Goal: Information Seeking & Learning: Learn about a topic

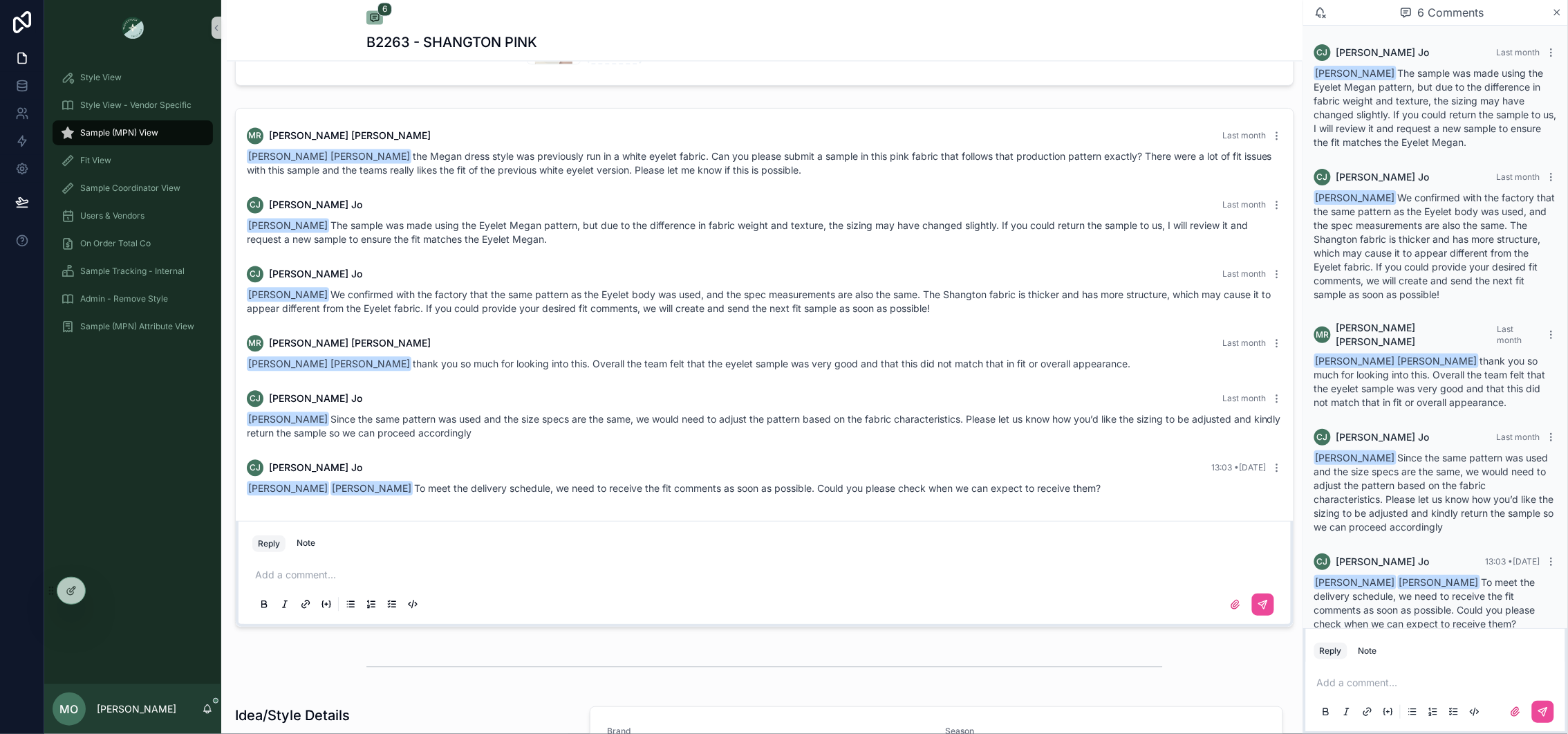
scroll to position [1037, 0]
click at [1558, 19] on div "6 Comments" at bounding box center [1436, 13] width 265 height 26
click at [1558, 18] on div "6 Comments" at bounding box center [1436, 13] width 265 height 26
click at [1557, 14] on icon "scrollable content" at bounding box center [1557, 12] width 11 height 11
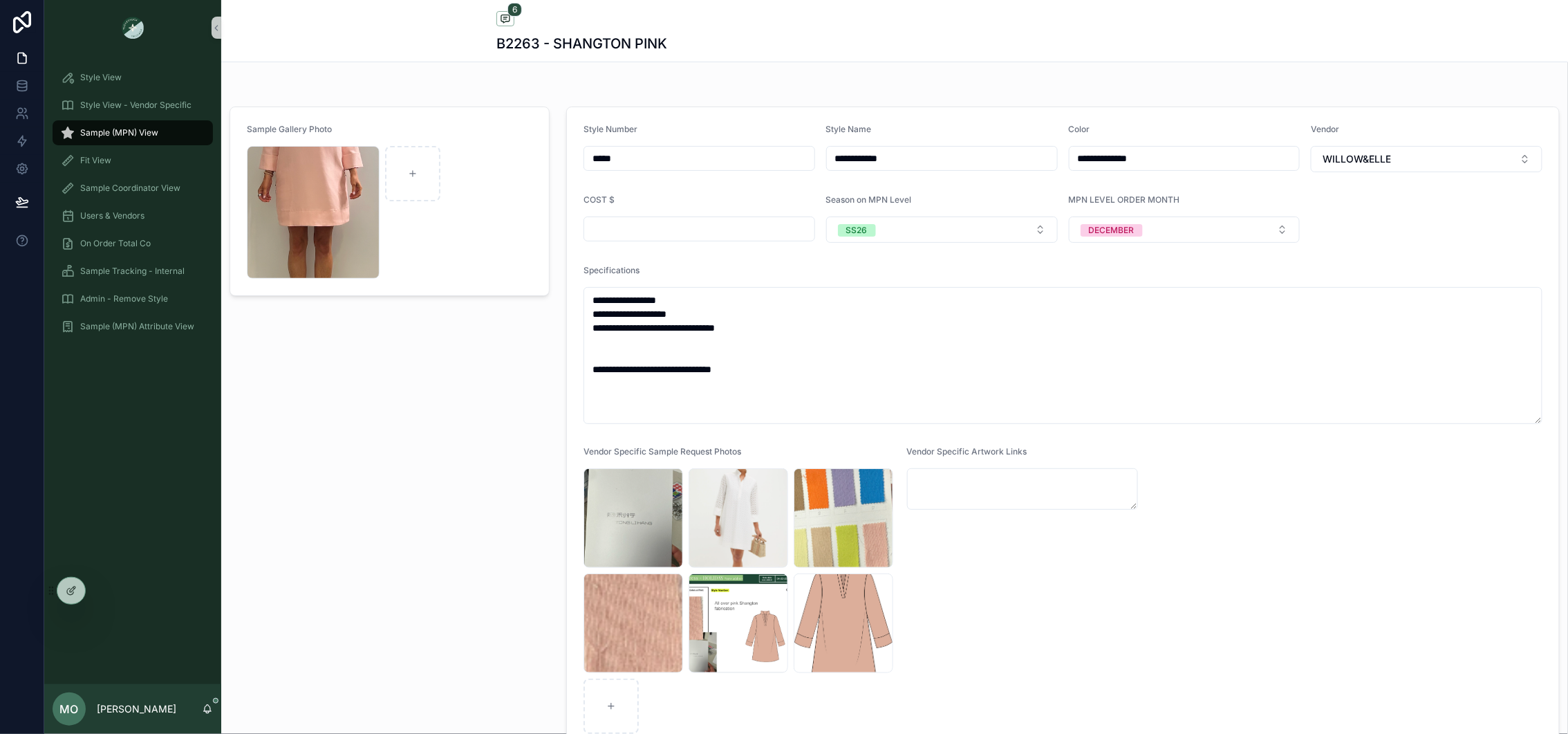
drag, startPoint x: 644, startPoint y: 165, endPoint x: 571, endPoint y: 154, distance: 73.8
click at [571, 154] on form "**********" at bounding box center [1063, 429] width 992 height 643
click at [166, 137] on div "Sample (MPN) View" at bounding box center [132, 132] width 144 height 22
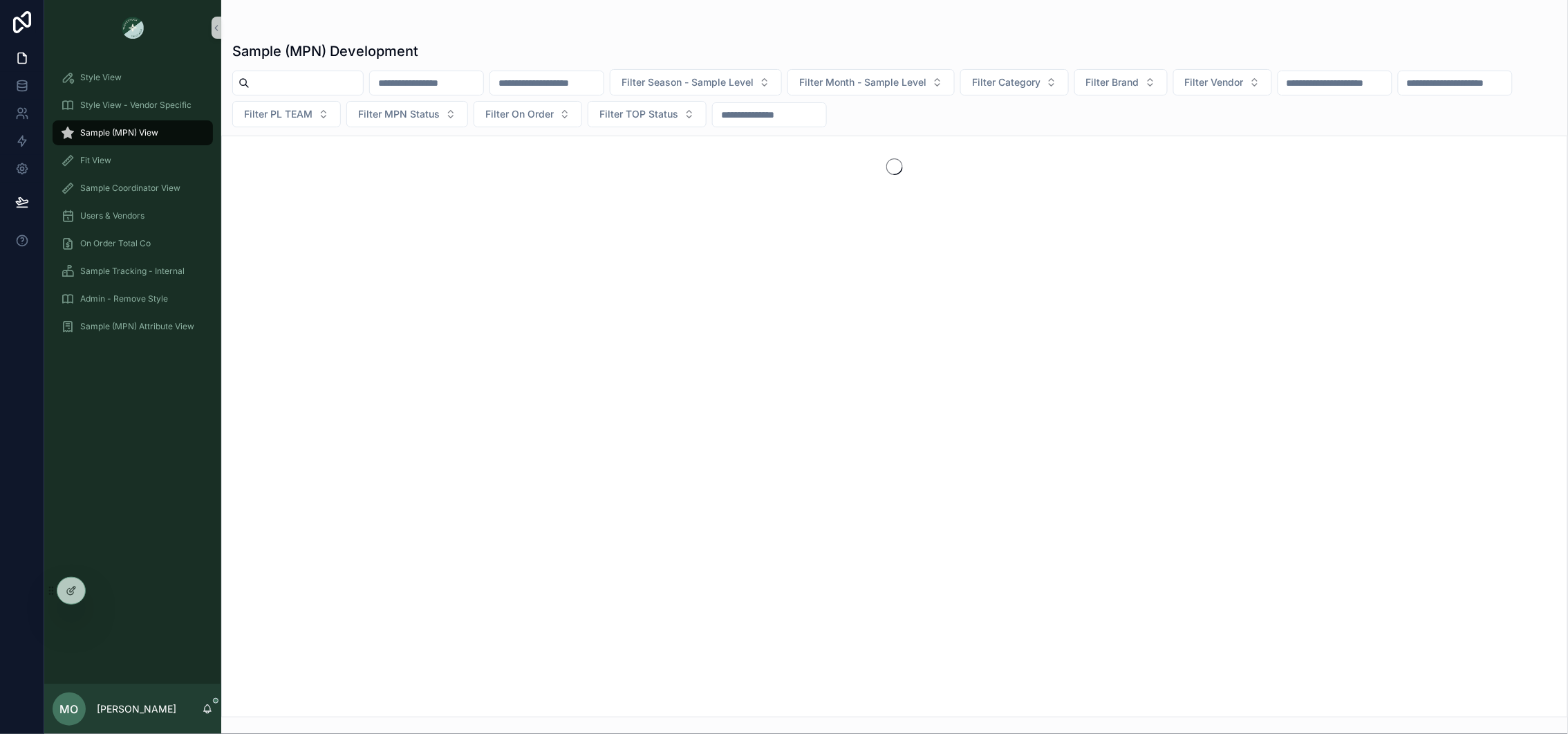
click at [433, 74] on input "scrollable content" at bounding box center [426, 83] width 114 height 19
click at [325, 84] on input "scrollable content" at bounding box center [306, 83] width 114 height 19
paste input "*****"
type input "*****"
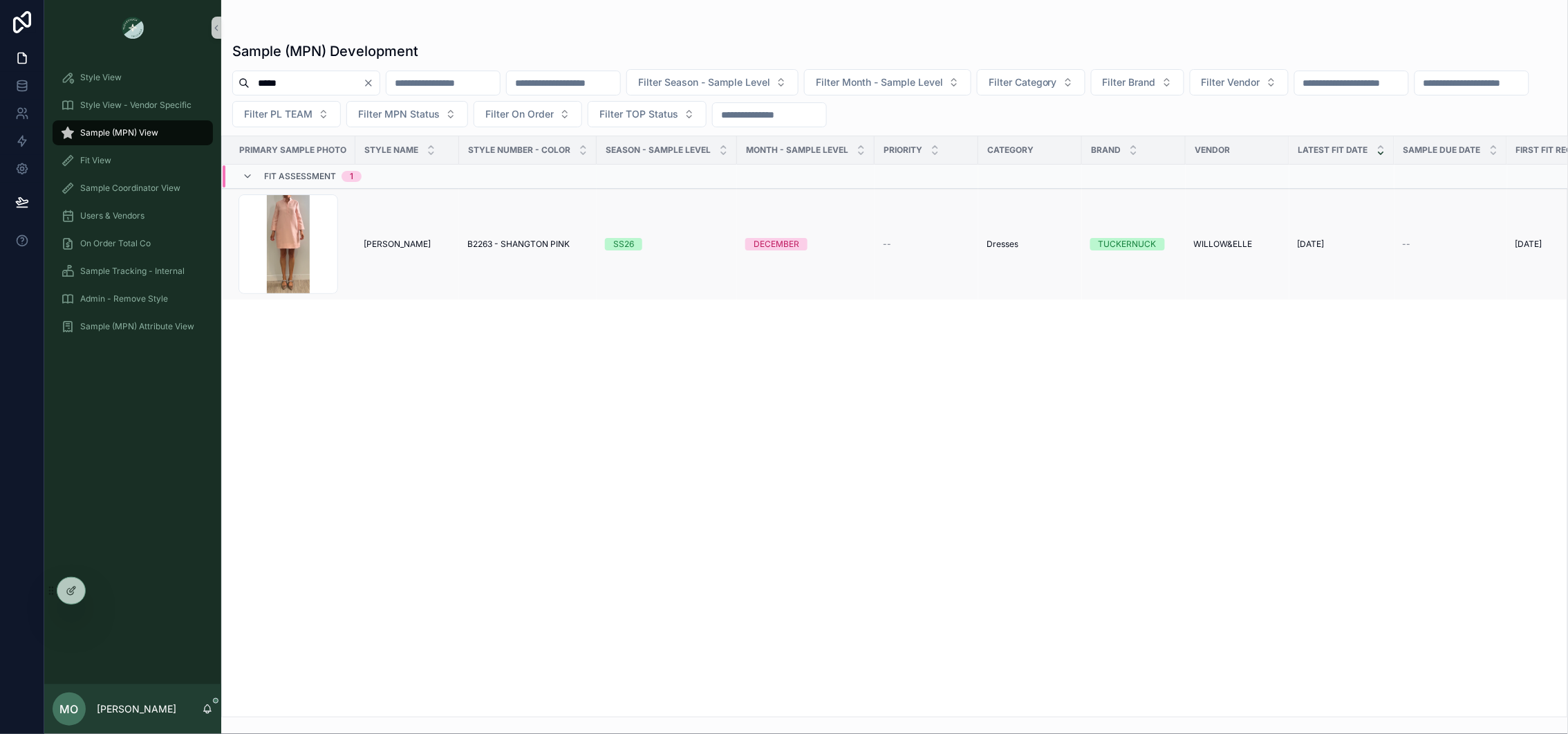
drag, startPoint x: 883, startPoint y: 239, endPoint x: 884, endPoint y: 253, distance: 14.0
click at [883, 239] on td "--" at bounding box center [926, 245] width 104 height 112
click at [884, 248] on span "--" at bounding box center [887, 244] width 9 height 11
click at [887, 245] on div "--" at bounding box center [927, 244] width 87 height 11
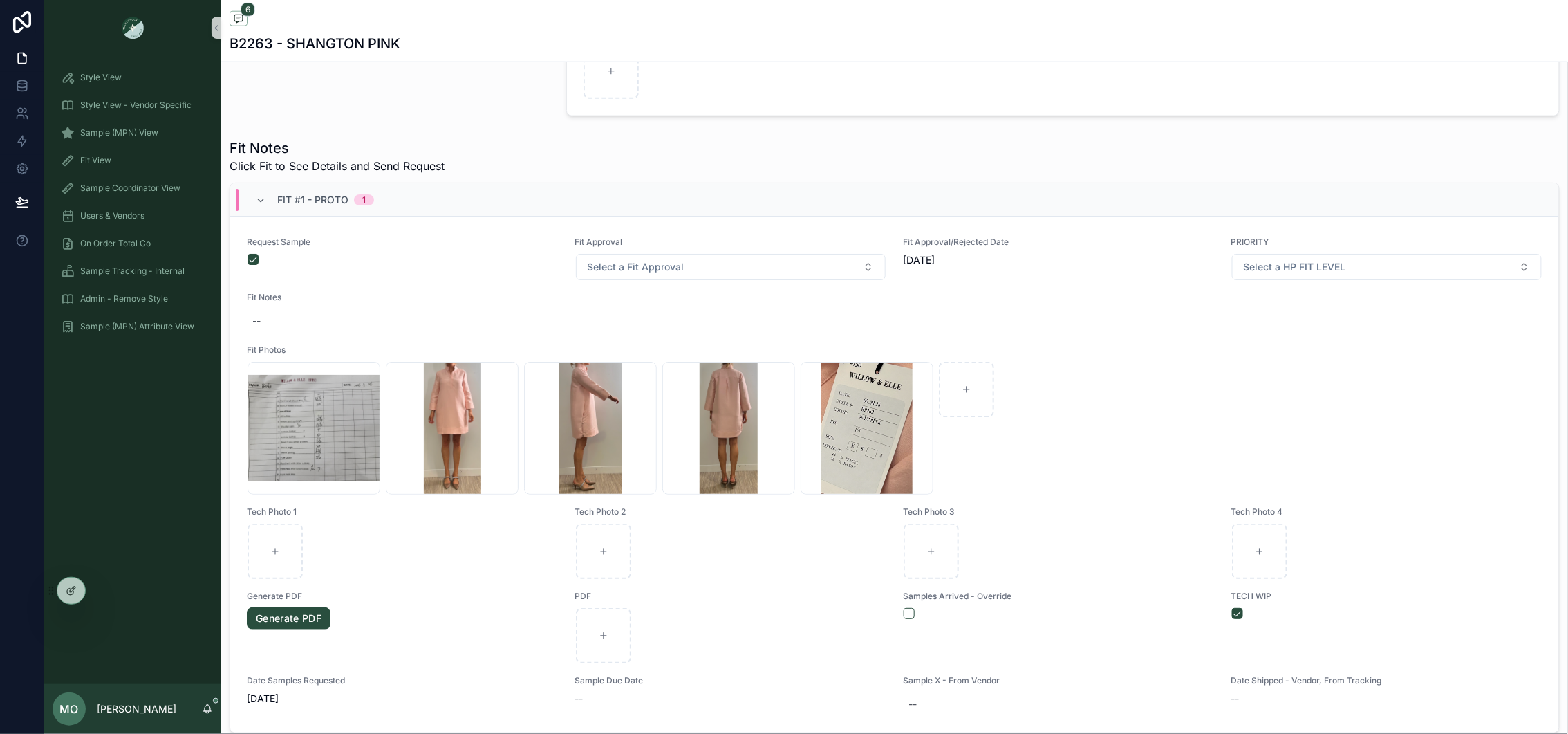
scroll to position [641, 0]
click at [1299, 280] on form "Select a HP FIT LEVEL" at bounding box center [1387, 266] width 312 height 28
click at [1287, 267] on span "Select a HP FIT LEVEL" at bounding box center [1295, 266] width 102 height 14
click at [1272, 328] on div "PRIORITY" at bounding box center [1269, 325] width 38 height 12
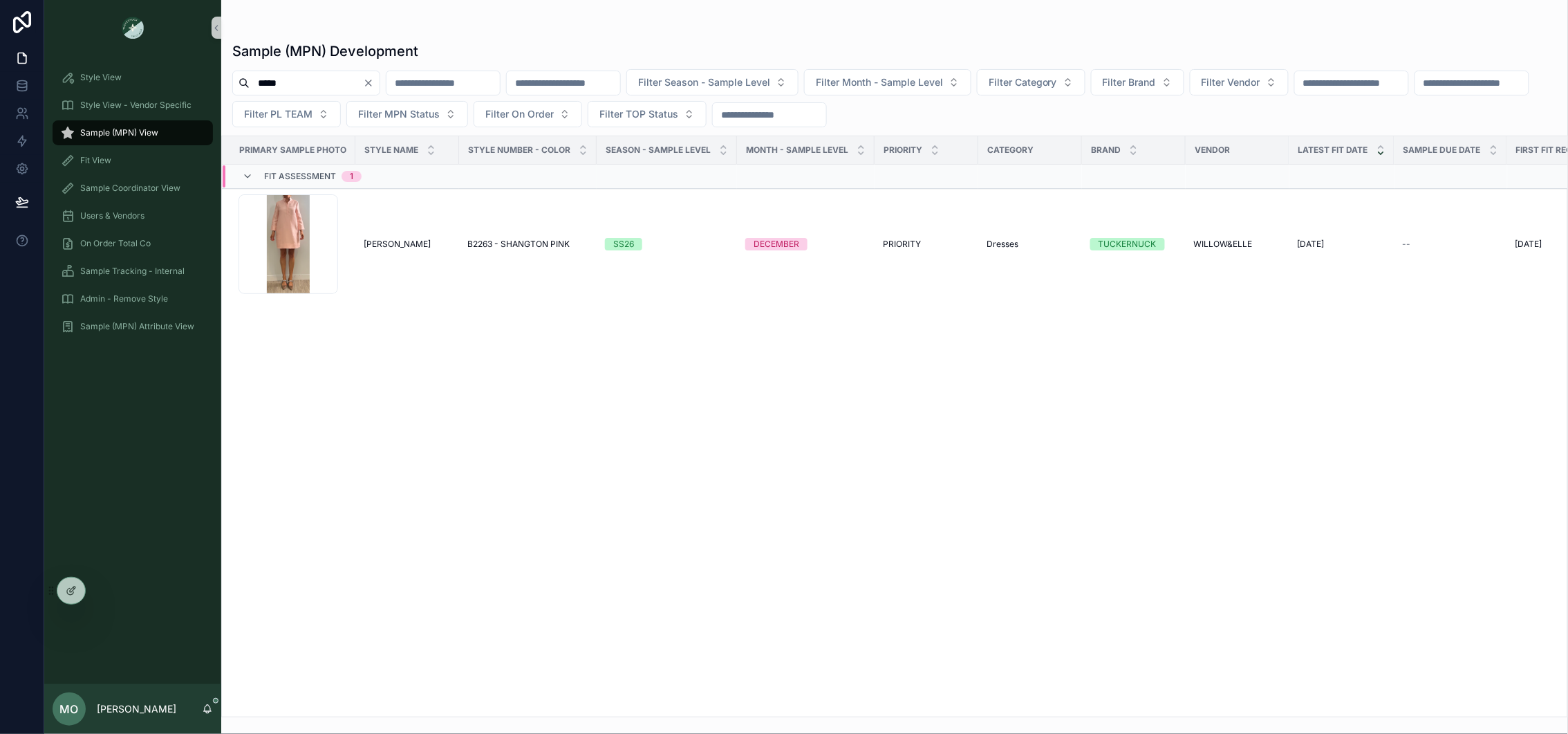
click at [363, 88] on input "*****" at bounding box center [306, 83] width 114 height 19
click at [374, 77] on icon "Clear" at bounding box center [368, 82] width 11 height 11
click at [311, 84] on input "scrollable content" at bounding box center [306, 83] width 114 height 19
paste input "*****"
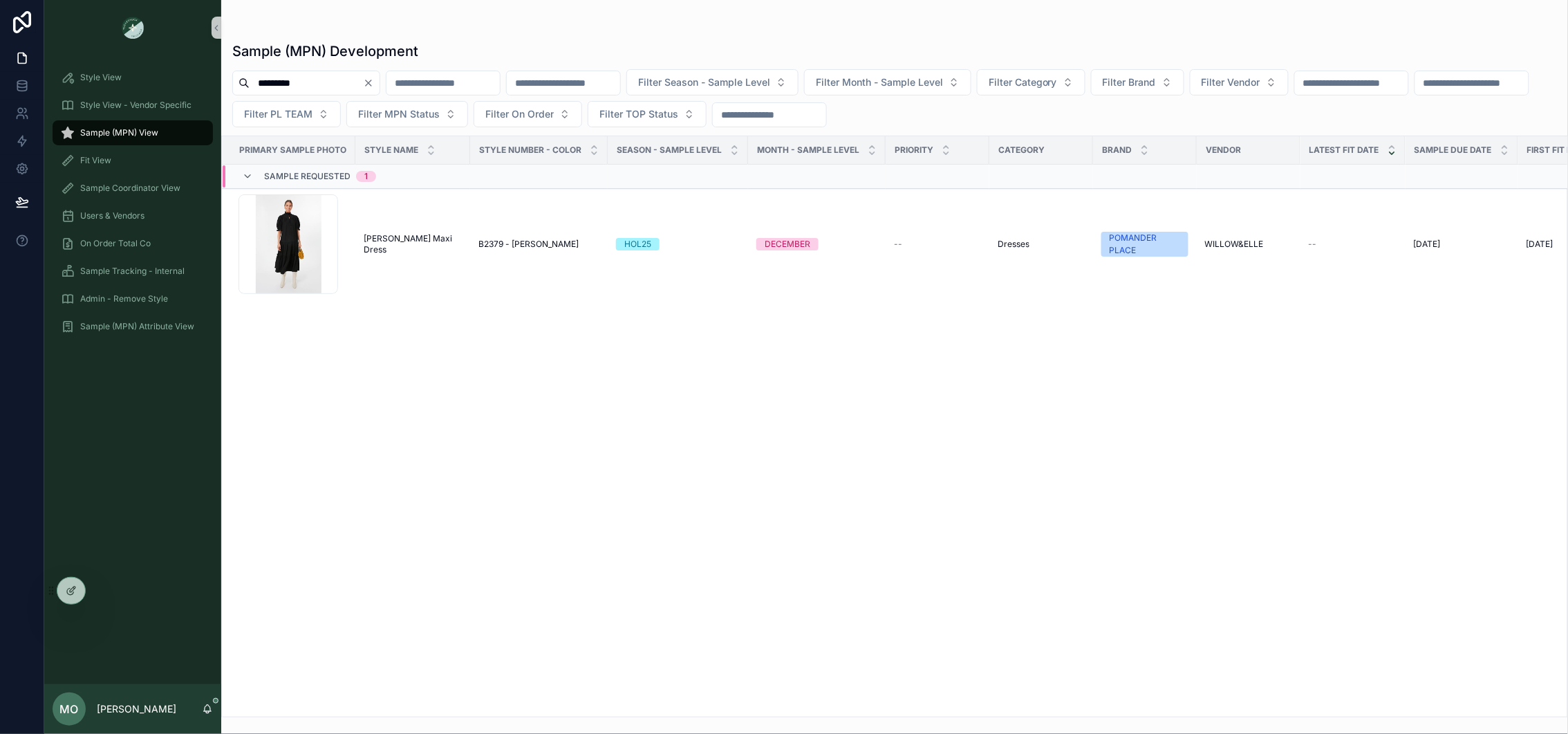
drag, startPoint x: 284, startPoint y: 82, endPoint x: 251, endPoint y: 82, distance: 33.0
click at [251, 82] on input "*****" at bounding box center [306, 83] width 114 height 19
type input "*****"
click at [420, 244] on span "Selena Maxi Dress" at bounding box center [413, 244] width 98 height 22
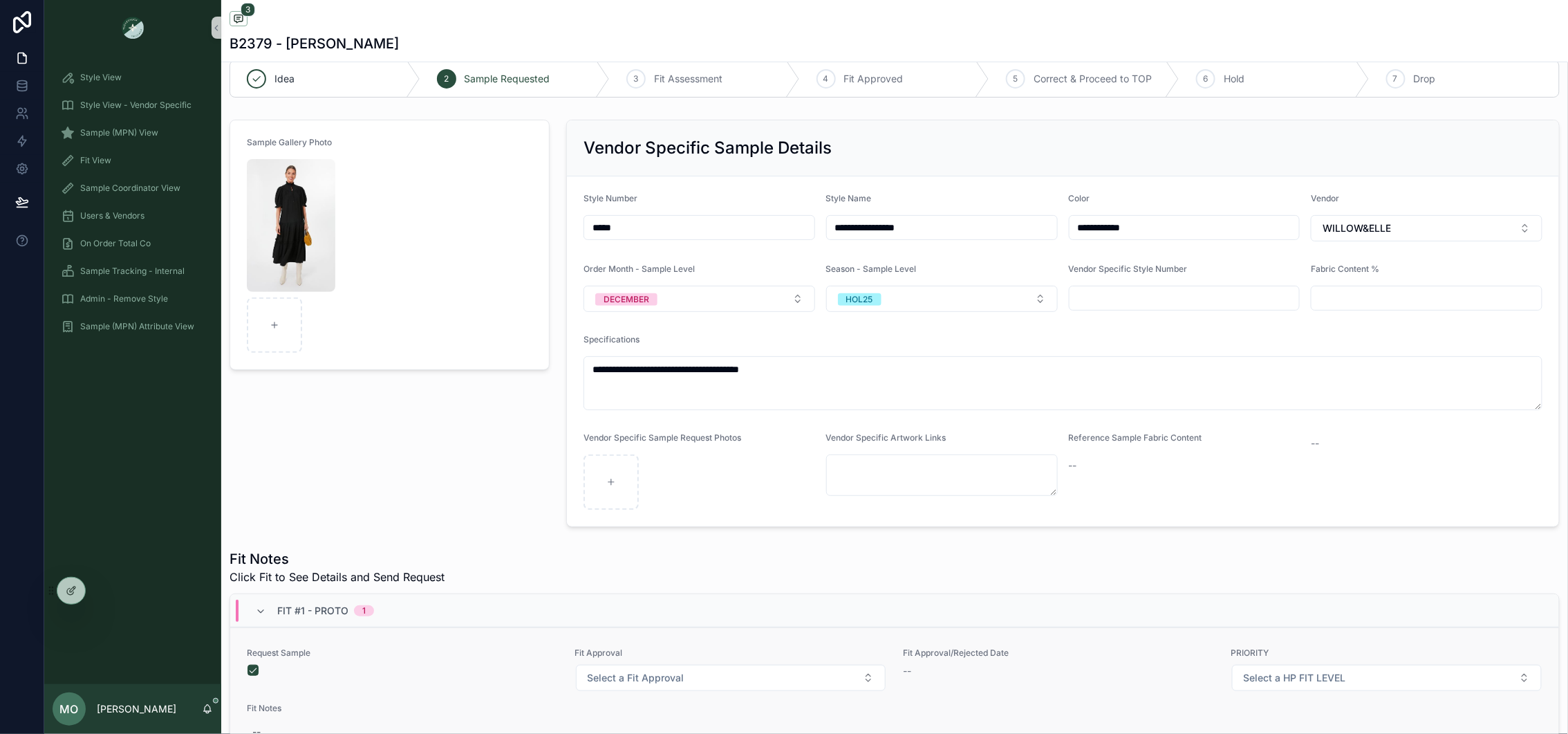
scroll to position [122, 0]
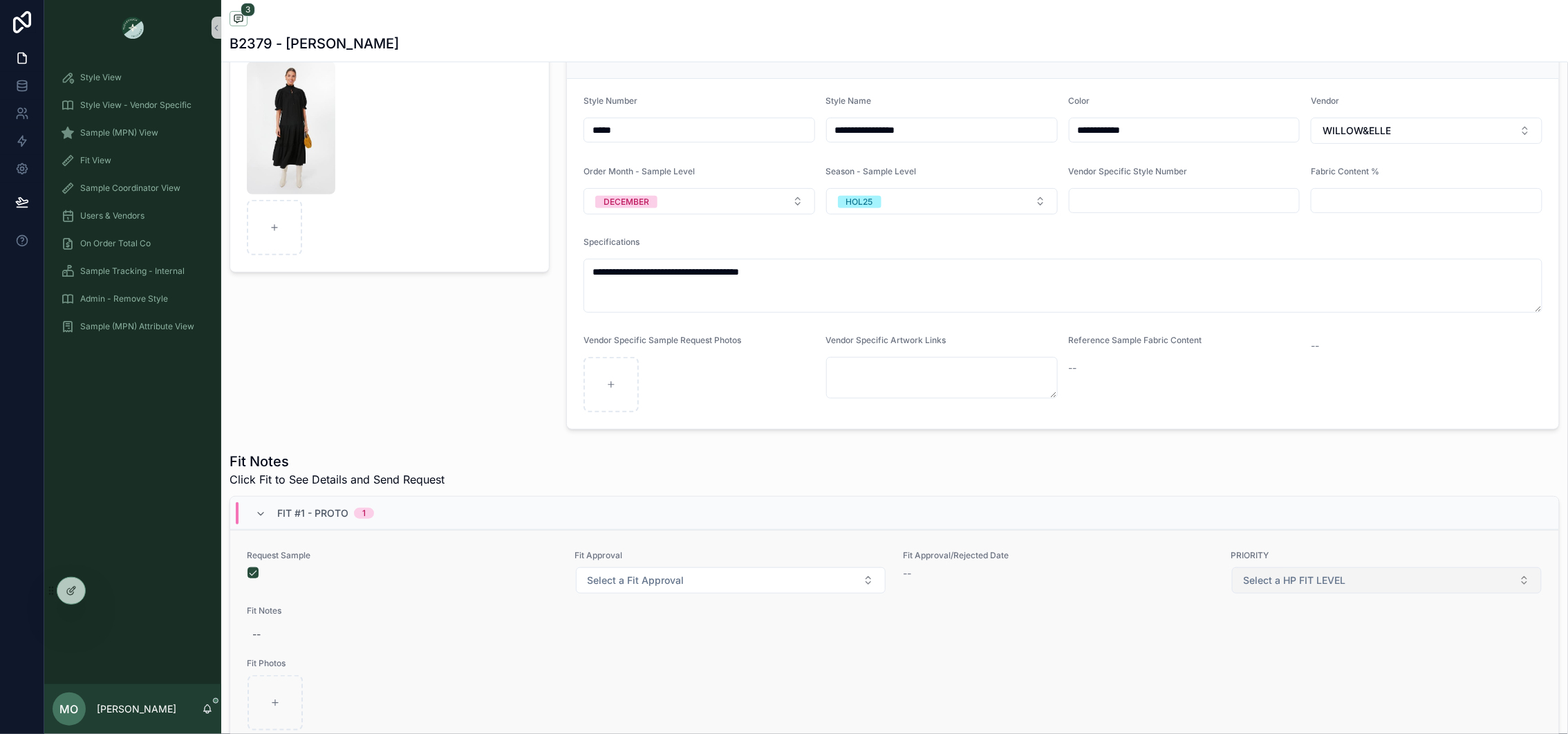
click at [1366, 584] on button "Select a HP FIT LEVEL" at bounding box center [1387, 580] width 310 height 26
click at [1286, 641] on div "PRIORITY" at bounding box center [1269, 638] width 38 height 12
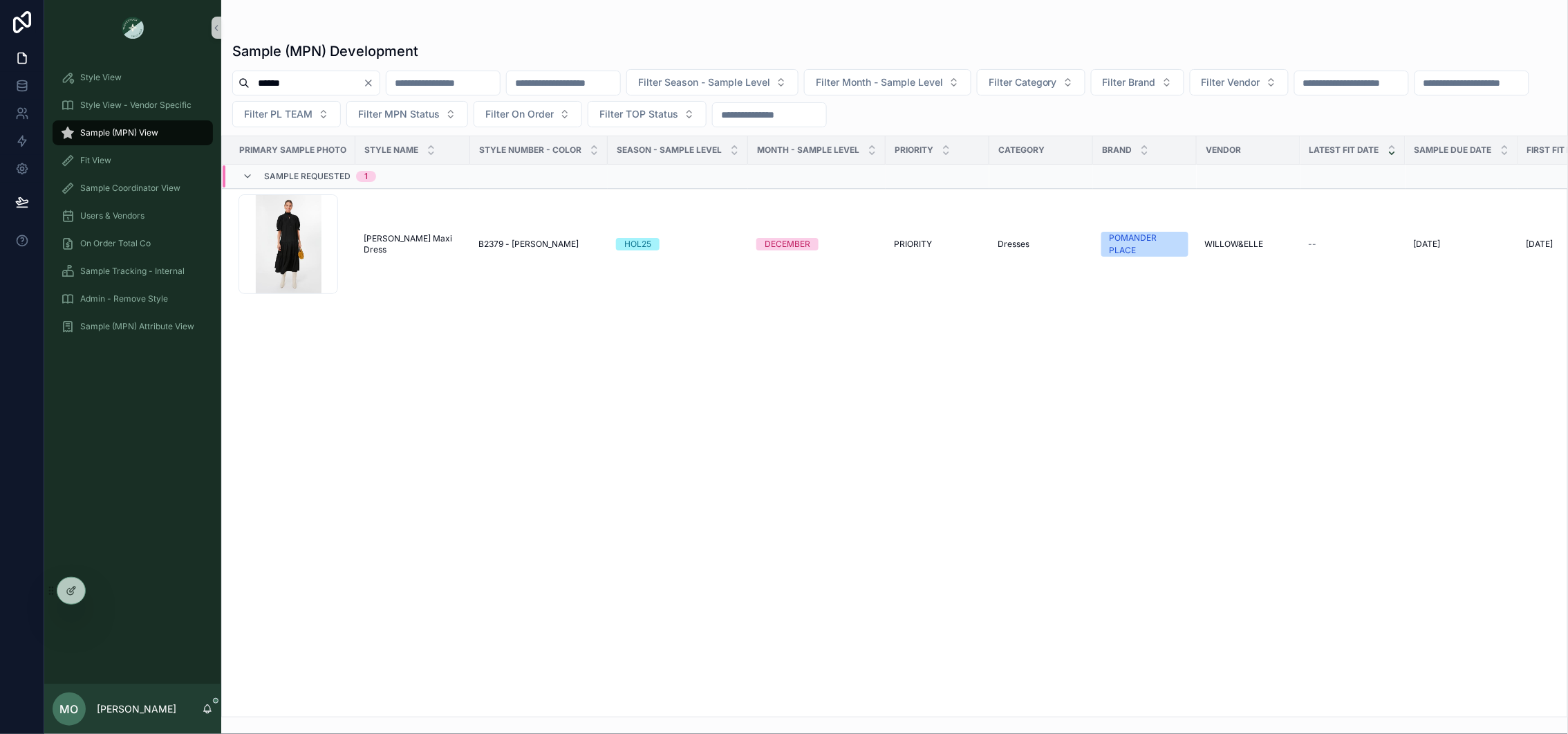
drag, startPoint x: 384, startPoint y: 80, endPoint x: 350, endPoint y: 85, distance: 34.4
click at [374, 81] on icon "Clear" at bounding box center [368, 82] width 11 height 11
click at [350, 85] on input "scrollable content" at bounding box center [306, 83] width 114 height 19
paste input "*****"
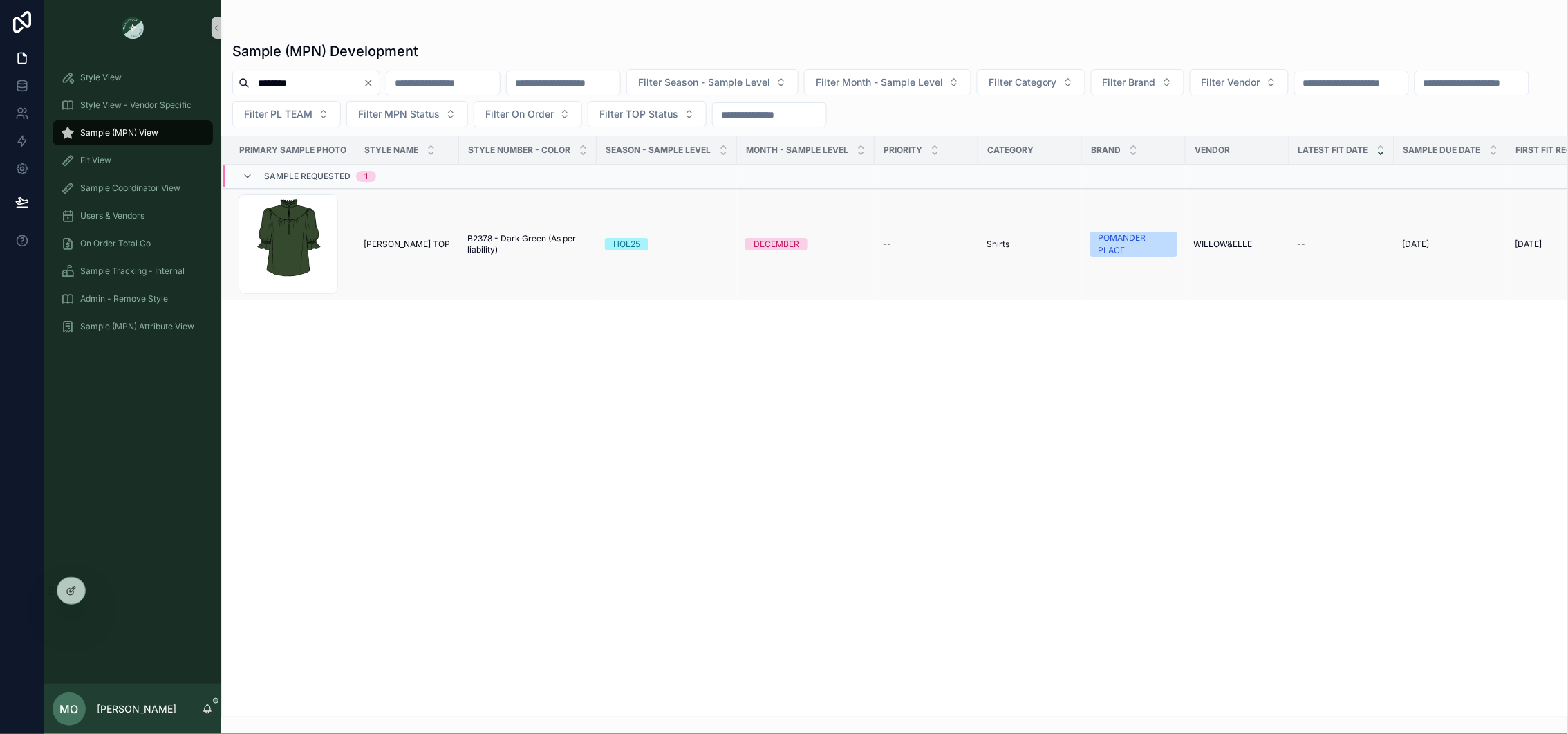
type input "*****"
click at [390, 242] on span "SELENA TOP" at bounding box center [407, 244] width 87 height 11
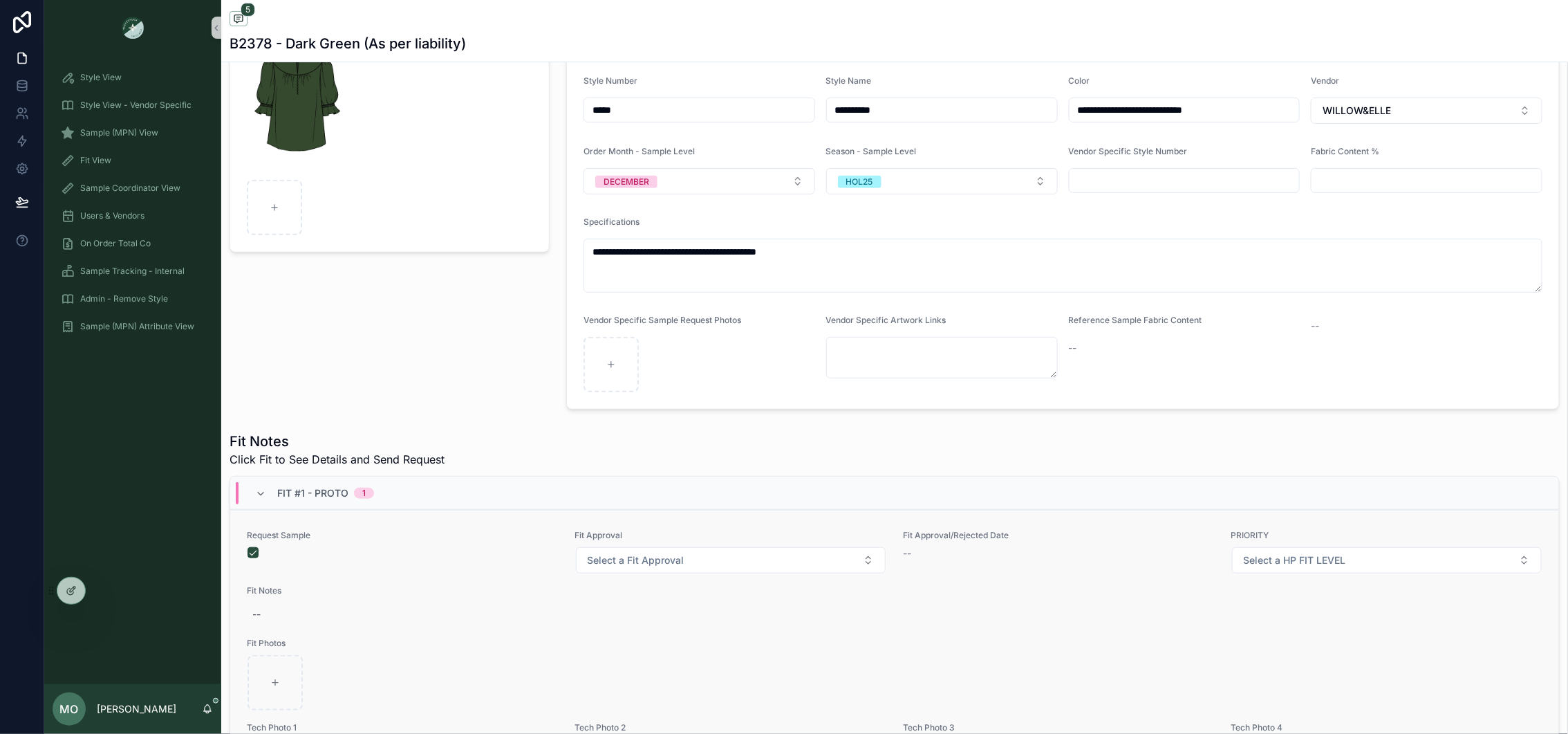
scroll to position [147, 0]
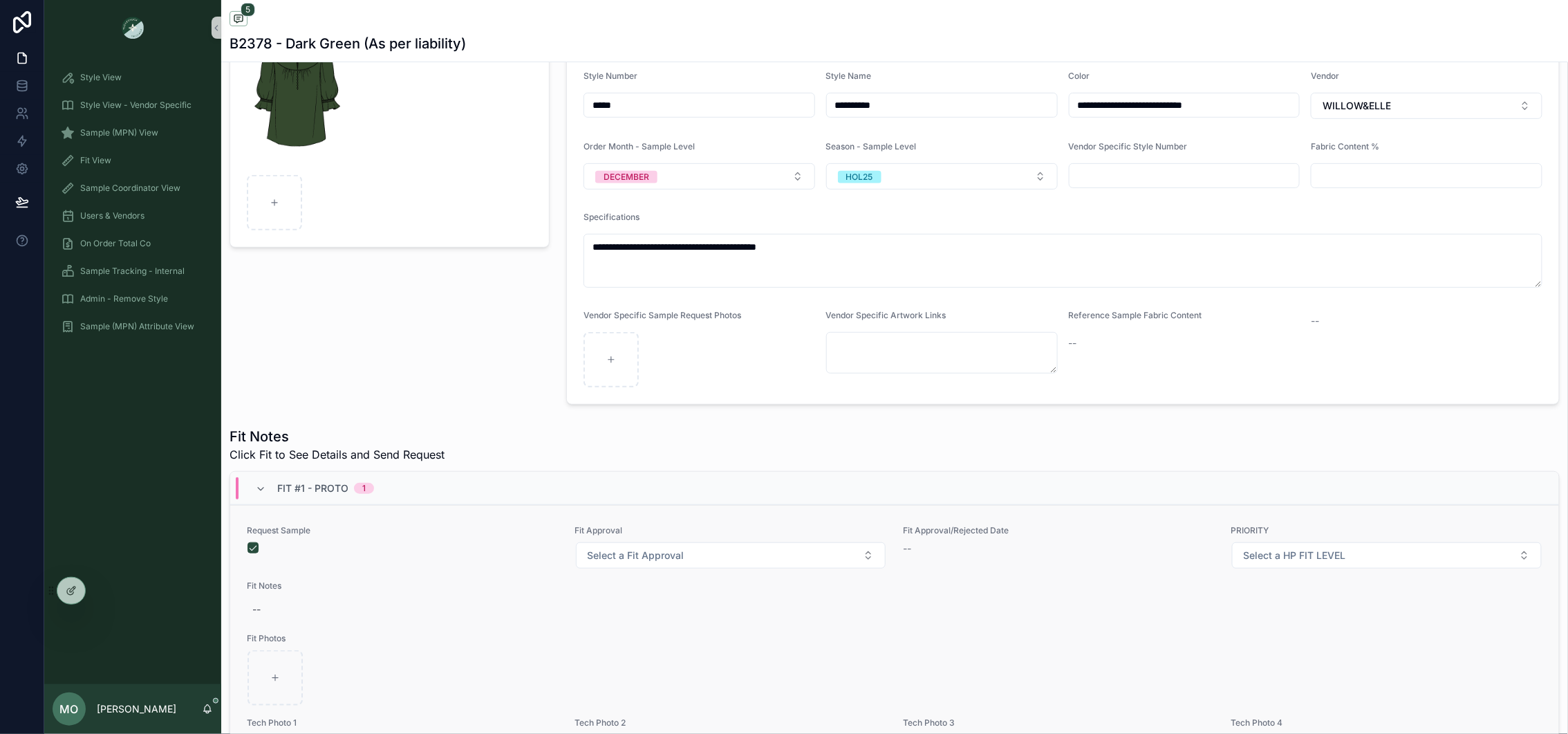
click at [1293, 574] on div "Request Sample Fit Approval Select a Fit Approval Fit Approval/Rejected Date --…" at bounding box center [894, 726] width 1296 height 403
click at [1288, 562] on span "Select a HP FIT LEVEL" at bounding box center [1295, 555] width 102 height 14
click at [1267, 612] on div "PRIORITY" at bounding box center [1269, 613] width 38 height 12
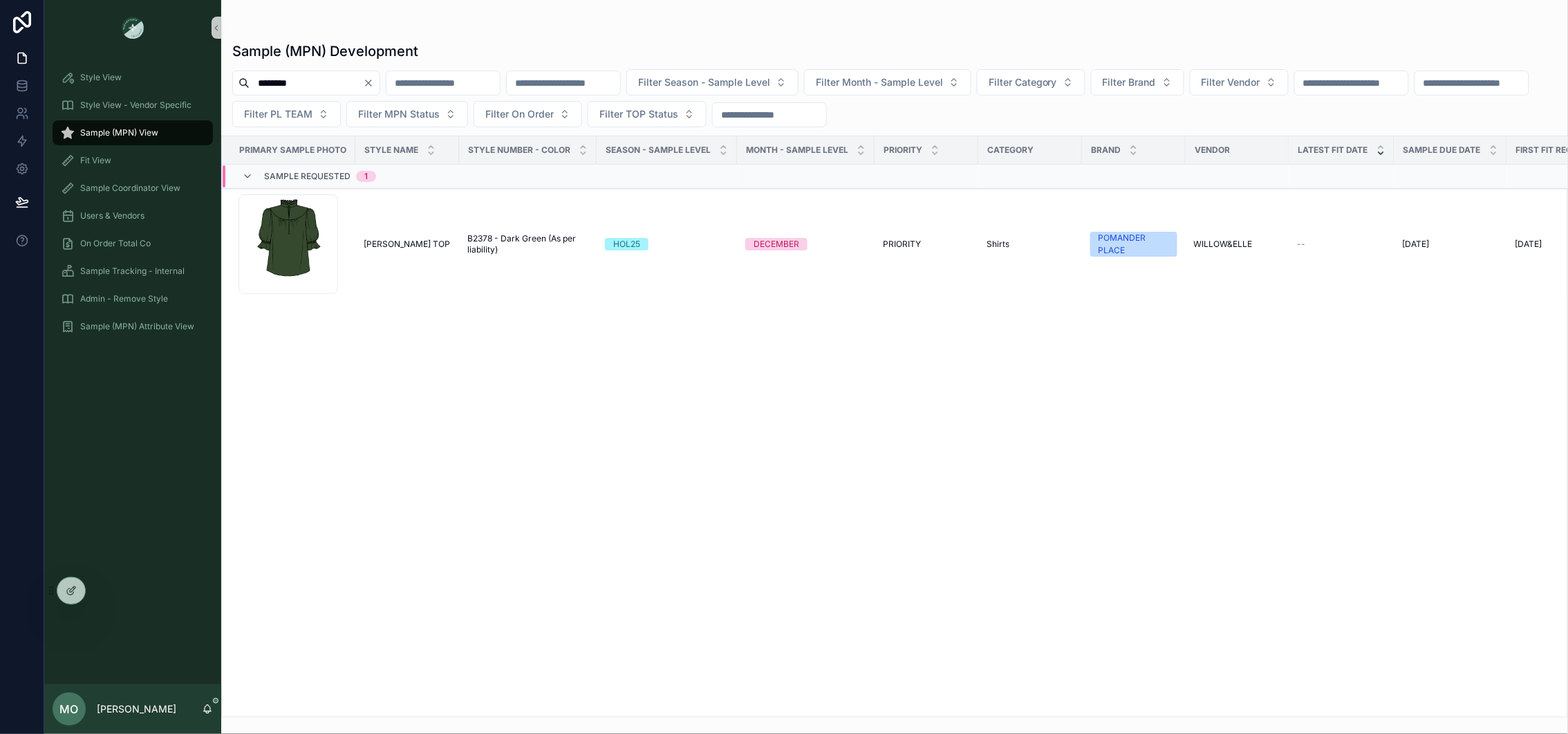
click at [380, 89] on div "*****" at bounding box center [306, 83] width 148 height 25
click at [374, 87] on icon "Clear" at bounding box center [368, 82] width 11 height 11
click at [330, 89] on input "scrollable content" at bounding box center [306, 83] width 114 height 19
paste input "*****"
type input "*****"
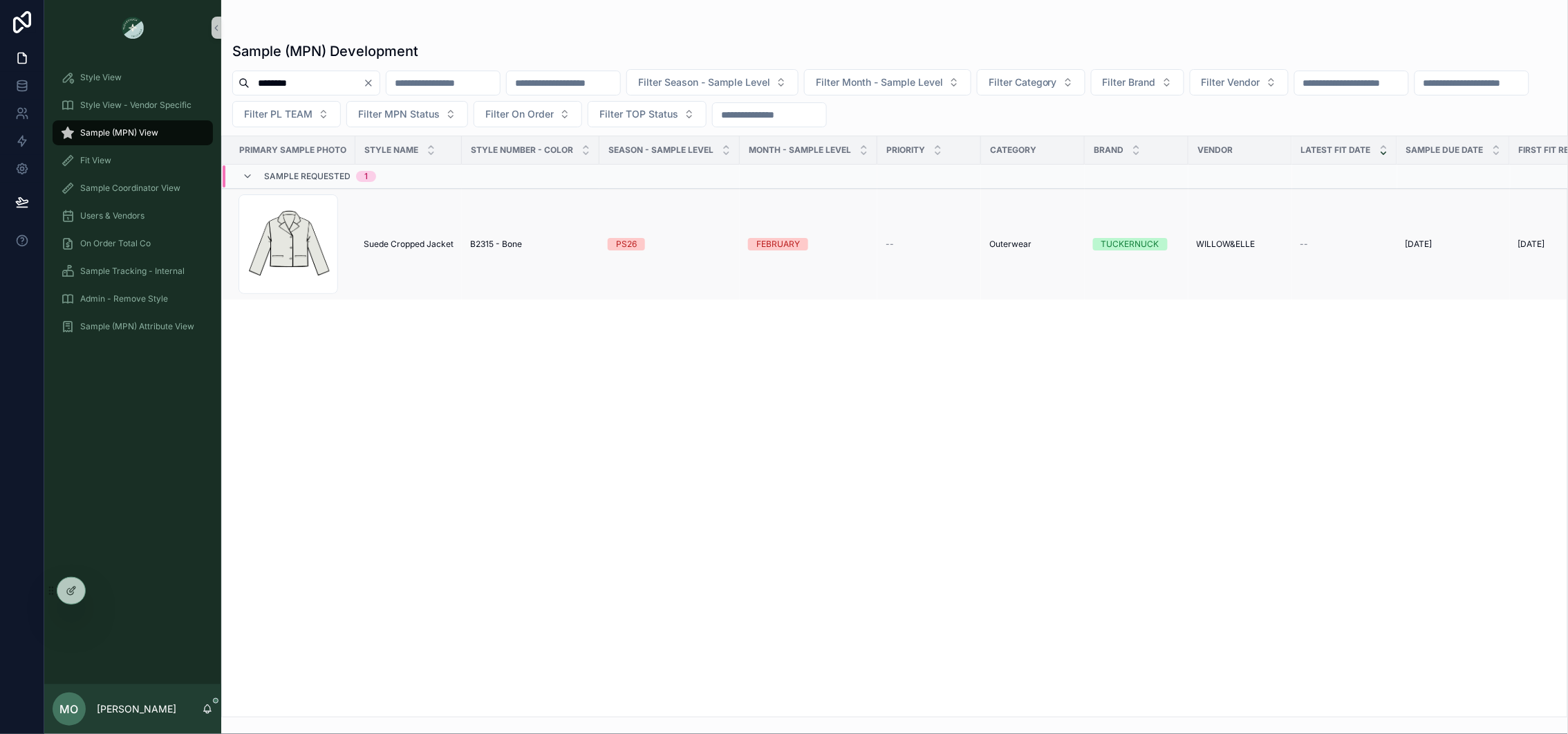
click at [437, 248] on span "Suede Cropped Jacket" at bounding box center [409, 244] width 90 height 11
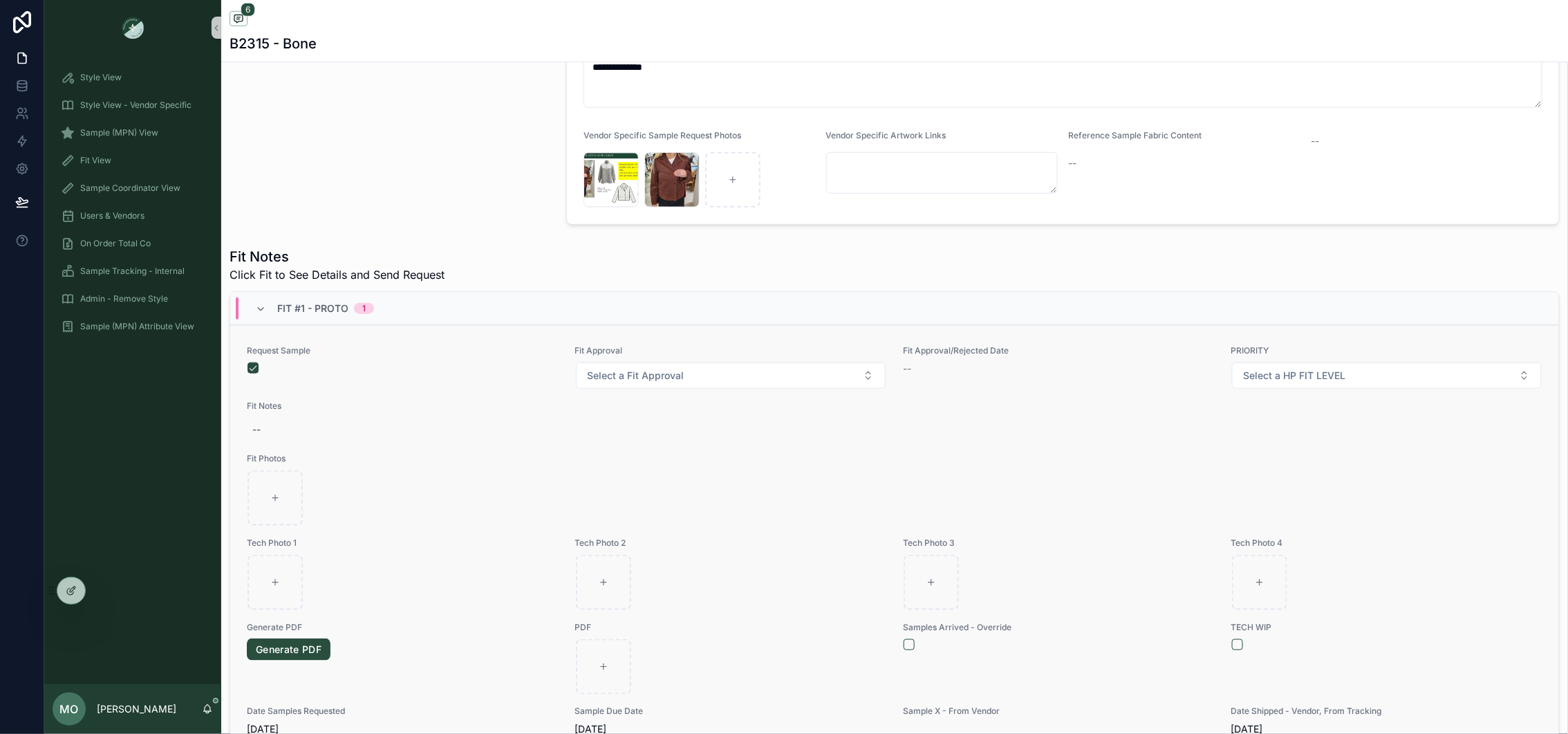
scroll to position [443, 0]
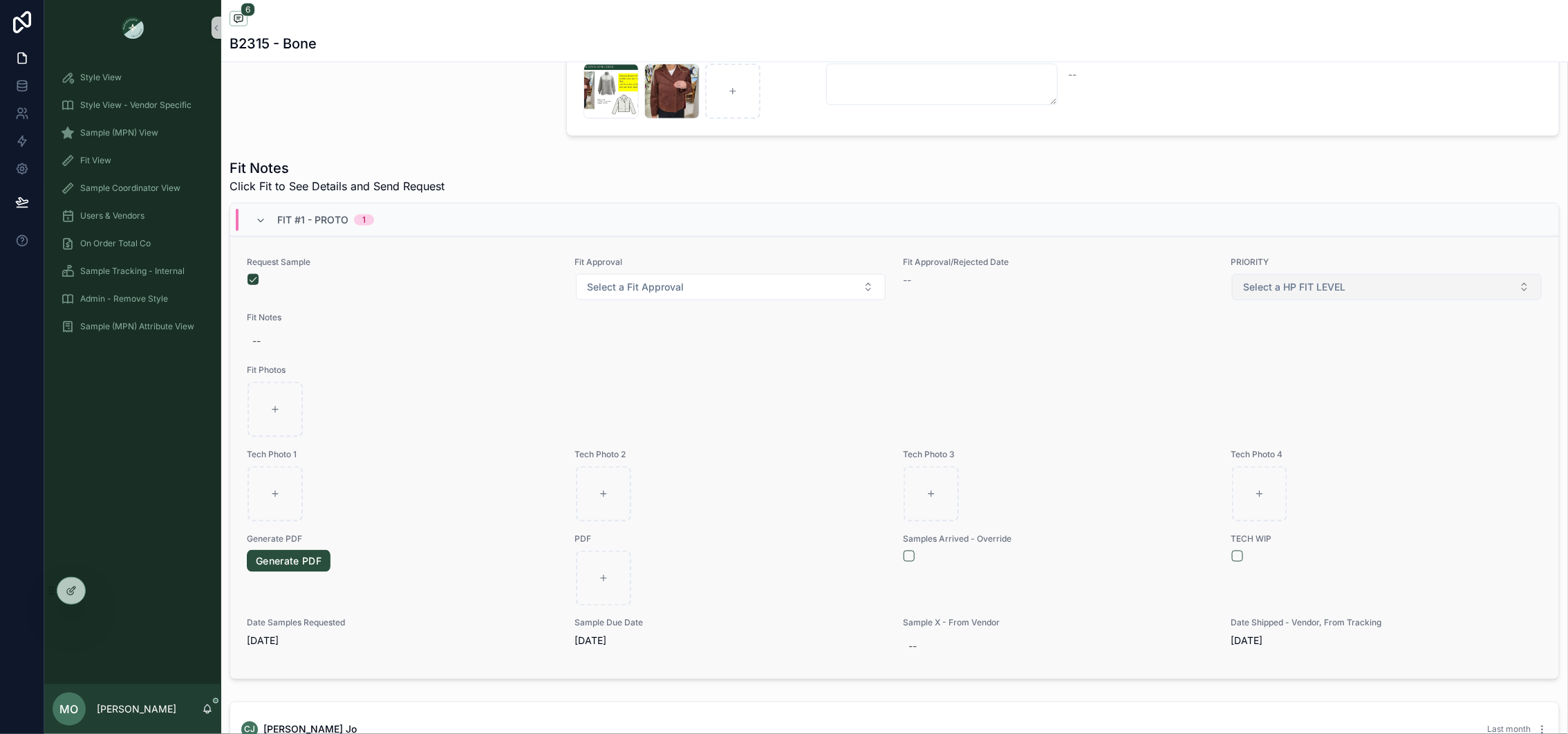
click at [1343, 280] on button "Select a HP FIT LEVEL" at bounding box center [1387, 287] width 310 height 26
click at [1301, 347] on div "PRIORITY" at bounding box center [1388, 346] width 304 height 21
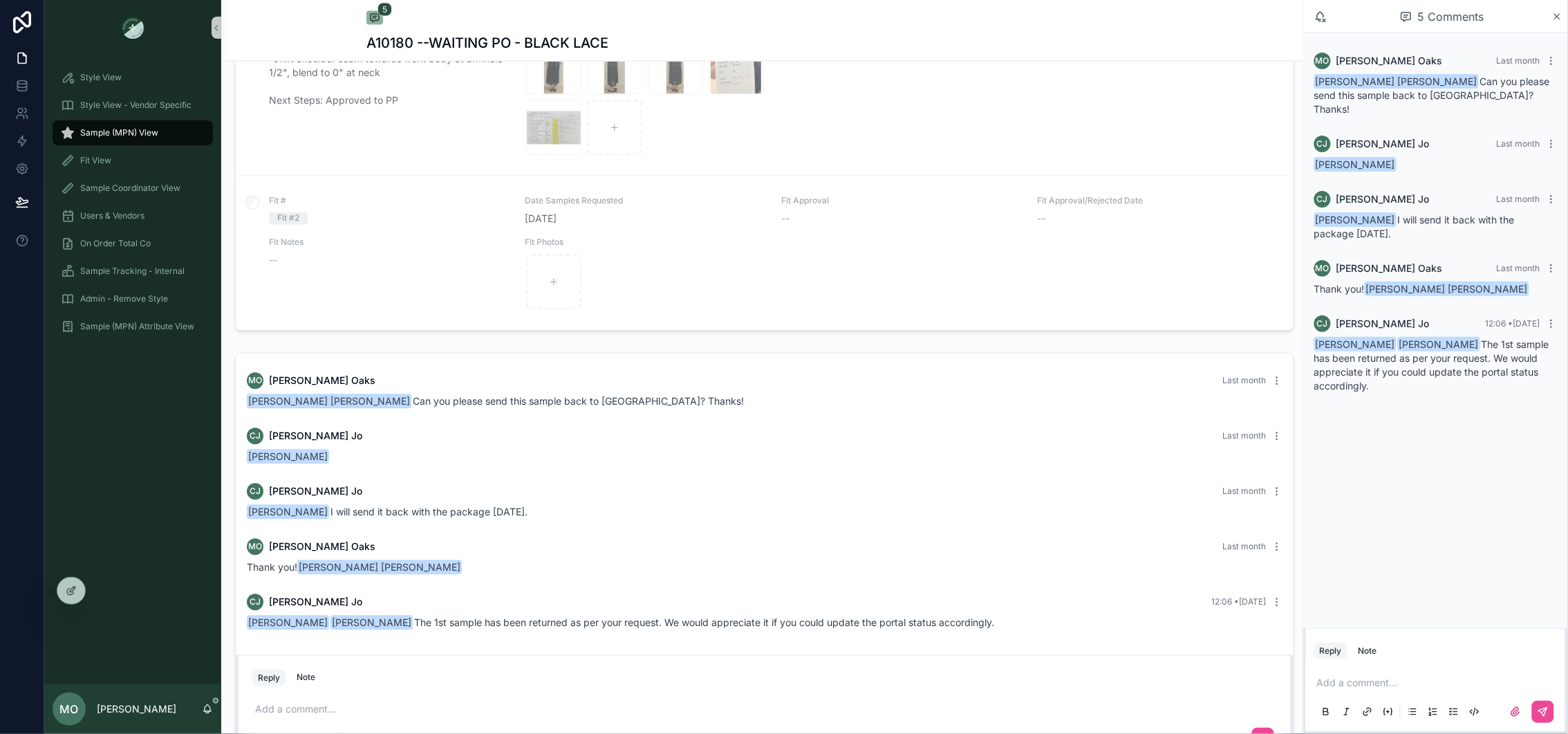
scroll to position [994, 0]
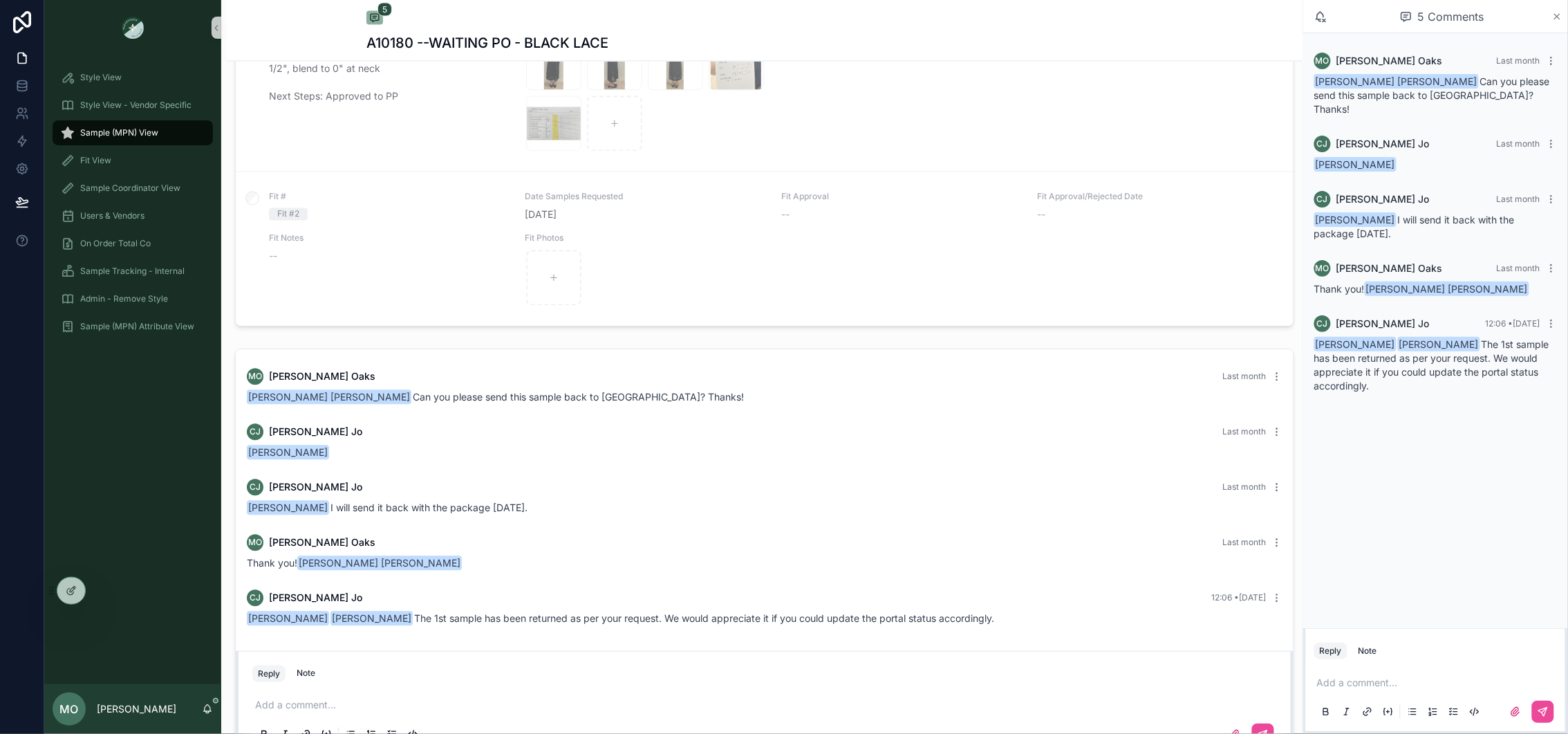
click at [1561, 17] on icon "scrollable content" at bounding box center [1557, 16] width 11 height 11
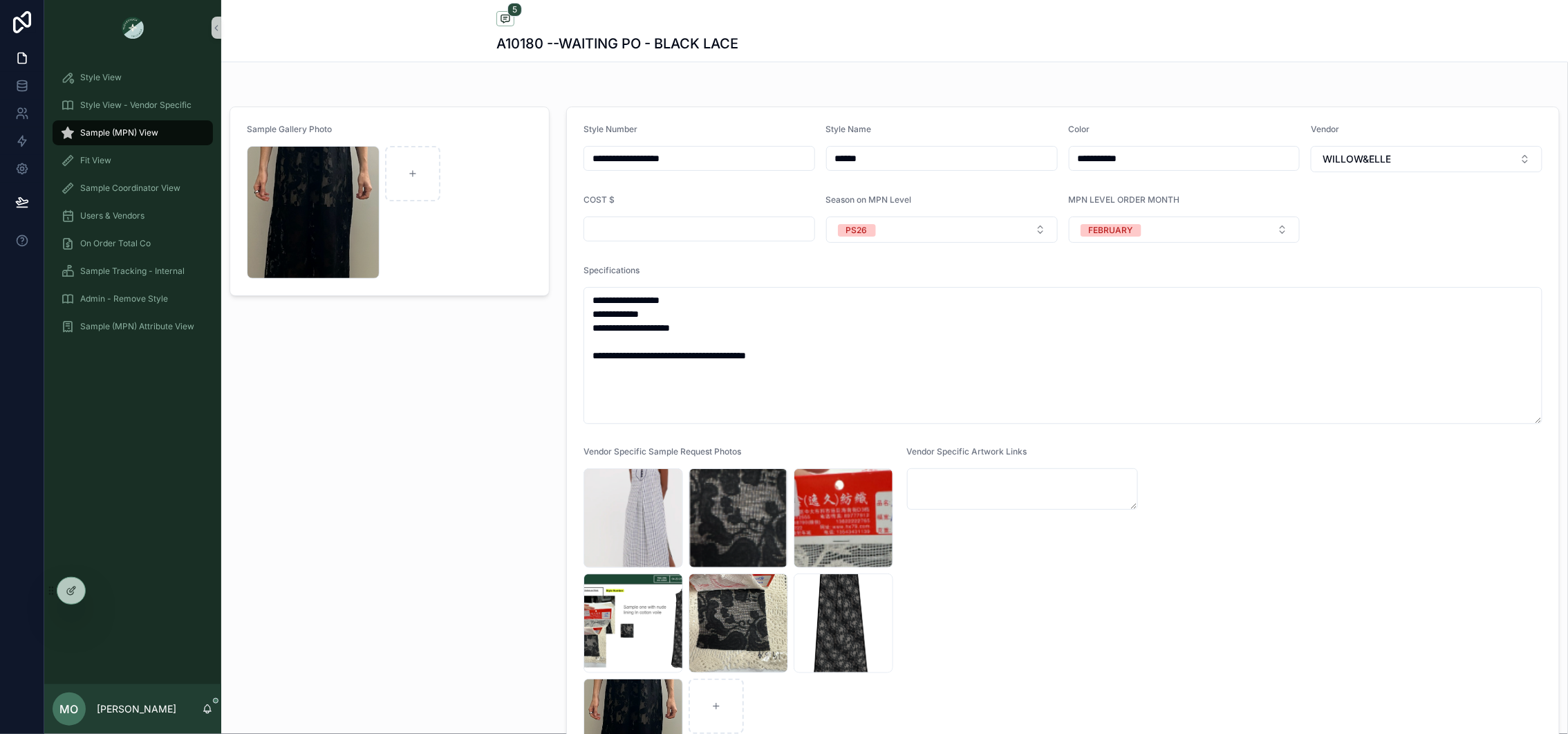
click at [162, 126] on div "Sample (MPN) View" at bounding box center [132, 132] width 144 height 22
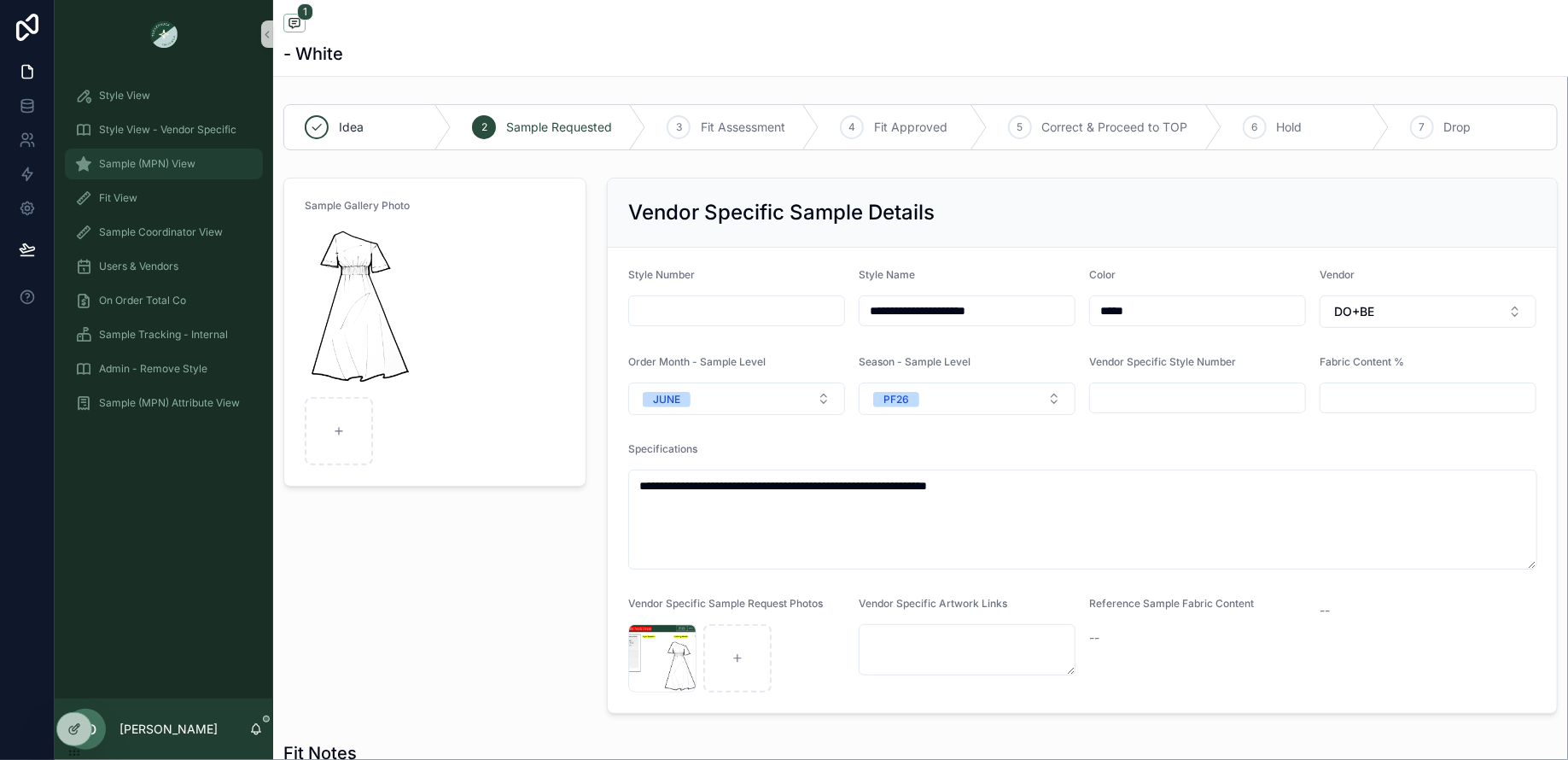
click at [176, 153] on div "Sample (MPN) View" at bounding box center [163, 163] width 177 height 27
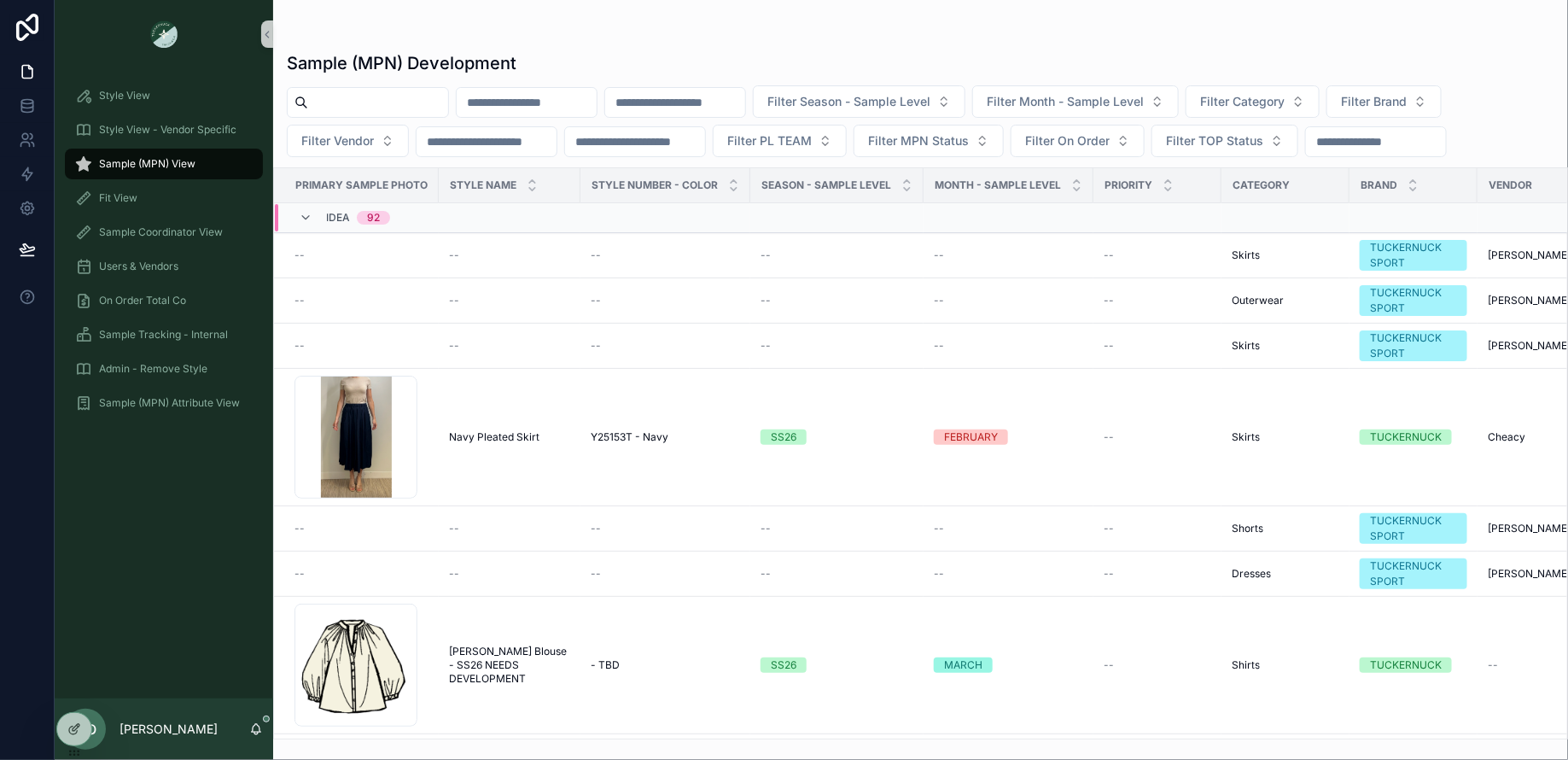
click at [315, 206] on div "Idea 92" at bounding box center [343, 217] width 91 height 27
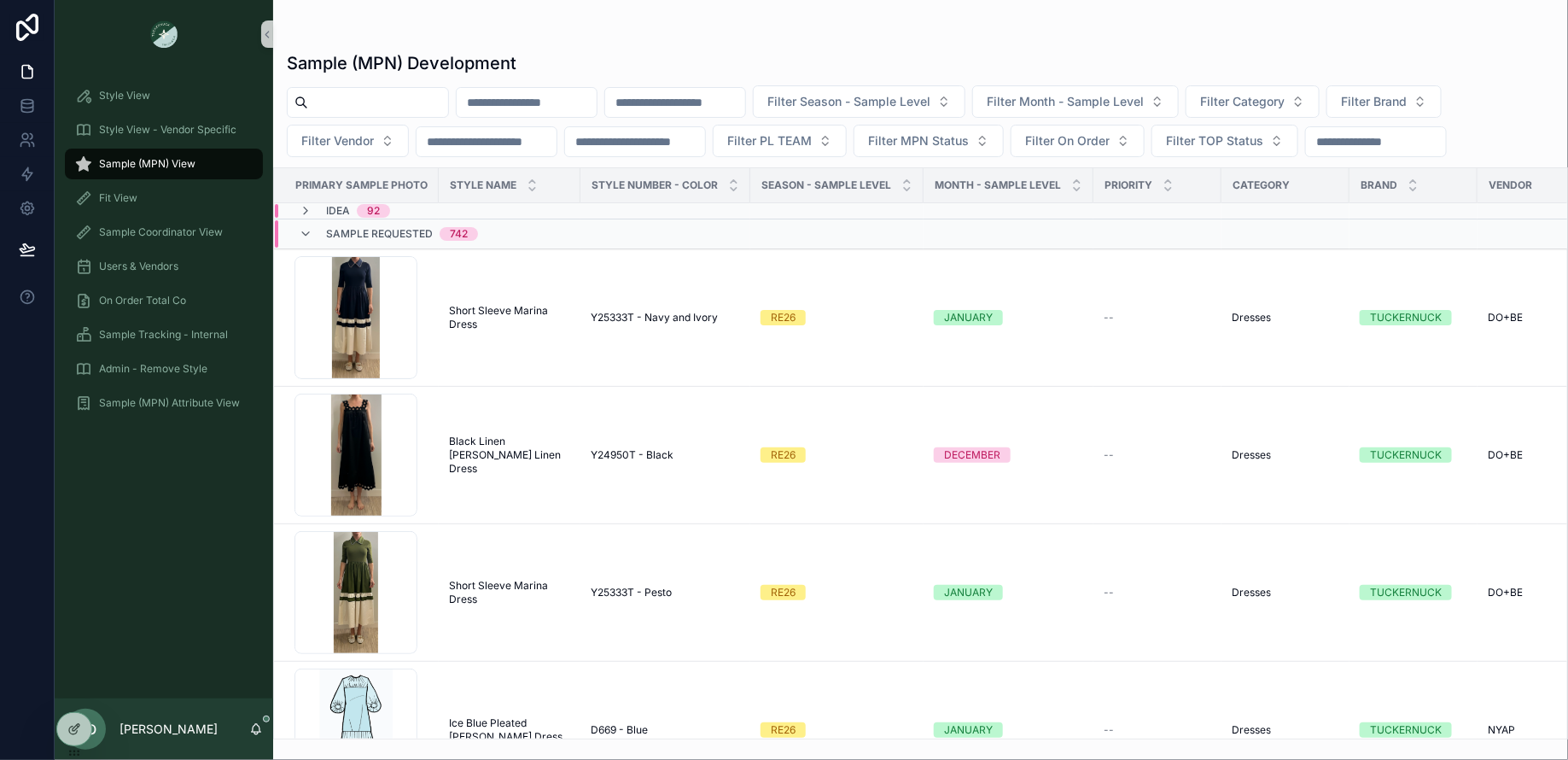
click at [375, 237] on span "Sample Requested" at bounding box center [379, 233] width 107 height 13
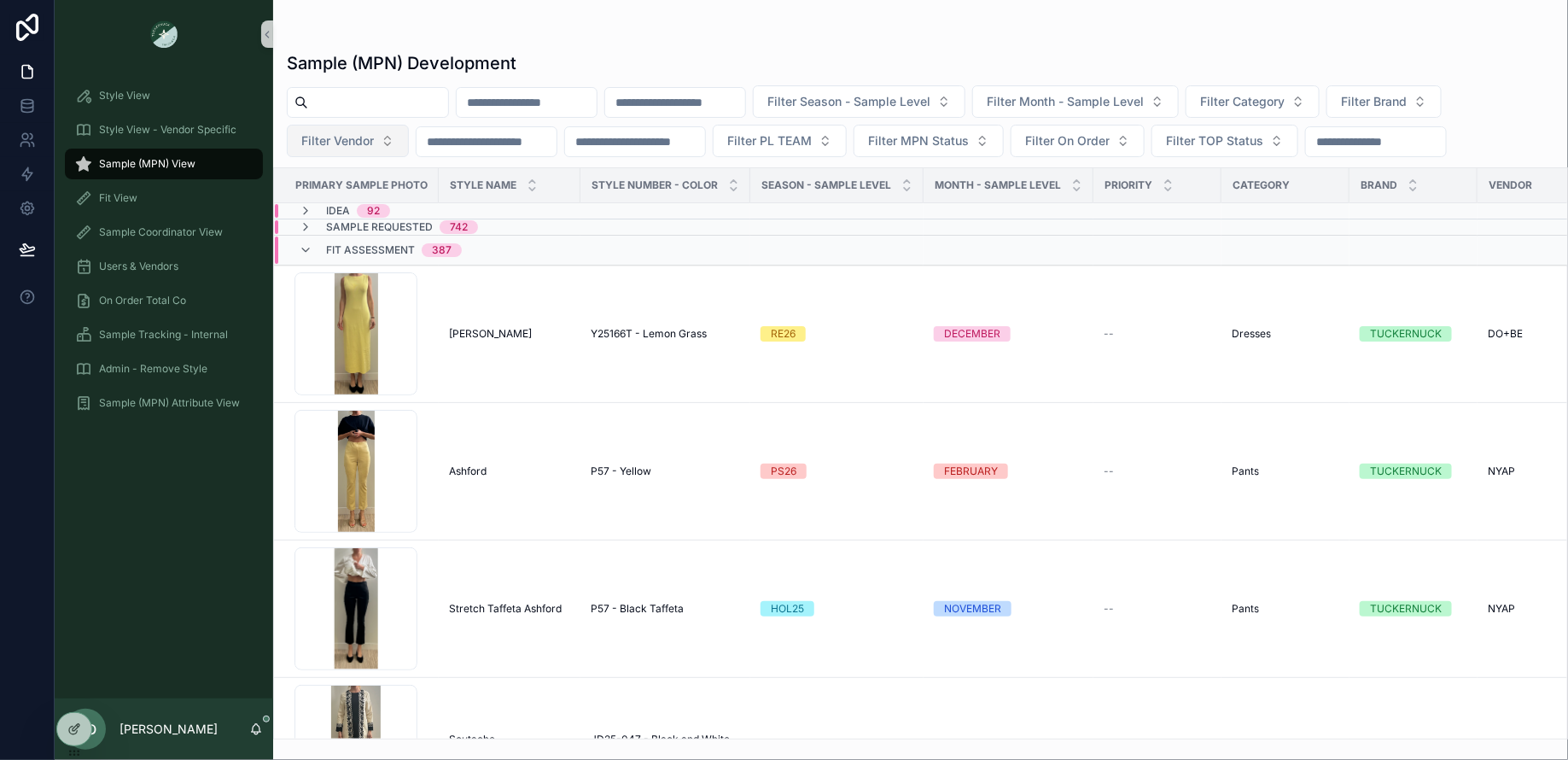
click at [342, 153] on button "Filter Vendor" at bounding box center [348, 140] width 122 height 33
type input "****"
click at [324, 208] on span "WILLOW&ELLE" at bounding box center [295, 207] width 85 height 17
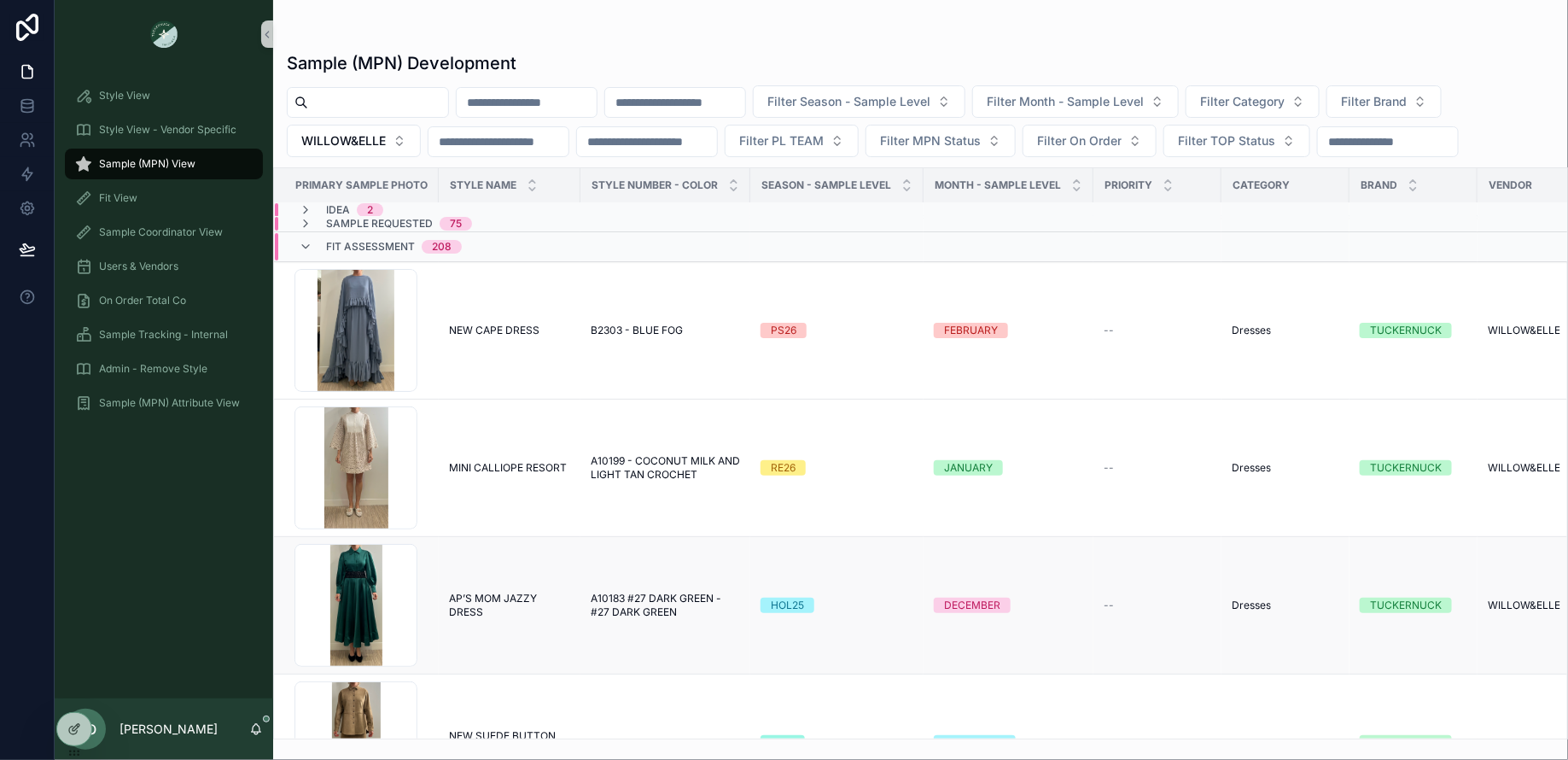
scroll to position [4, 0]
click at [1103, 463] on span "--" at bounding box center [1108, 466] width 11 height 13
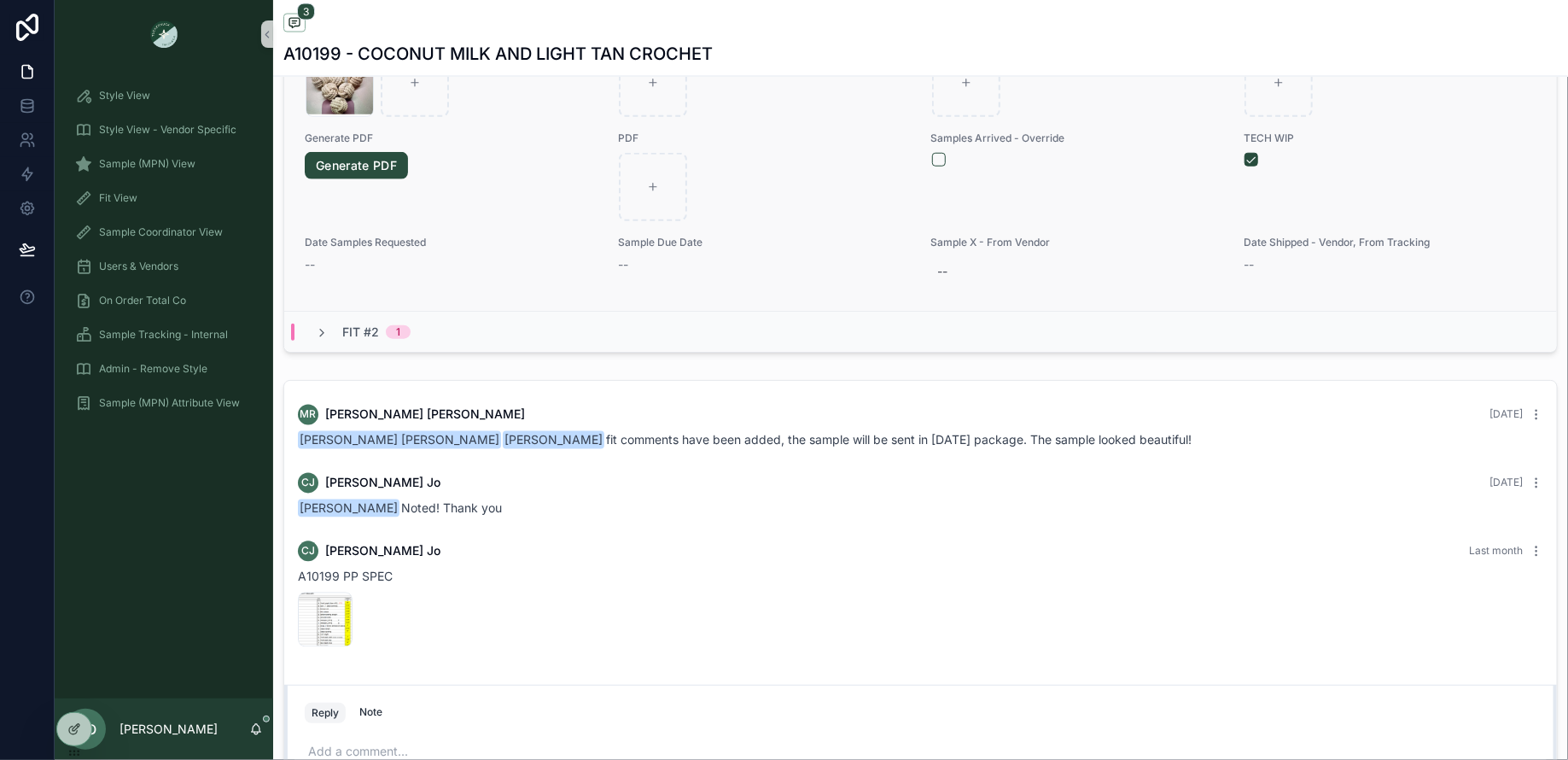
scroll to position [1464, 0]
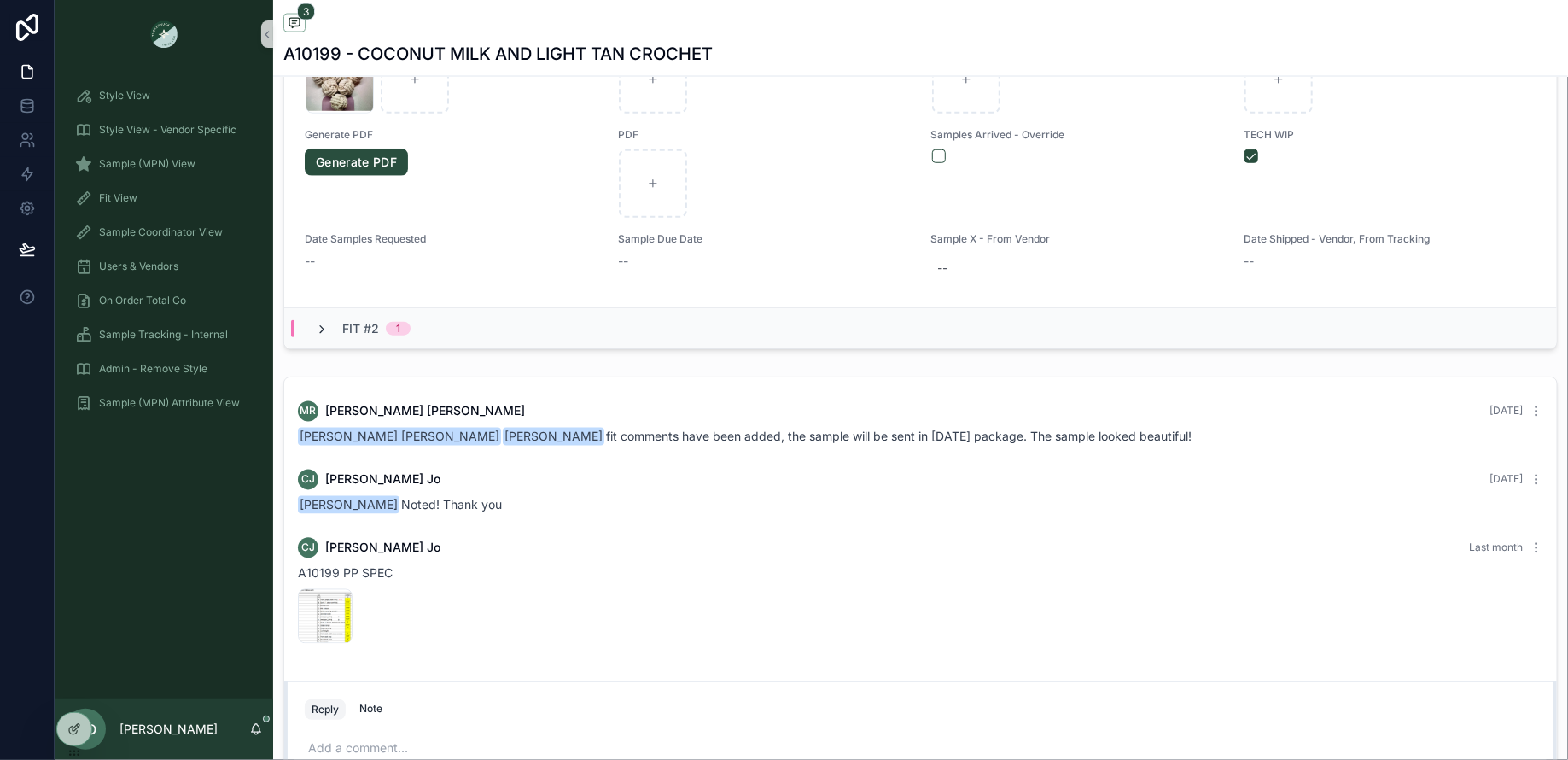
click at [316, 324] on icon "scrollable content" at bounding box center [321, 329] width 13 height 13
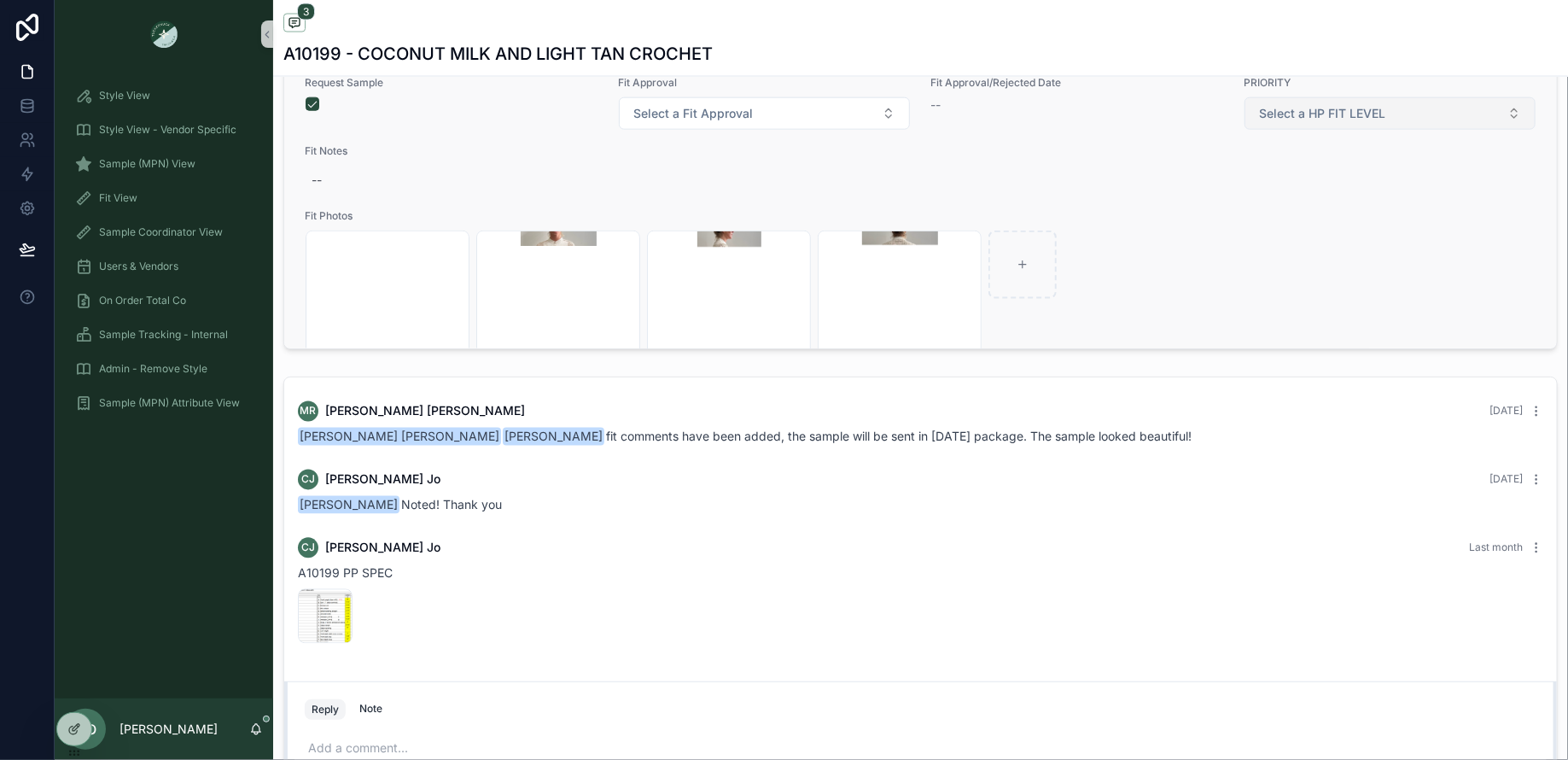
scroll to position [689, 0]
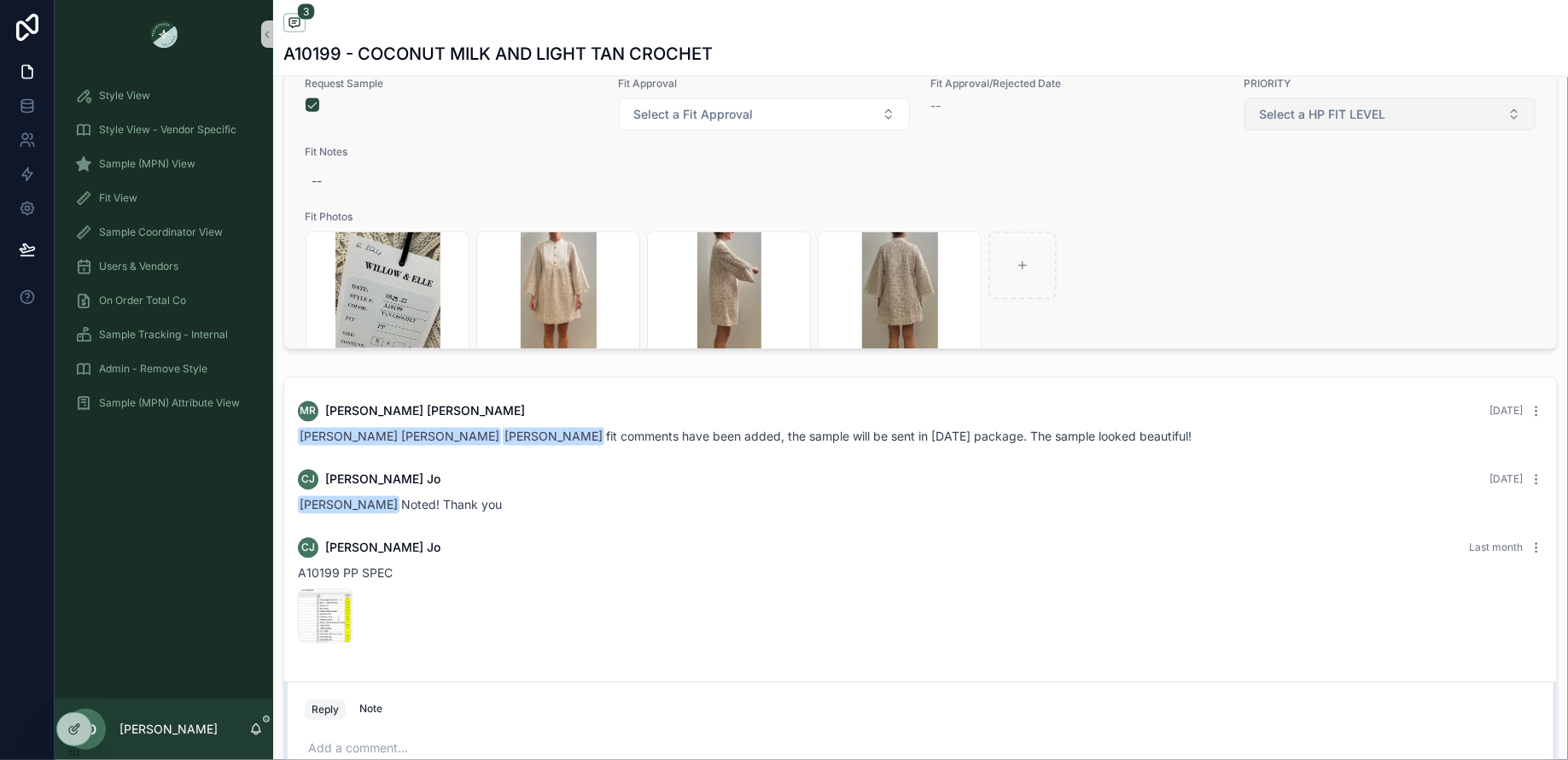
click at [1319, 122] on span "Select a HP FIT LEVEL" at bounding box center [1321, 114] width 126 height 17
click at [1277, 190] on div "PRIORITY" at bounding box center [1289, 193] width 47 height 15
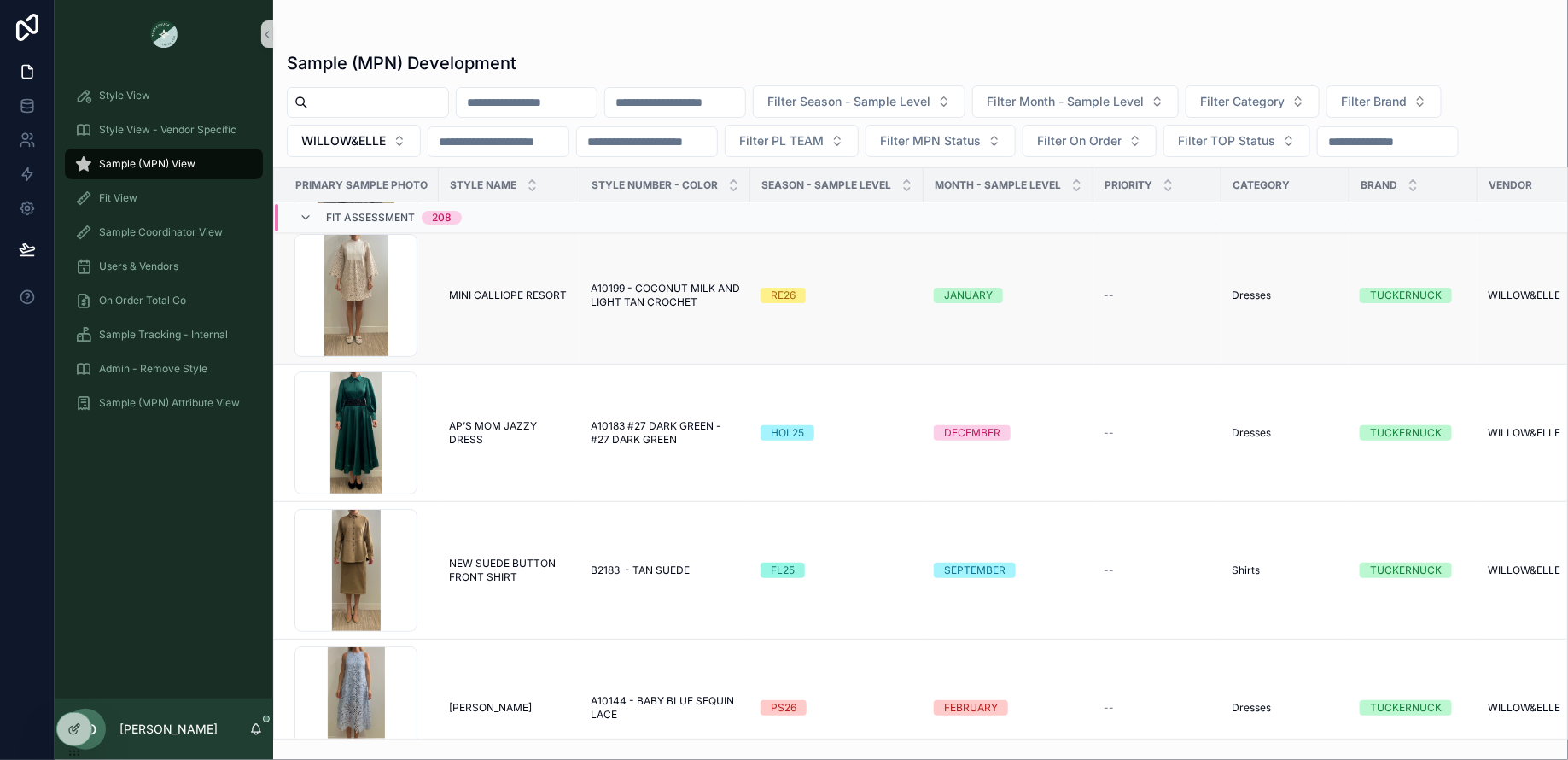
scroll to position [154, 0]
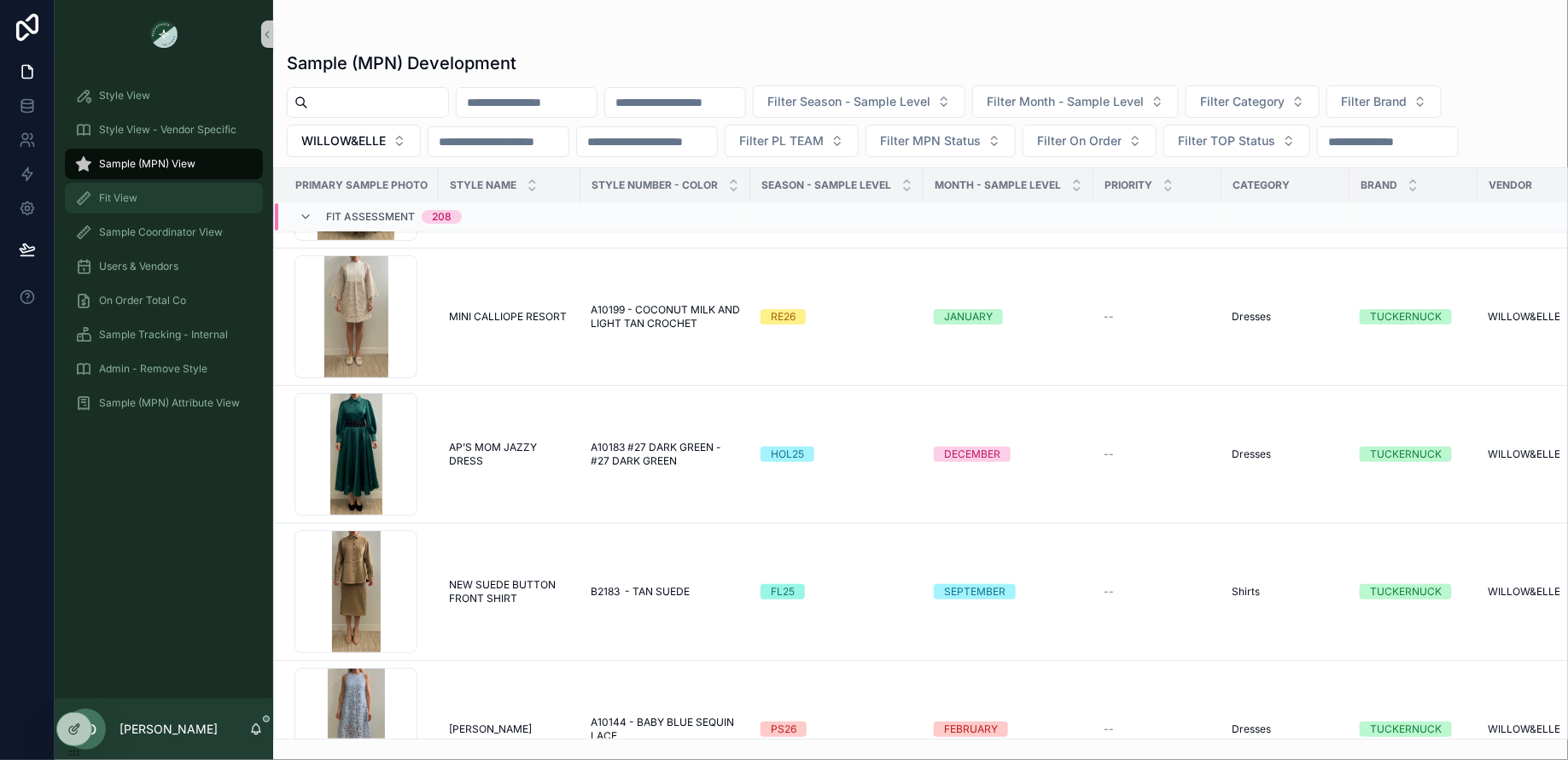
click at [176, 202] on div "Fit View" at bounding box center [163, 198] width 177 height 27
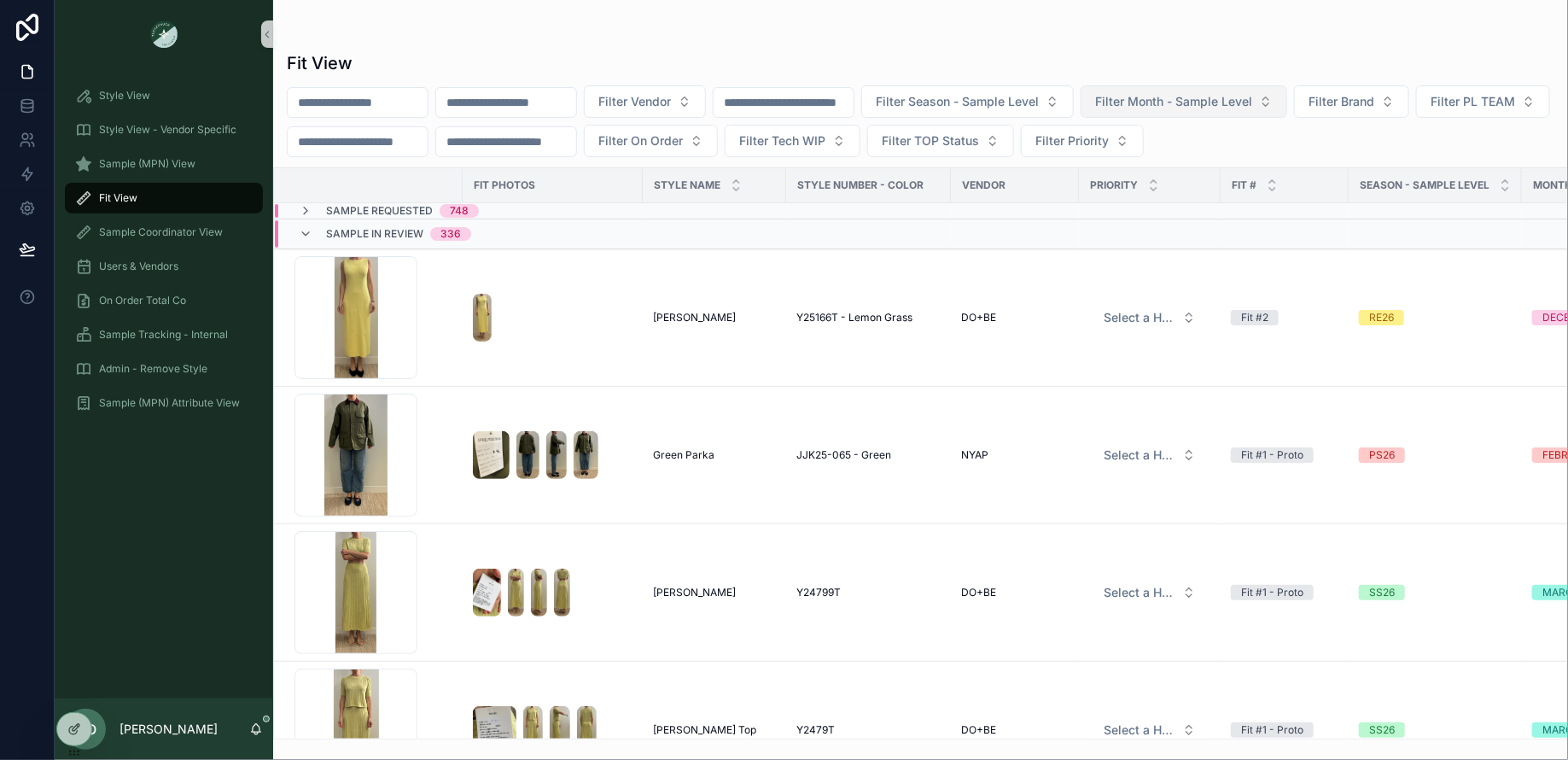
click at [1250, 105] on span "Filter Month - Sample Level" at bounding box center [1174, 101] width 157 height 17
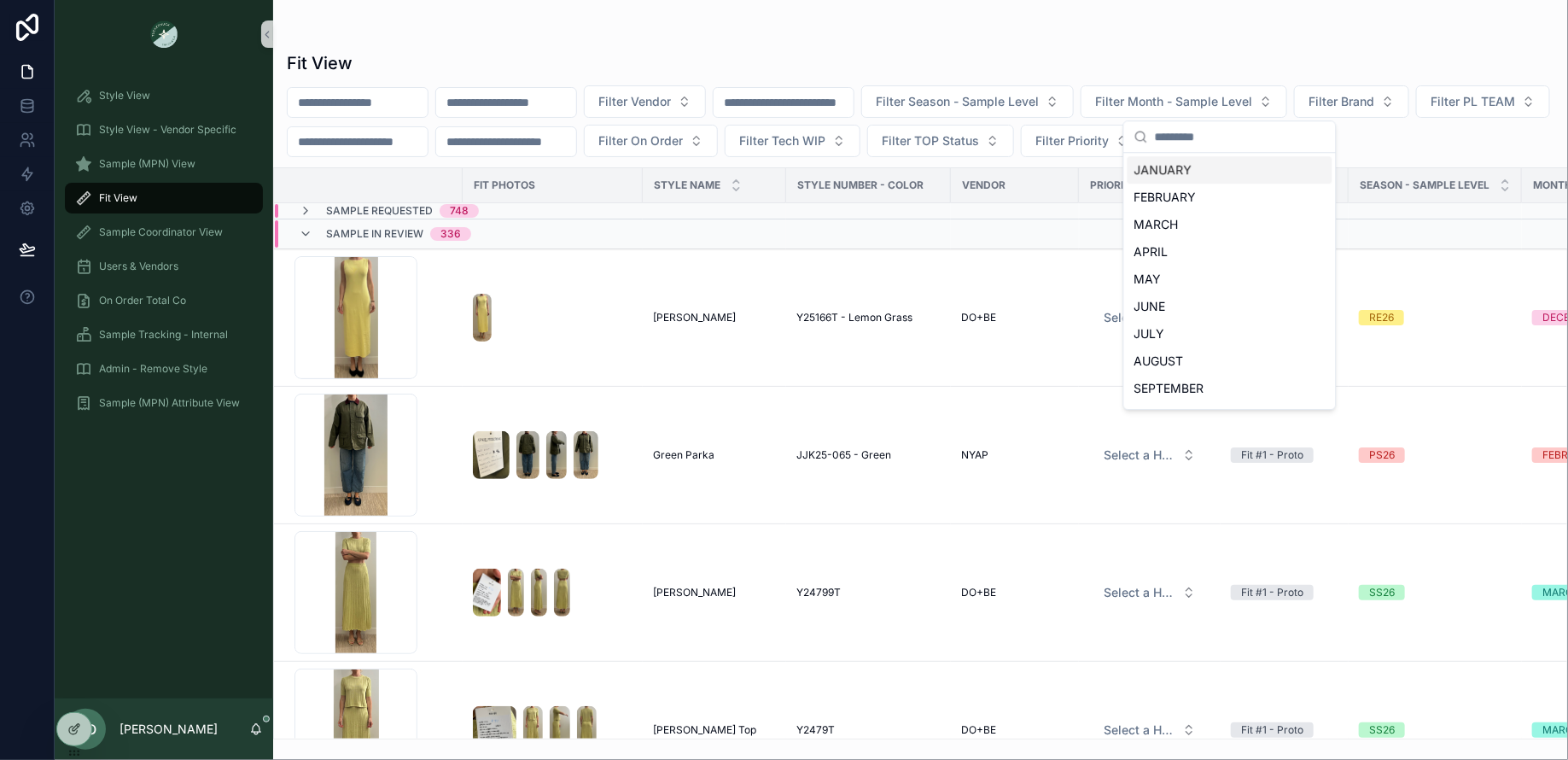
click at [1268, 48] on div "Fit View Filter Vendor Filter Season - Sample Level Filter Month - Sample Level…" at bounding box center [919, 389] width 1294 height 698
click at [651, 83] on div "Fit View Filter Vendor Filter Season - Sample Level Filter Month - Sample Level…" at bounding box center [919, 389] width 1294 height 698
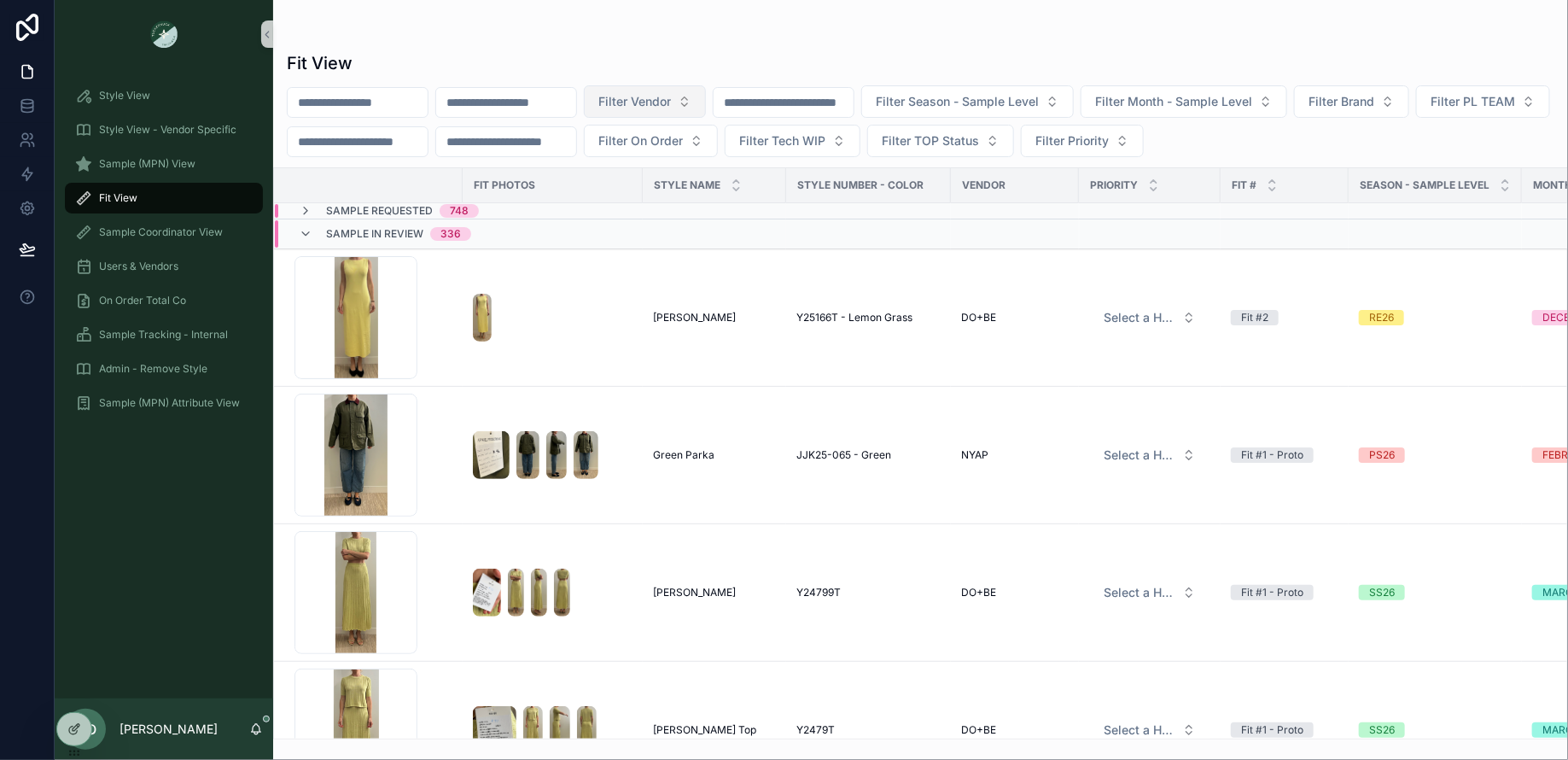
click at [664, 93] on span "Filter Vendor" at bounding box center [634, 101] width 72 height 17
type input "****"
click at [669, 169] on div "WILLOW&ELLE" at bounding box center [677, 169] width 205 height 27
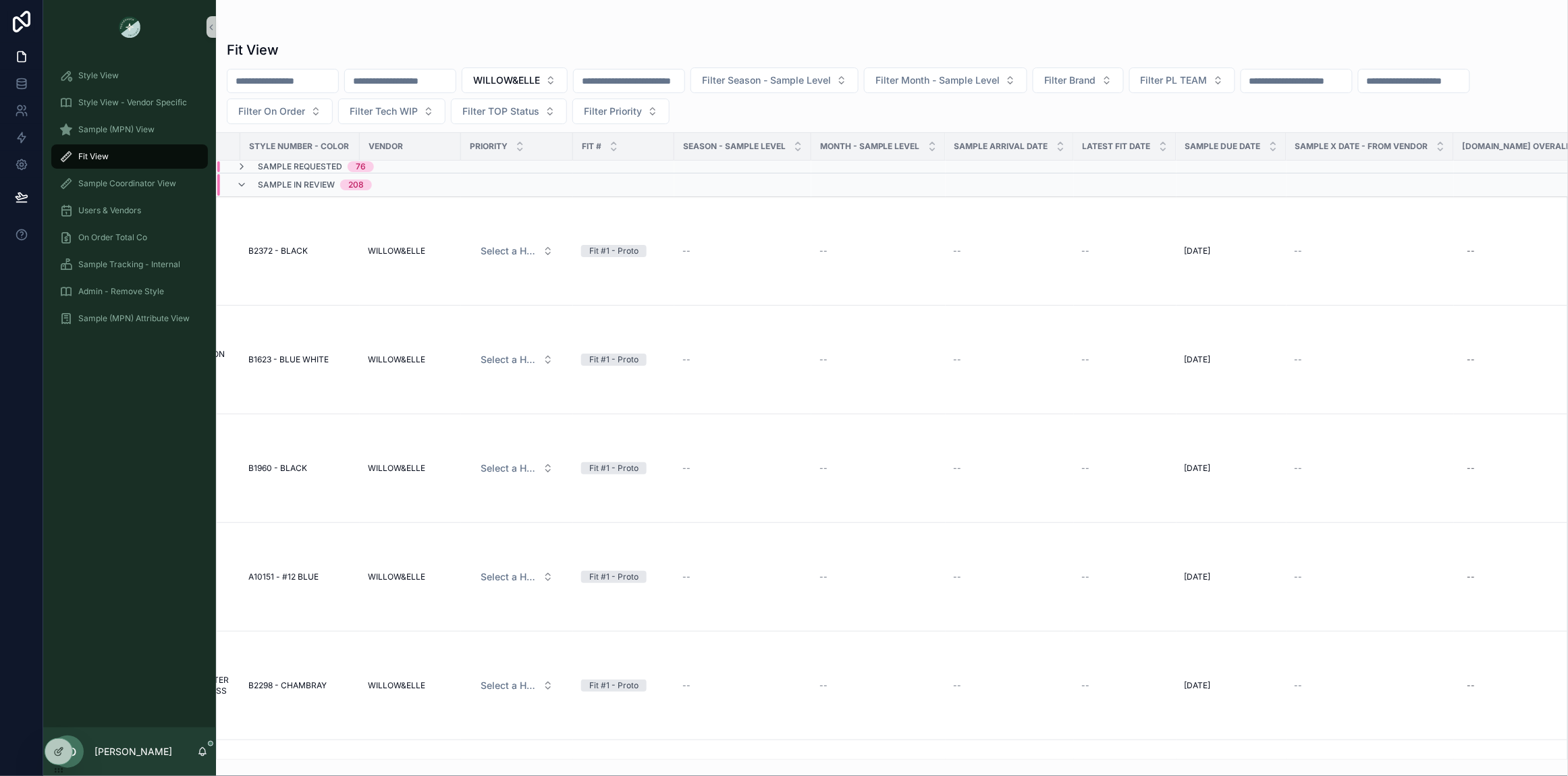
scroll to position [0, 383]
click at [1056, 151] on icon "scrollable content" at bounding box center [1059, 149] width 9 height 9
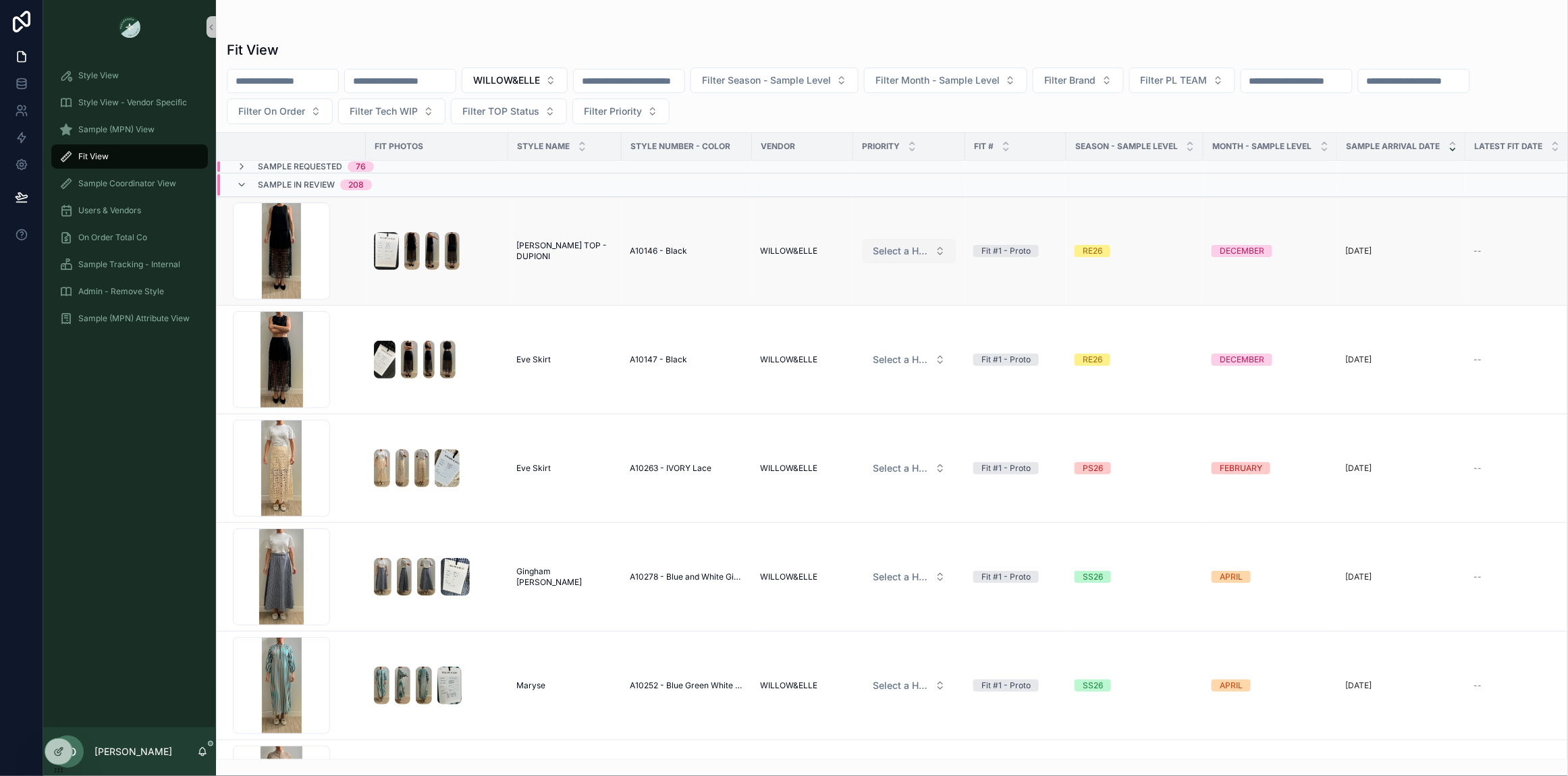
drag, startPoint x: 884, startPoint y: 251, endPoint x: 884, endPoint y: 260, distance: 9.0
click at [884, 251] on span "Select a HP FIT LEVEL" at bounding box center [900, 251] width 57 height 13
click at [892, 304] on div "PRIORITY" at bounding box center [910, 306] width 162 height 20
click at [903, 359] on span "Select a HP FIT LEVEL" at bounding box center [900, 359] width 57 height 13
click at [904, 423] on div "PRIORITY" at bounding box center [910, 415] width 162 height 20
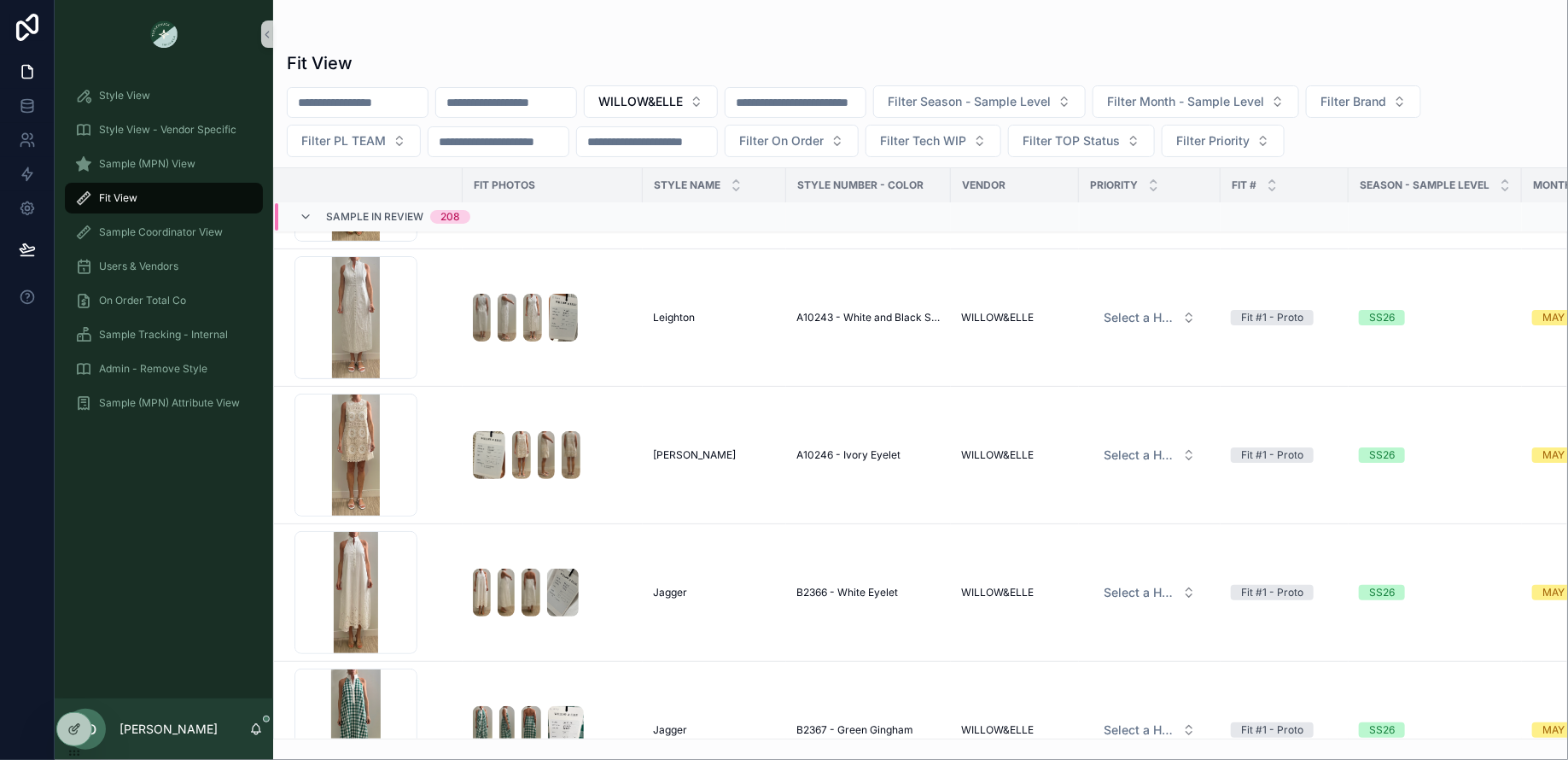
scroll to position [3193, 0]
click at [1235, 137] on span "Filter Priority" at bounding box center [1212, 140] width 73 height 17
click at [1207, 214] on div "PRIORITY" at bounding box center [1249, 207] width 205 height 27
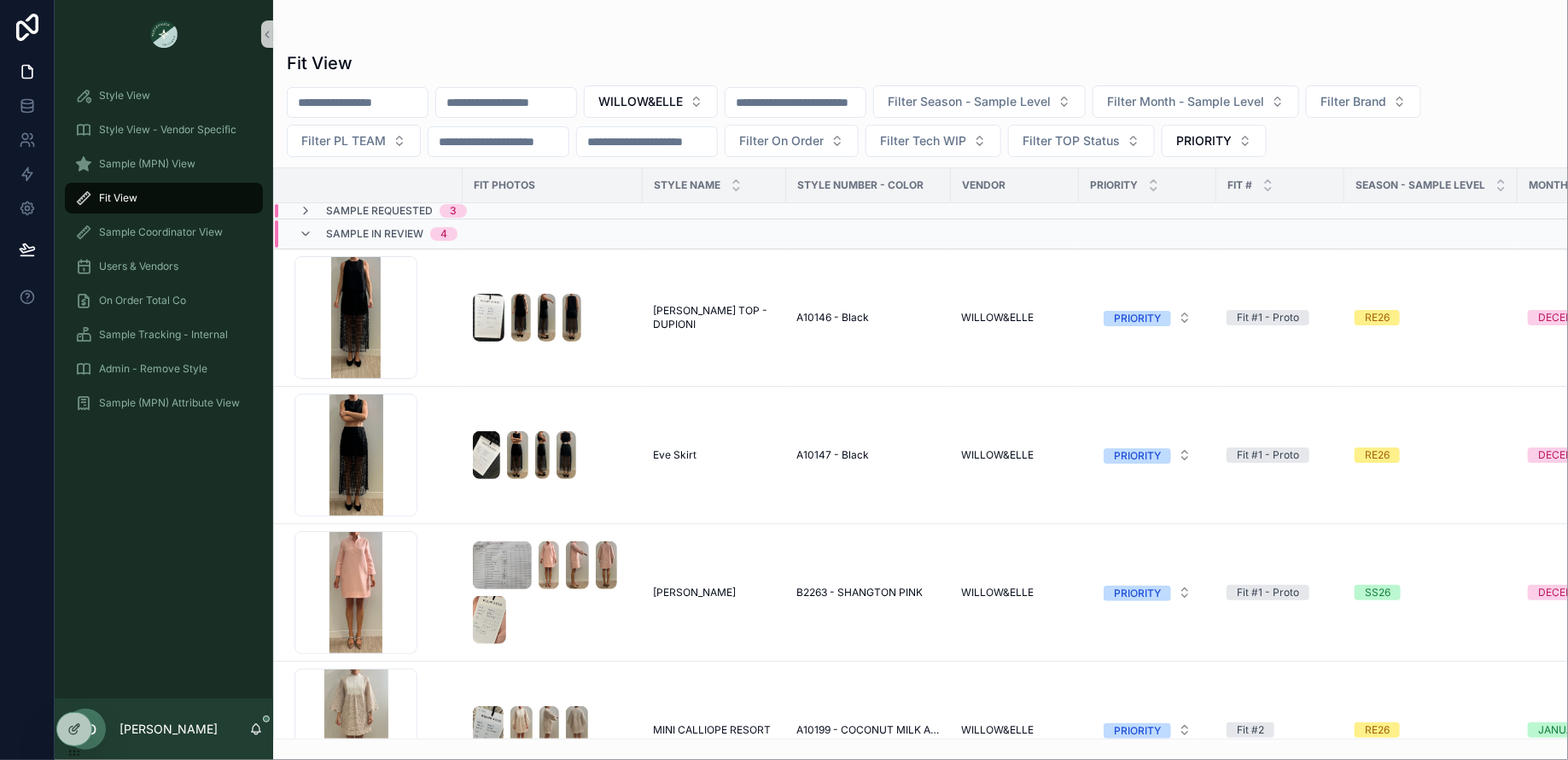
scroll to position [56, 0]
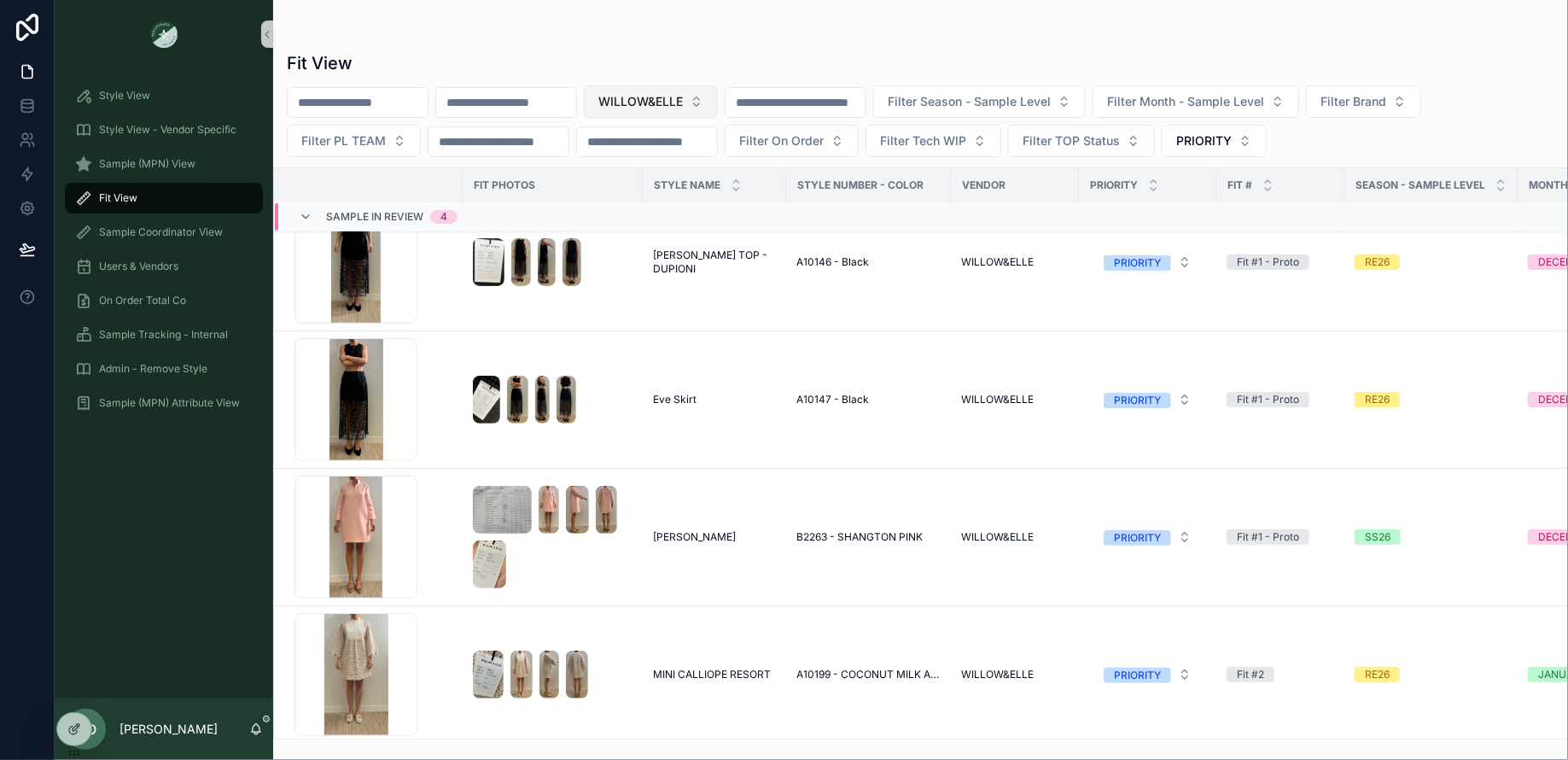
click at [700, 117] on button "WILLOW&ELLE" at bounding box center [650, 102] width 134 height 33
type input "**"
click at [649, 194] on div "DO+BE" at bounding box center [682, 197] width 205 height 27
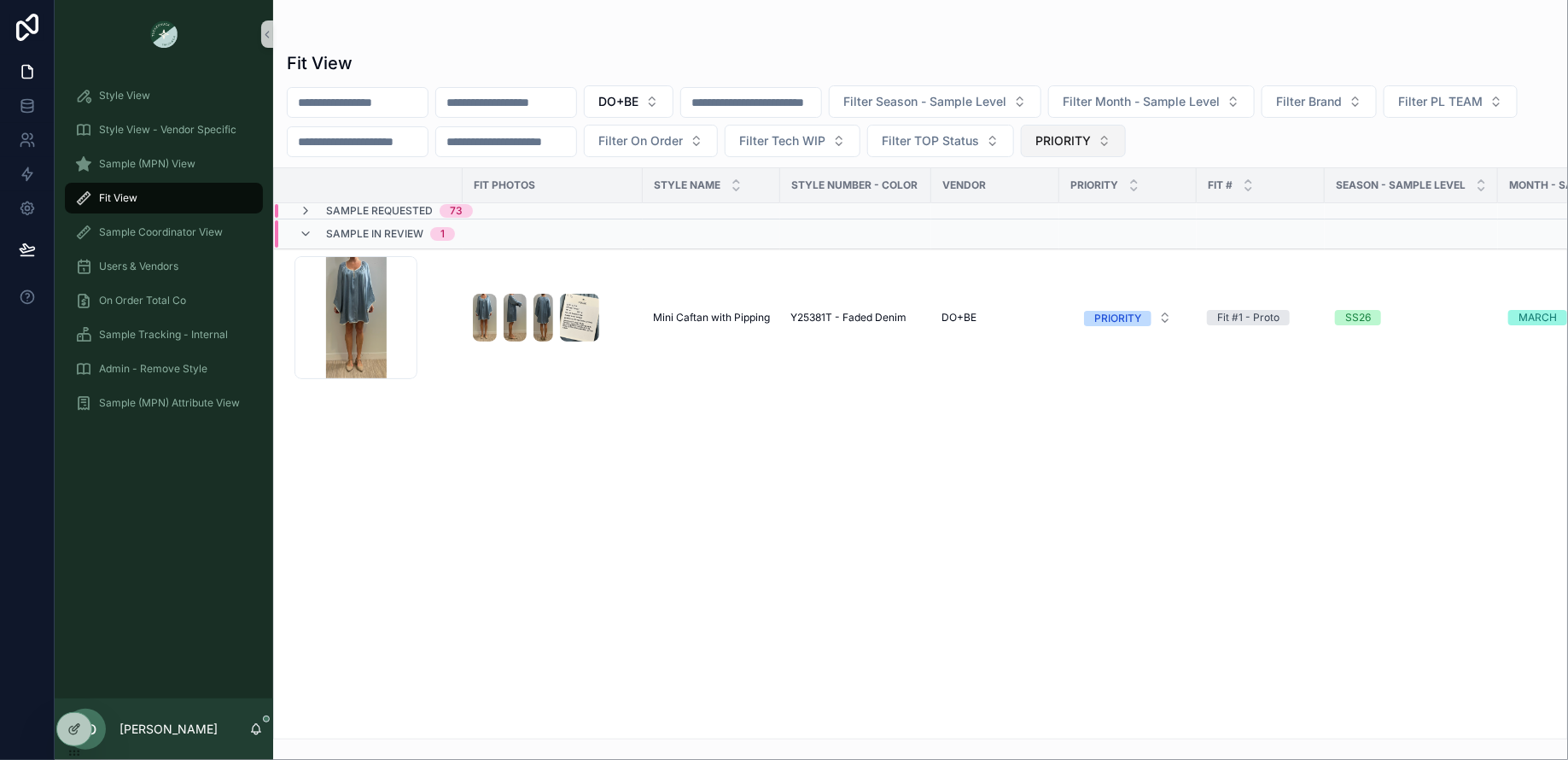
click at [1091, 143] on span "PRIORITY" at bounding box center [1062, 140] width 56 height 17
click at [1182, 207] on div "None" at bounding box center [1240, 207] width 205 height 27
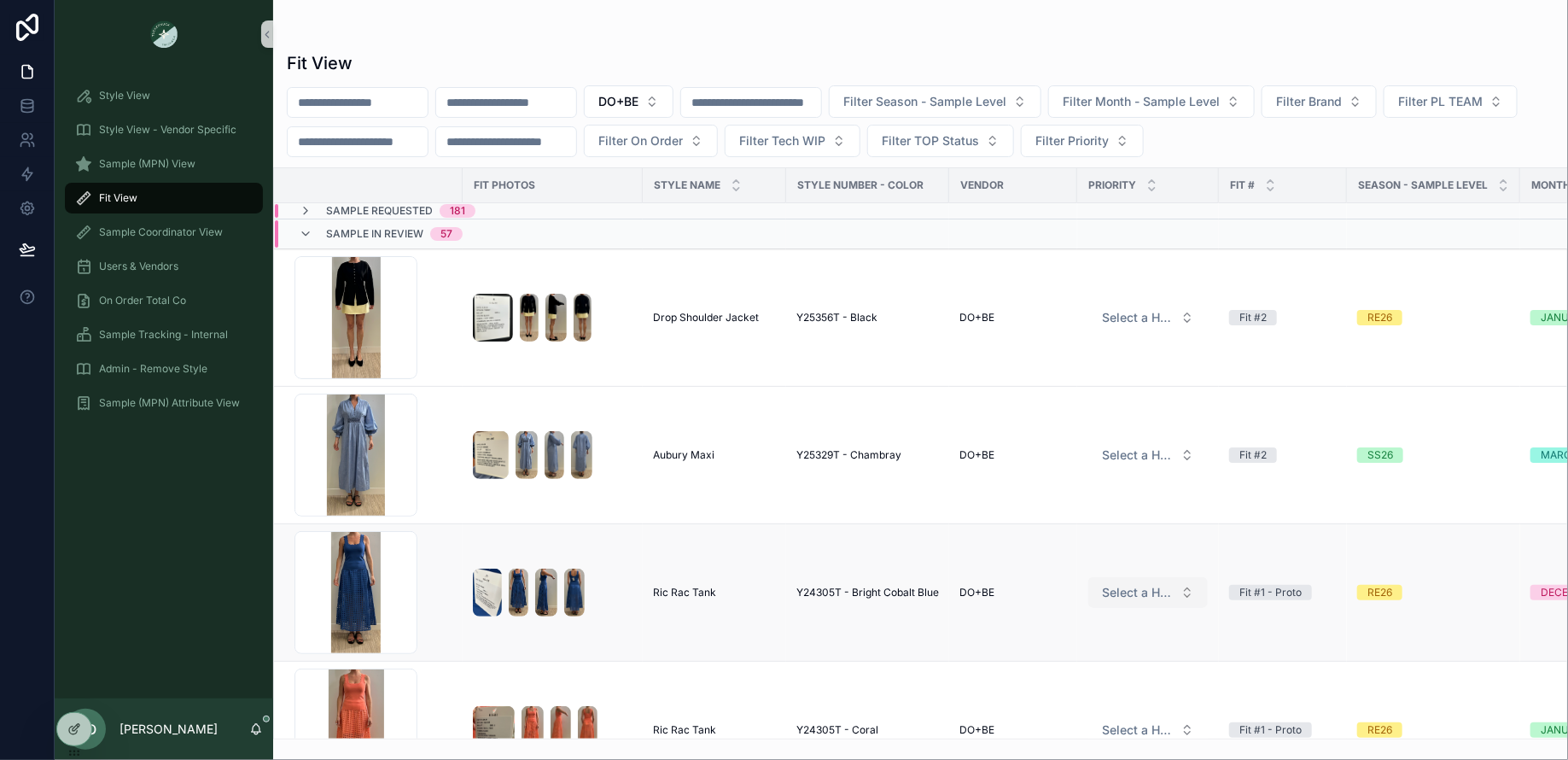
click at [1155, 585] on span "Select a HP FIT LEVEL" at bounding box center [1137, 591] width 71 height 17
click at [1098, 654] on div "PRIORITY" at bounding box center [1085, 656] width 47 height 15
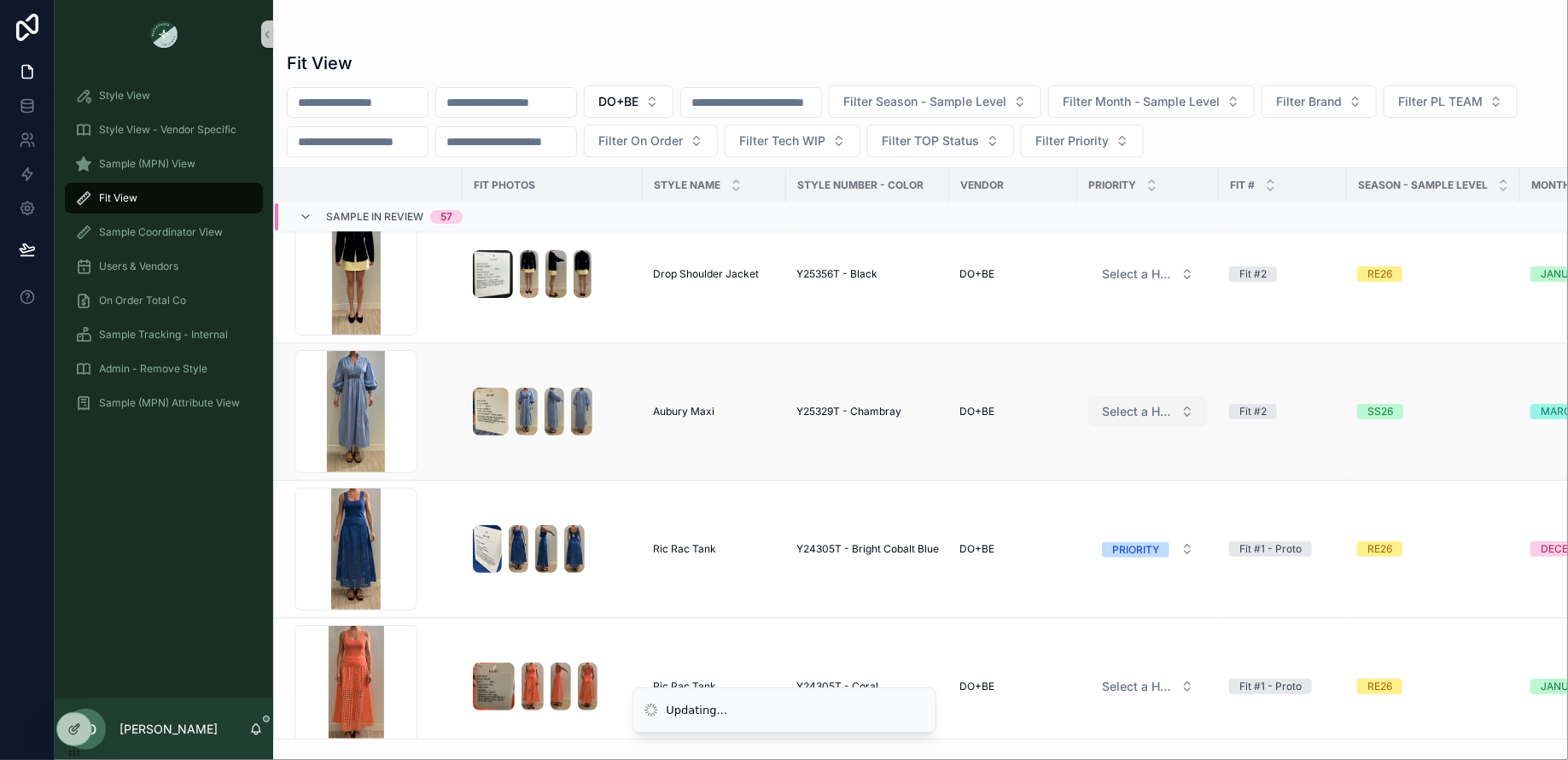
scroll to position [61, 0]
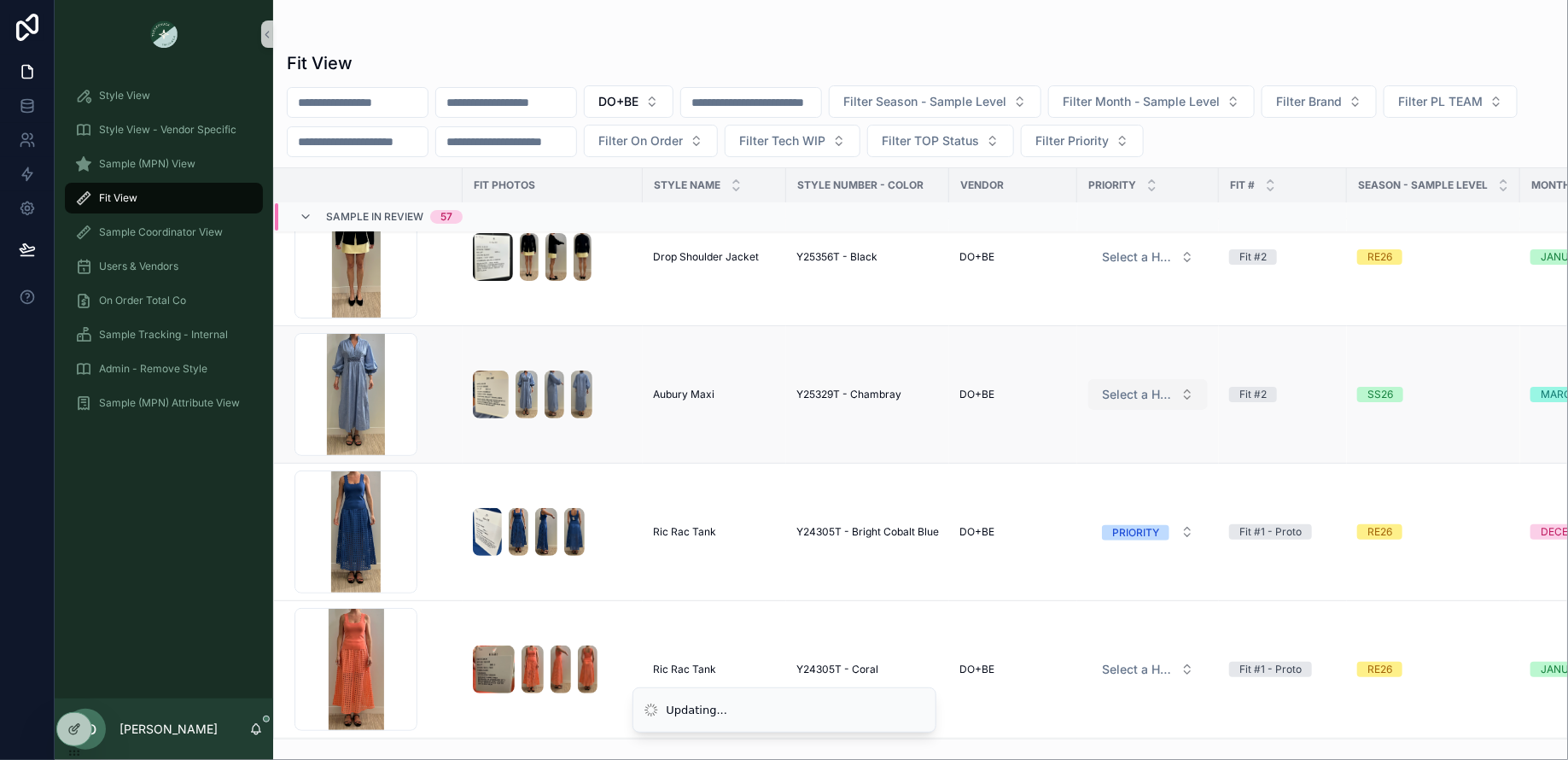
click at [1148, 386] on span "Select a HP FIT LEVEL" at bounding box center [1137, 394] width 71 height 17
click at [1109, 451] on span "PRIORITY" at bounding box center [1085, 458] width 67 height 15
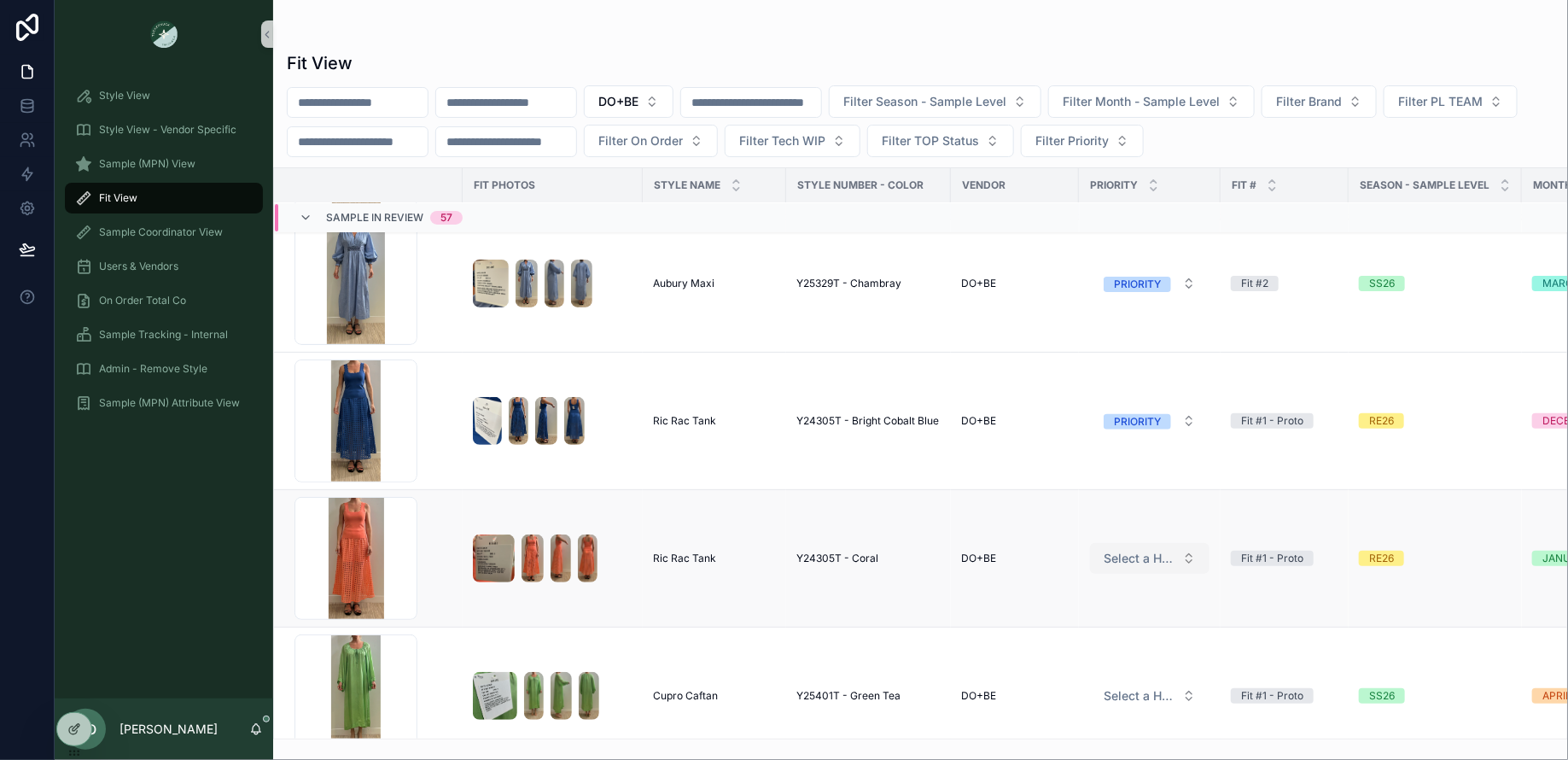
click at [1120, 550] on span "Select a HP FIT LEVEL" at bounding box center [1138, 558] width 71 height 17
click at [1131, 571] on td "Select a HP FIT LEVEL" at bounding box center [1149, 559] width 142 height 138
click at [1128, 550] on span "Select a HP FIT LEVEL" at bounding box center [1138, 558] width 71 height 17
click at [1103, 616] on div "PRIORITY" at bounding box center [1087, 621] width 47 height 15
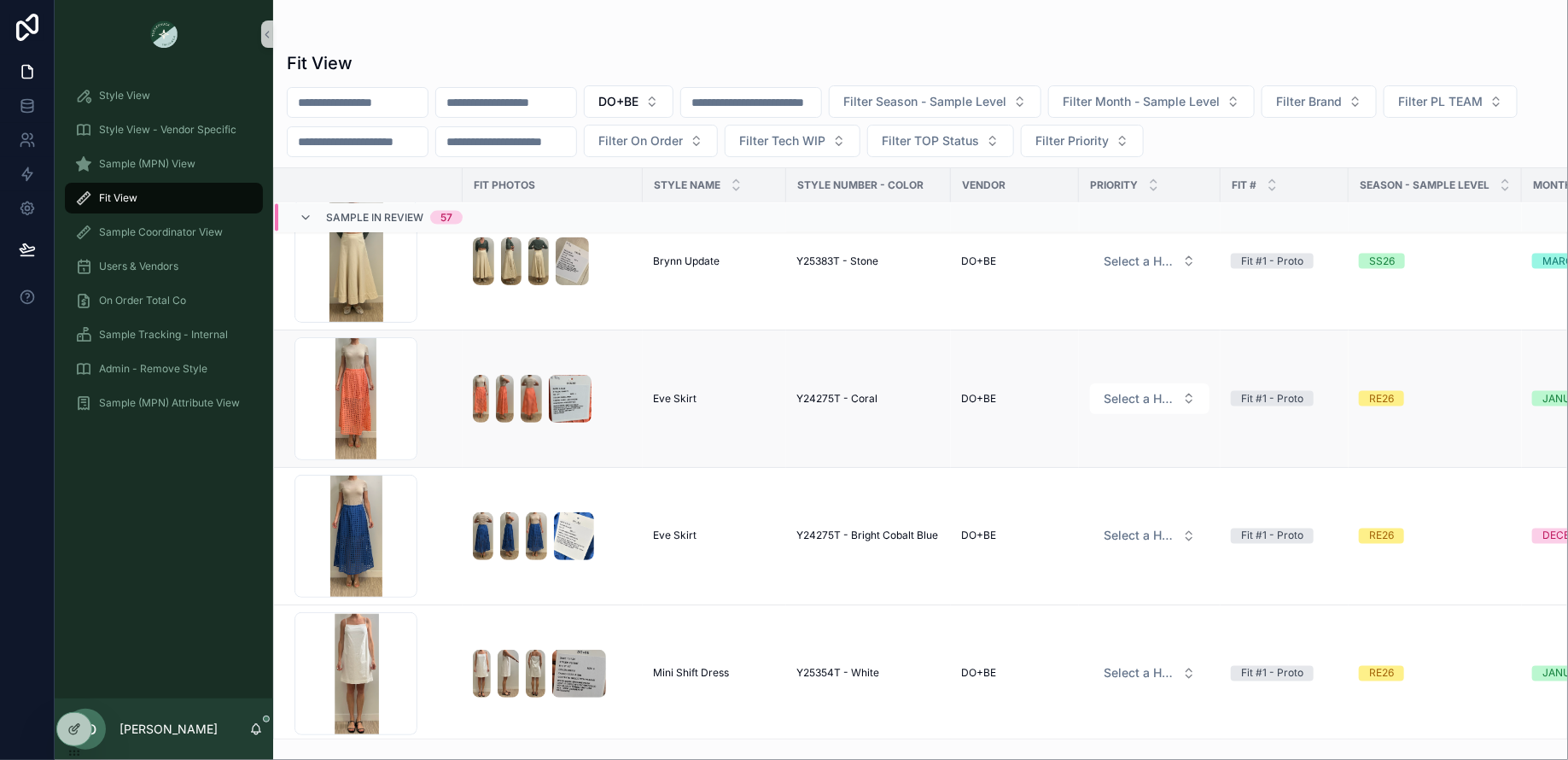
scroll to position [1293, 0]
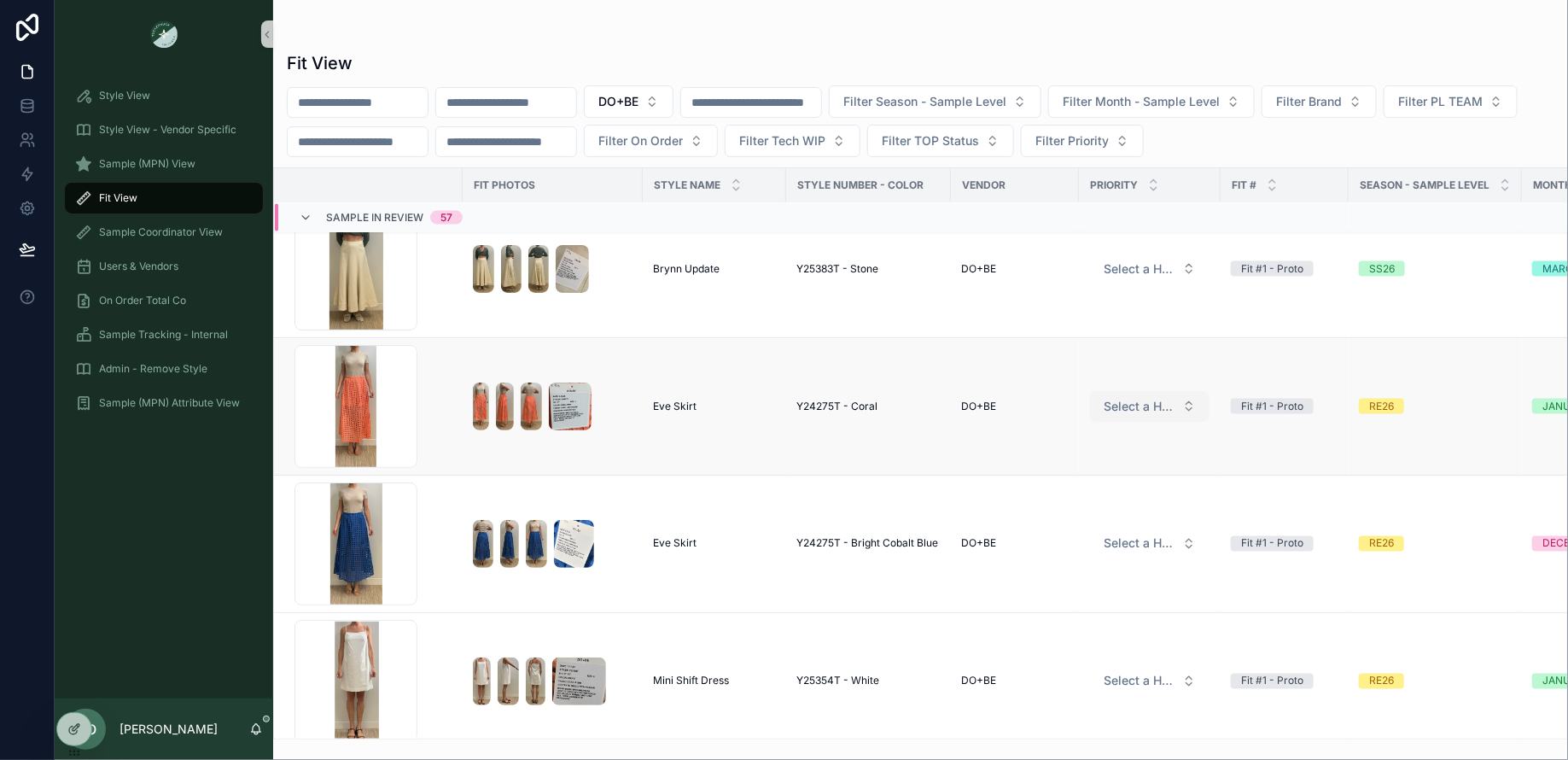
click at [1135, 403] on span "Select a HP FIT LEVEL" at bounding box center [1138, 406] width 71 height 17
click at [1106, 463] on div "PRIORITY" at bounding box center [1087, 467] width 47 height 15
click at [1125, 537] on span "Select a HP FIT LEVEL" at bounding box center [1138, 543] width 71 height 17
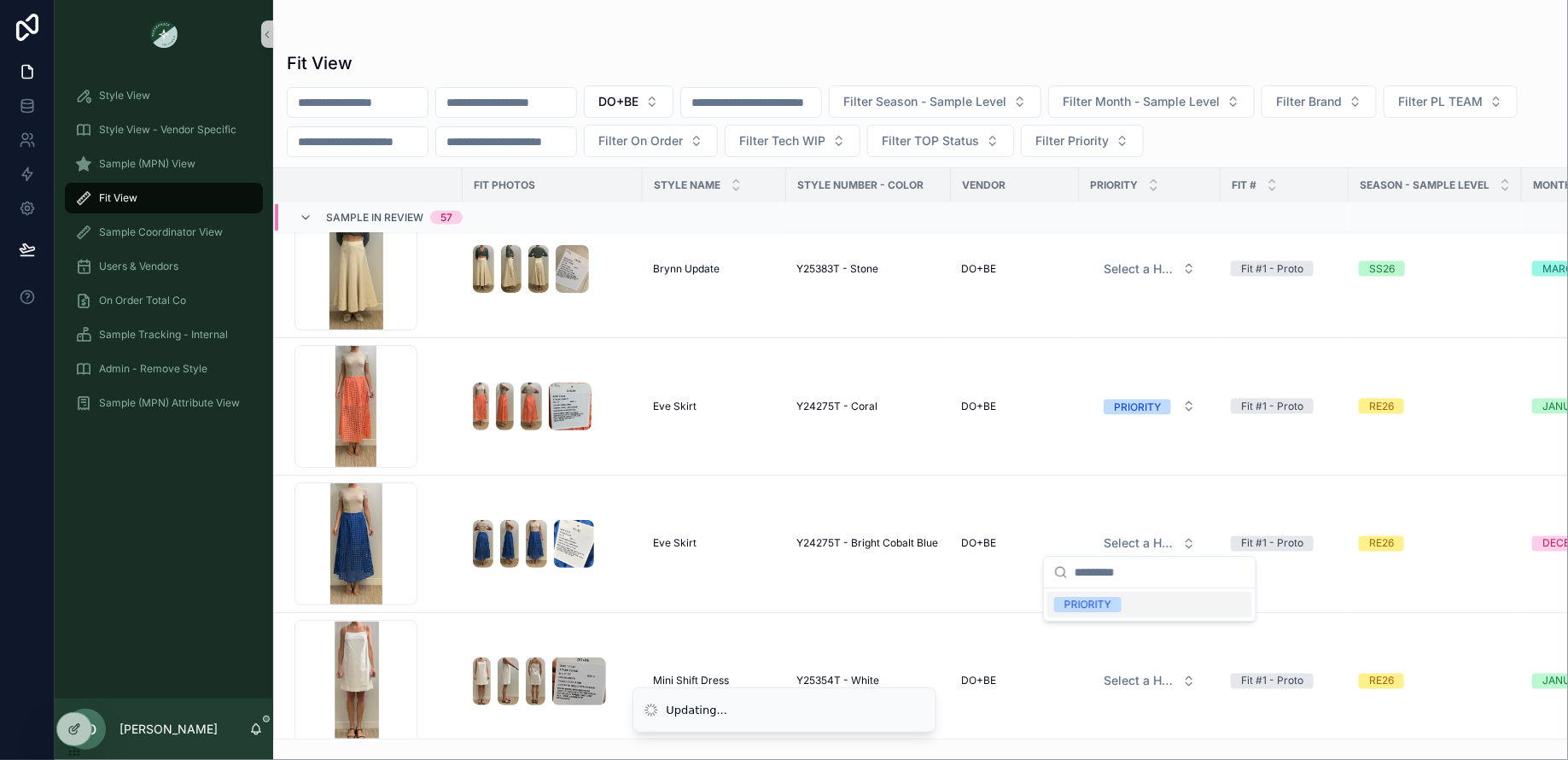
click at [1105, 607] on div "PRIORITY" at bounding box center [1087, 604] width 47 height 15
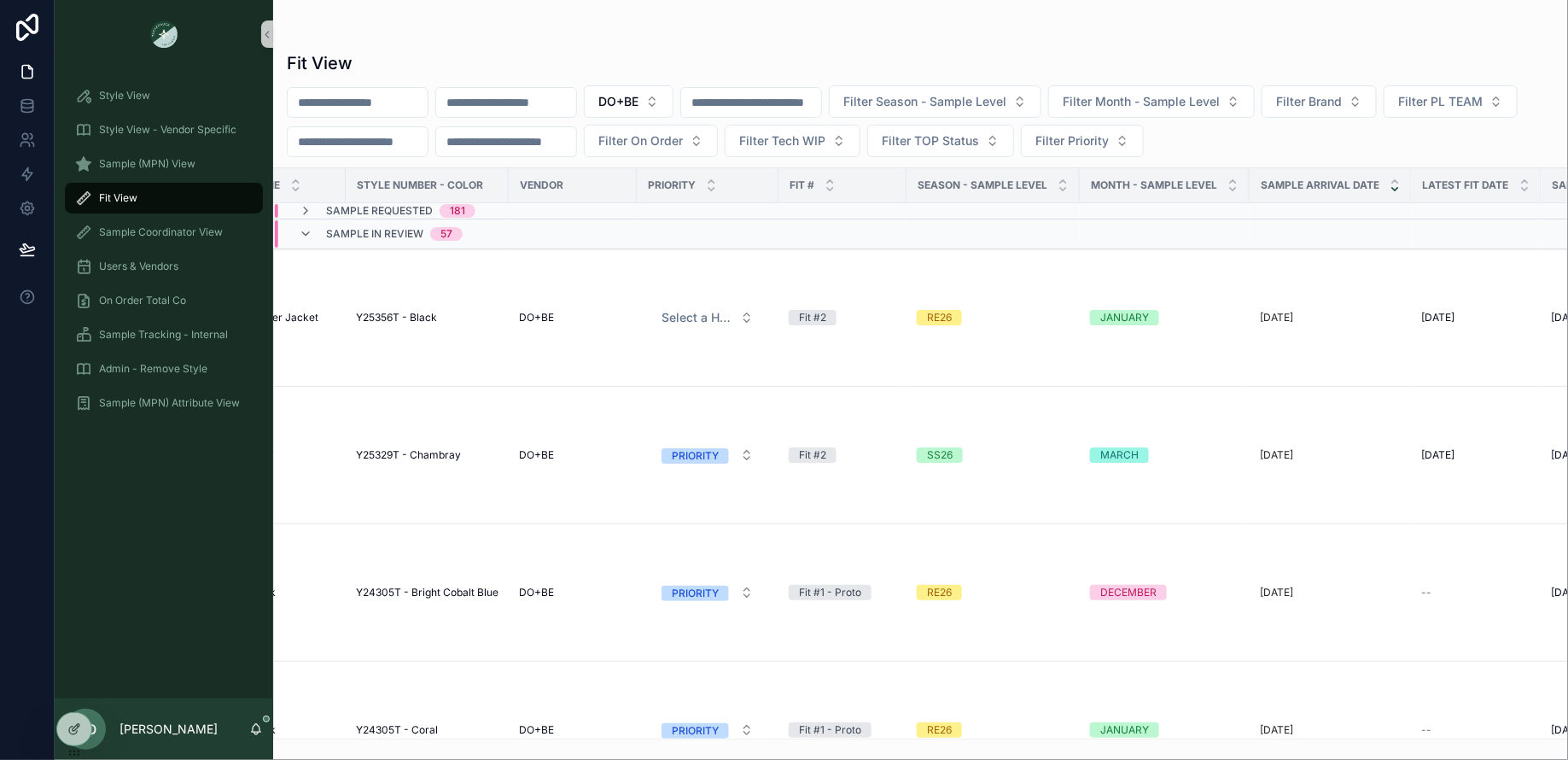
scroll to position [0, 482]
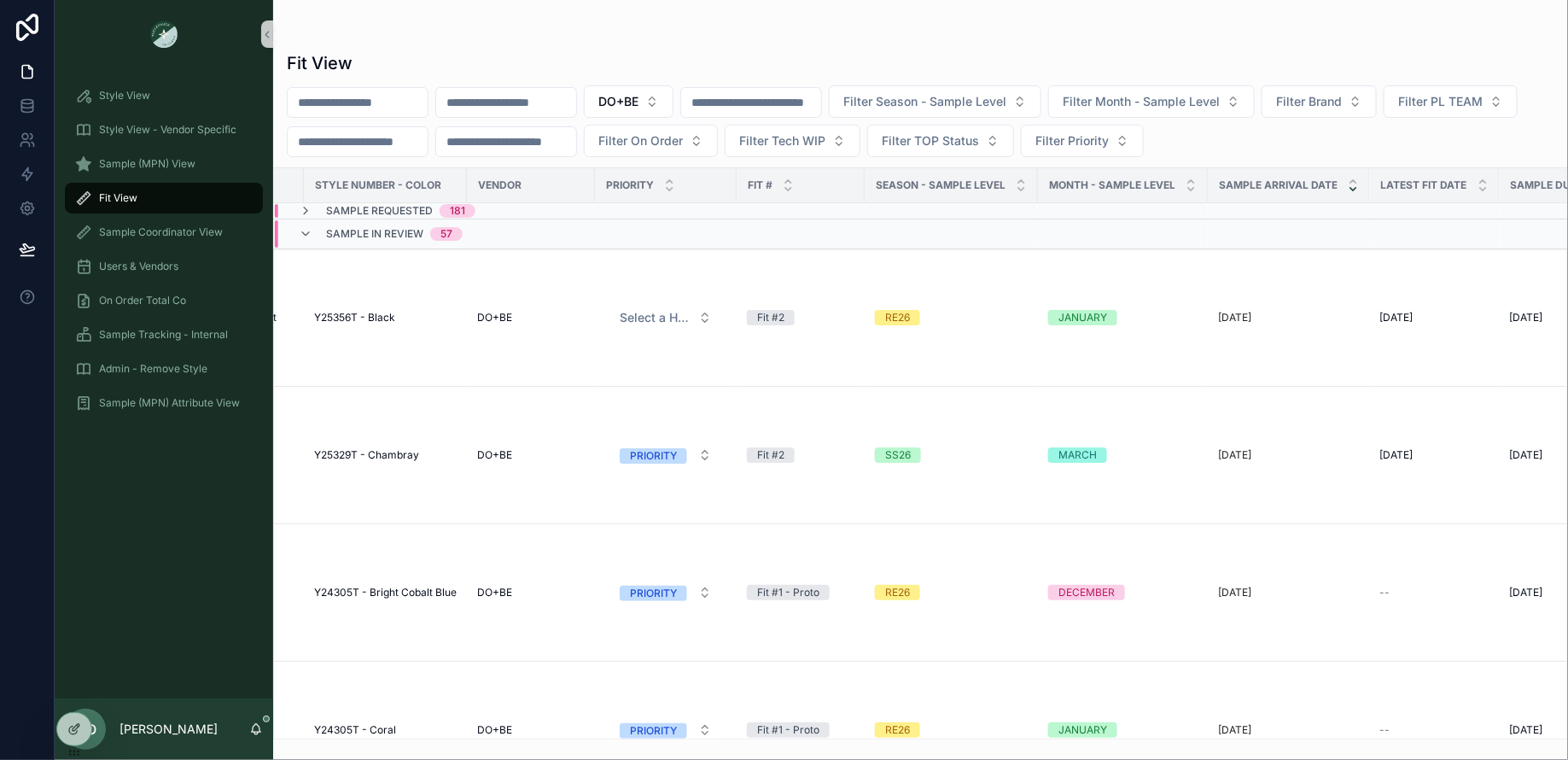
click at [1350, 188] on icon "scrollable content" at bounding box center [1353, 189] width 6 height 3
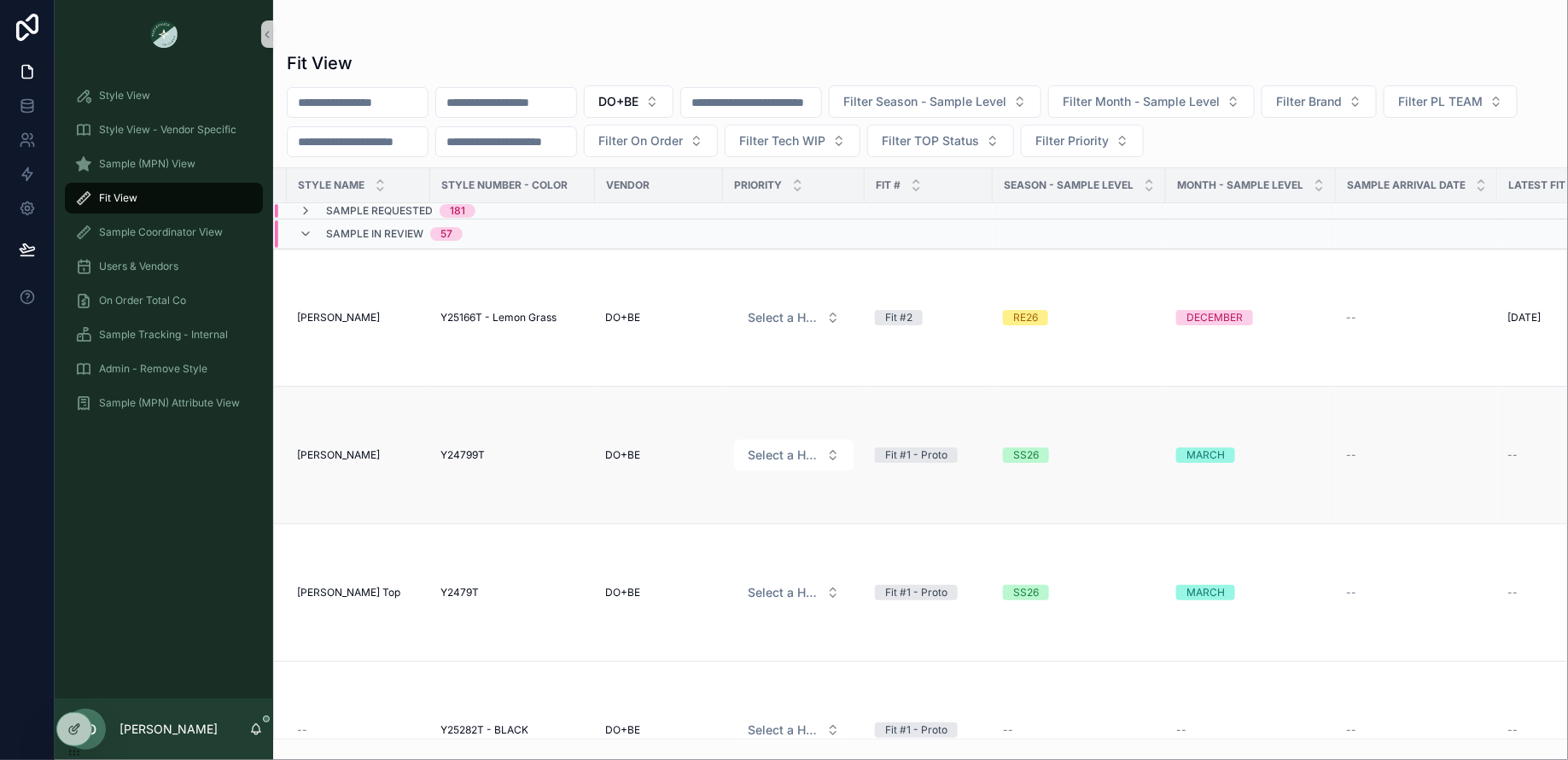
scroll to position [0, 826]
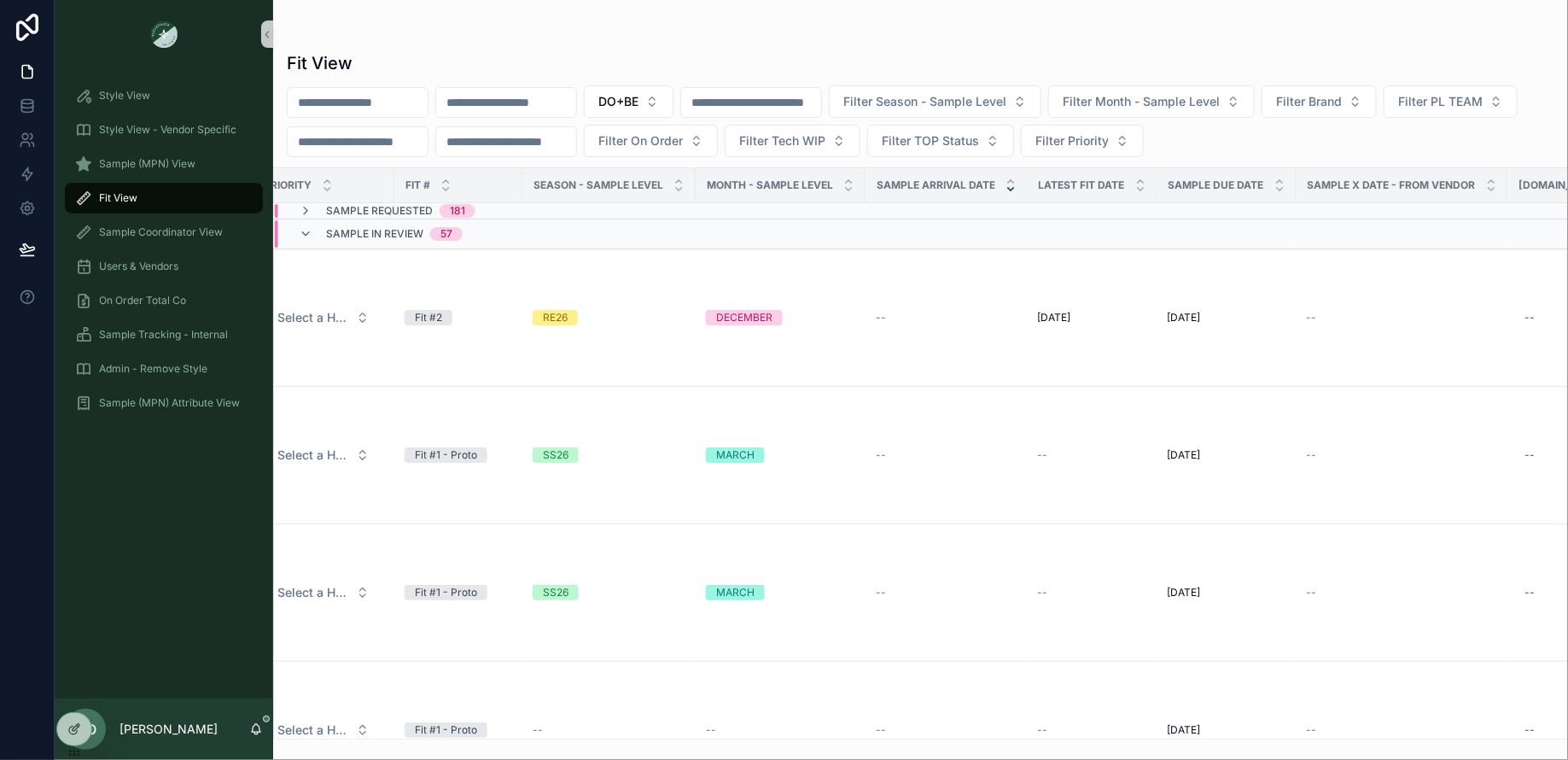
click at [1005, 187] on icon "scrollable content" at bounding box center [1010, 189] width 11 height 11
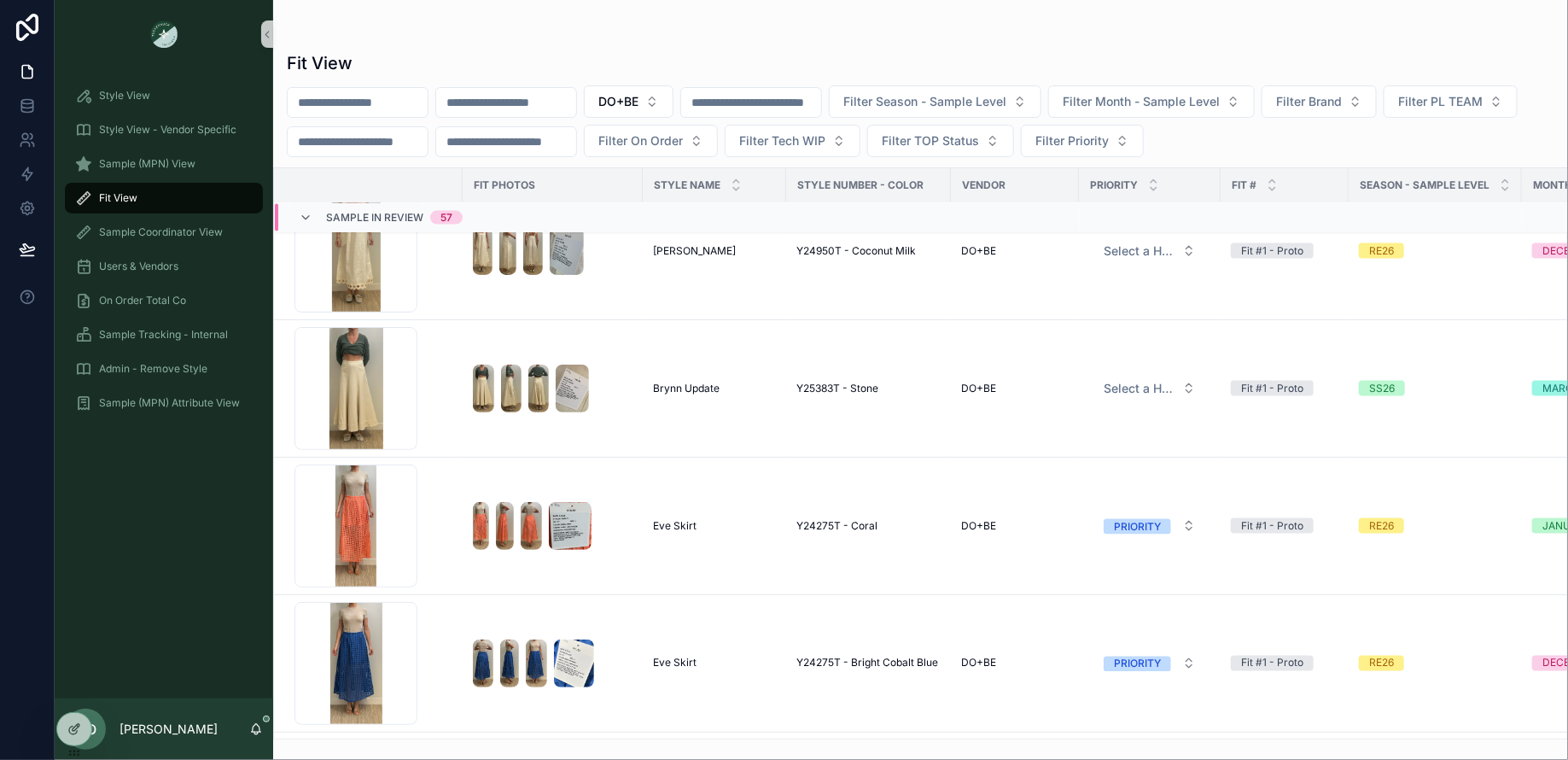
scroll to position [1695, 0]
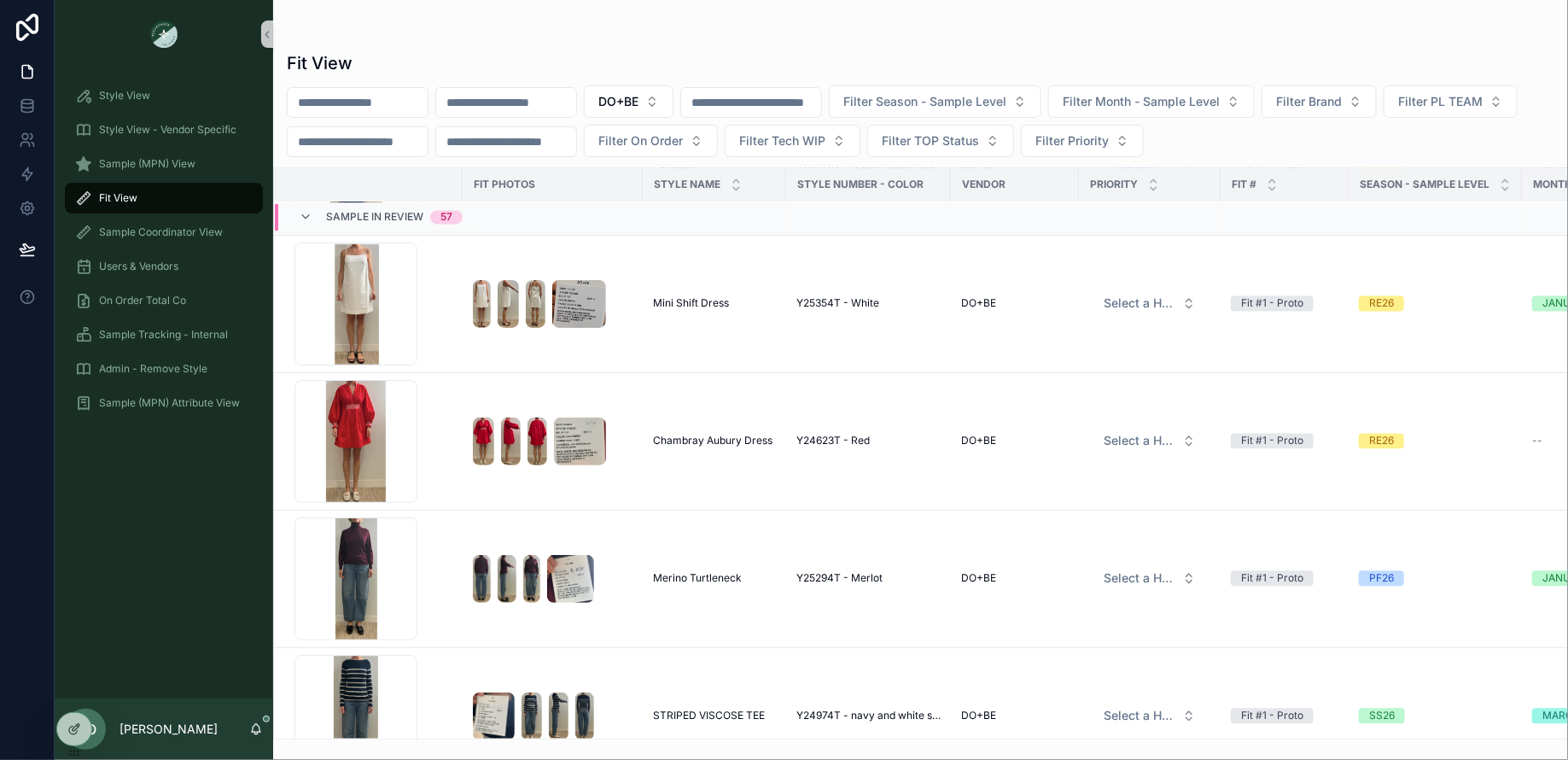
click at [179, 200] on div "Fit View" at bounding box center [163, 198] width 177 height 27
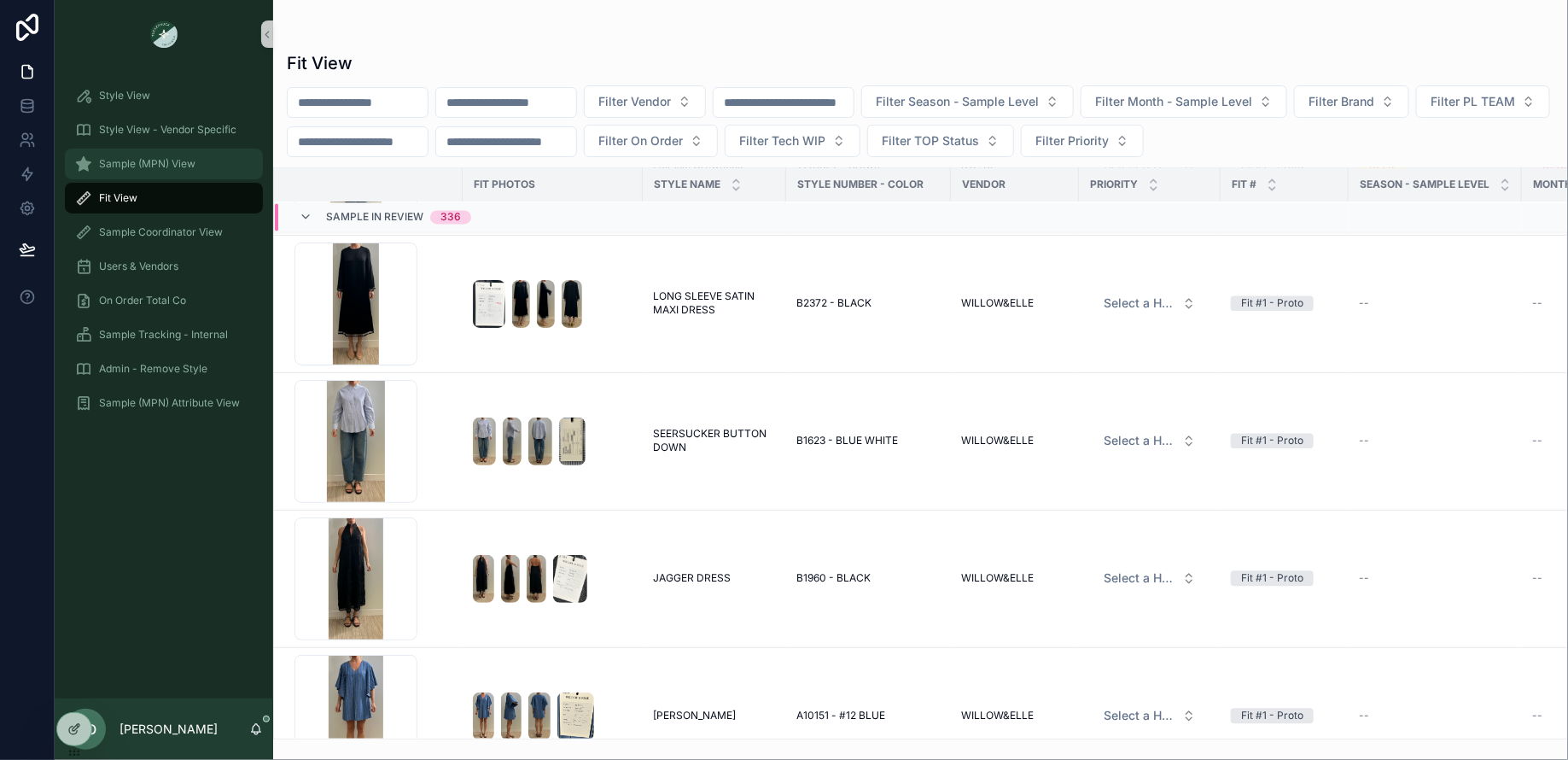
click at [145, 167] on span "Sample (MPN) View" at bounding box center [146, 163] width 96 height 13
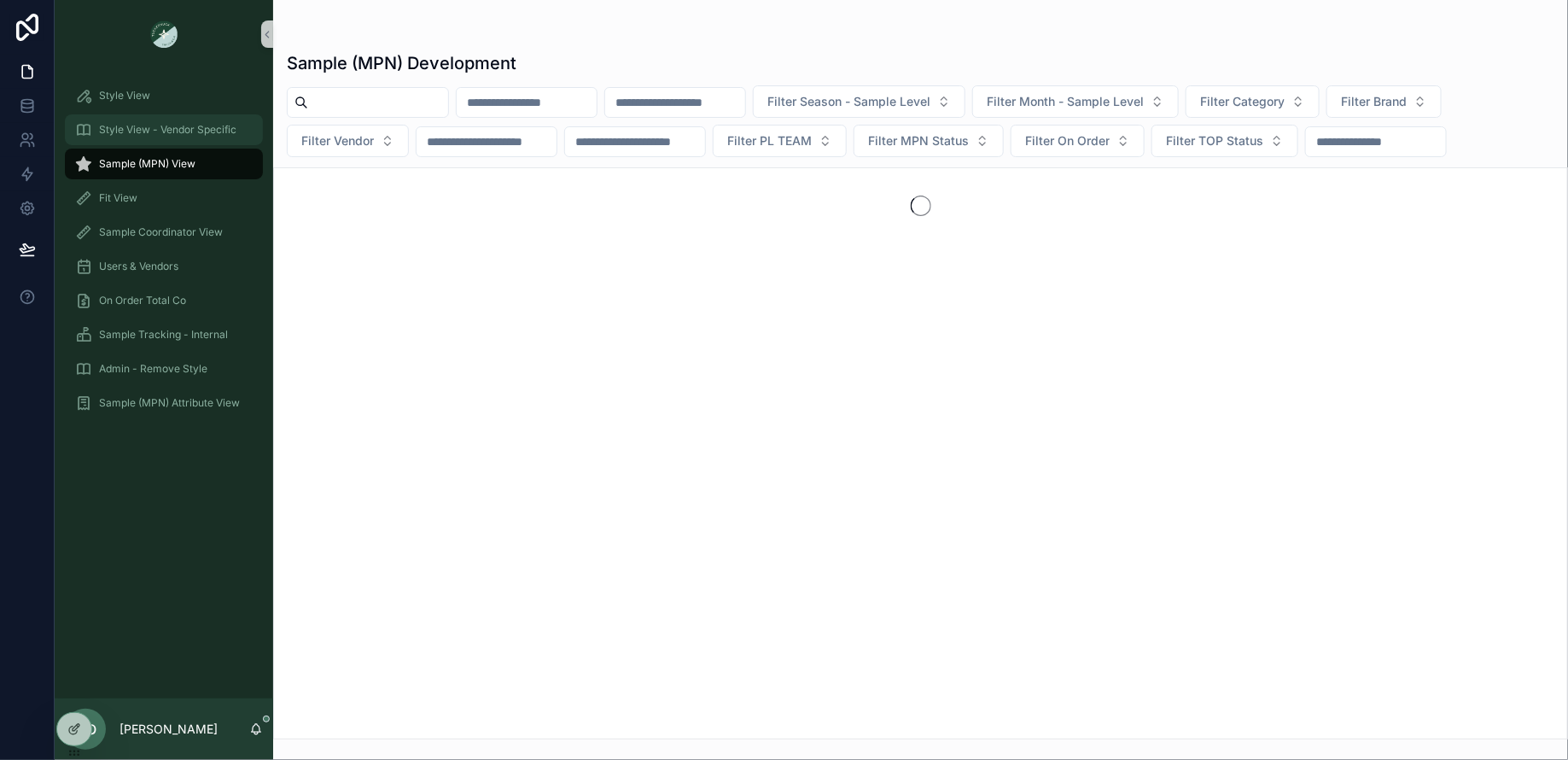
click at [133, 124] on span "Style View - Vendor Specific" at bounding box center [168, 129] width 138 height 13
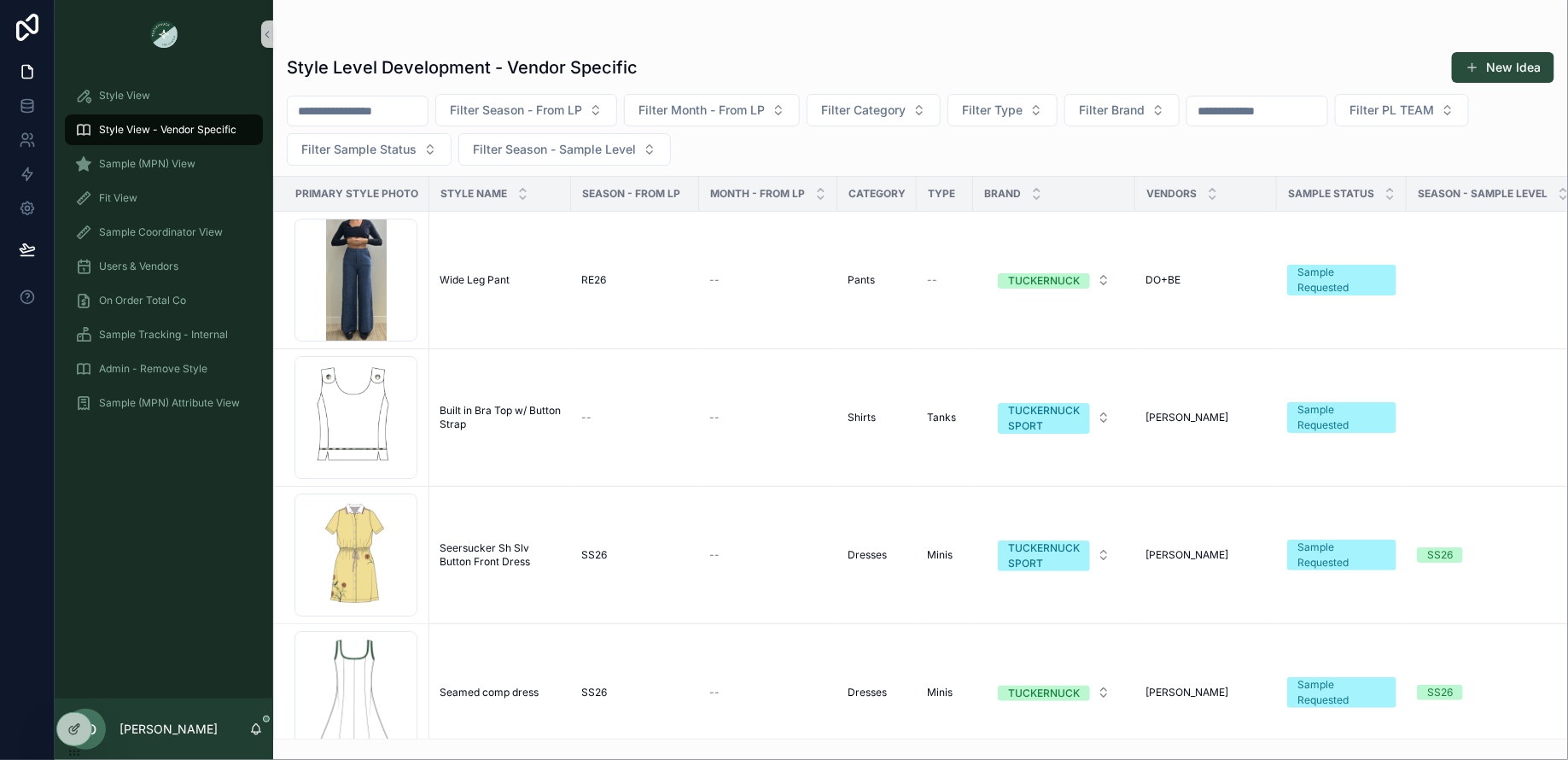
click at [1219, 105] on input "scrollable content" at bounding box center [1257, 110] width 140 height 24
type input "****"
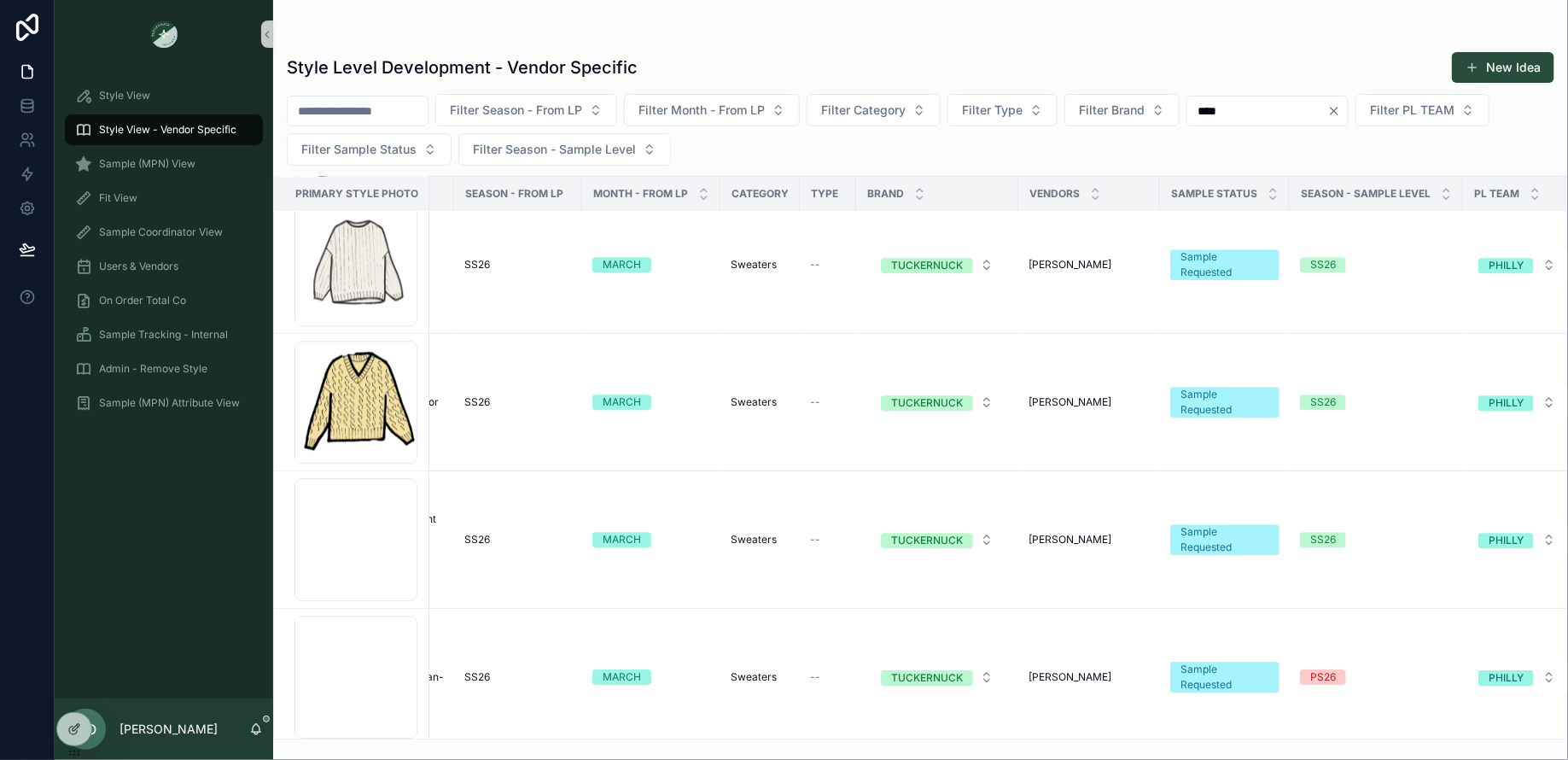
scroll to position [0, 116]
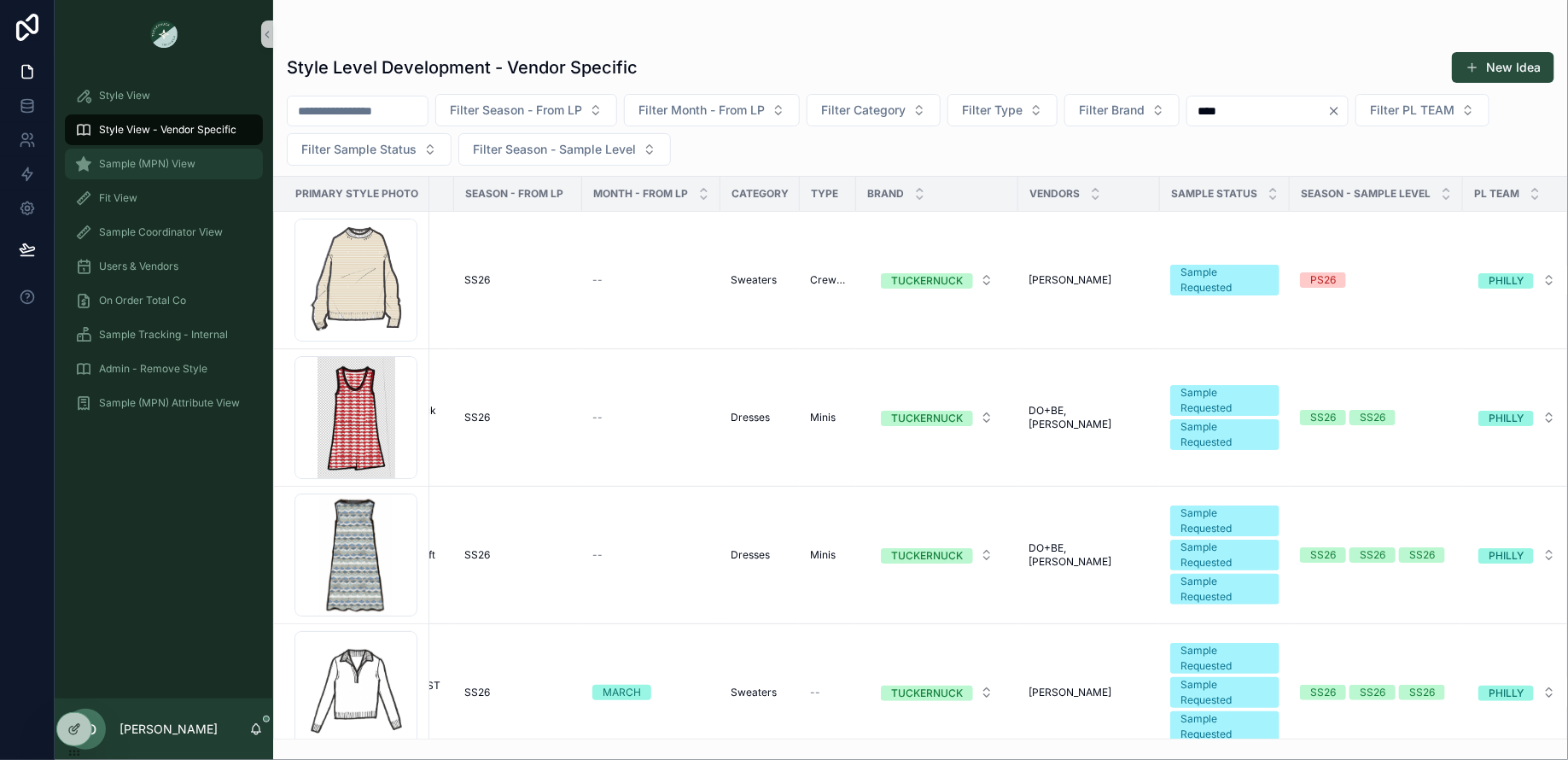
click at [176, 162] on span "Sample (MPN) View" at bounding box center [146, 163] width 96 height 13
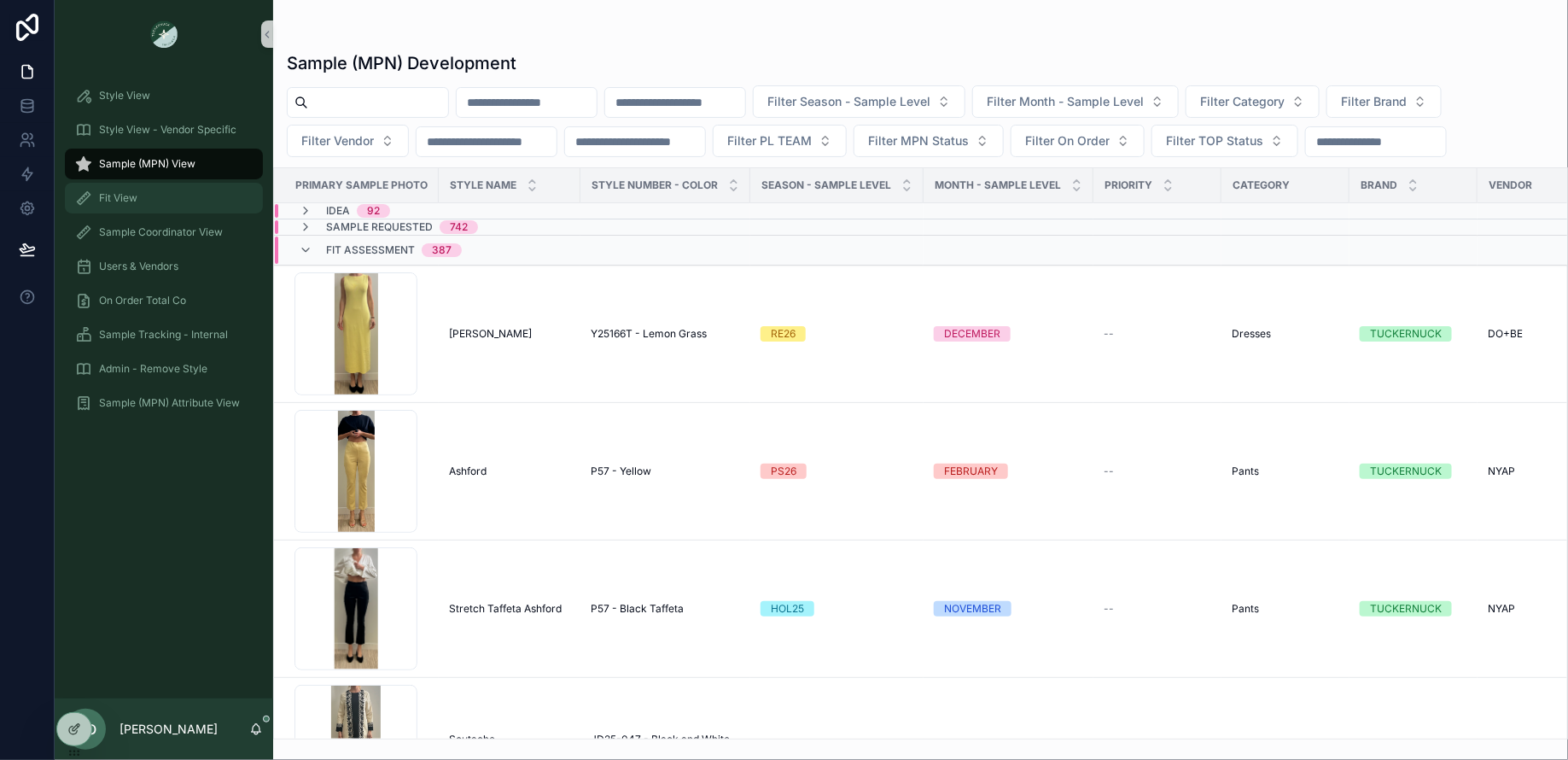
click at [149, 191] on div "Fit View" at bounding box center [163, 198] width 177 height 27
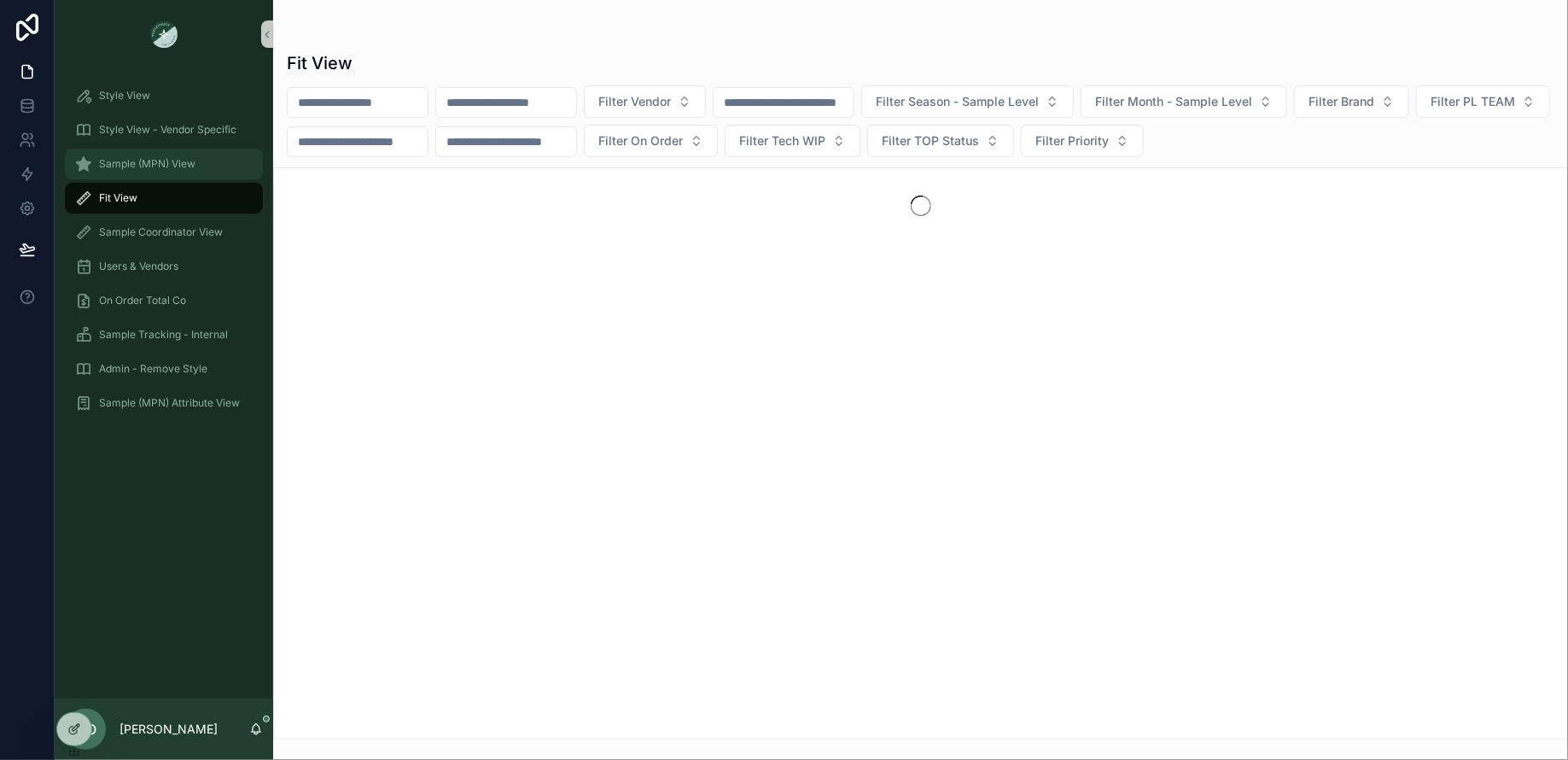
click at [159, 154] on div "Sample (MPN) View" at bounding box center [163, 163] width 177 height 27
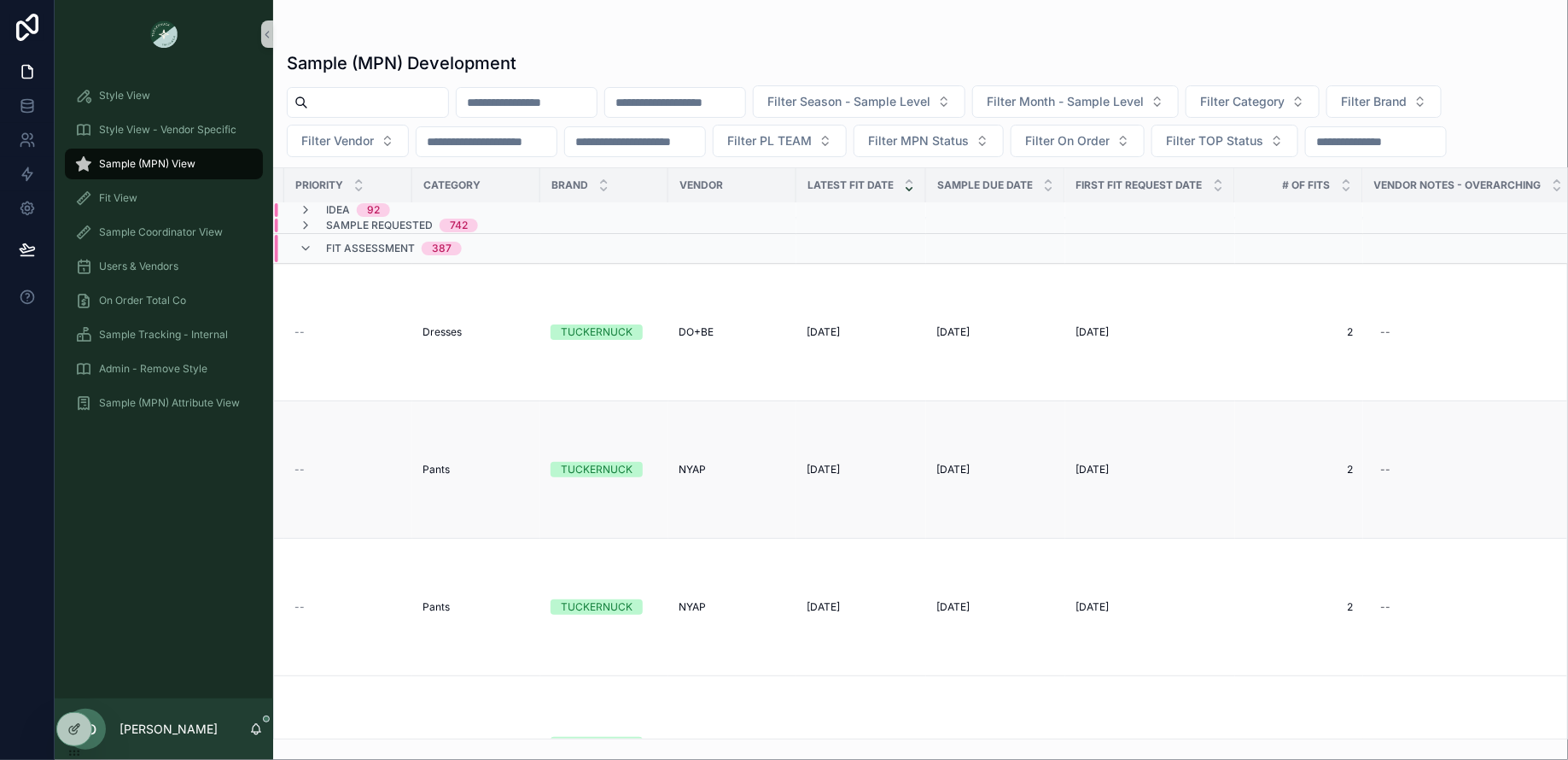
scroll to position [2, 940]
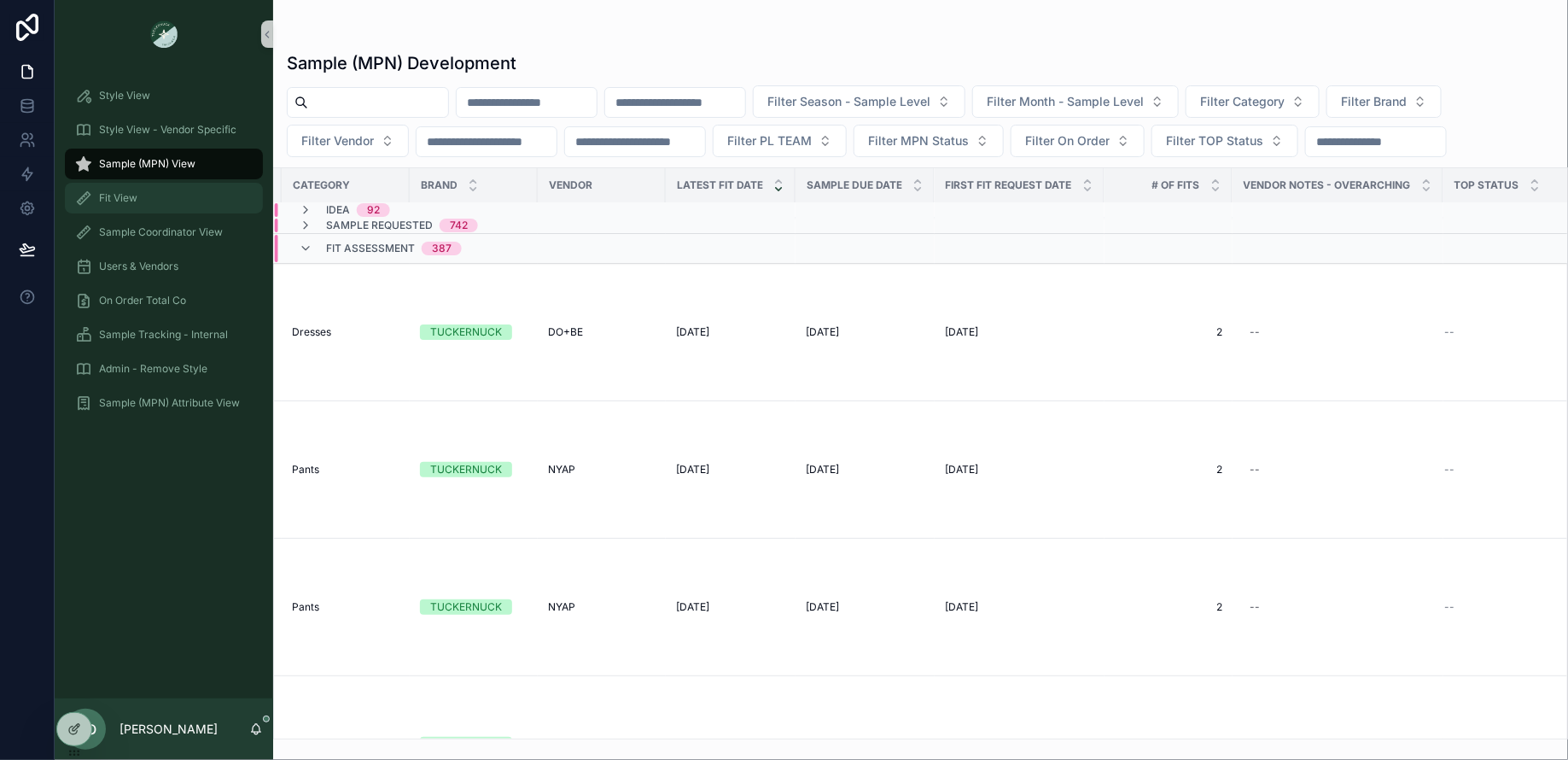
click at [132, 200] on span "Fit View" at bounding box center [118, 198] width 39 height 13
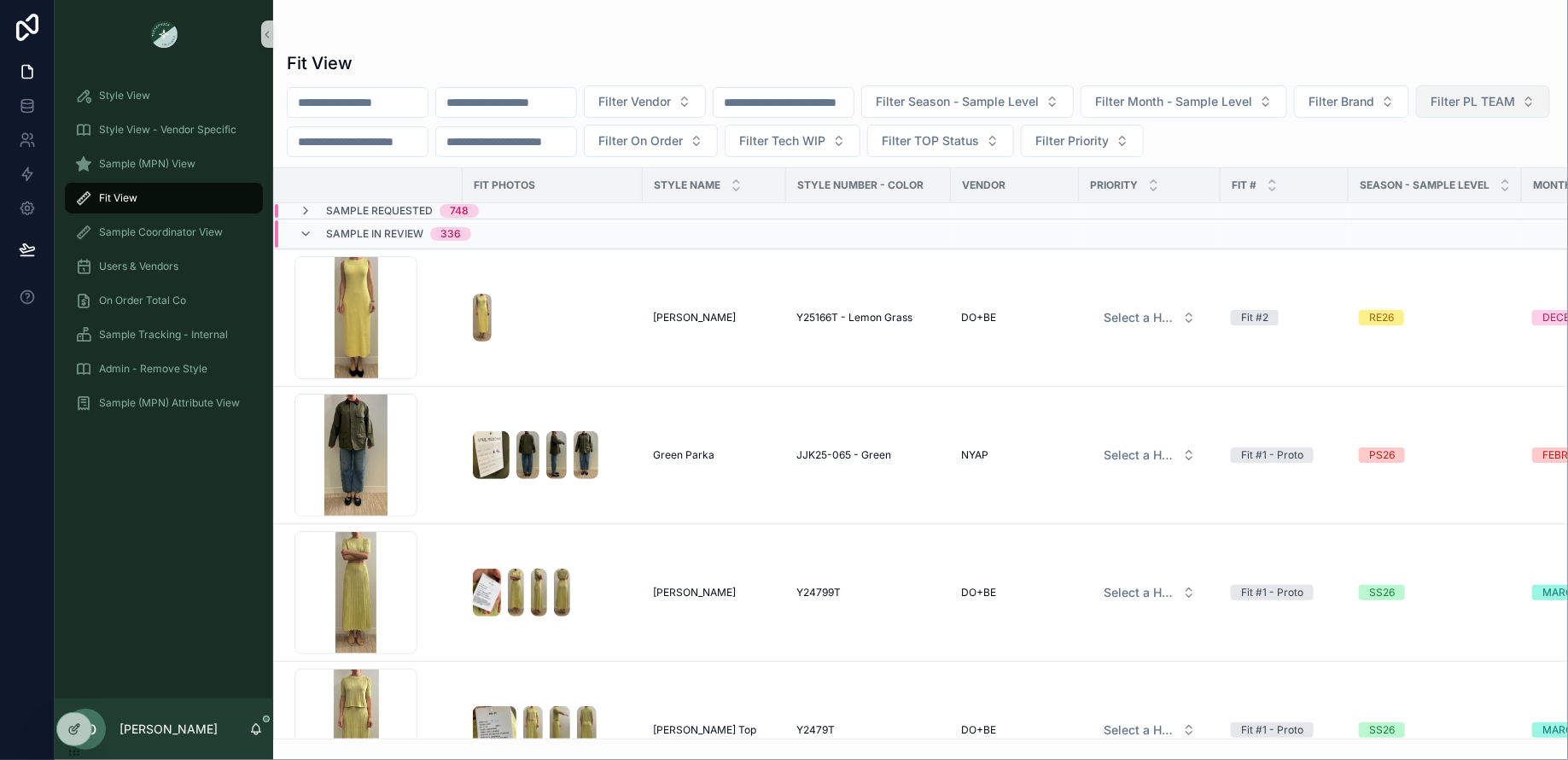
click at [1430, 110] on span "Filter PL TEAM" at bounding box center [1473, 101] width 85 height 17
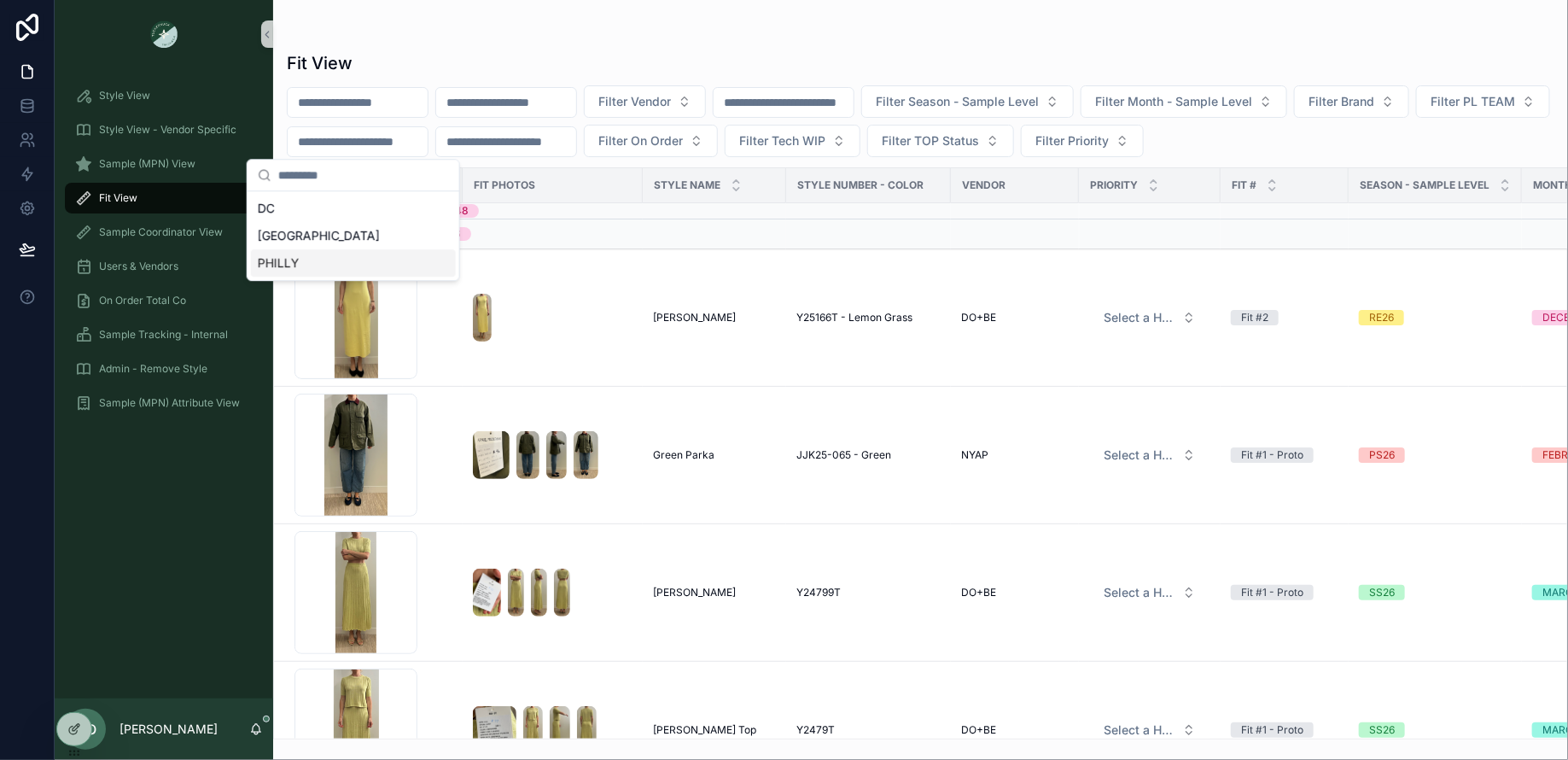
click at [337, 267] on div "PHILLY" at bounding box center [353, 262] width 205 height 27
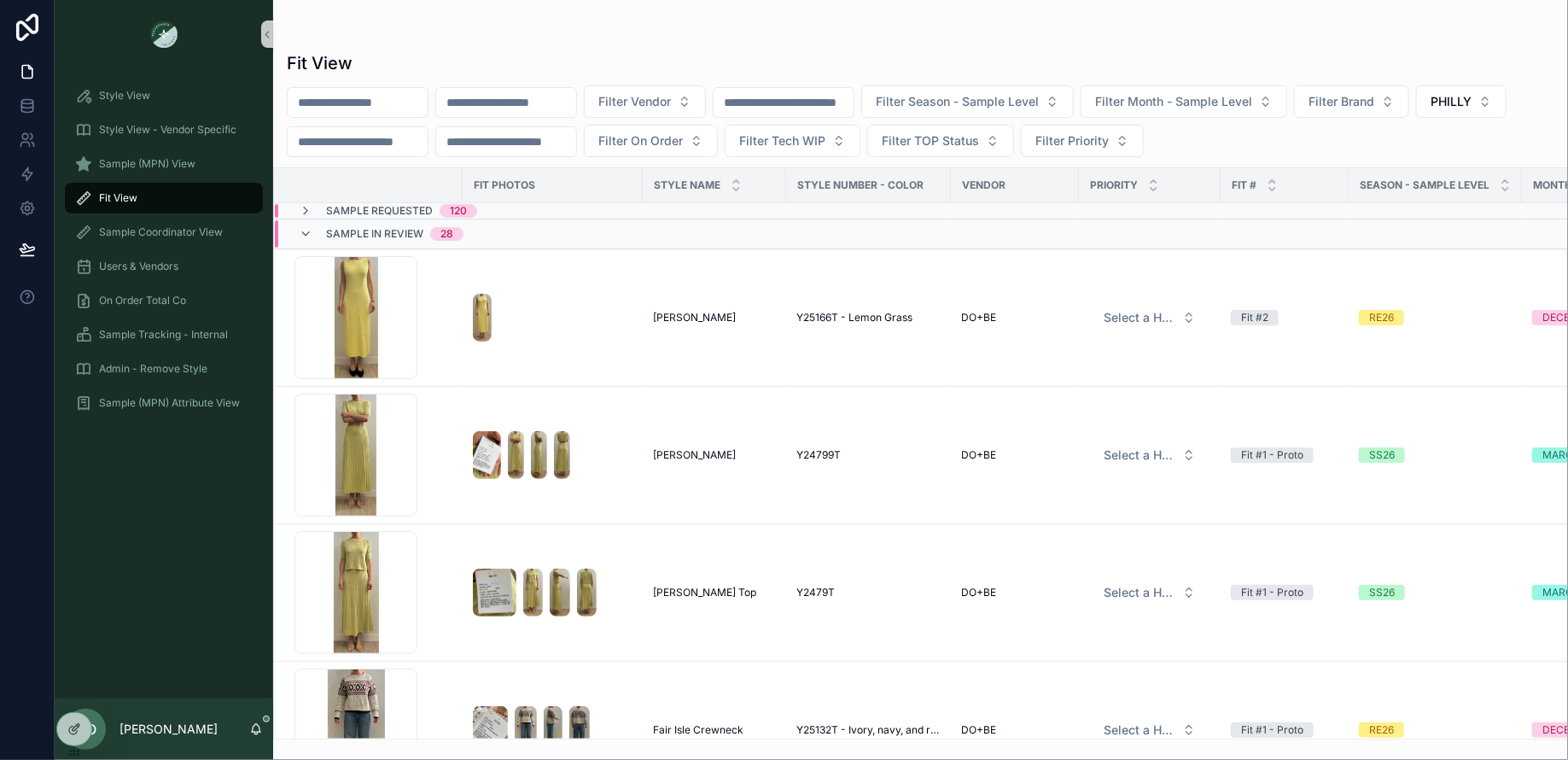
click at [1008, 117] on div "Filter Vendor Filter Season - Sample Level Filter Month - Sample Level Filter B…" at bounding box center [919, 121] width 1294 height 71
click at [984, 105] on span "Filter Season - Sample Level" at bounding box center [957, 101] width 163 height 17
click at [853, 102] on input "scrollable content" at bounding box center [783, 102] width 140 height 24
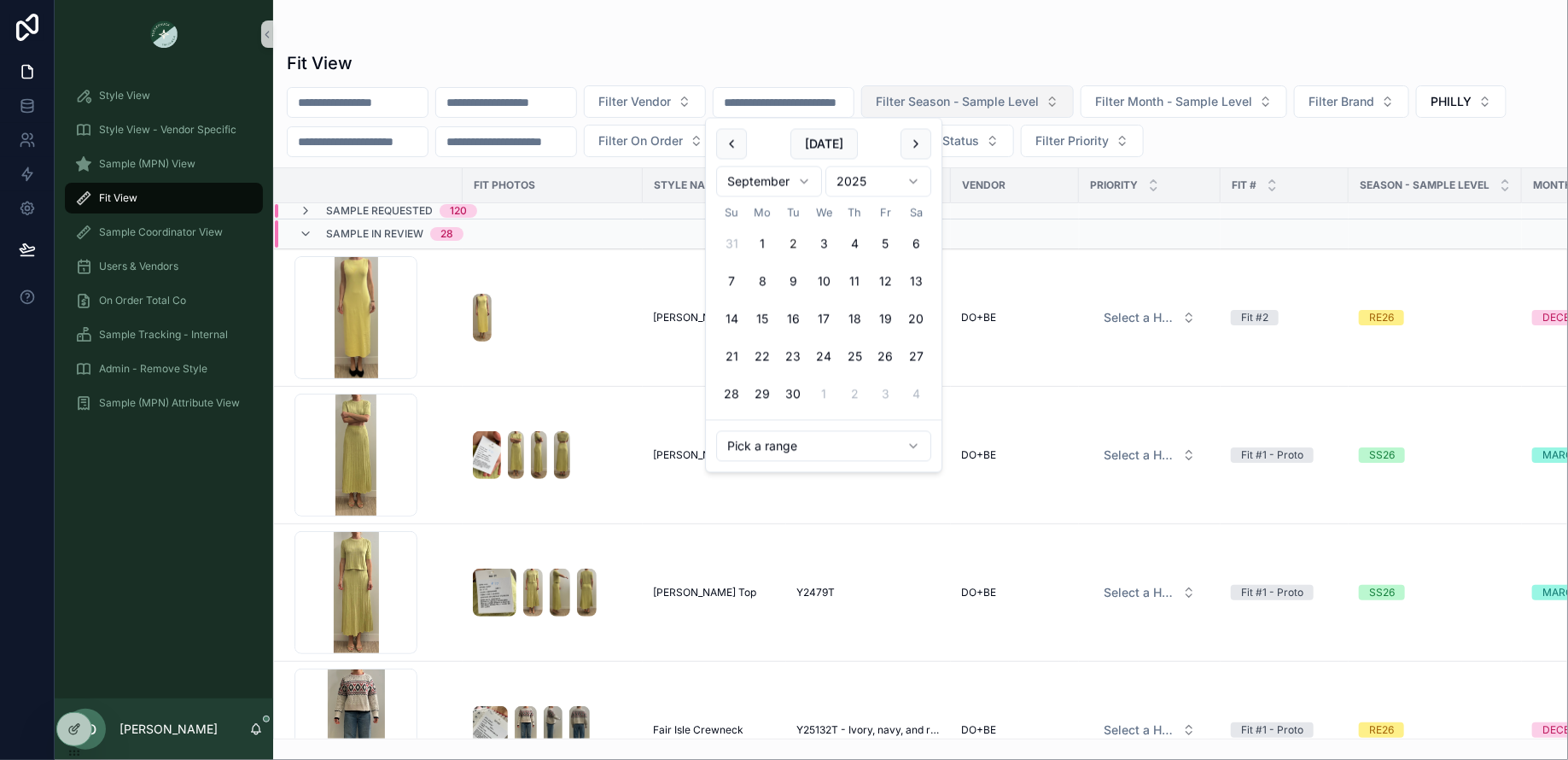
click at [970, 102] on span "Filter Season - Sample Level" at bounding box center [957, 101] width 163 height 17
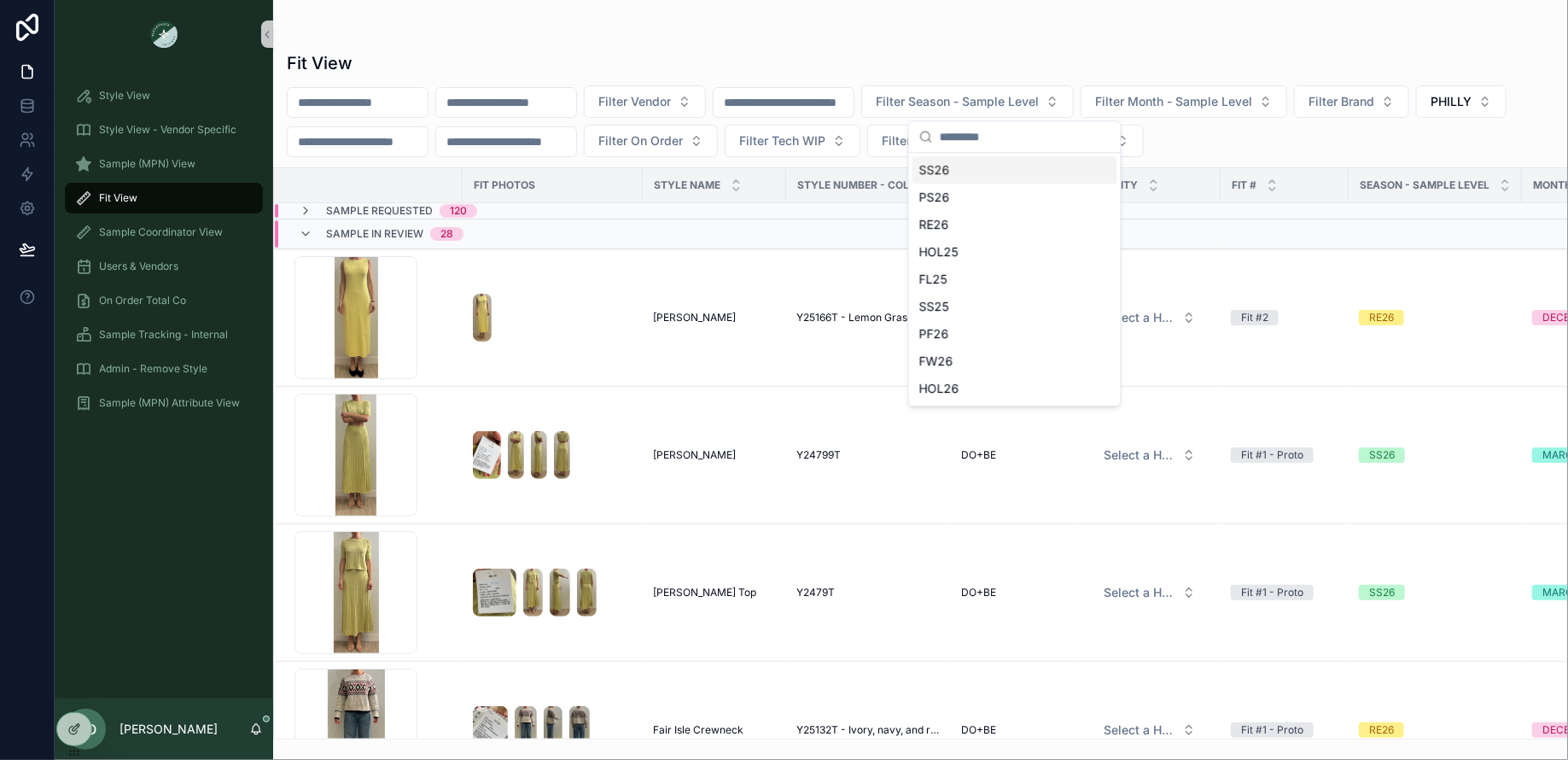
click at [939, 166] on div "SS26" at bounding box center [1015, 169] width 205 height 27
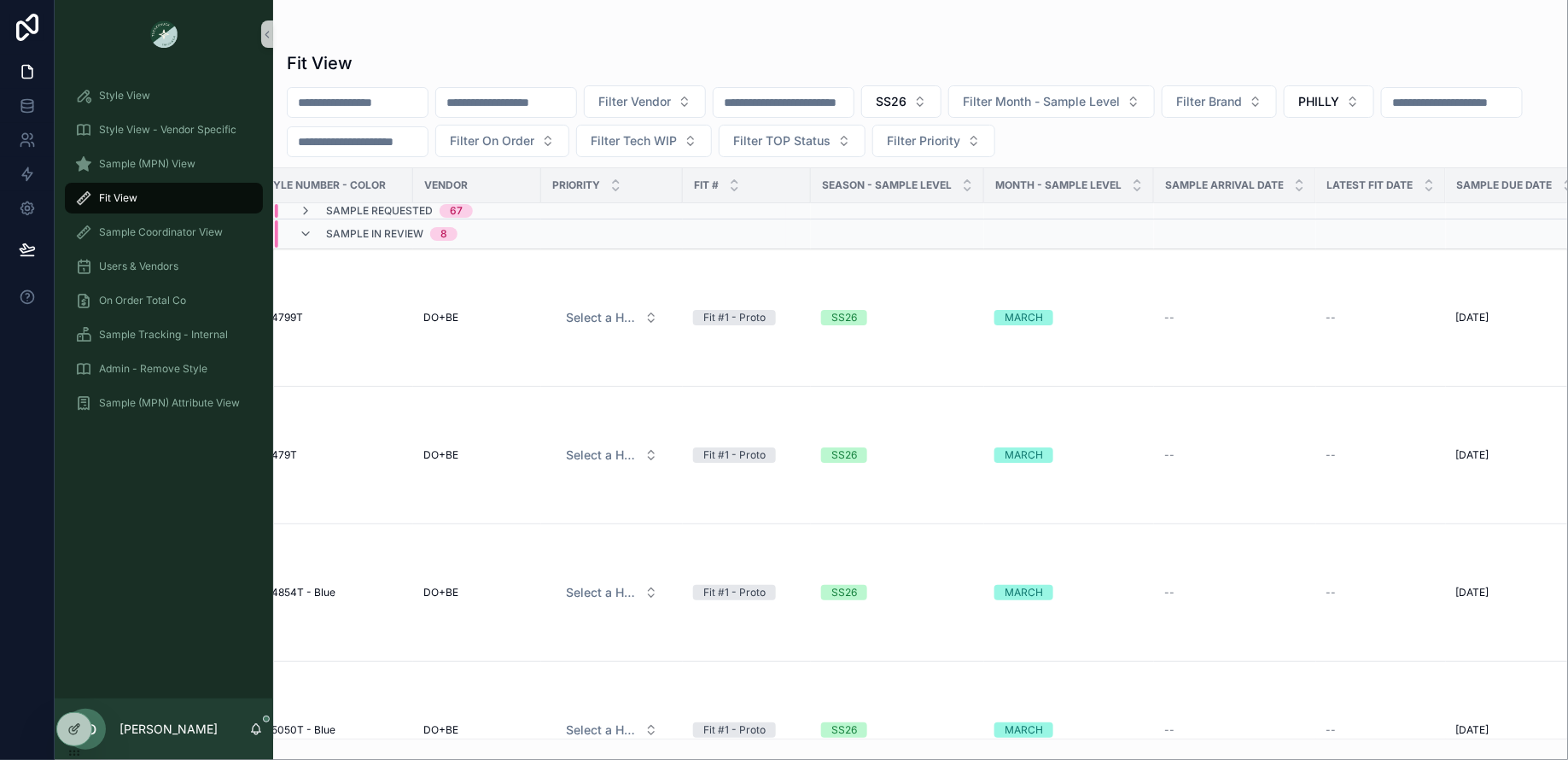
scroll to position [0, 927]
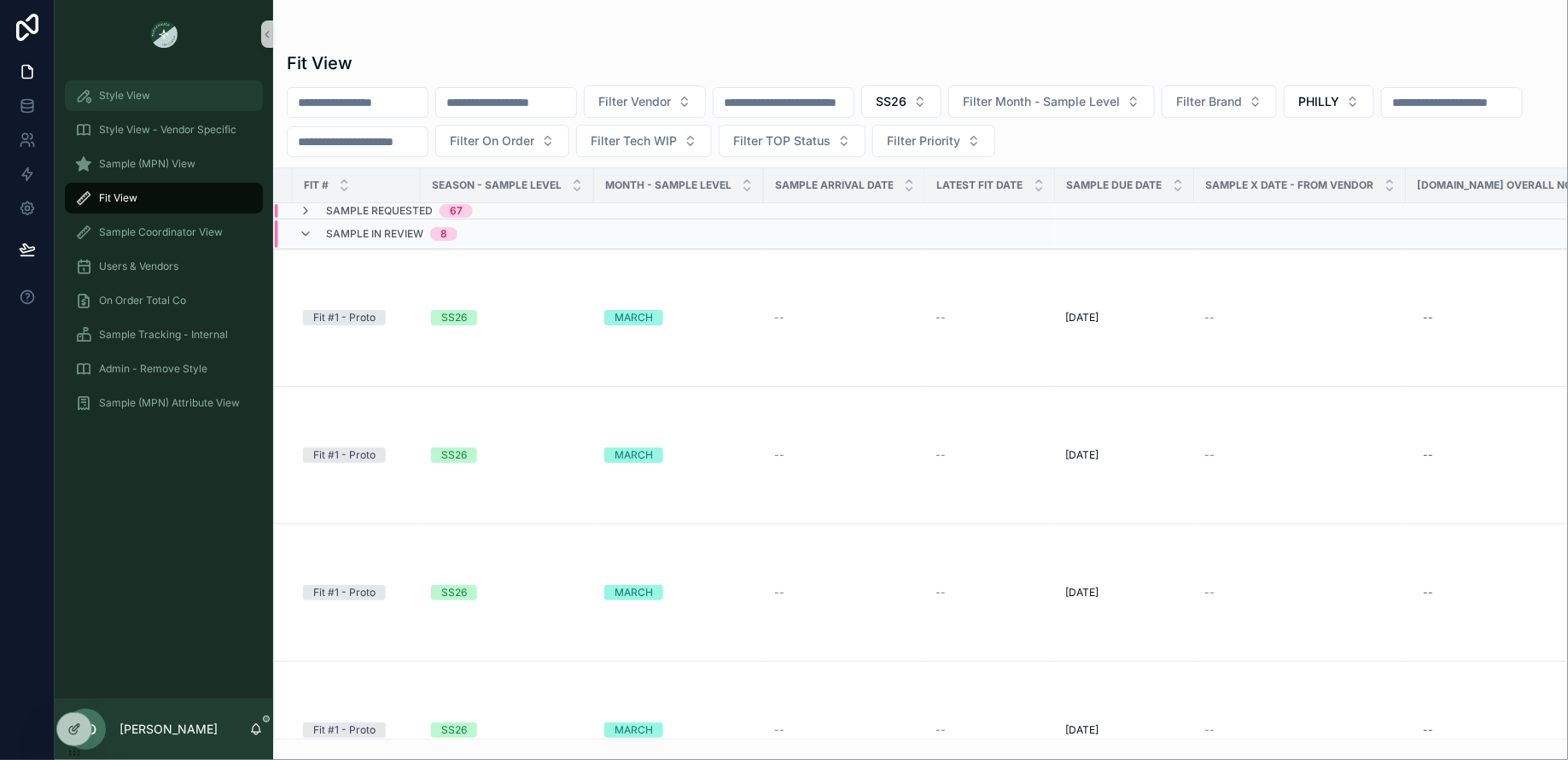
click at [153, 91] on div "Style View" at bounding box center [163, 95] width 177 height 27
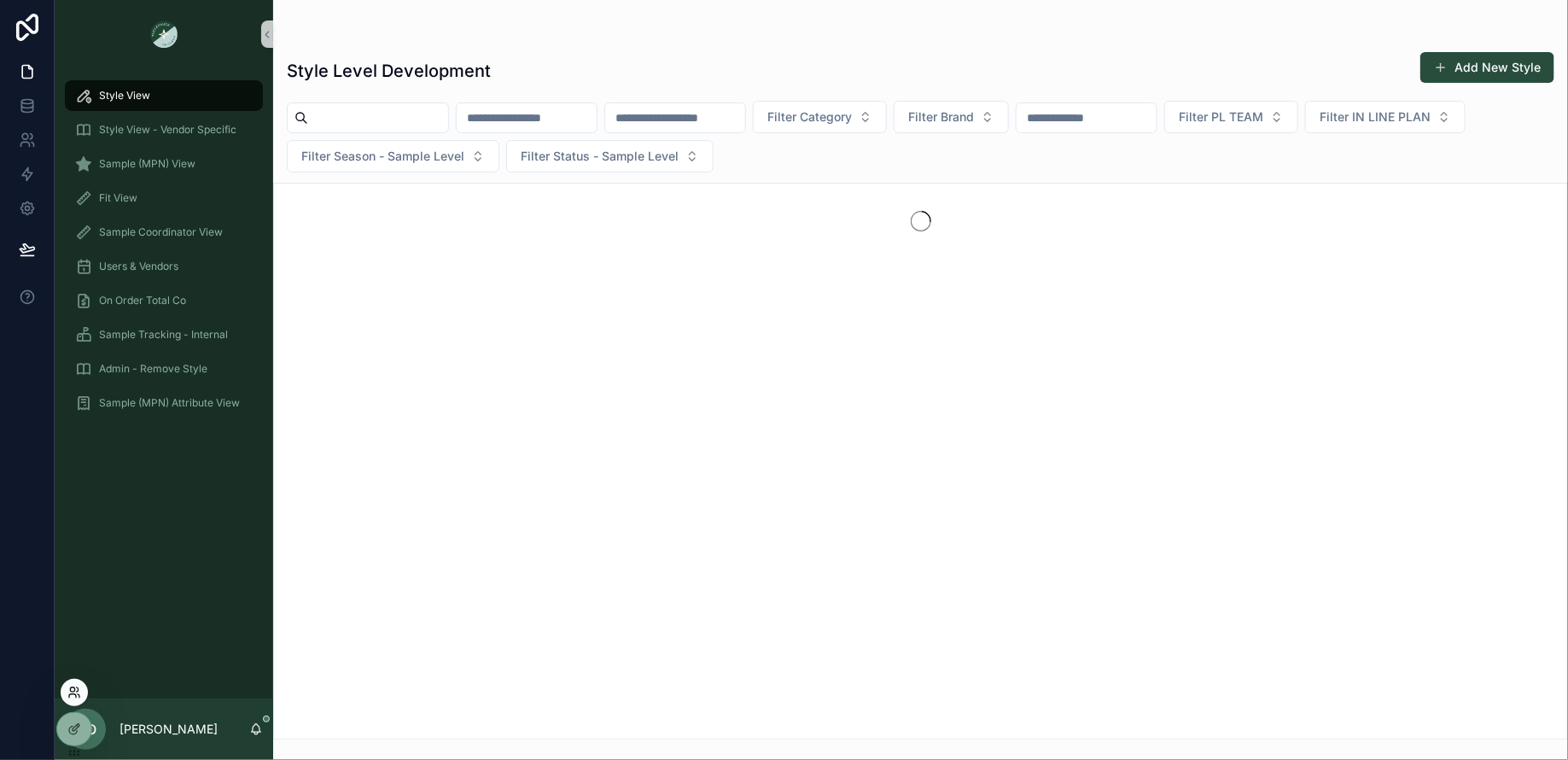
click at [75, 693] on icon at bounding box center [73, 692] width 13 height 13
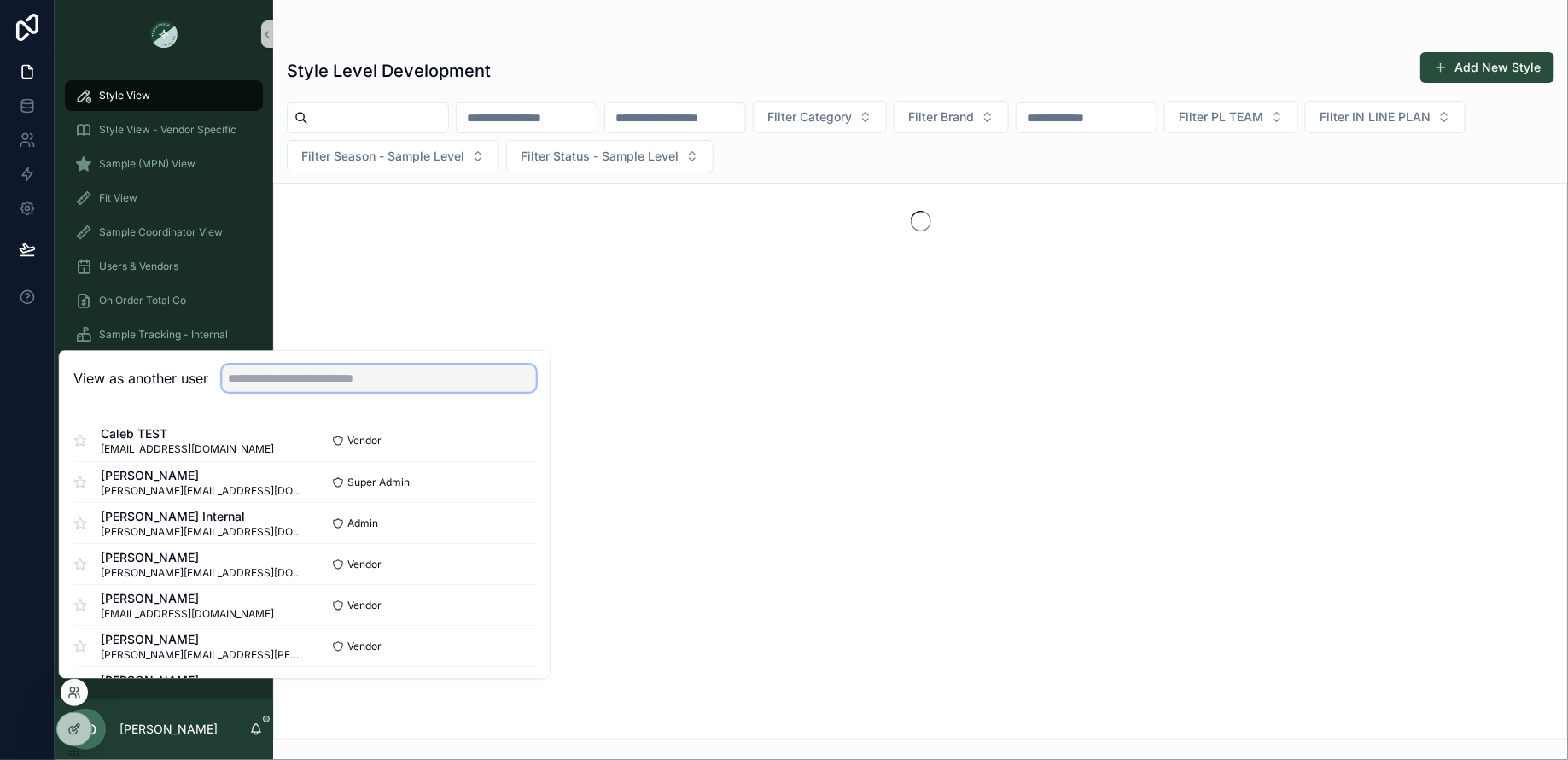
click at [272, 368] on input "text" at bounding box center [379, 378] width 314 height 27
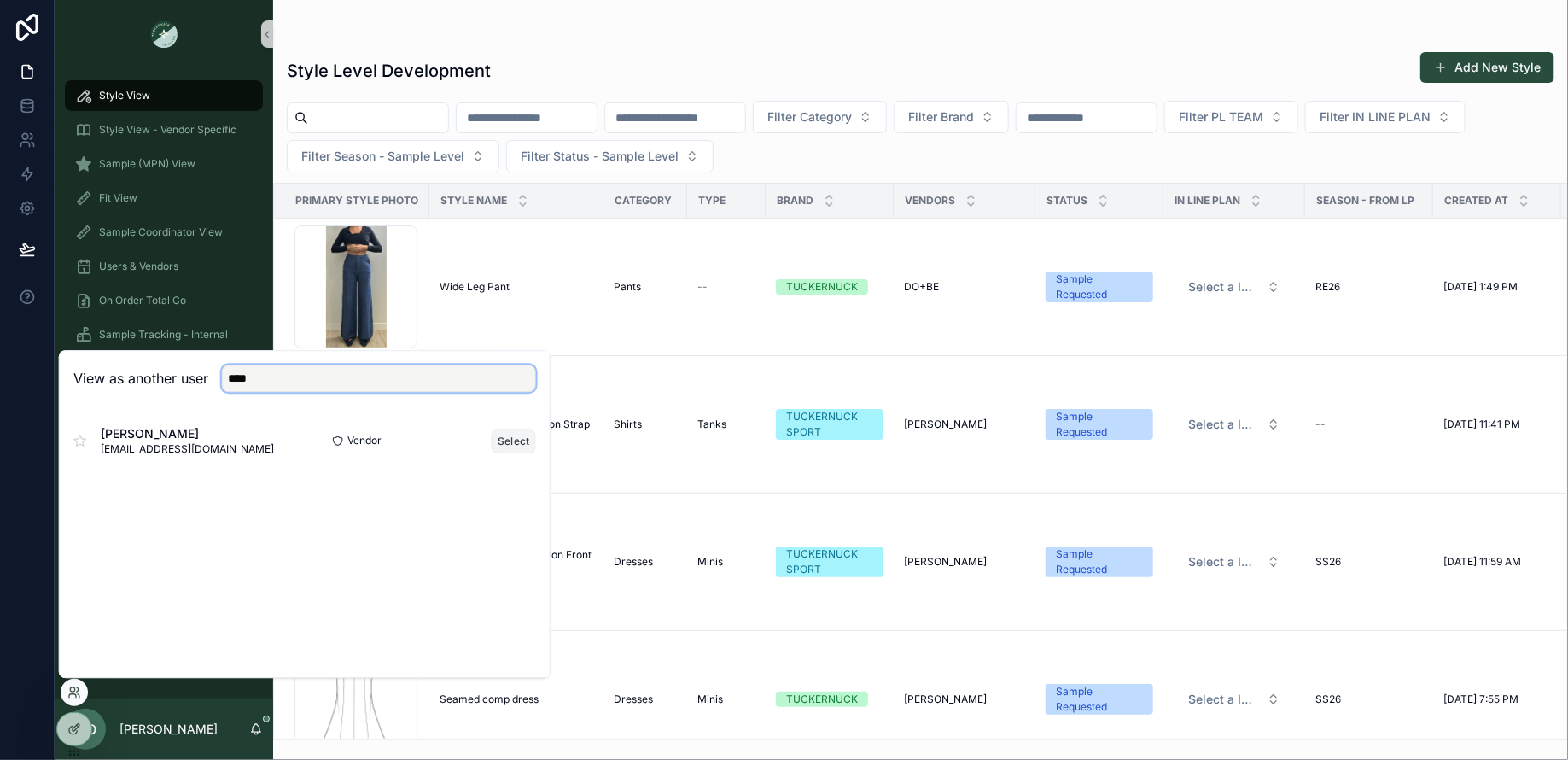
type input "****"
click at [514, 438] on button "Select" at bounding box center [514, 440] width 44 height 25
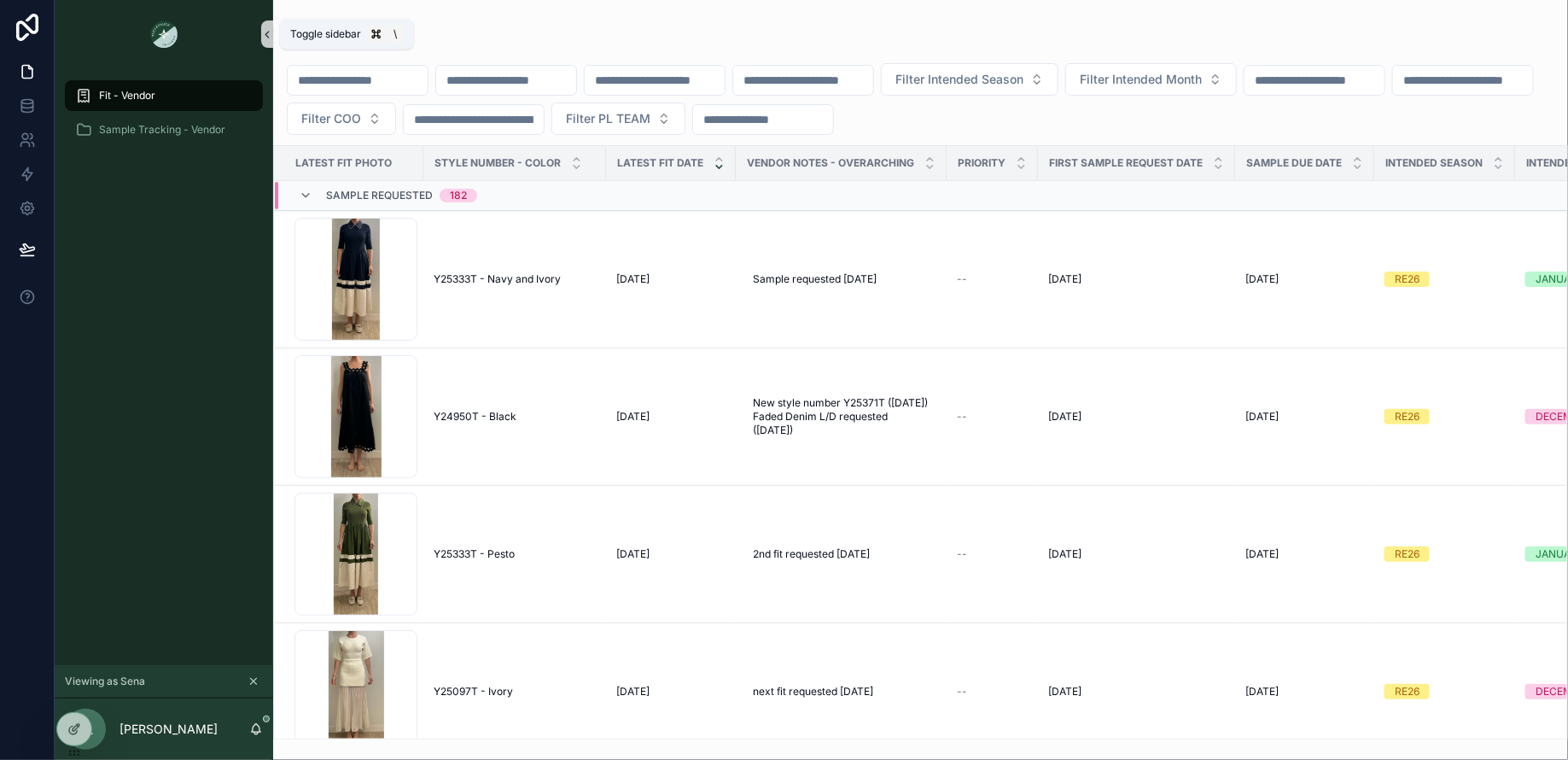
click at [268, 28] on icon "scrollable content" at bounding box center [267, 34] width 12 height 13
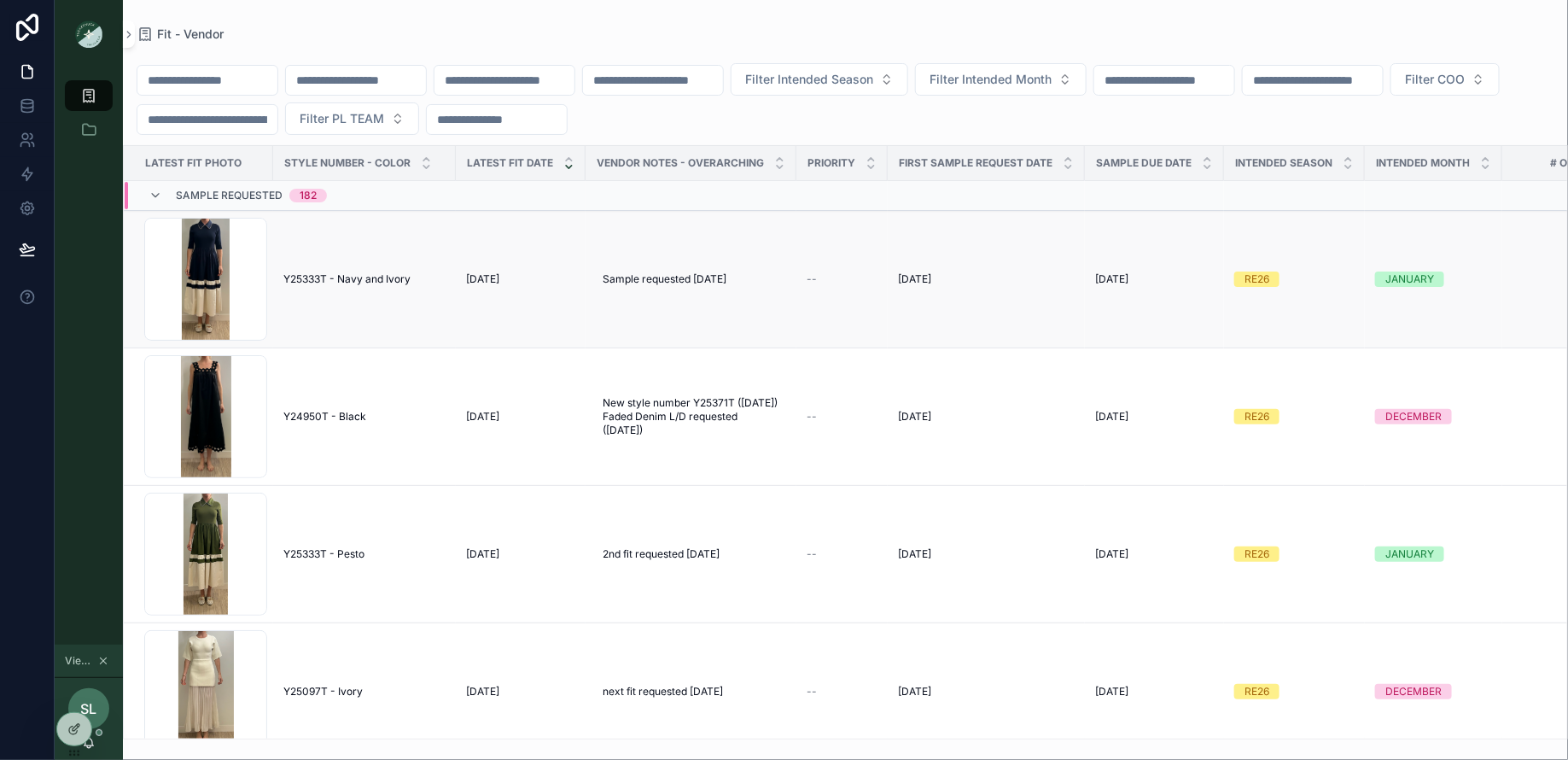
click at [319, 275] on span "Y25333T - Navy and Ivory" at bounding box center [347, 279] width 127 height 13
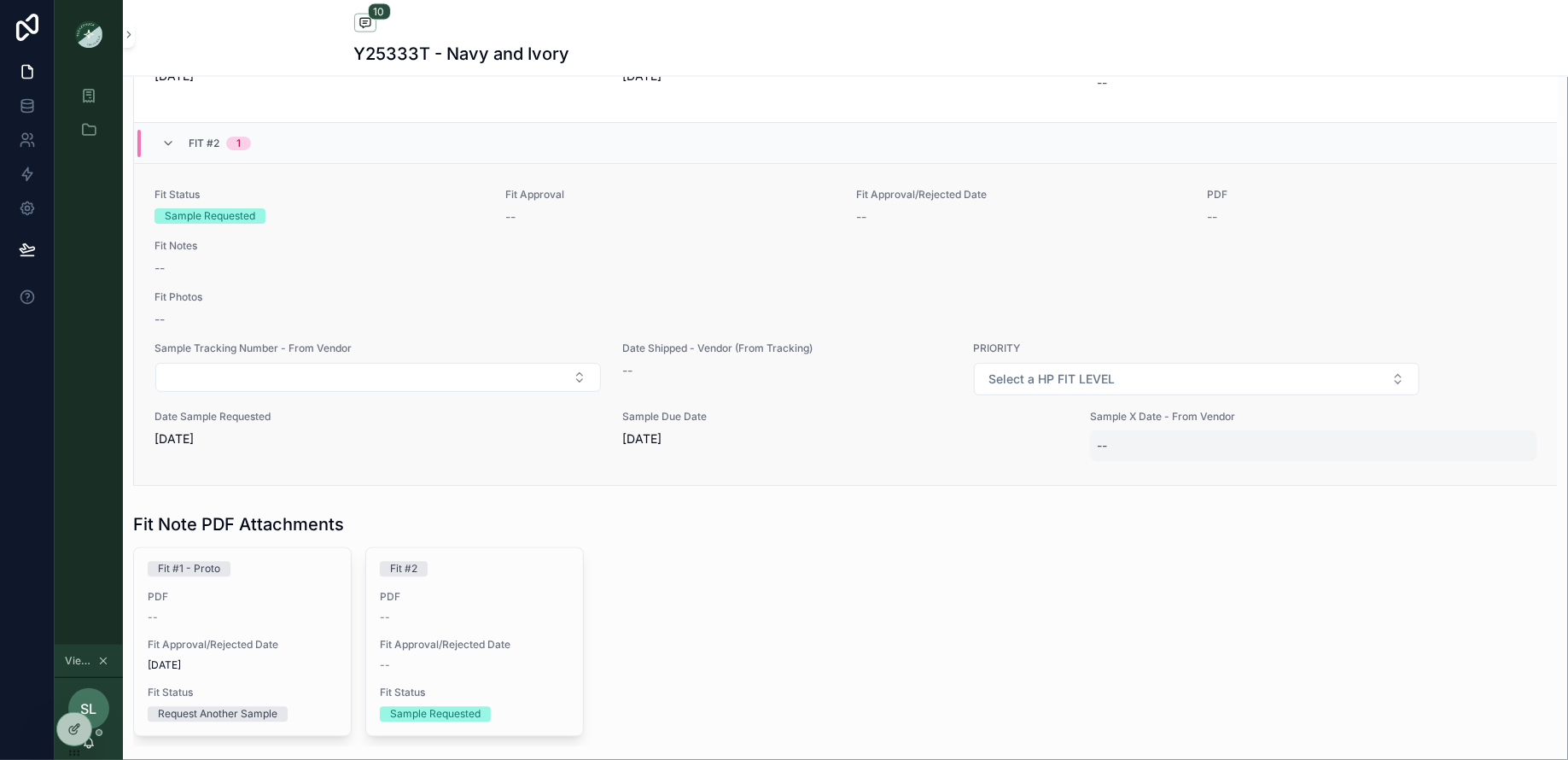
scroll to position [1381, 0]
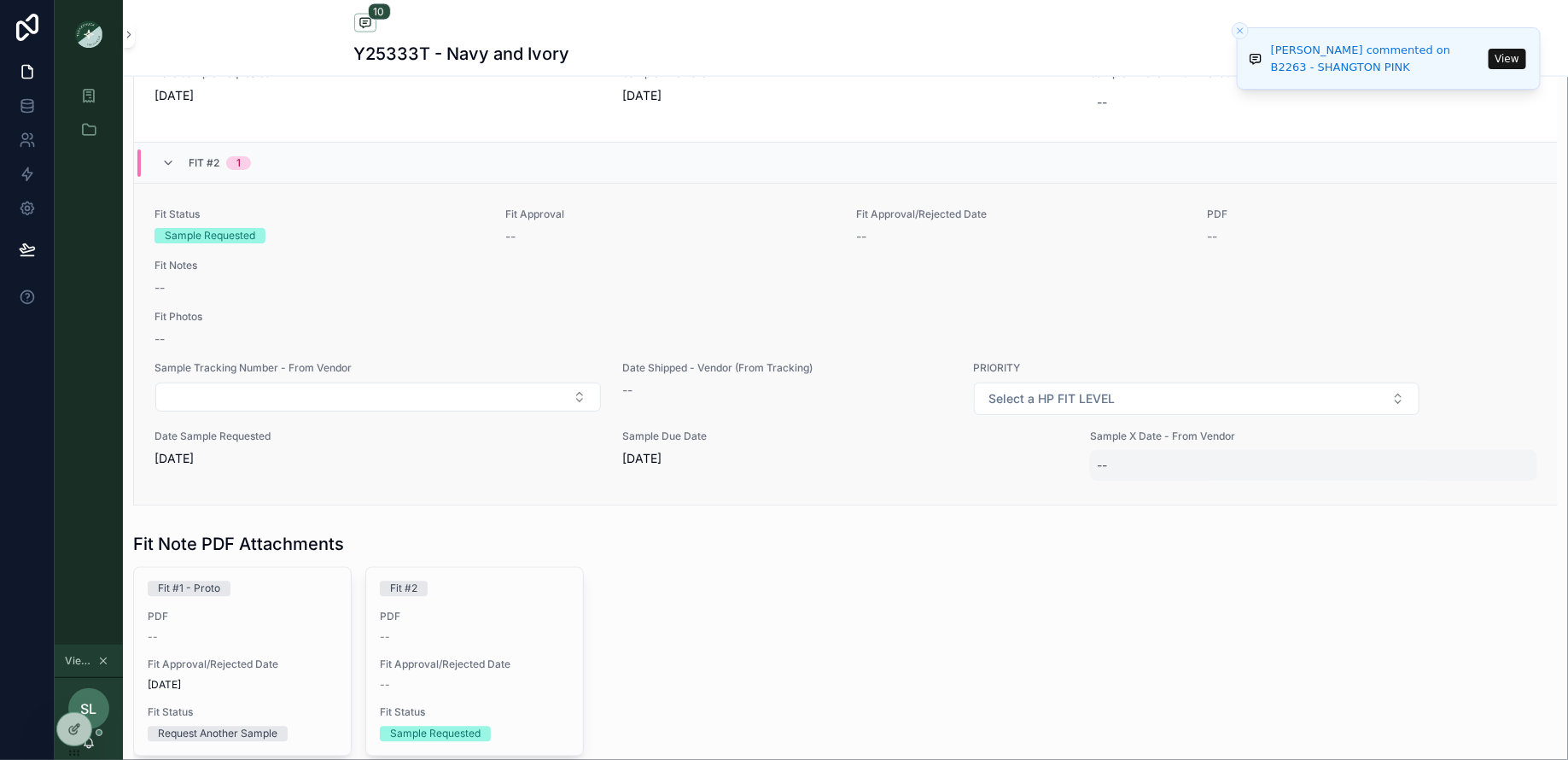
click at [1111, 455] on div "--" at bounding box center [1313, 465] width 447 height 31
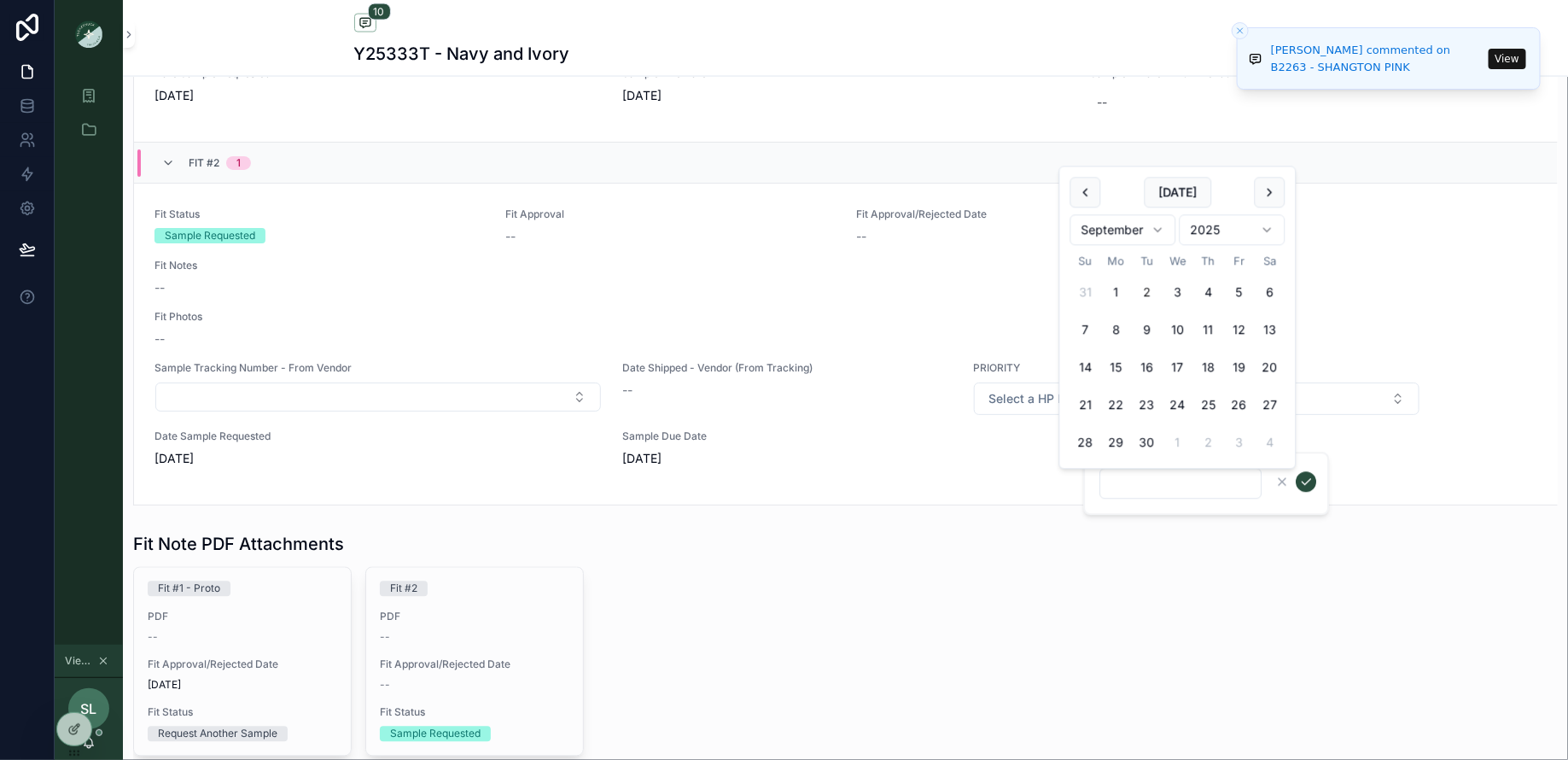
click at [1022, 584] on div "Fit #1 - Proto PDF -- Fit Approval/Rejected Date [DATE] Fit Status Request Anot…" at bounding box center [845, 666] width 1424 height 199
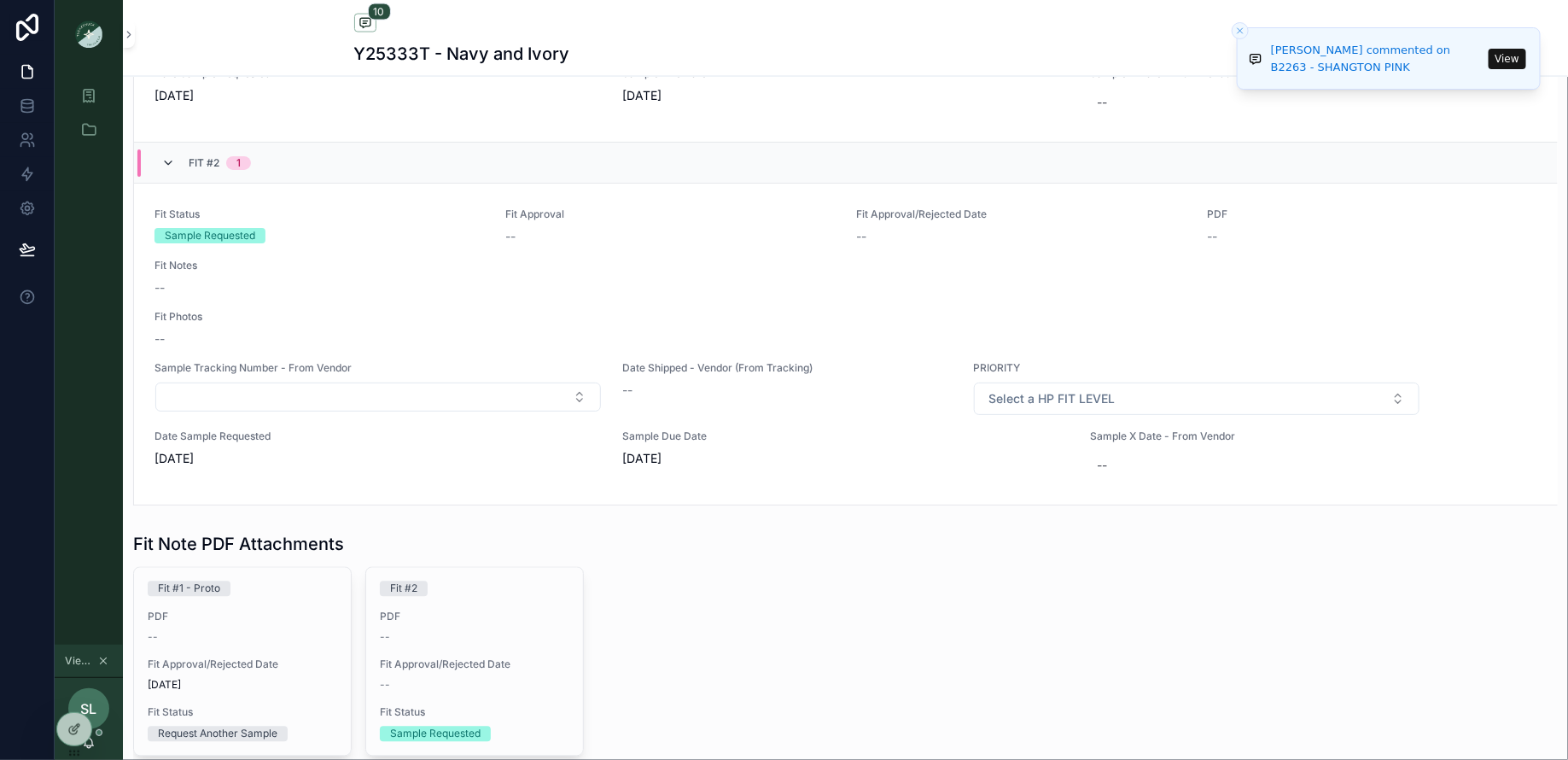
click at [169, 161] on icon "scrollable content" at bounding box center [168, 162] width 13 height 13
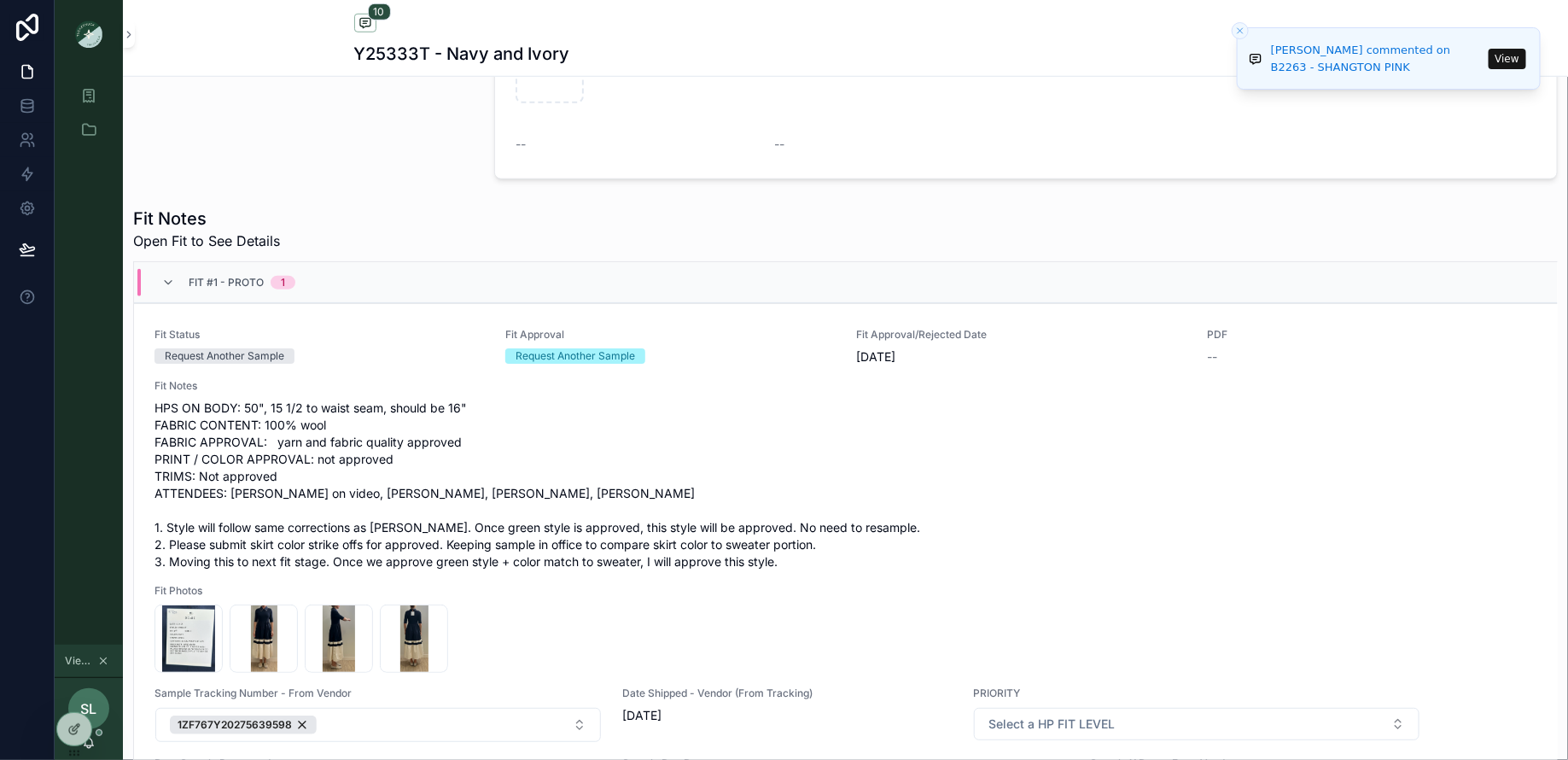
scroll to position [683, 0]
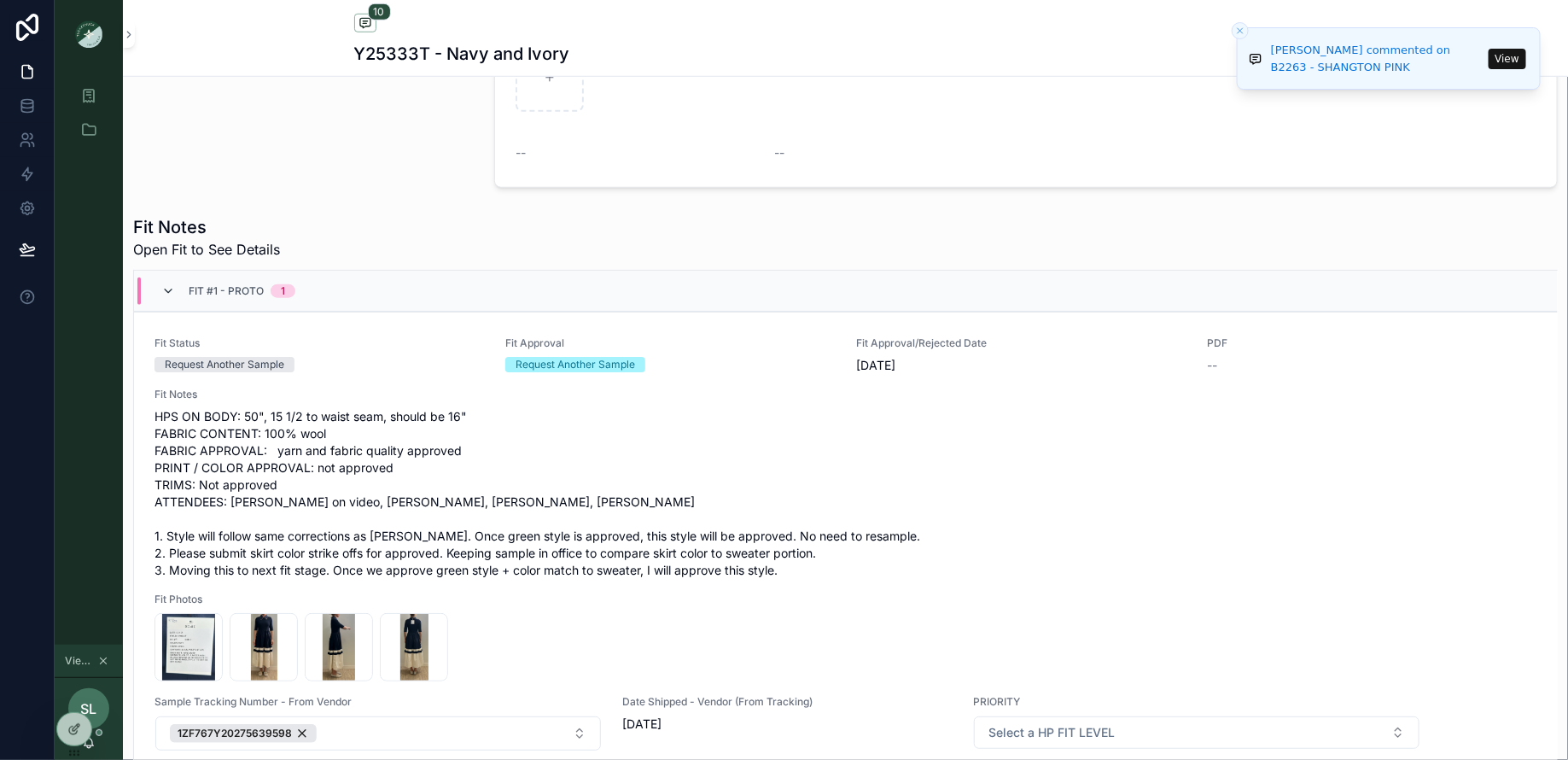
click at [173, 290] on icon "scrollable content" at bounding box center [168, 290] width 13 height 13
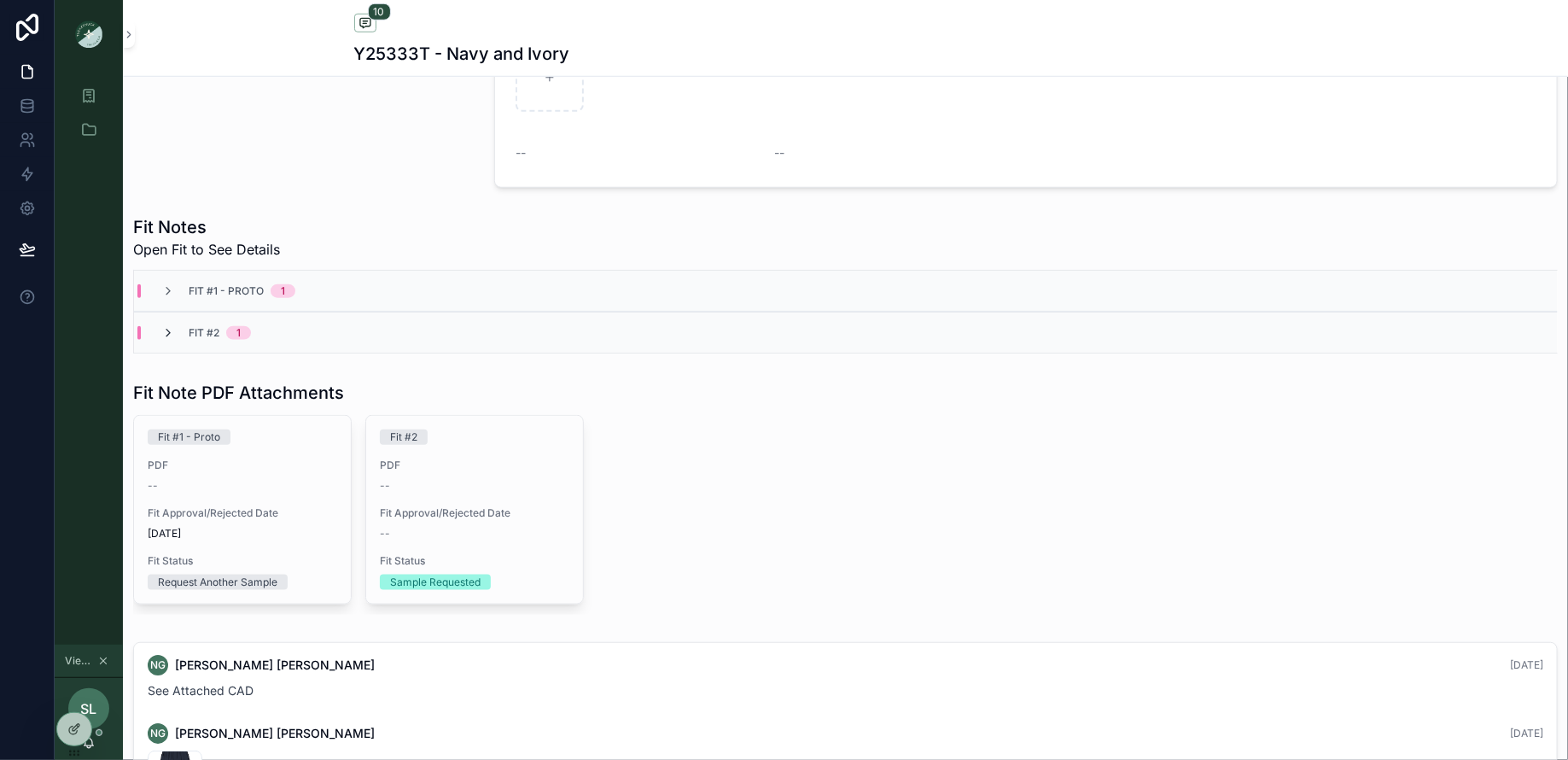
click at [169, 326] on icon "scrollable content" at bounding box center [168, 332] width 13 height 13
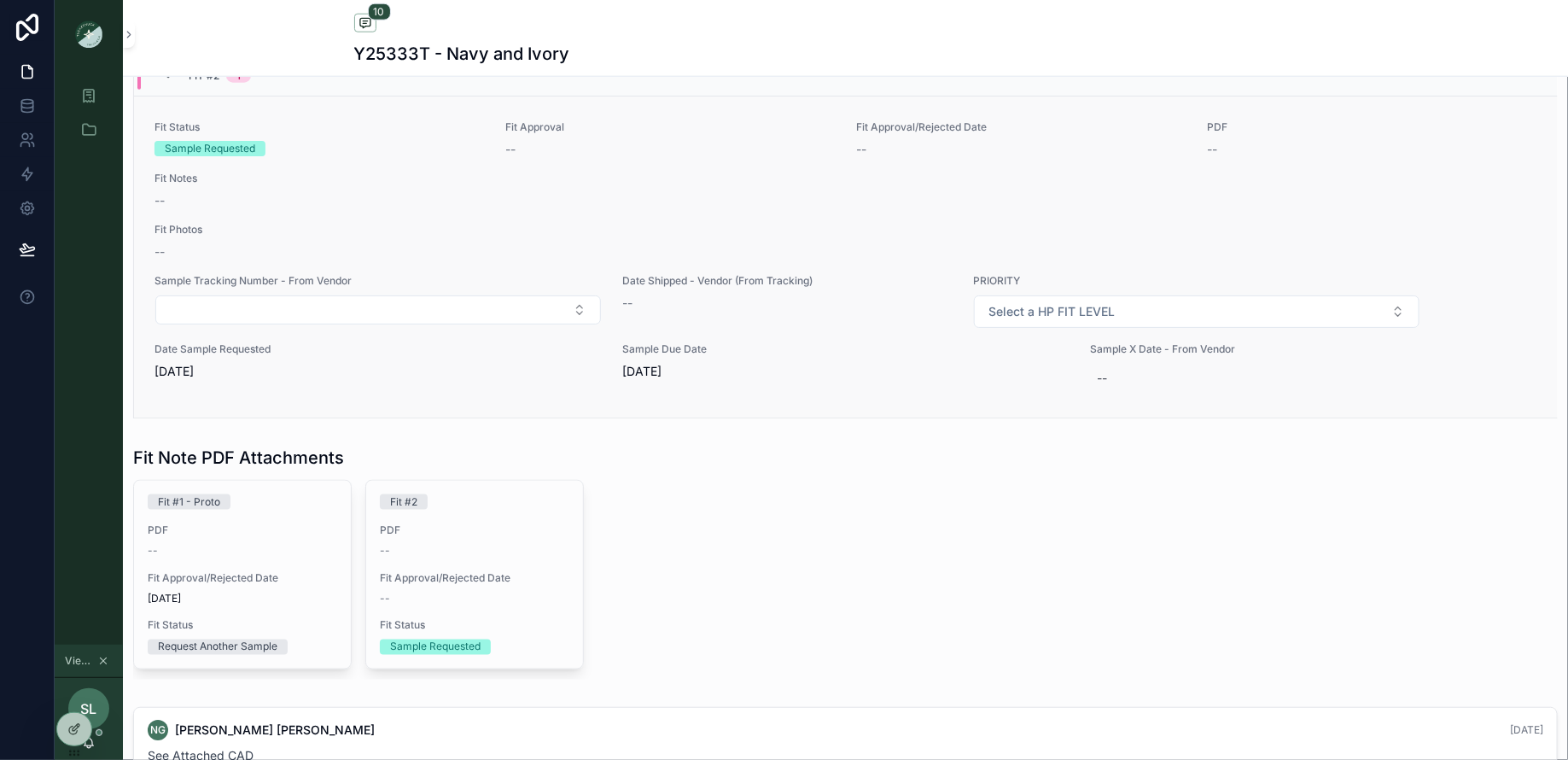
scroll to position [974, 0]
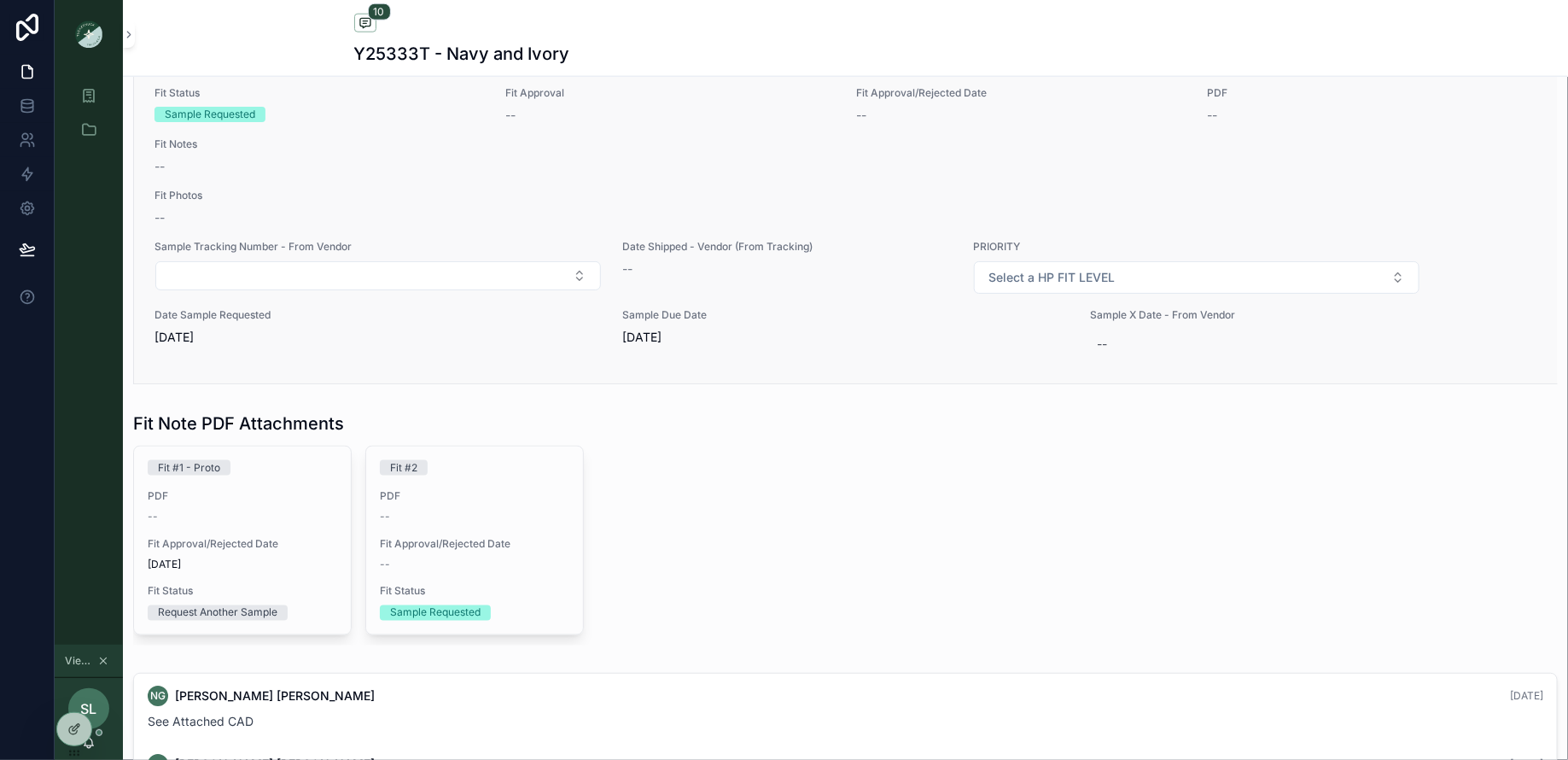
click at [1115, 320] on div "Sample X Date - From Vendor --" at bounding box center [1313, 334] width 447 height 51
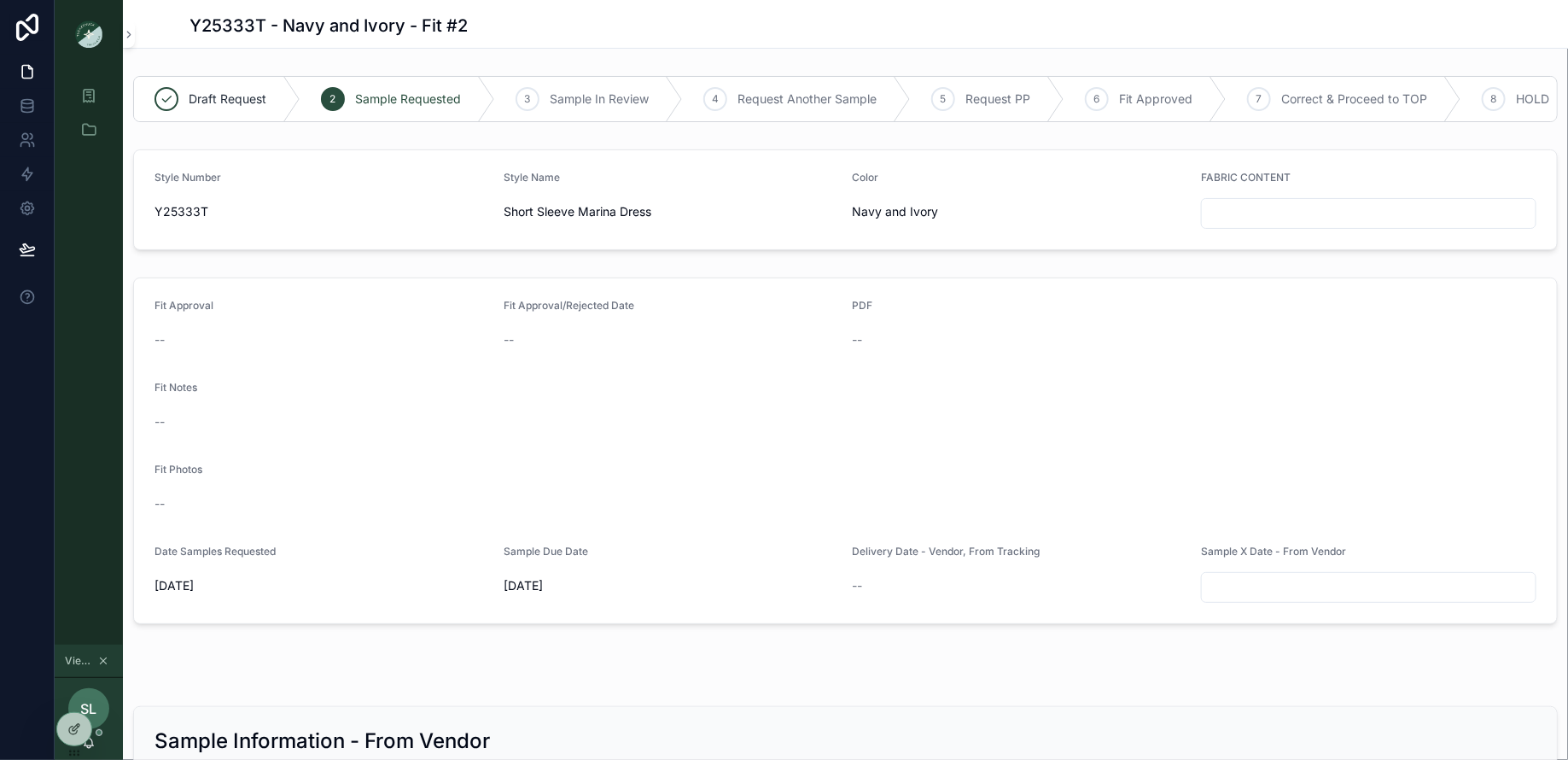
scroll to position [285, 0]
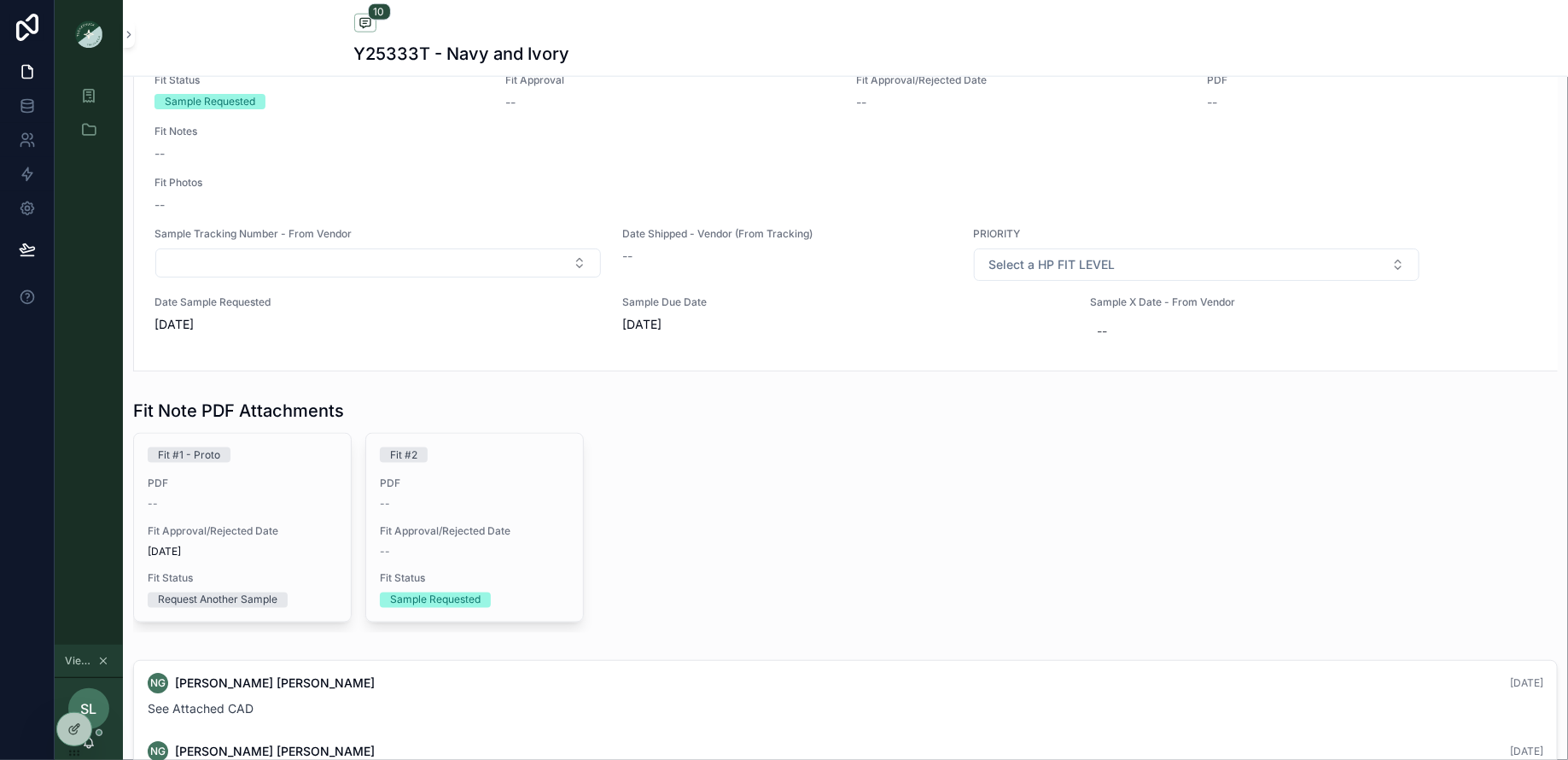
scroll to position [989, 0]
click at [1103, 327] on div "--" at bounding box center [1102, 329] width 11 height 17
click at [806, 532] on div "Fit #1 - Proto PDF -- Fit Approval/Rejected Date [DATE] Fit Status Request Anot…" at bounding box center [845, 530] width 1424 height 199
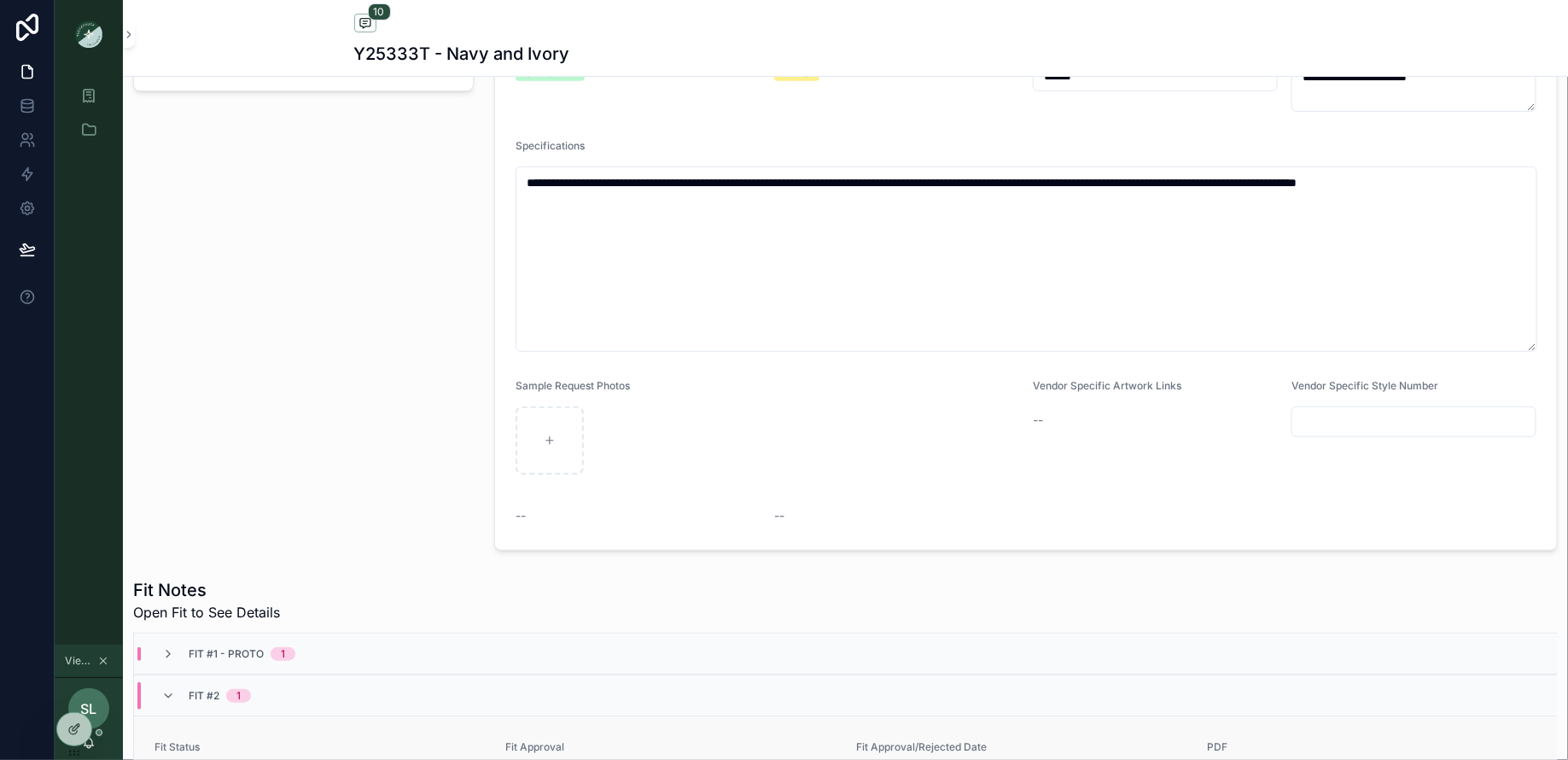
scroll to position [0, 0]
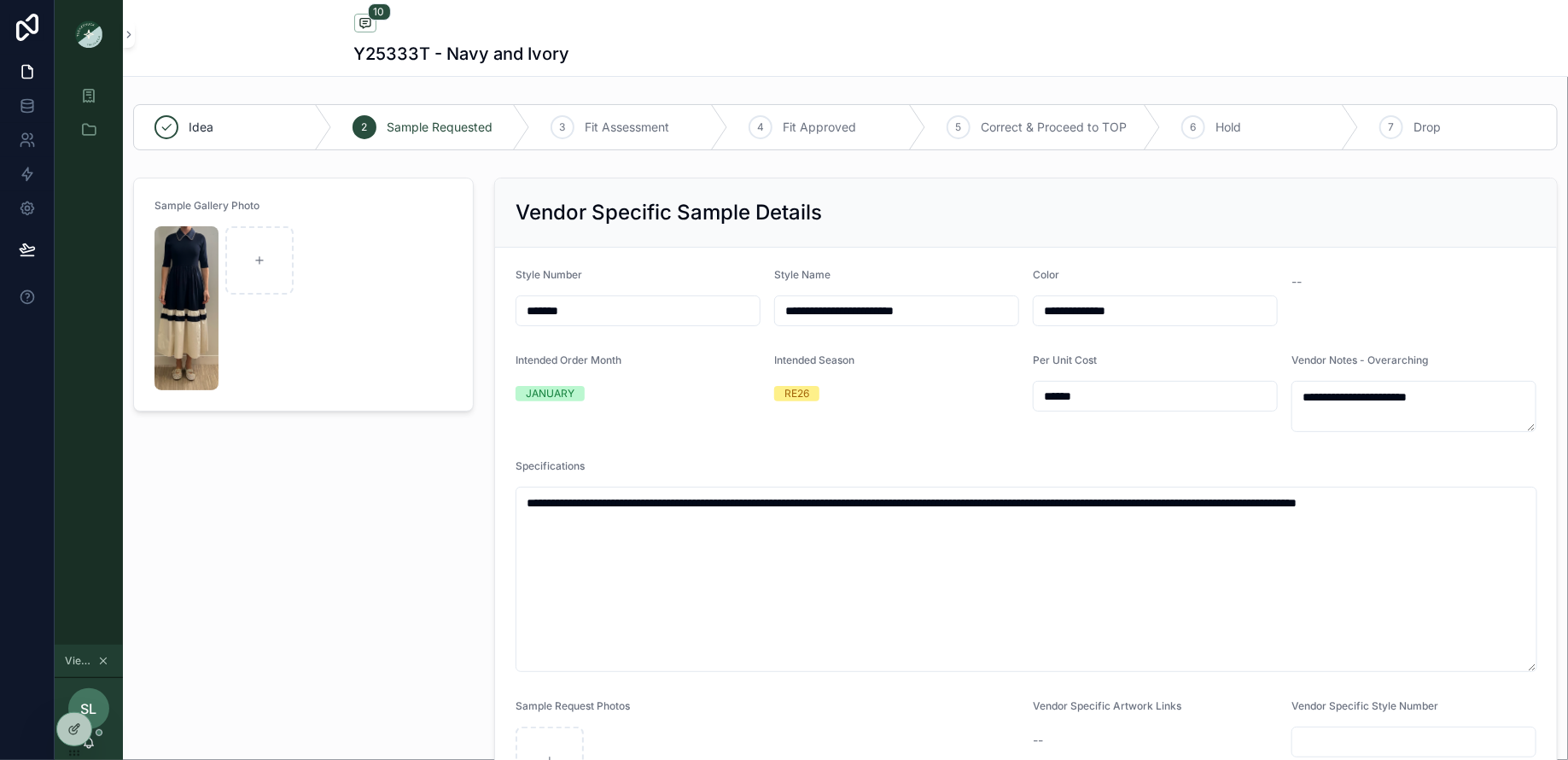
click at [104, 659] on icon "scrollable content" at bounding box center [103, 661] width 6 height 6
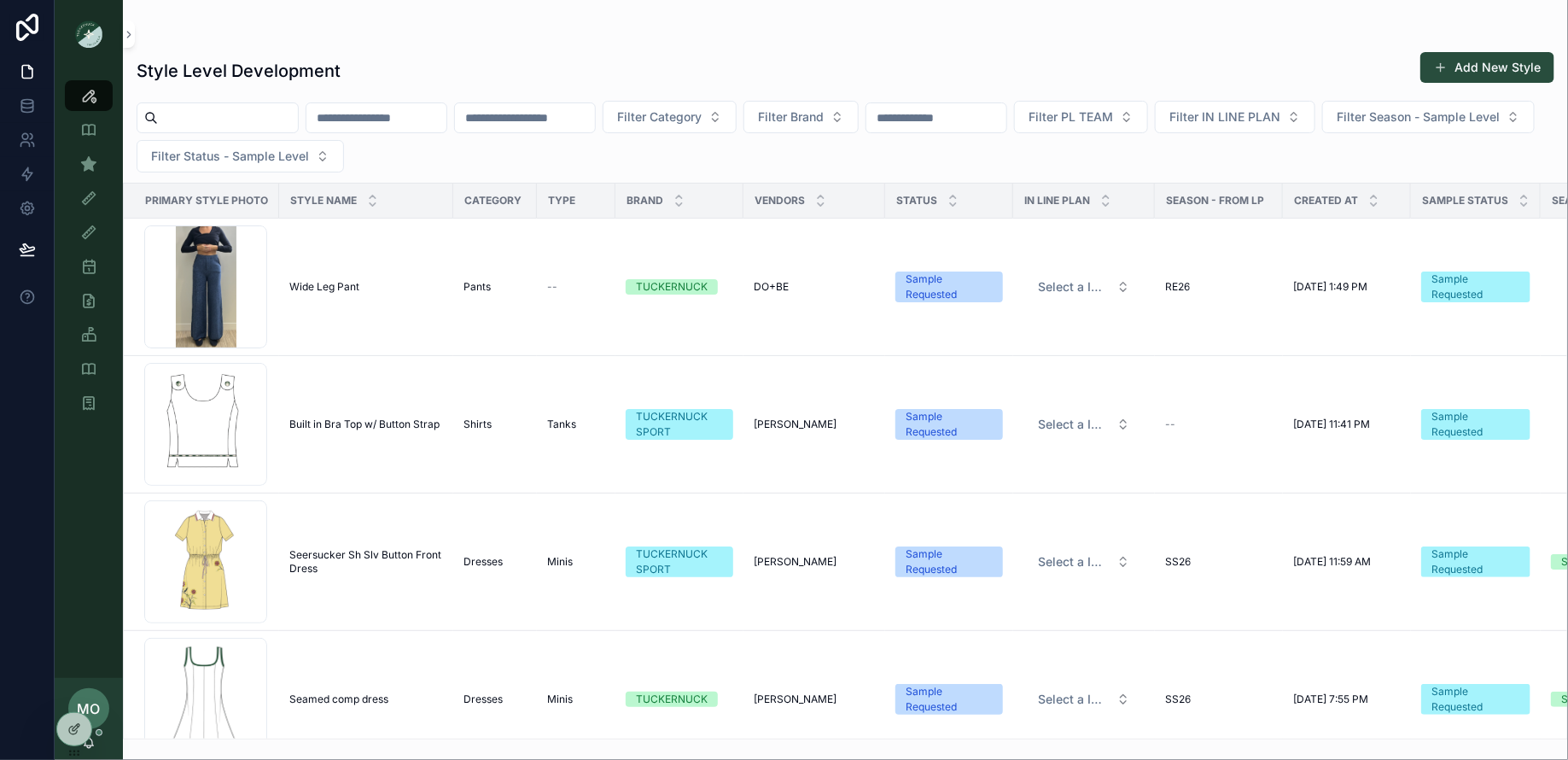
click at [241, 116] on input "scrollable content" at bounding box center [228, 117] width 140 height 24
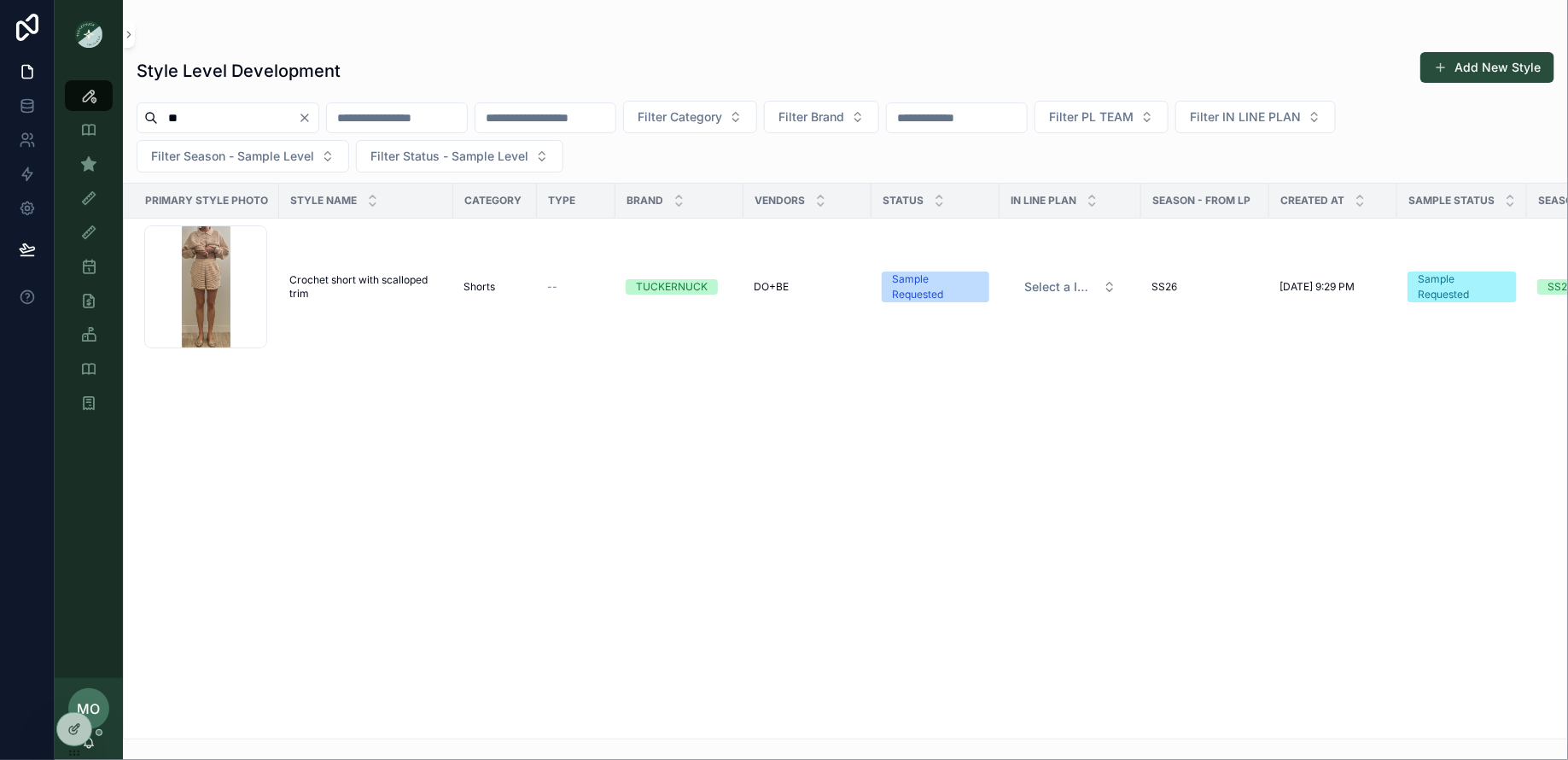
type input "*"
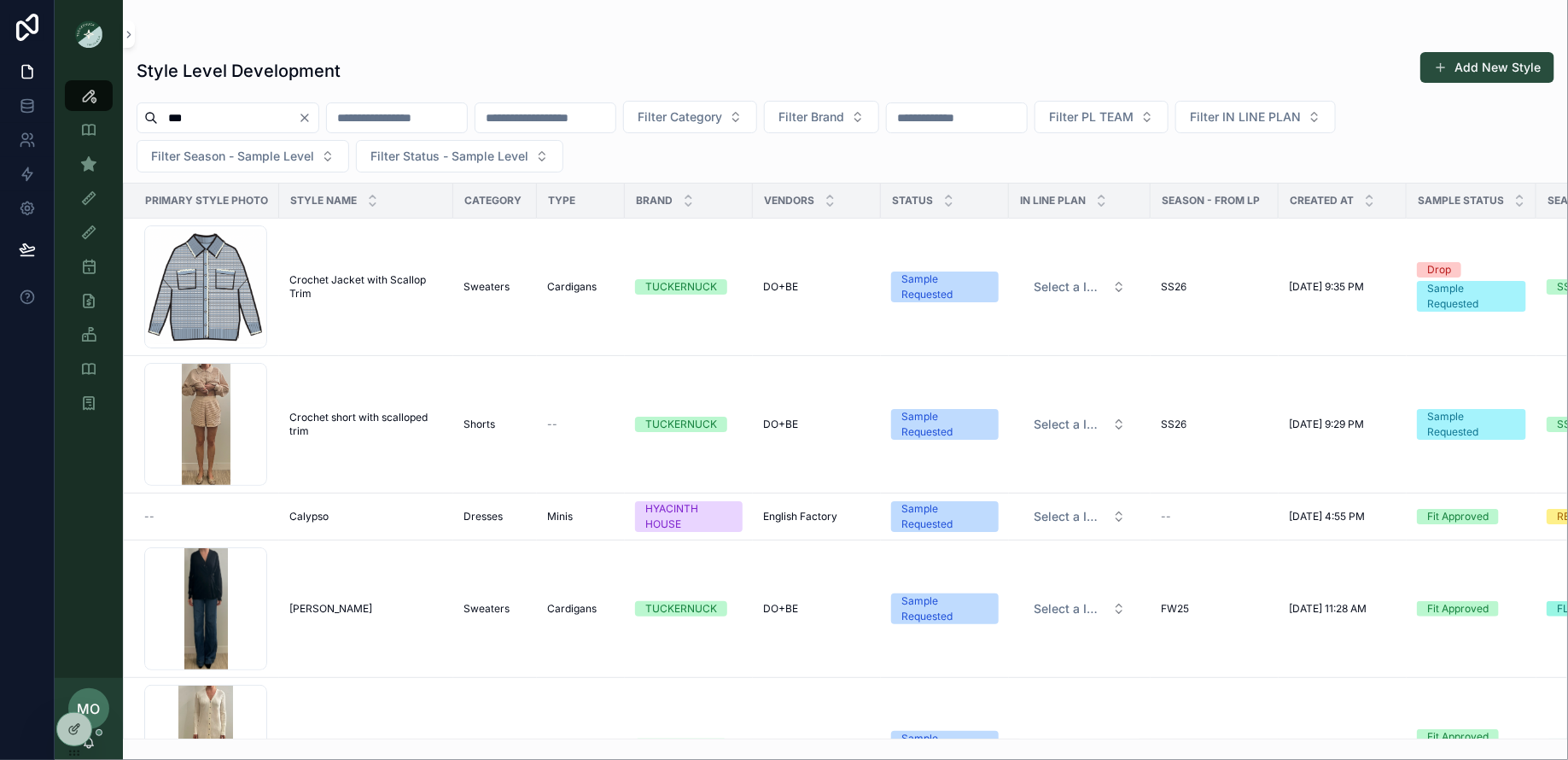
type input "***"
click at [308, 118] on icon "Clear" at bounding box center [304, 118] width 7 height 7
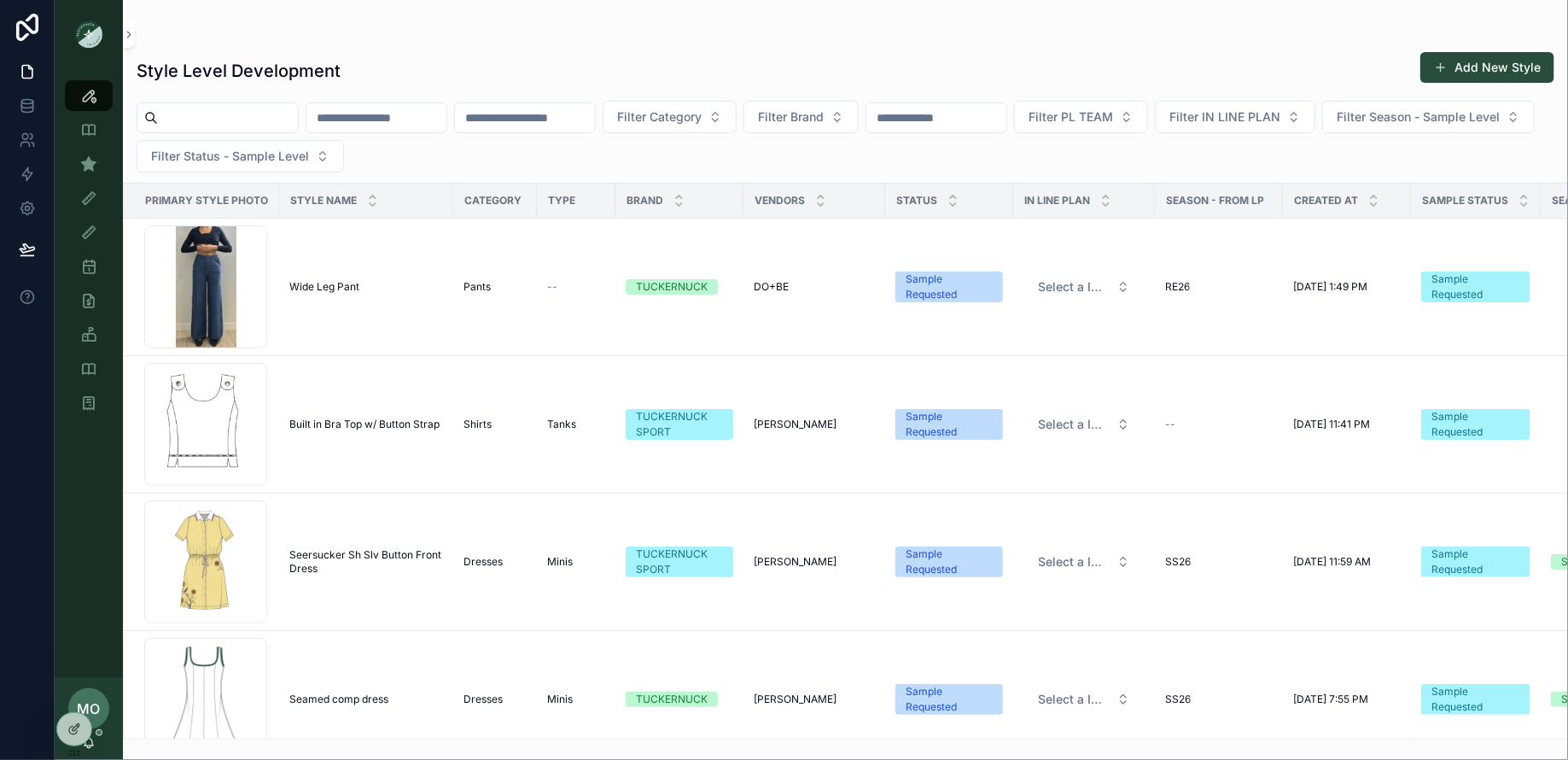
click at [251, 109] on input "scrollable content" at bounding box center [228, 117] width 140 height 24
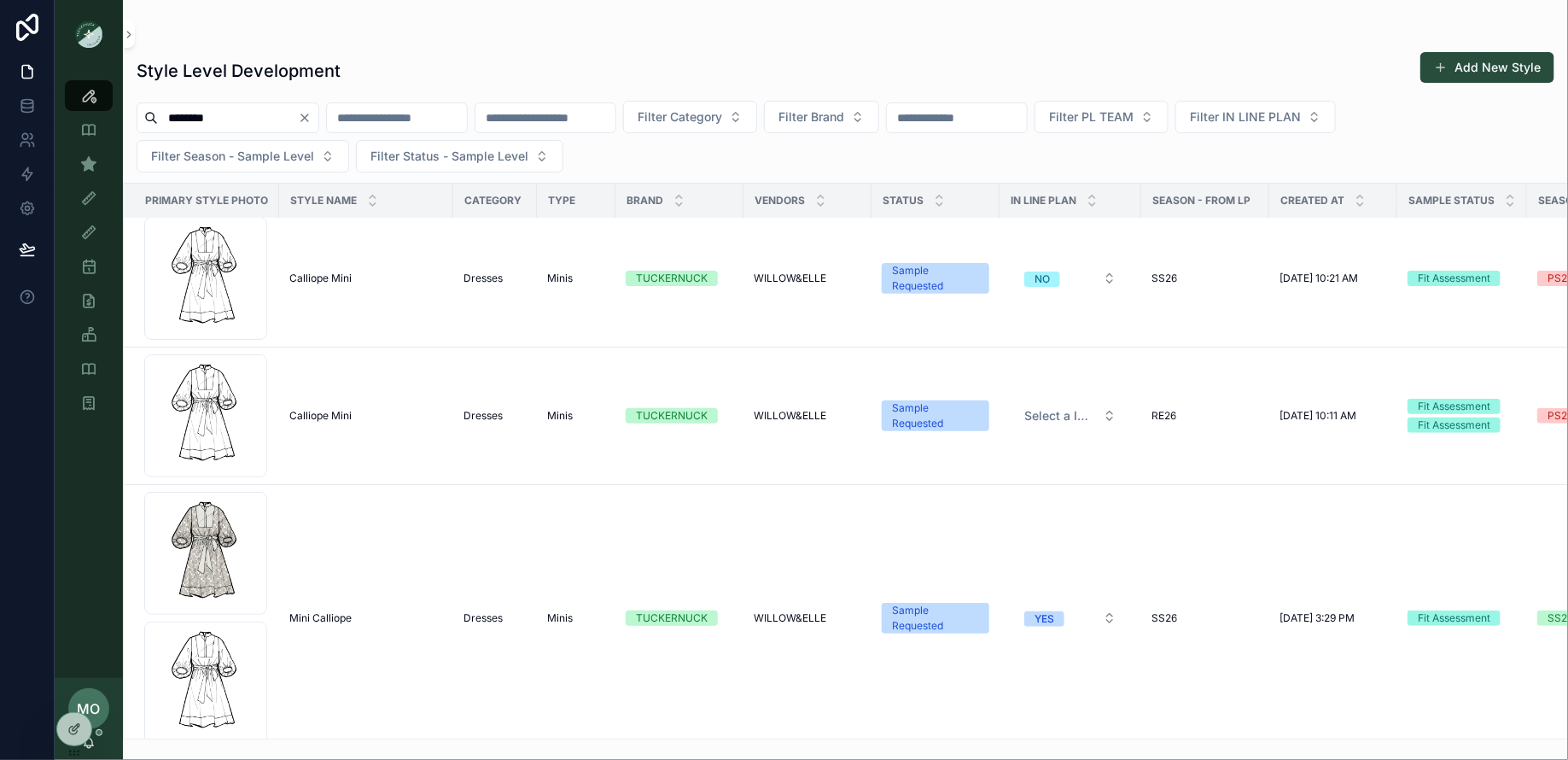
scroll to position [613, 0]
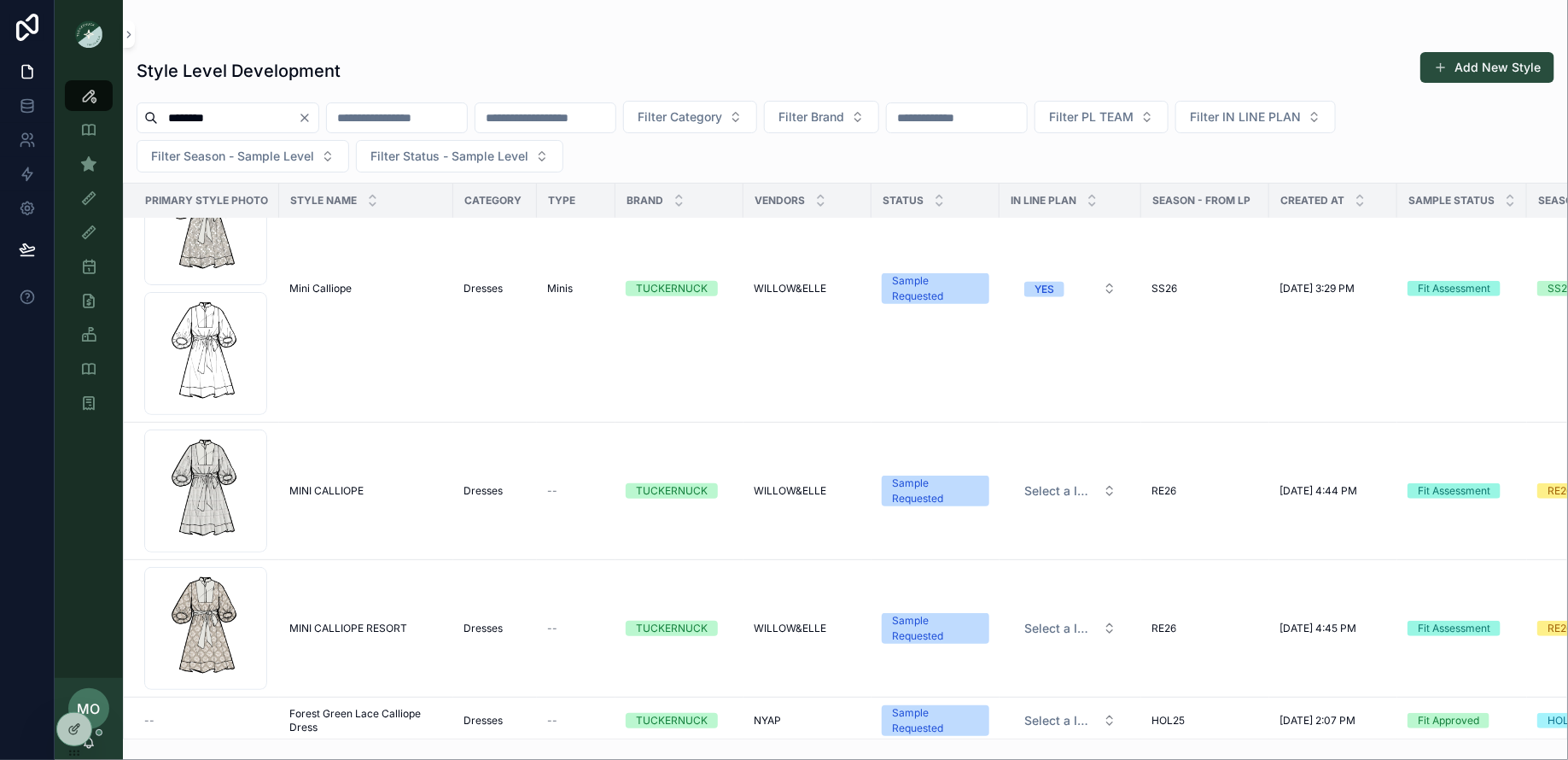
drag, startPoint x: 223, startPoint y: 117, endPoint x: 92, endPoint y: 112, distance: 131.1
click at [92, 112] on div "Style View Style View - Vendor Specific Sample (MPN) View Fit View Sample Coord…" at bounding box center [811, 380] width 1513 height 760
type input "********"
click at [89, 169] on icon "scrollable content" at bounding box center [88, 163] width 17 height 17
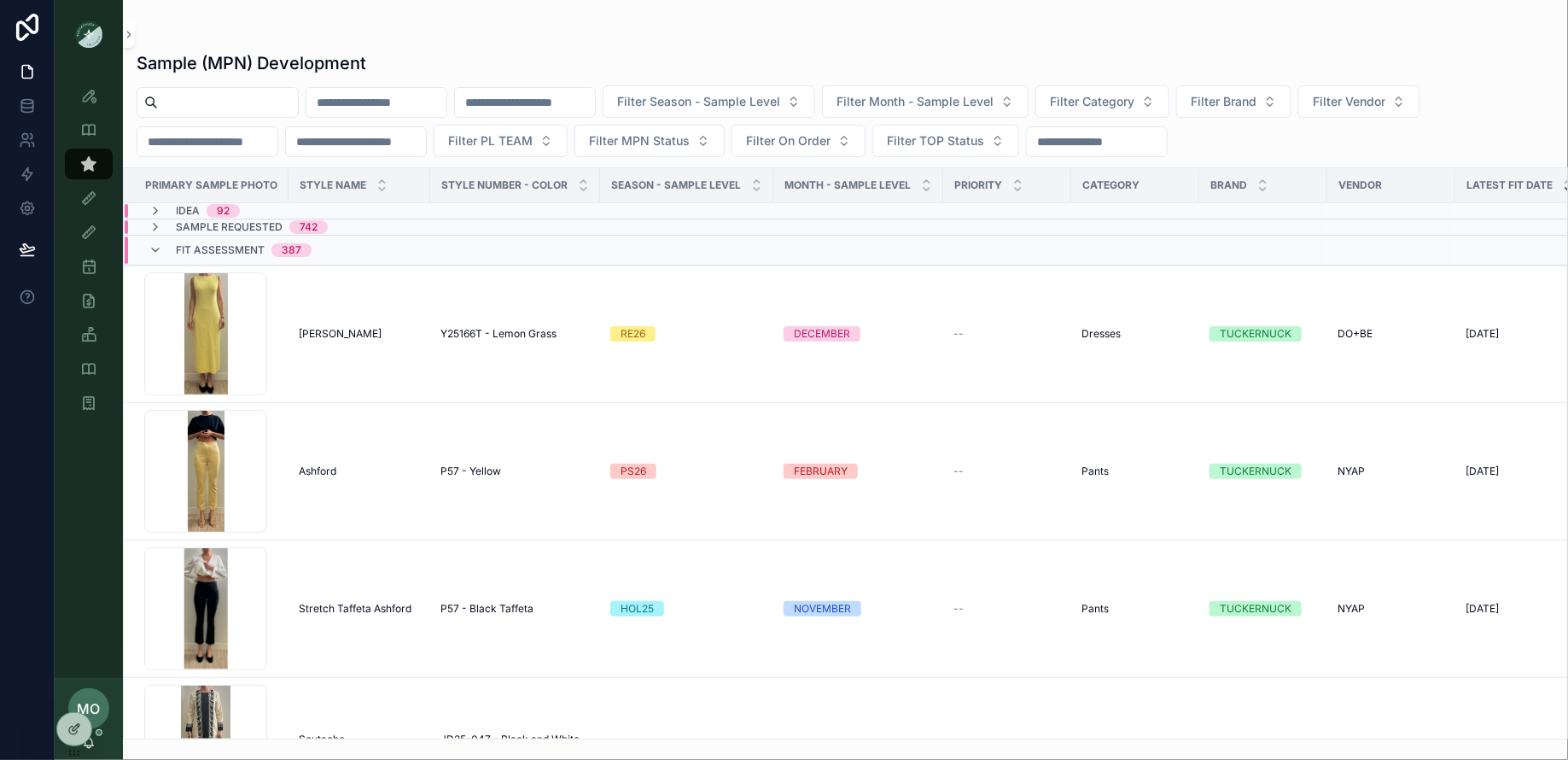
click at [204, 118] on div "Filter Season - Sample Level Filter Month - Sample Level Filter Category Filter…" at bounding box center [844, 121] width 1444 height 71
click at [194, 110] on input "scrollable content" at bounding box center [228, 102] width 140 height 24
paste input "********"
type input "********"
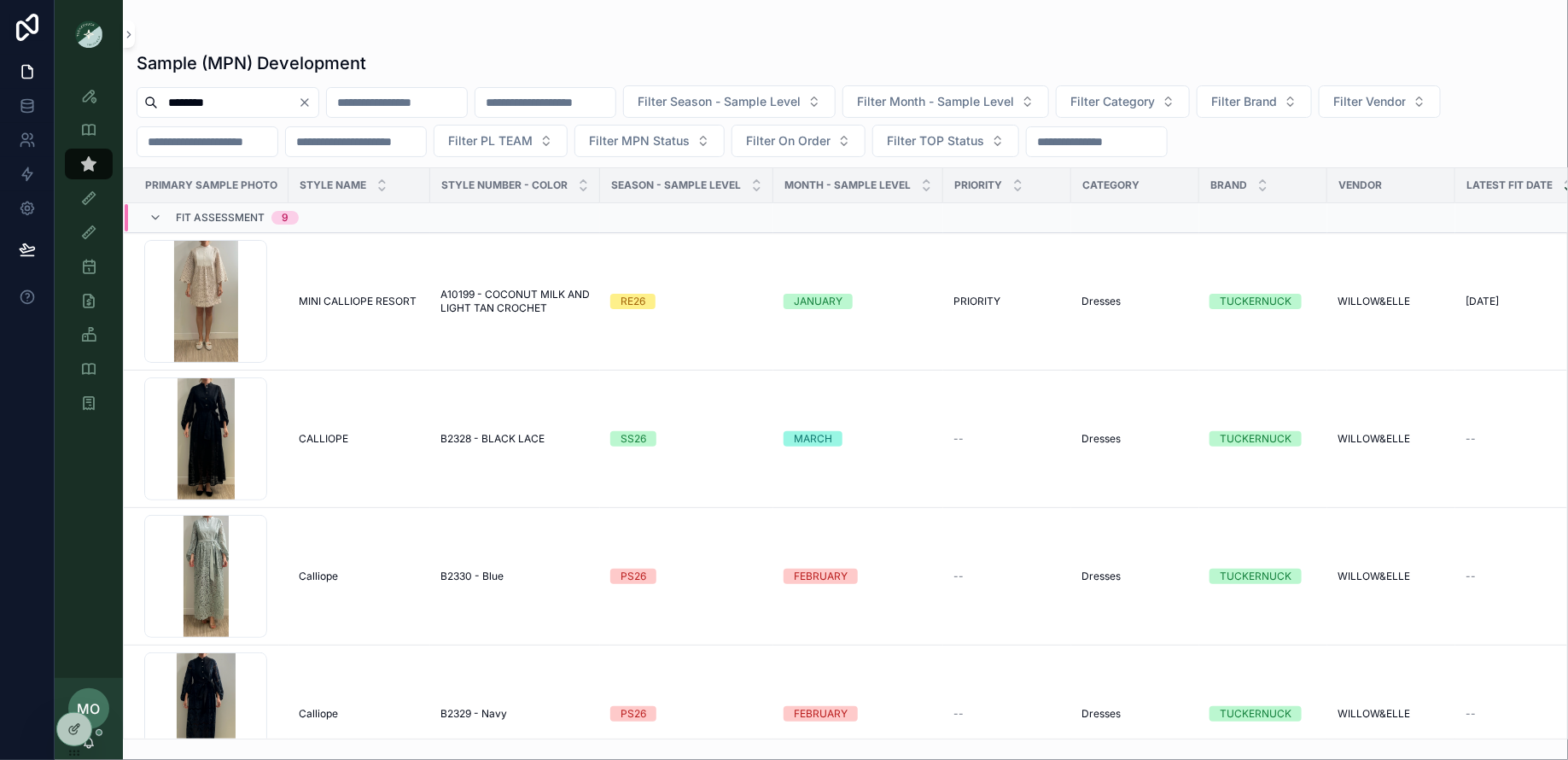
click at [308, 100] on icon "Clear" at bounding box center [304, 102] width 7 height 7
click at [264, 98] on input "scrollable content" at bounding box center [228, 102] width 140 height 24
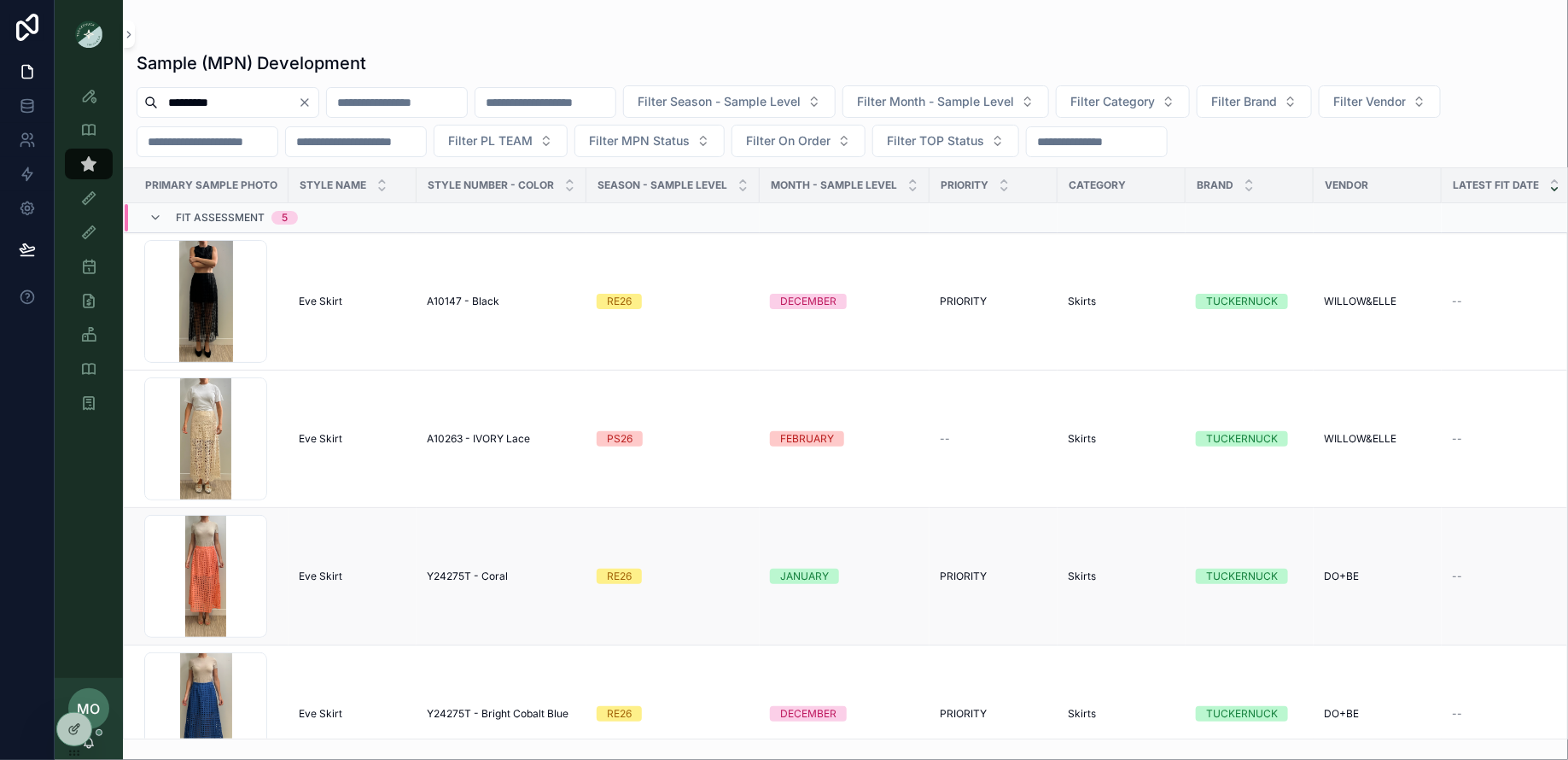
scroll to position [176, 0]
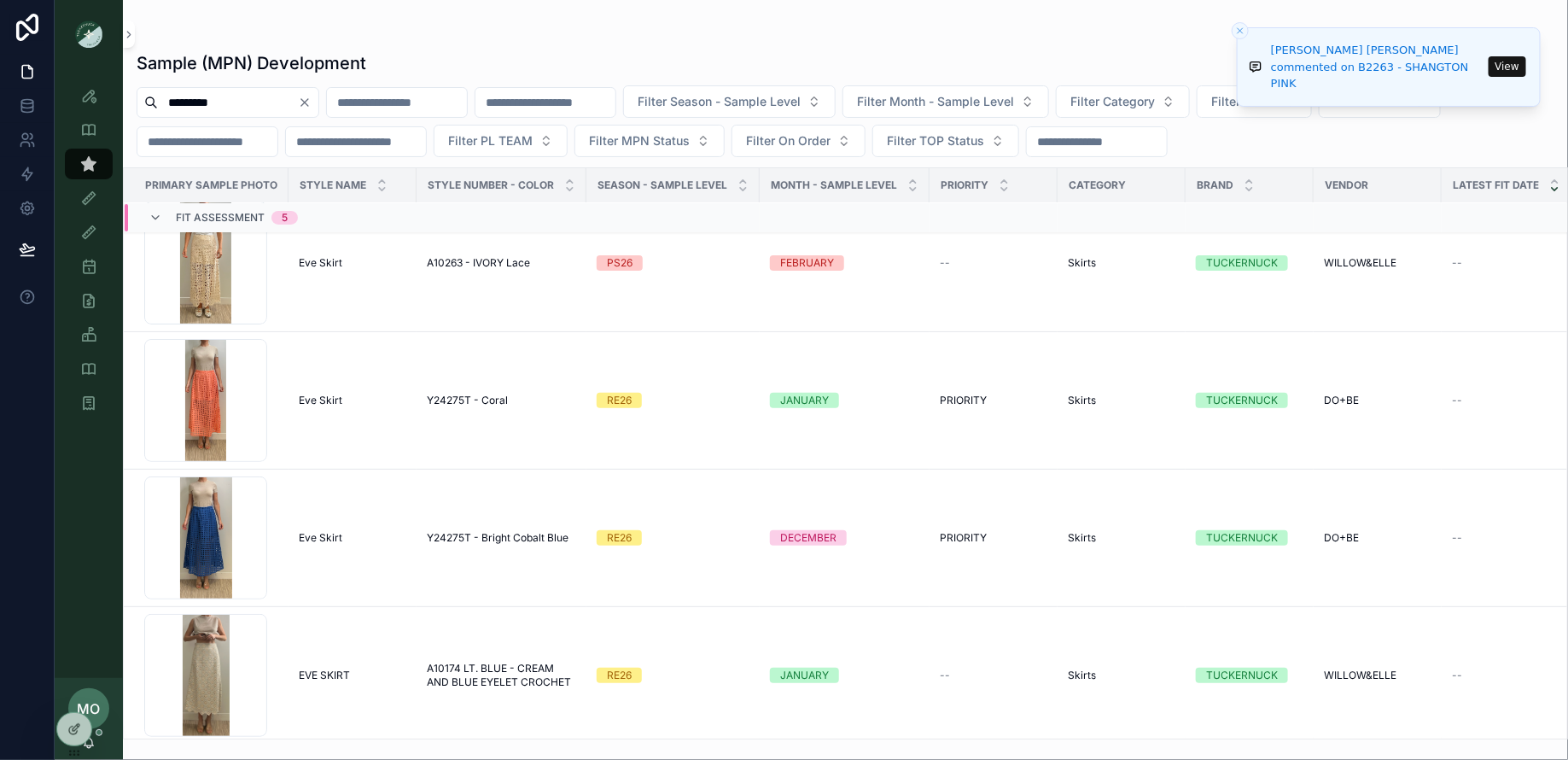
type input "*********"
click at [311, 97] on icon "Clear" at bounding box center [304, 102] width 13 height 13
click at [364, 94] on input "scrollable content" at bounding box center [376, 102] width 140 height 24
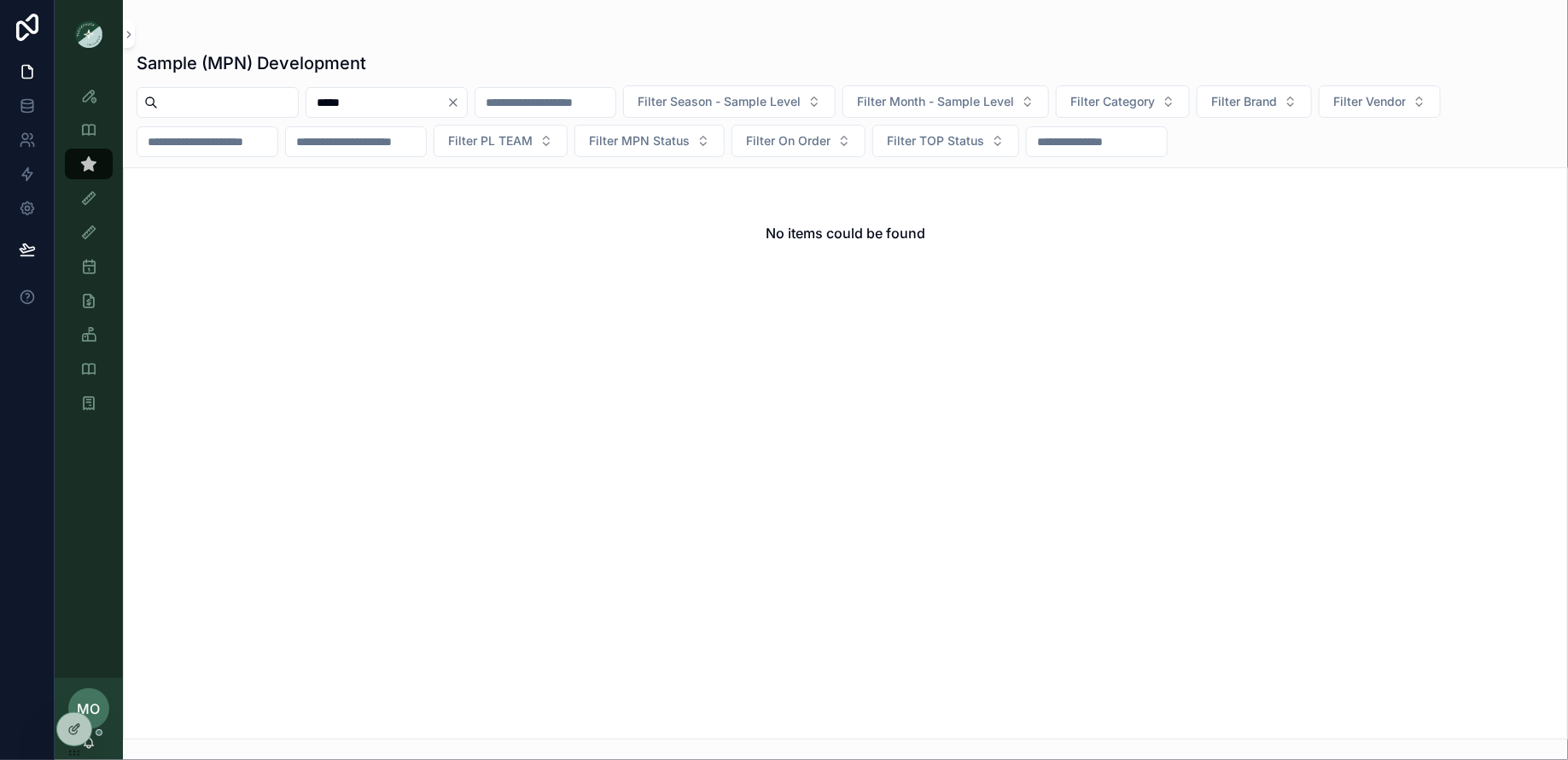
click at [97, 164] on div "Sample (MPN) View" at bounding box center [88, 163] width 27 height 27
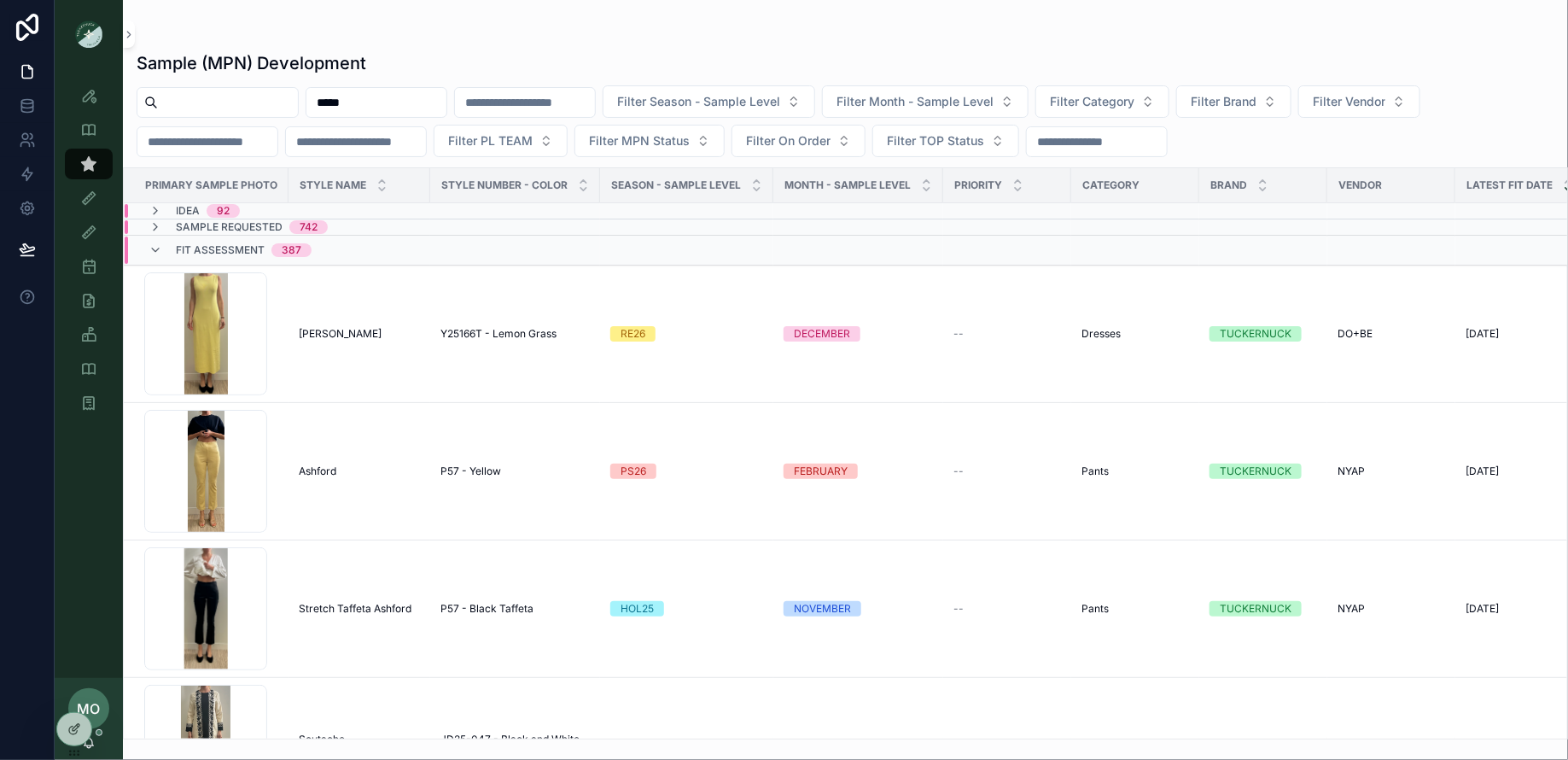
click at [389, 105] on input "*****" at bounding box center [376, 102] width 140 height 24
type input "*****"
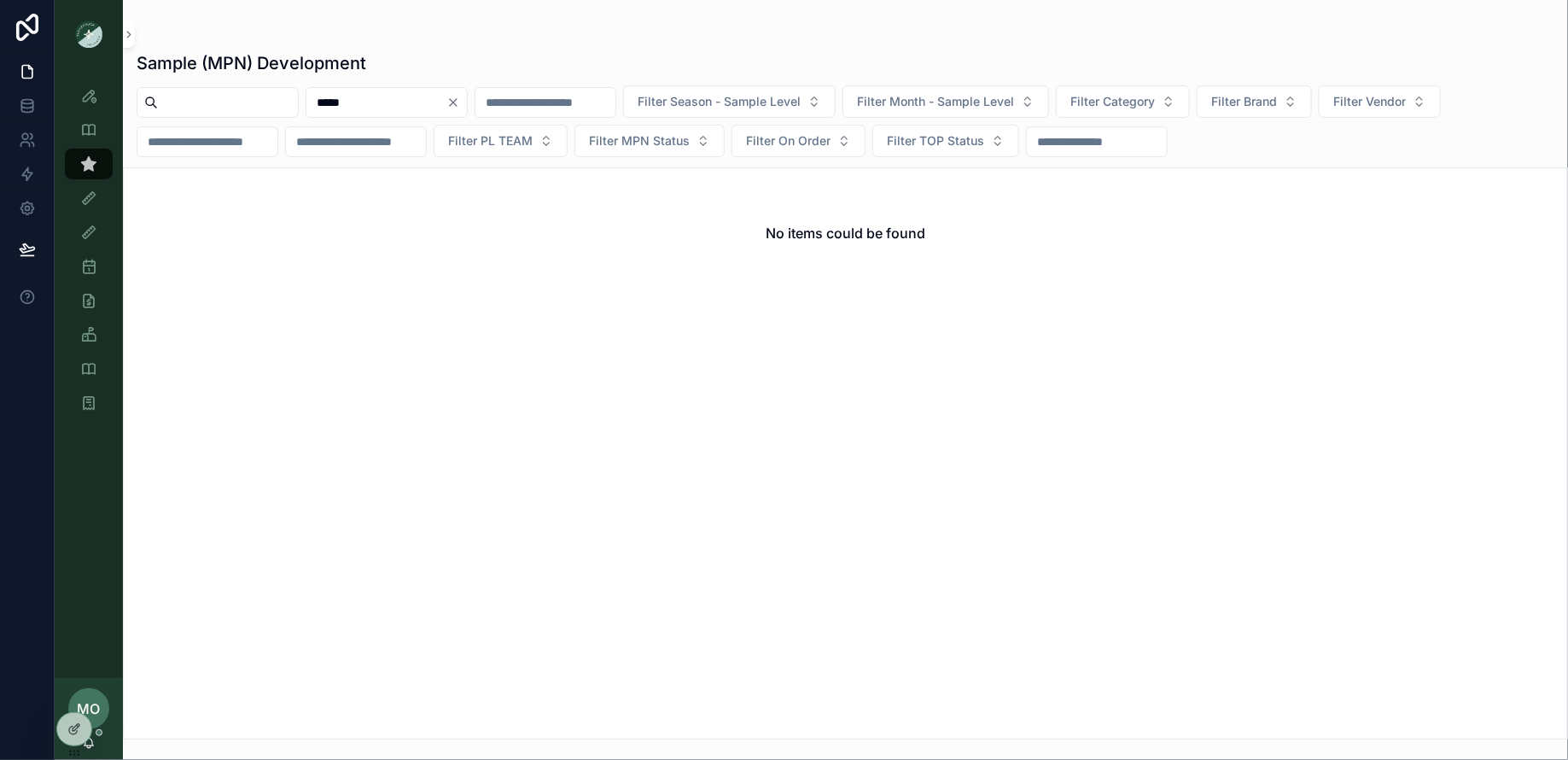
click at [456, 102] on icon "Clear" at bounding box center [454, 102] width 7 height 7
click at [258, 104] on input "scrollable content" at bounding box center [228, 102] width 140 height 24
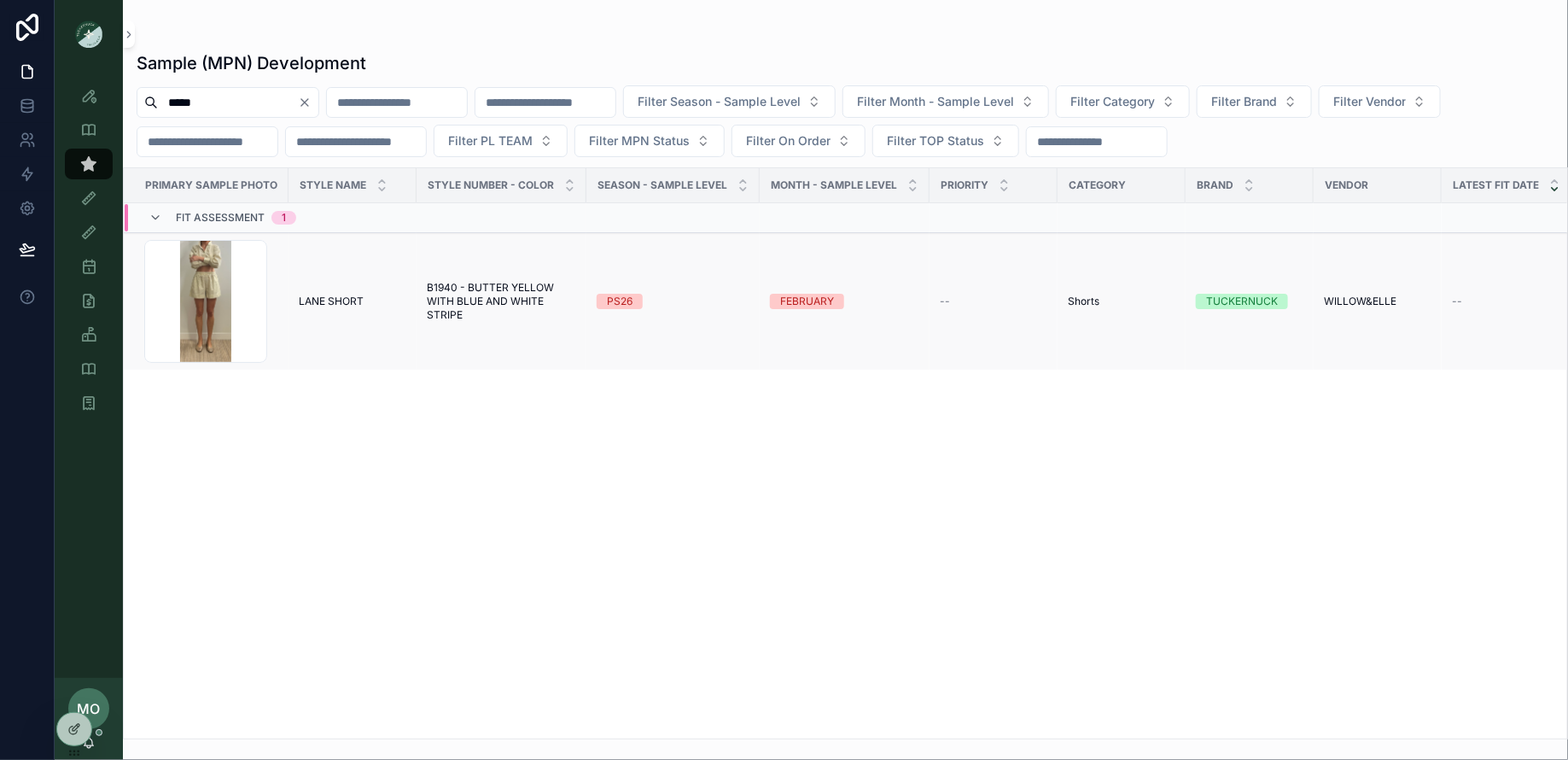
type input "*****"
click at [480, 297] on span "B1940 - BUTTER YELLOW WITH BLUE AND WHITE STRIPE" at bounding box center [501, 301] width 149 height 41
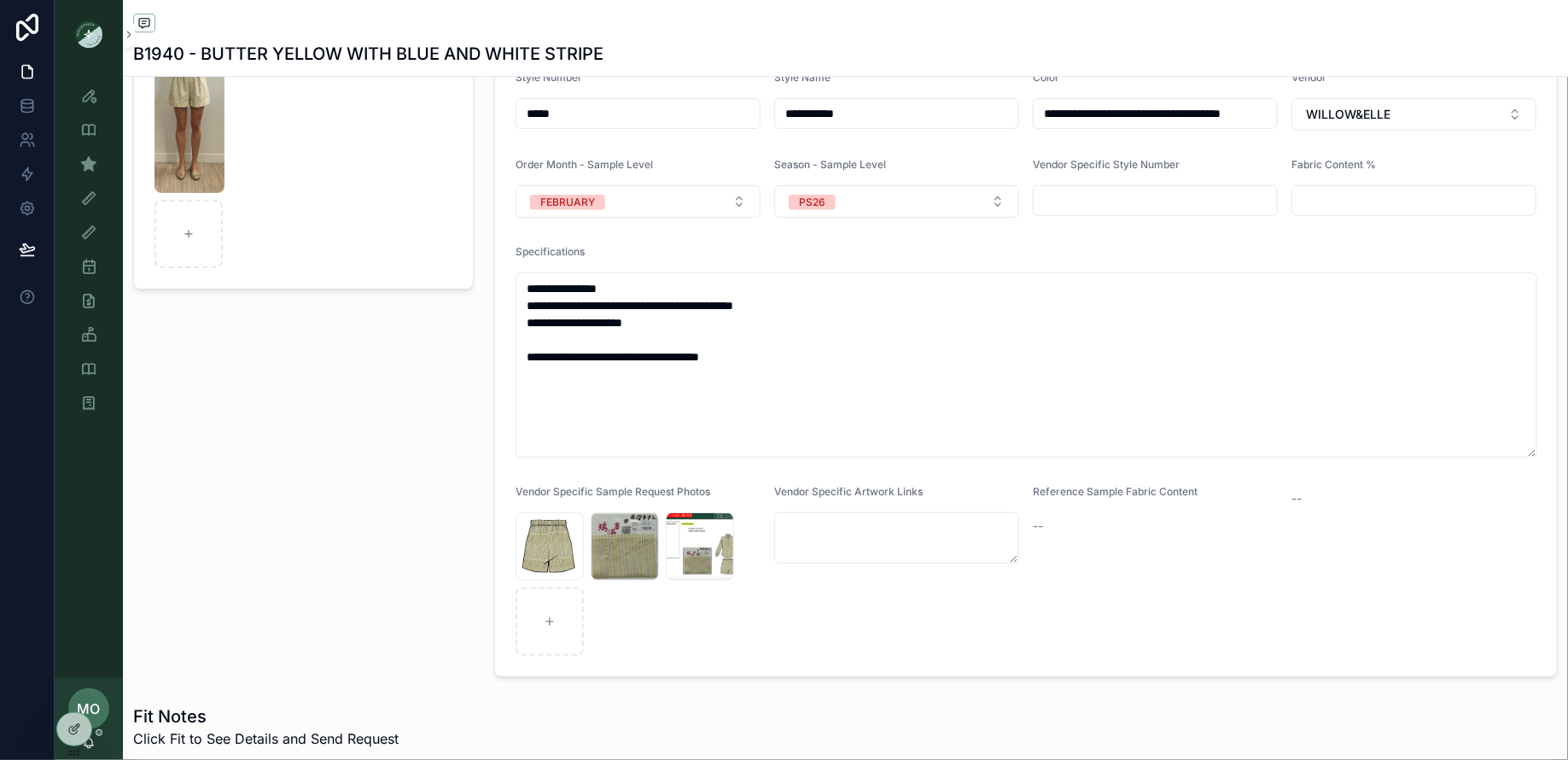
scroll to position [222, 0]
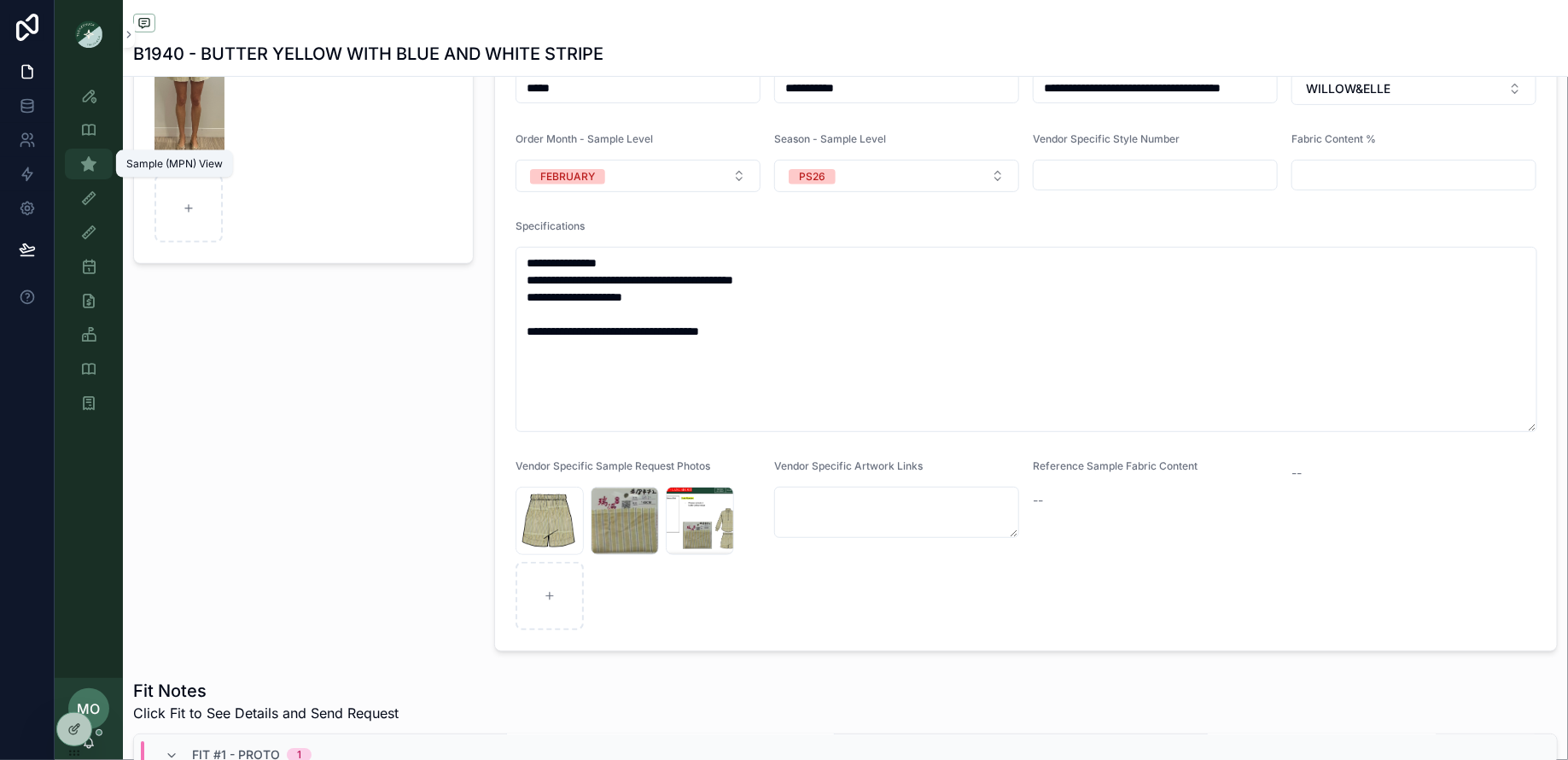
click at [90, 168] on icon "scrollable content" at bounding box center [88, 163] width 17 height 17
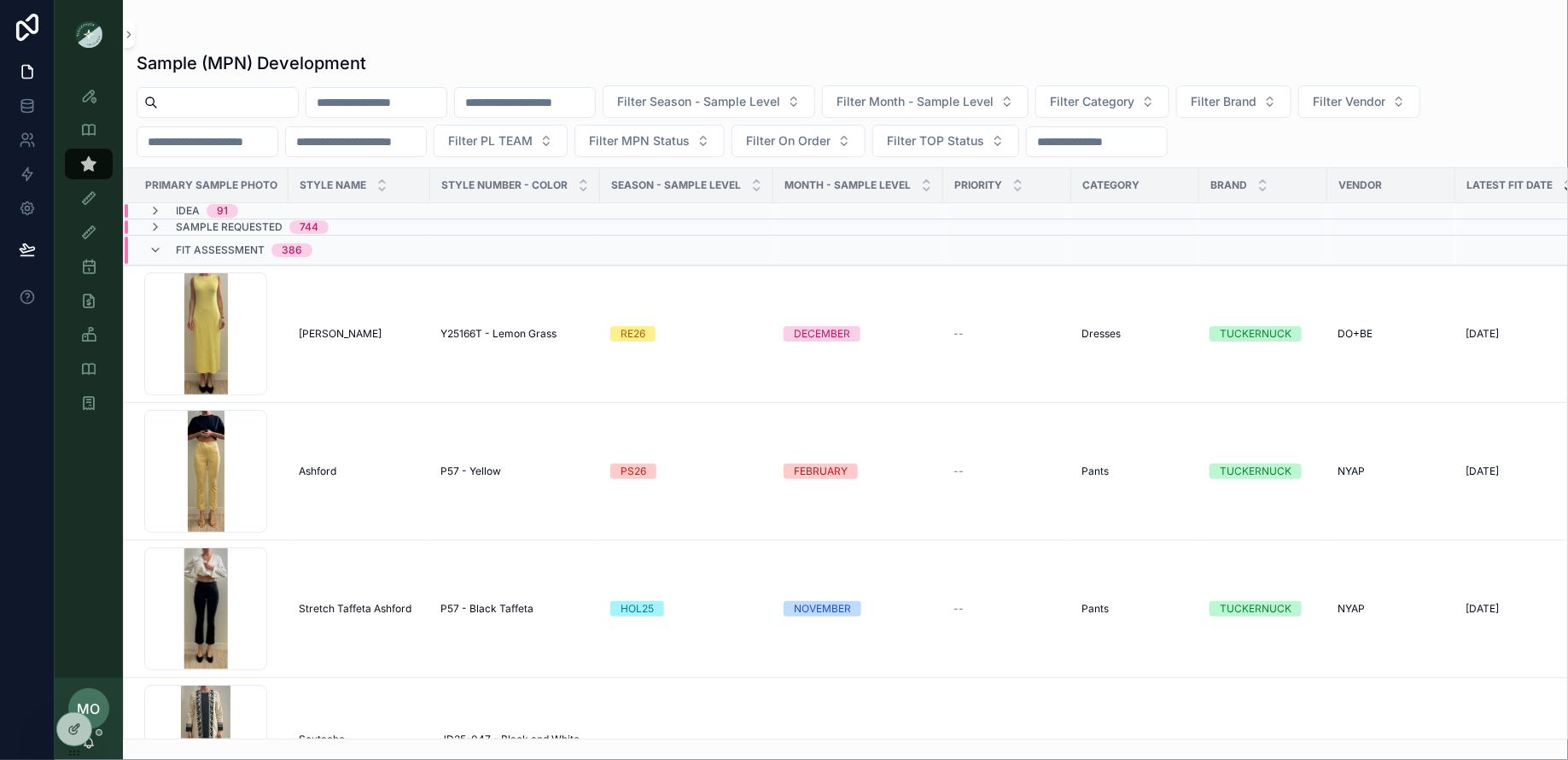
click at [272, 109] on input "scrollable content" at bounding box center [228, 102] width 140 height 24
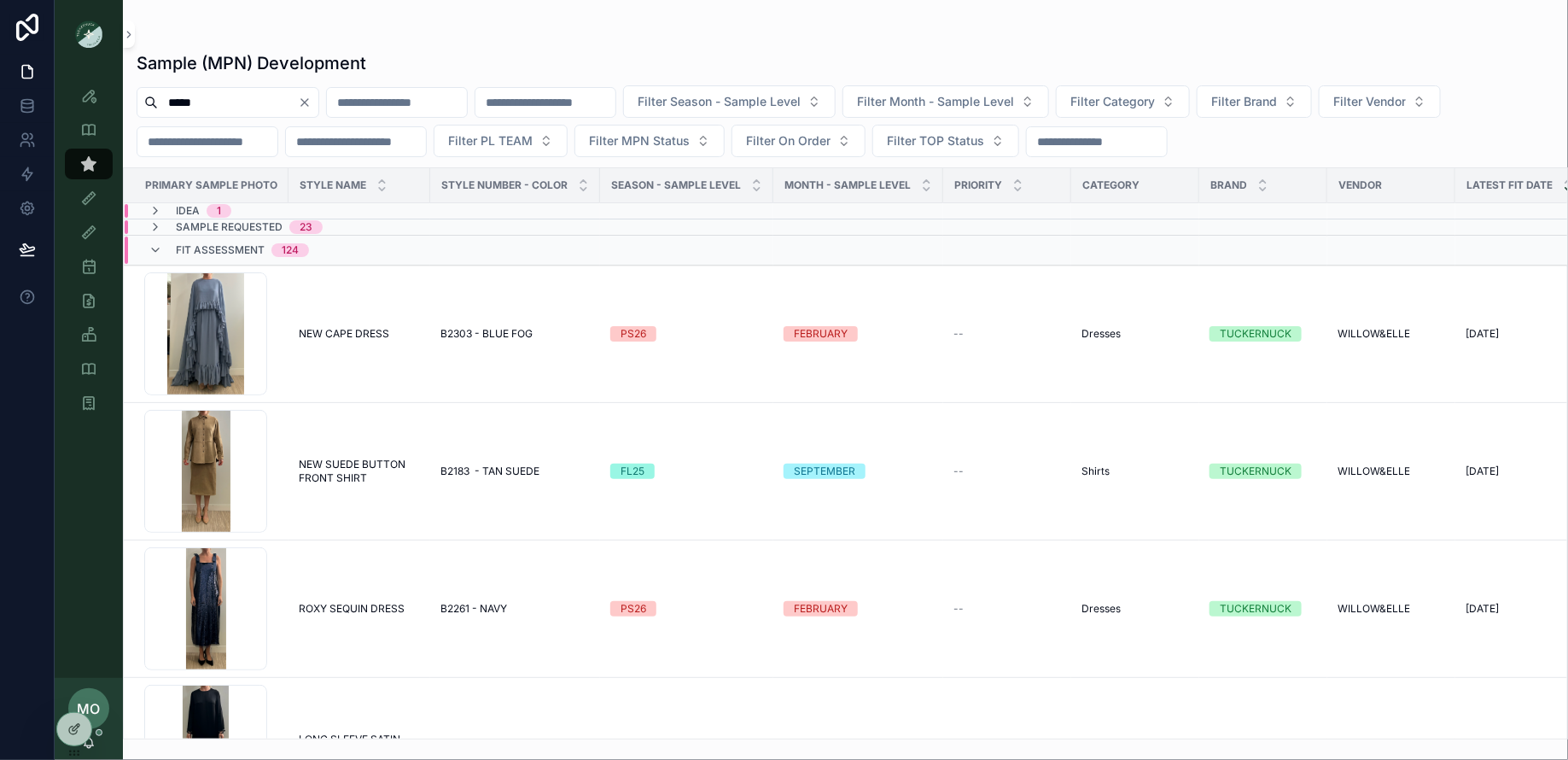
type input "*****"
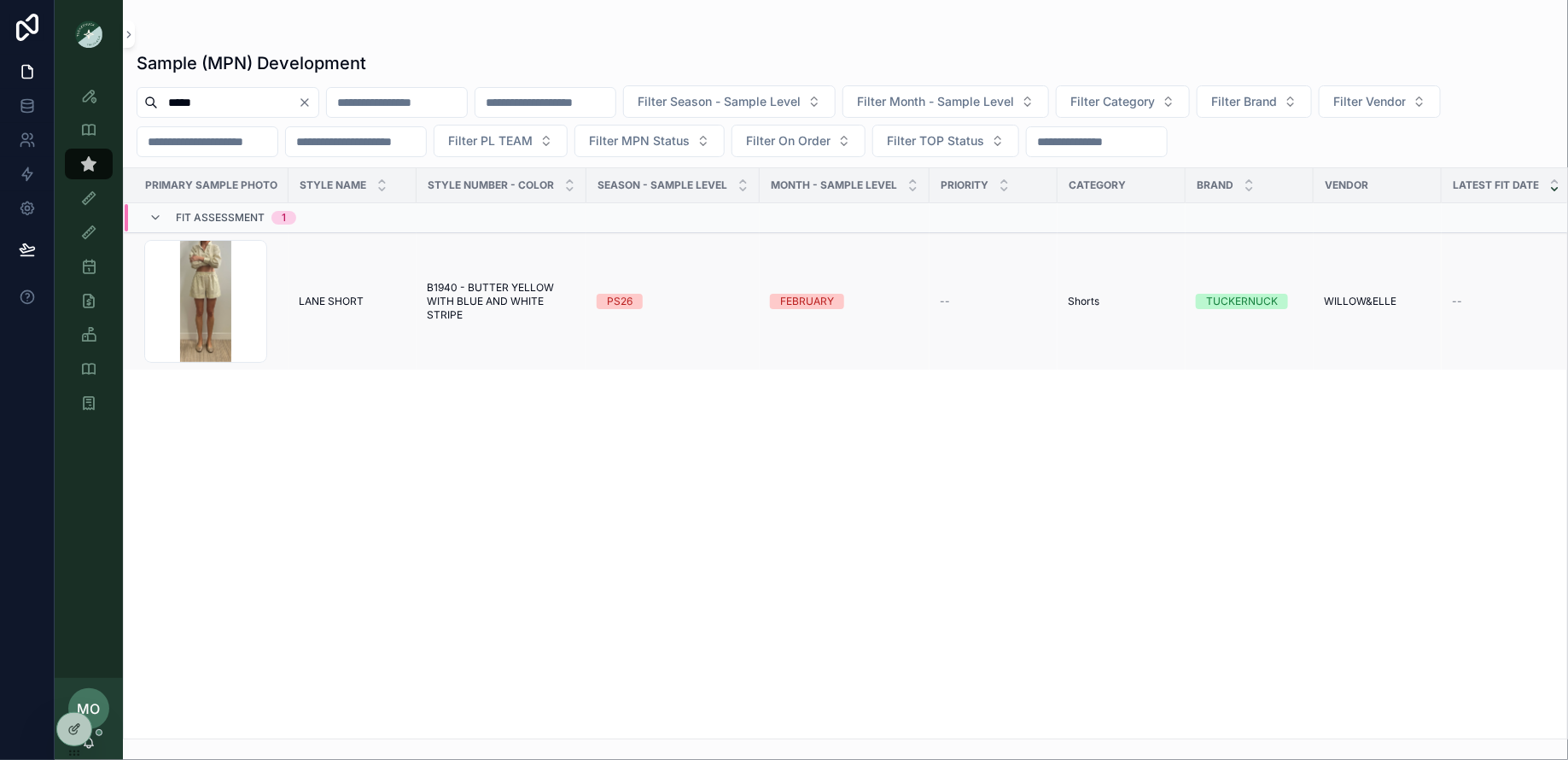
click at [465, 281] on span "B1940 - BUTTER YELLOW WITH BLUE AND WHITE STRIPE" at bounding box center [501, 301] width 149 height 41
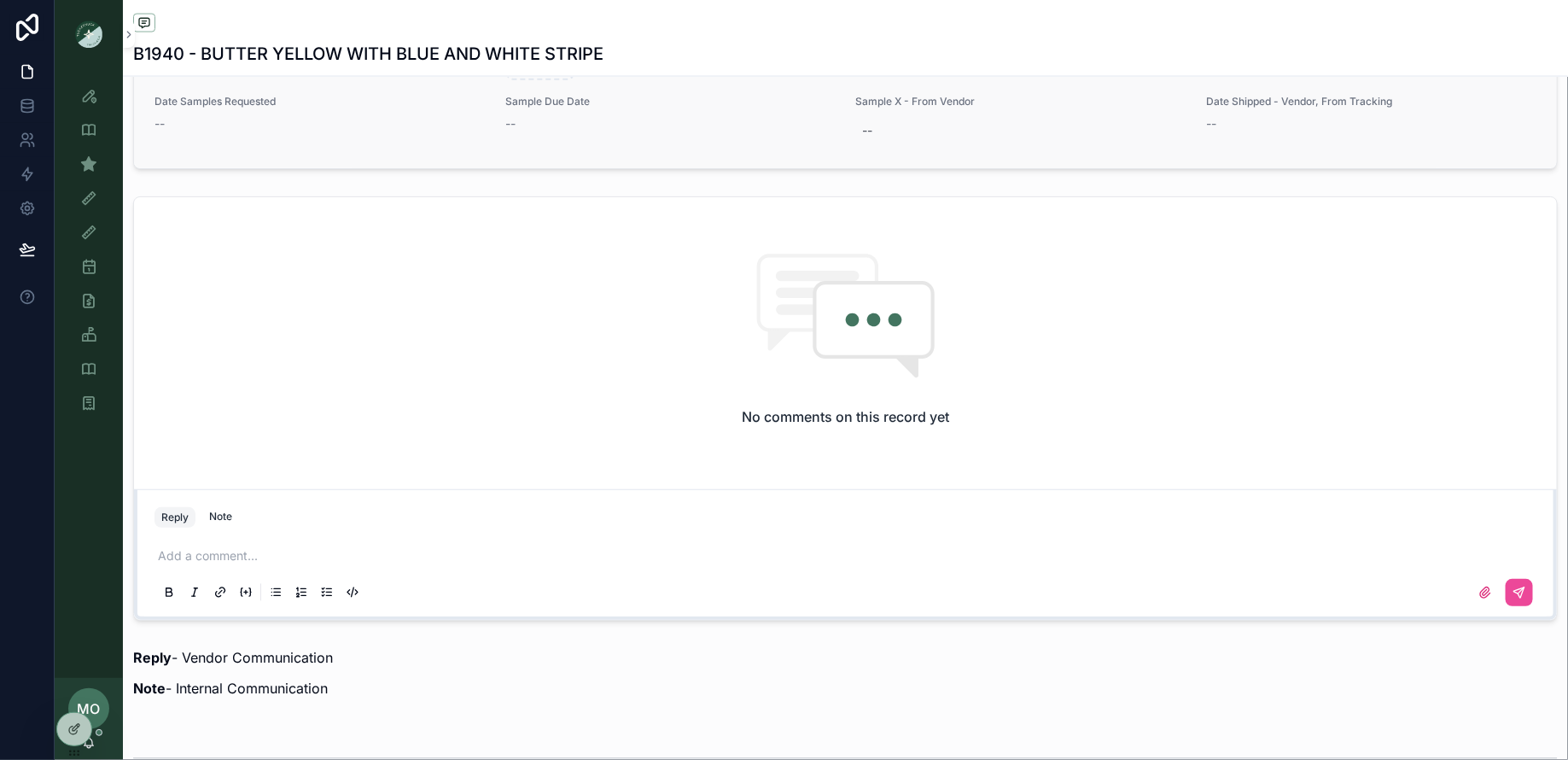
scroll to position [1363, 0]
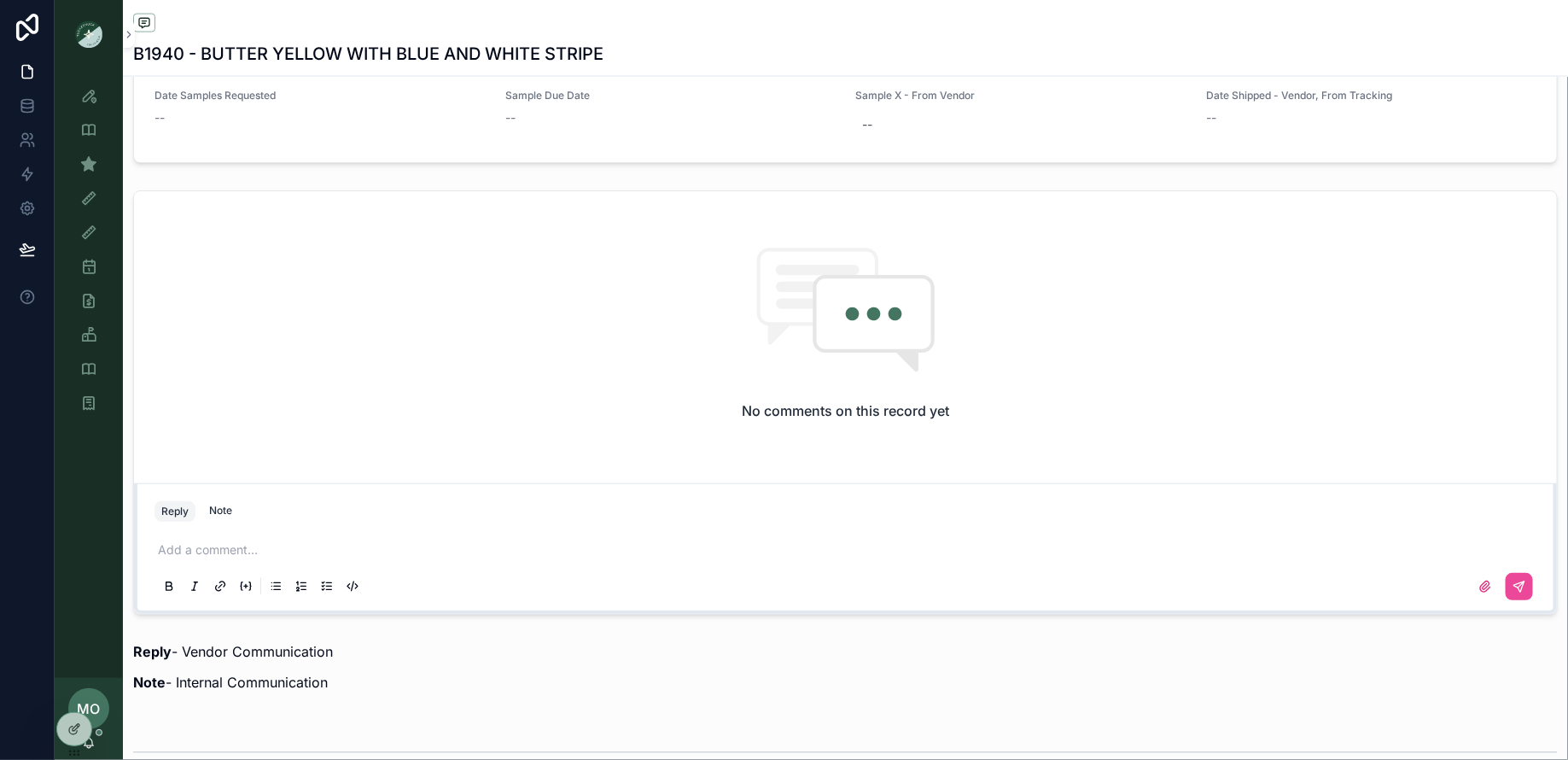
click at [229, 545] on p "scrollable content" at bounding box center [849, 550] width 1382 height 17
click at [221, 506] on div "Note" at bounding box center [221, 511] width 23 height 13
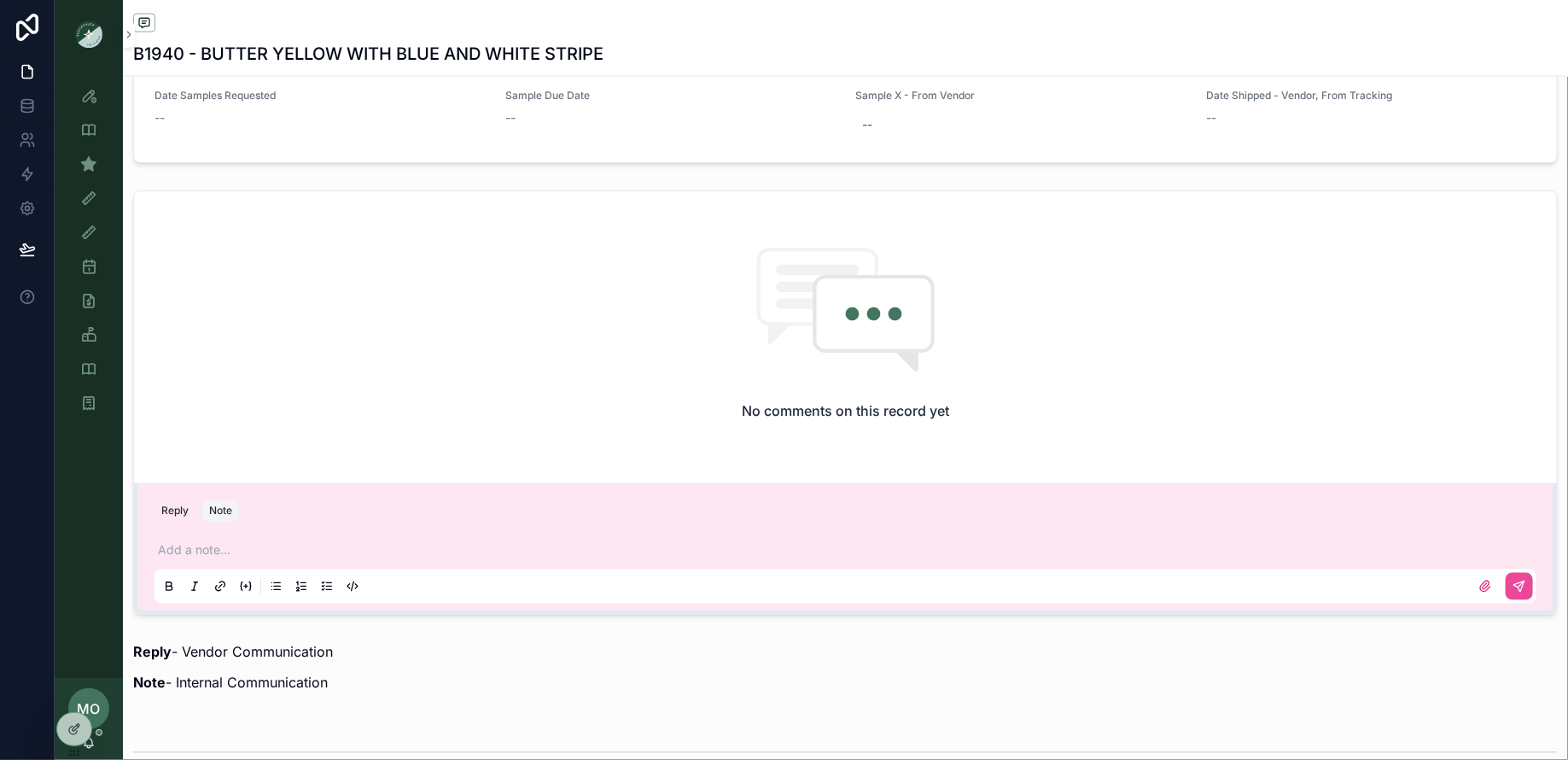
click at [202, 531] on div "Add a note..." at bounding box center [845, 567] width 1382 height 71
click at [193, 543] on p "scrollable content" at bounding box center [849, 550] width 1382 height 17
click at [1522, 583] on icon "scrollable content" at bounding box center [1519, 587] width 11 height 11
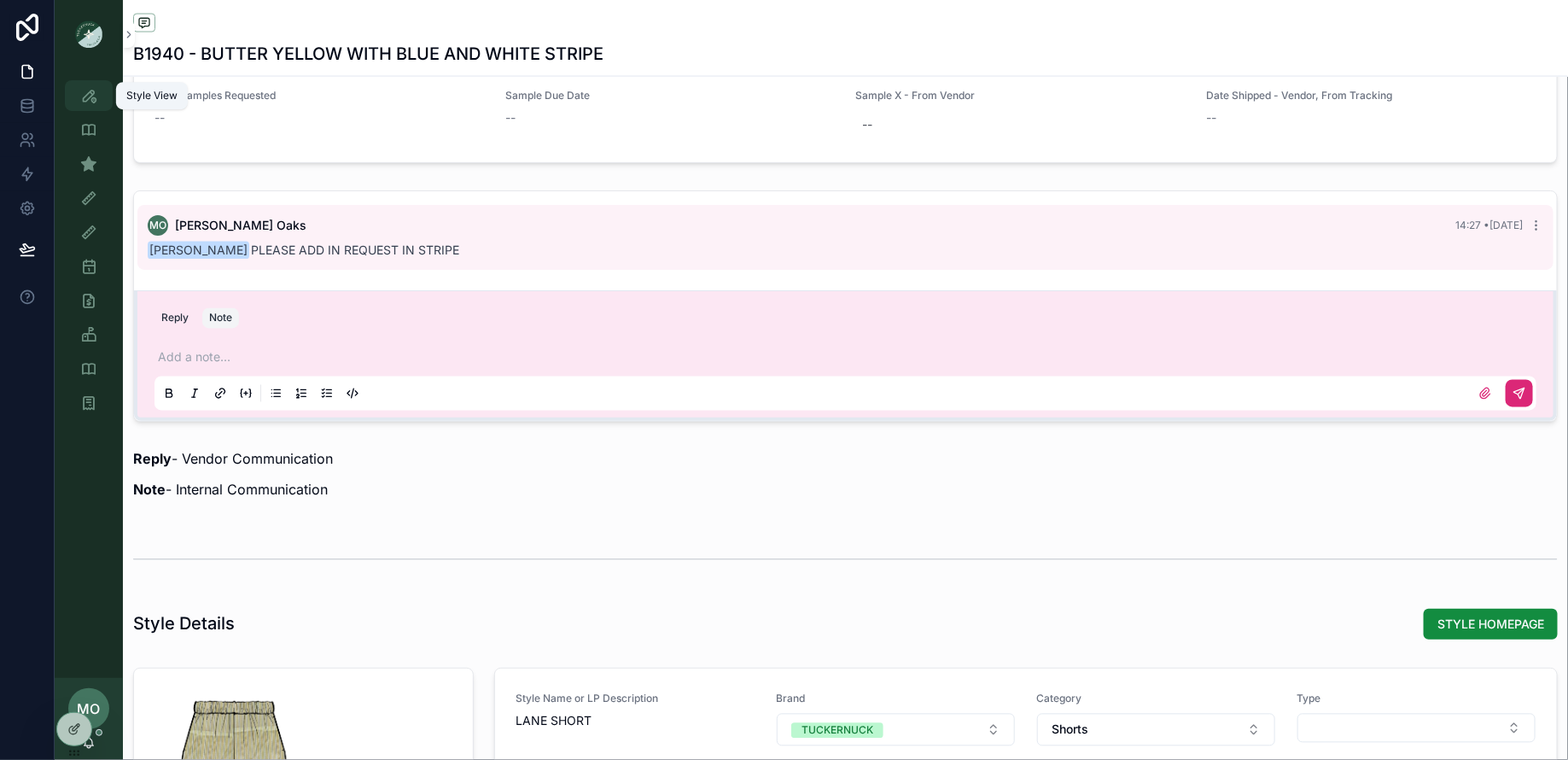
click at [93, 101] on icon "scrollable content" at bounding box center [88, 95] width 17 height 17
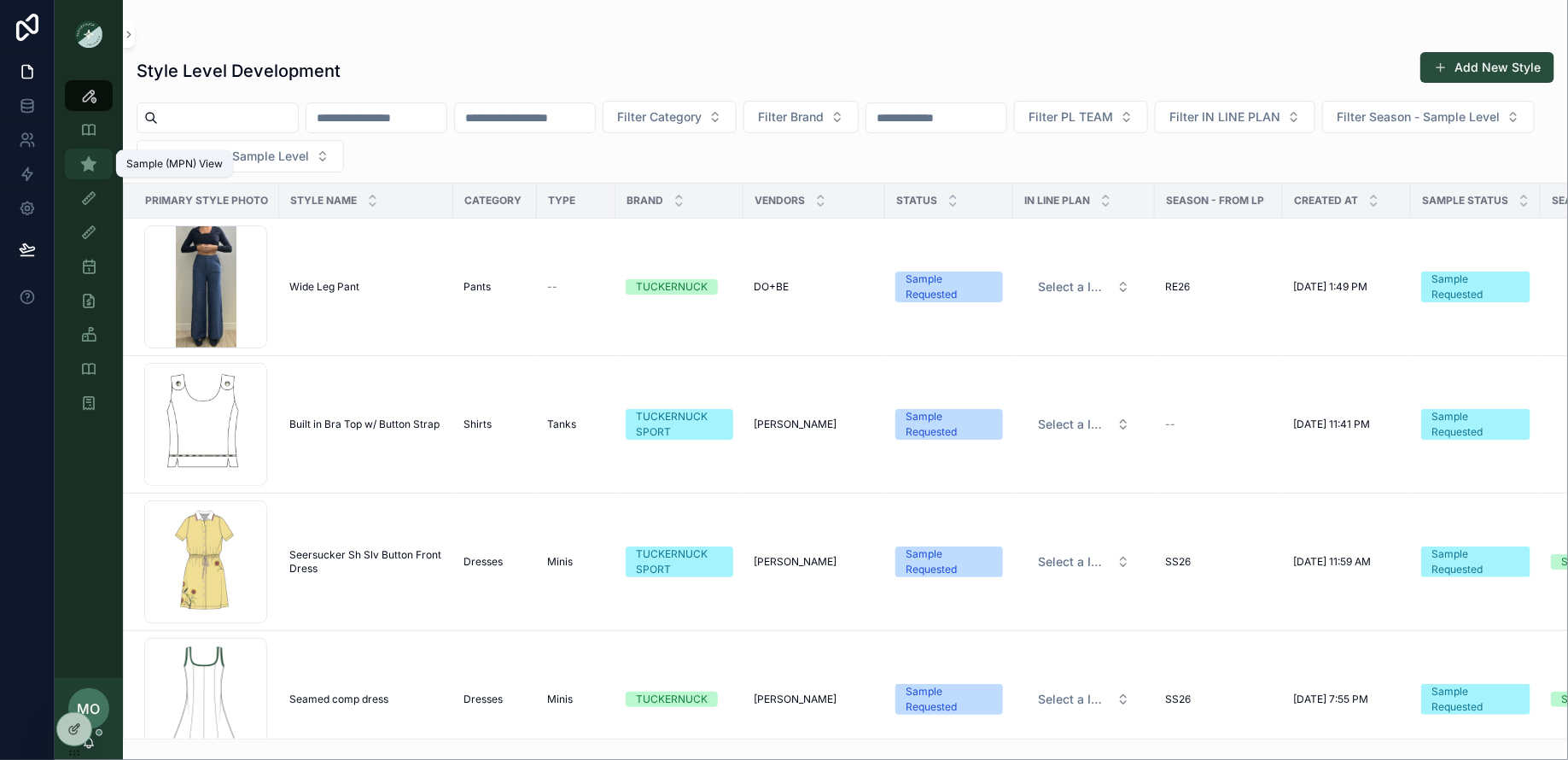
click at [75, 153] on div "Sample (MPN) View" at bounding box center [88, 163] width 27 height 27
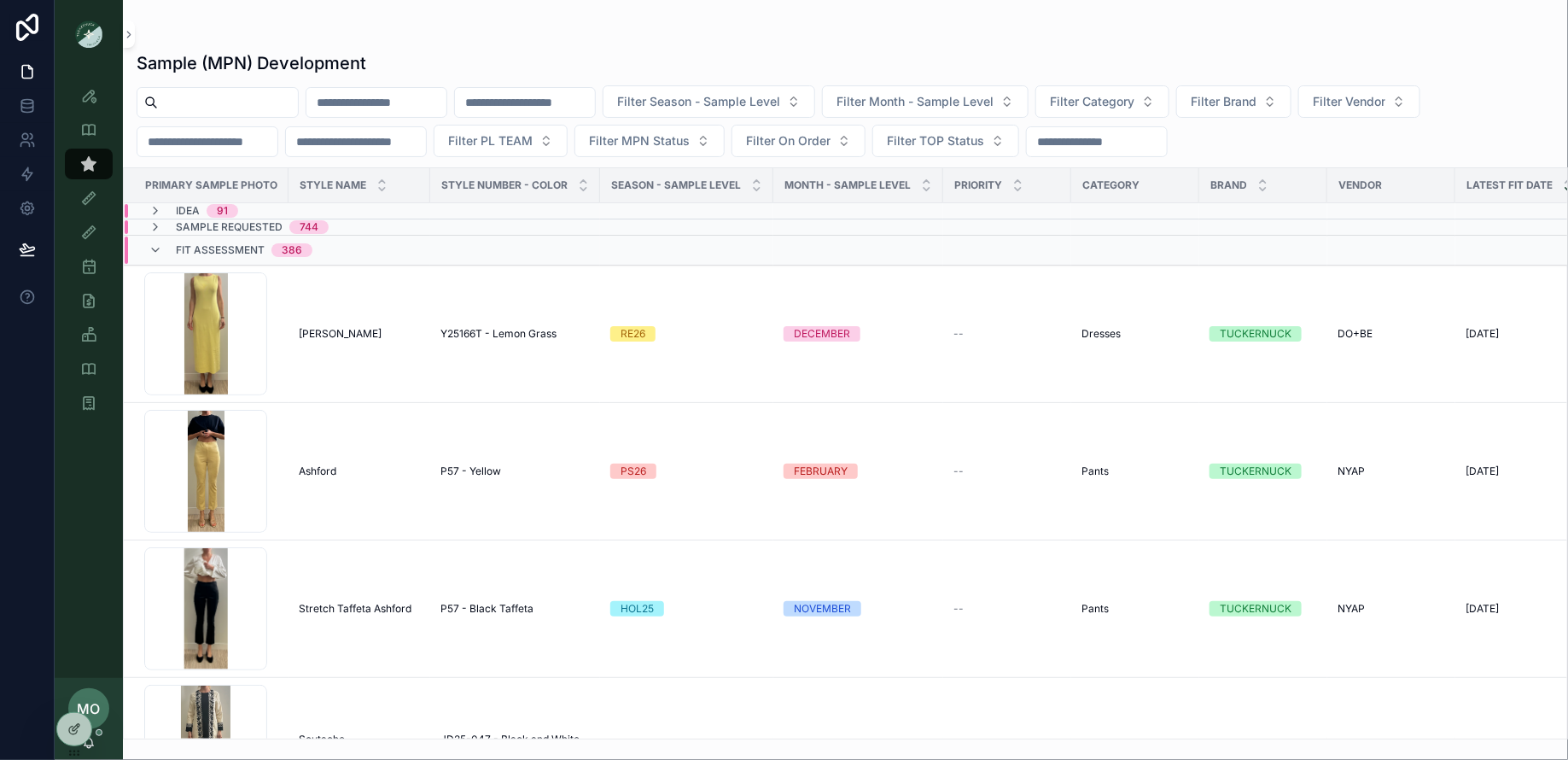
click at [215, 97] on input "scrollable content" at bounding box center [228, 102] width 140 height 24
type input "*"
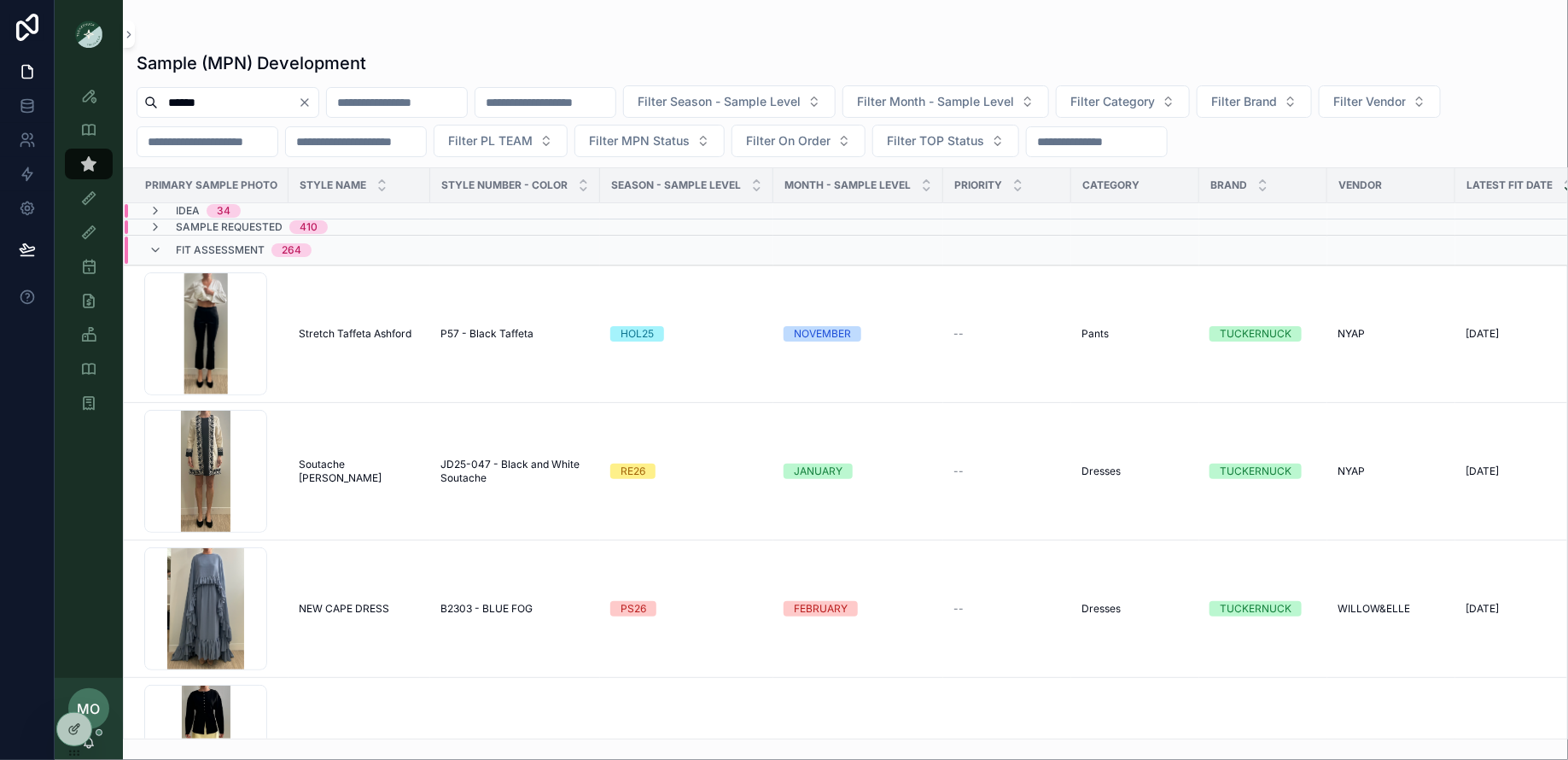
type input "******"
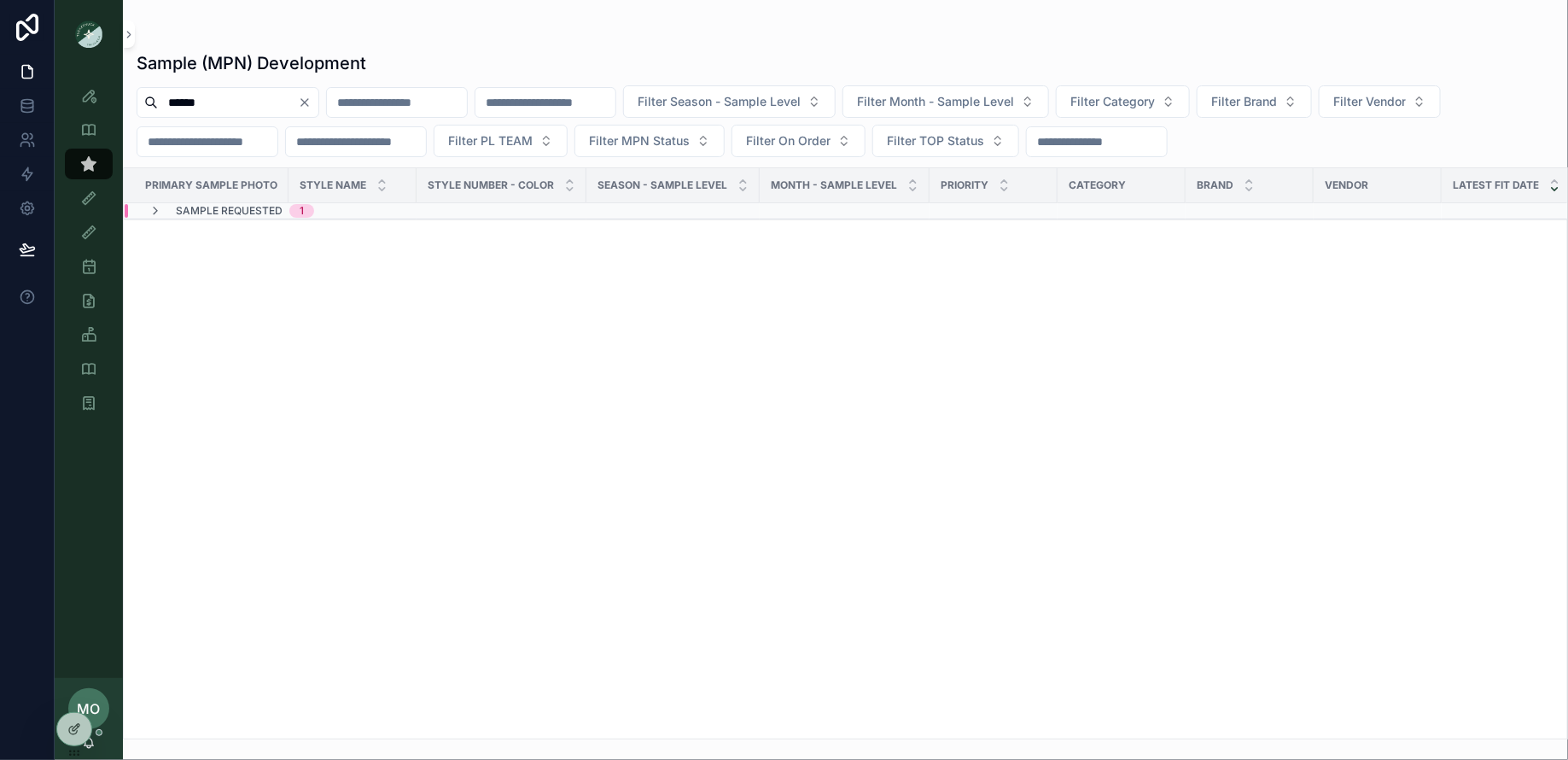
click at [499, 214] on div "Sample Requested 1" at bounding box center [355, 210] width 461 height 13
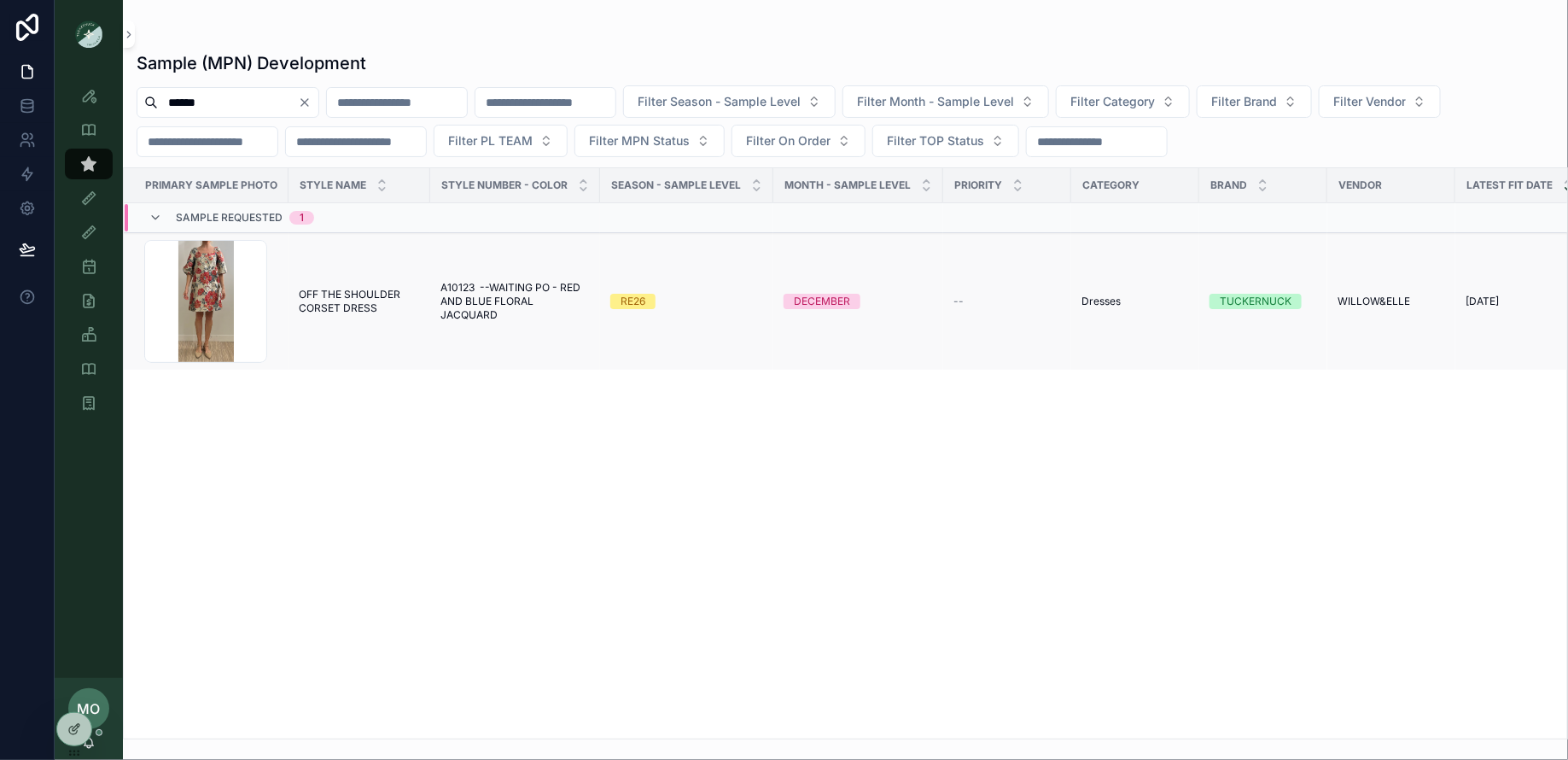
click at [635, 300] on div "RE26" at bounding box center [633, 301] width 25 height 15
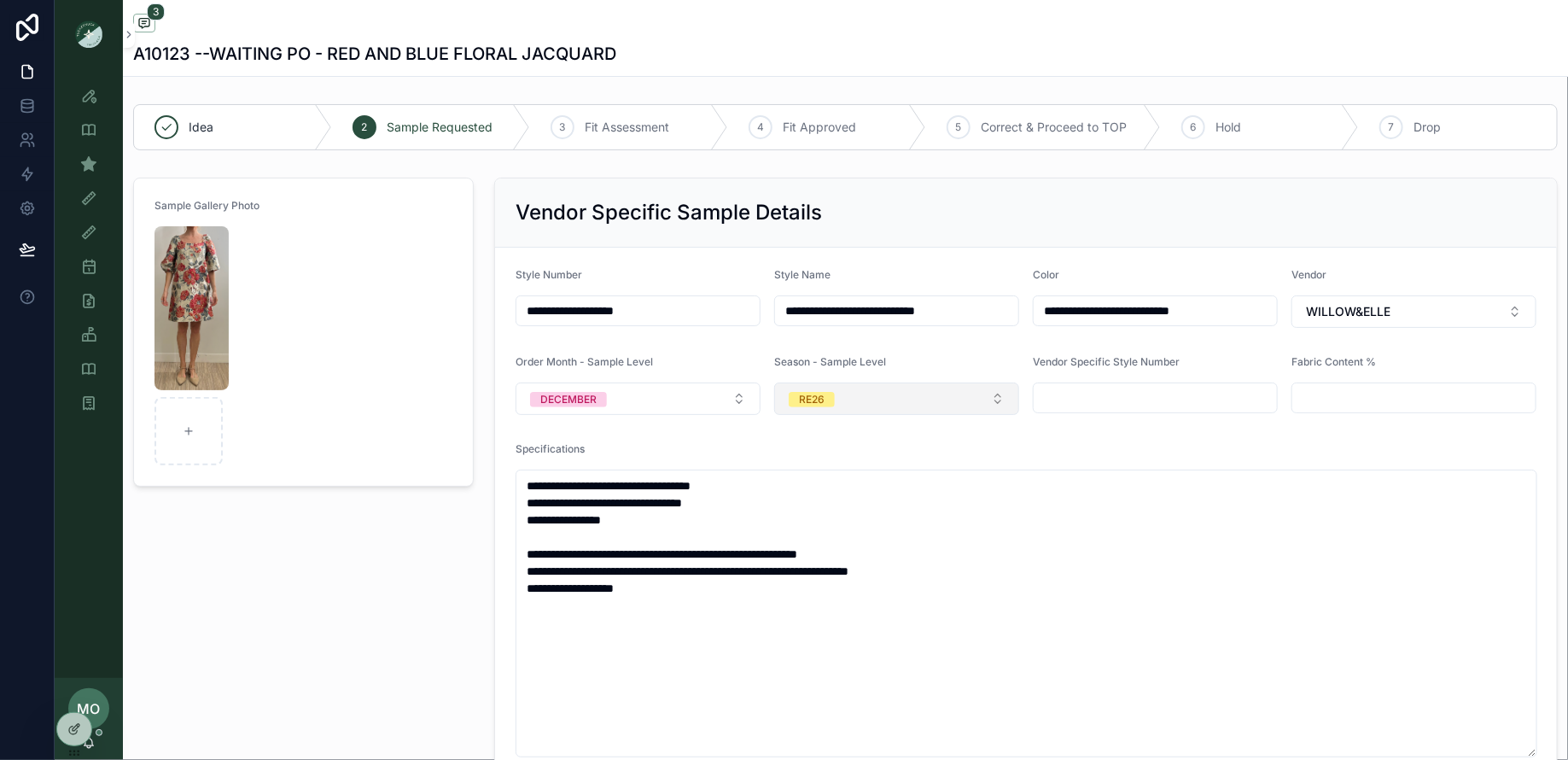
click at [843, 409] on button "RE26" at bounding box center [897, 398] width 245 height 33
type input "*"
click at [812, 470] on div "SS26" at bounding box center [808, 463] width 26 height 15
click at [635, 382] on button "DECEMBER" at bounding box center [638, 398] width 245 height 33
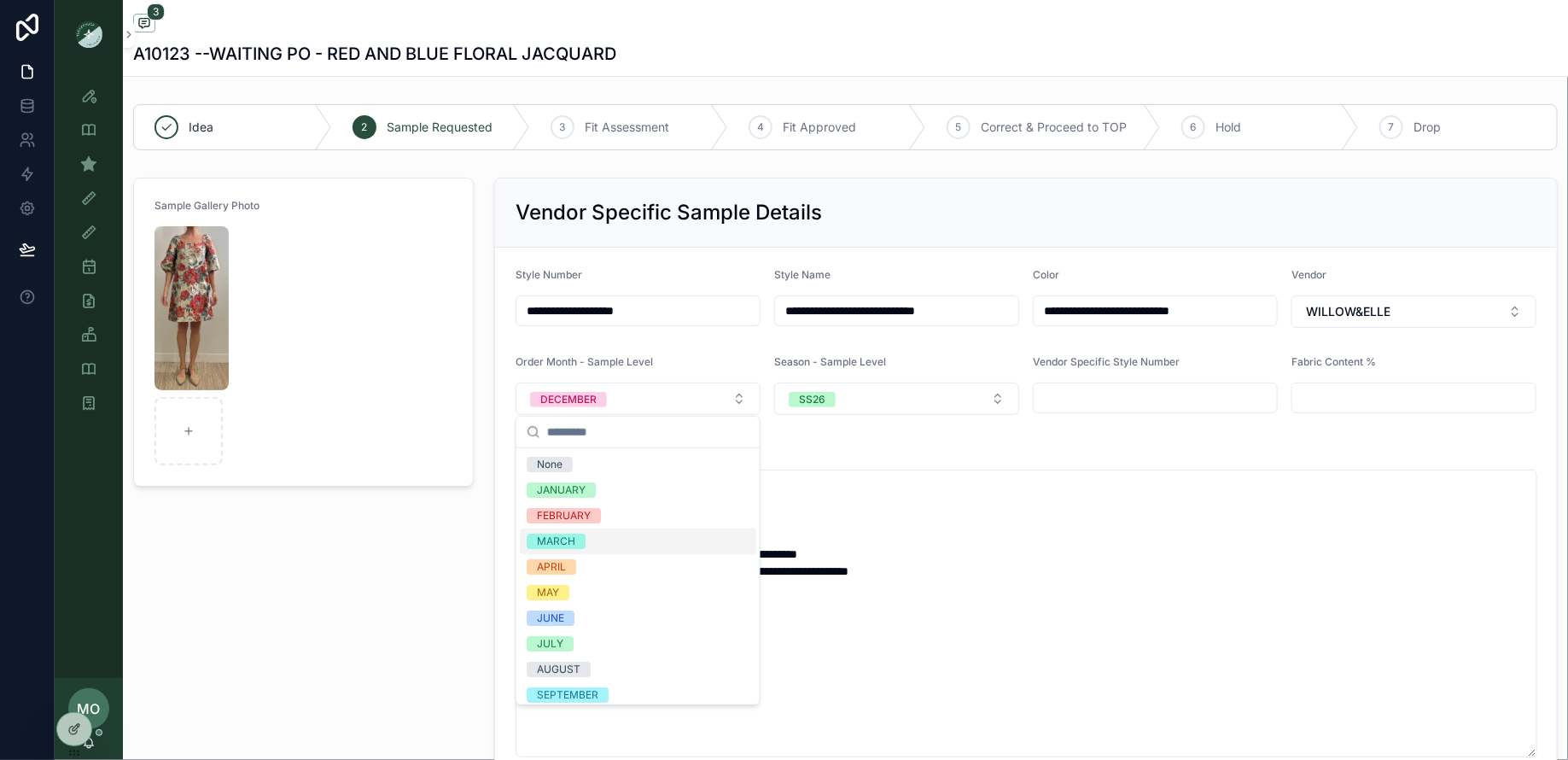
click at [553, 542] on div "MARCH" at bounding box center [556, 540] width 39 height 15
click at [405, 556] on div "Sample Gallery Photo" at bounding box center [303, 614] width 361 height 888
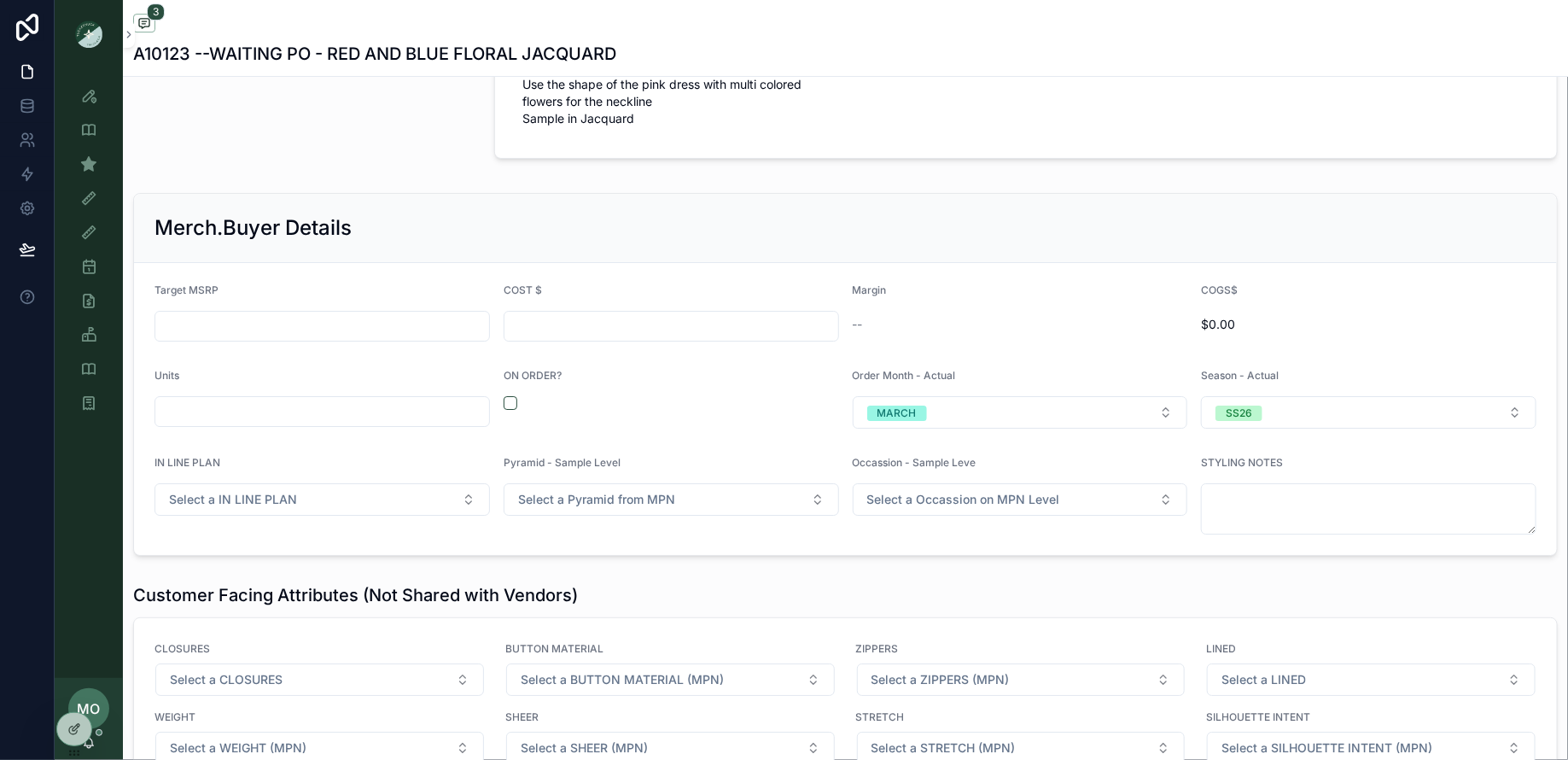
scroll to position [2681, 0]
click at [329, 484] on button "Select a IN LINE PLAN" at bounding box center [322, 500] width 335 height 33
click at [217, 568] on div "NO" at bounding box center [322, 568] width 326 height 26
click at [540, 495] on div "Pyramid - Sample Level Select a Pyramid from MPN" at bounding box center [671, 495] width 335 height 79
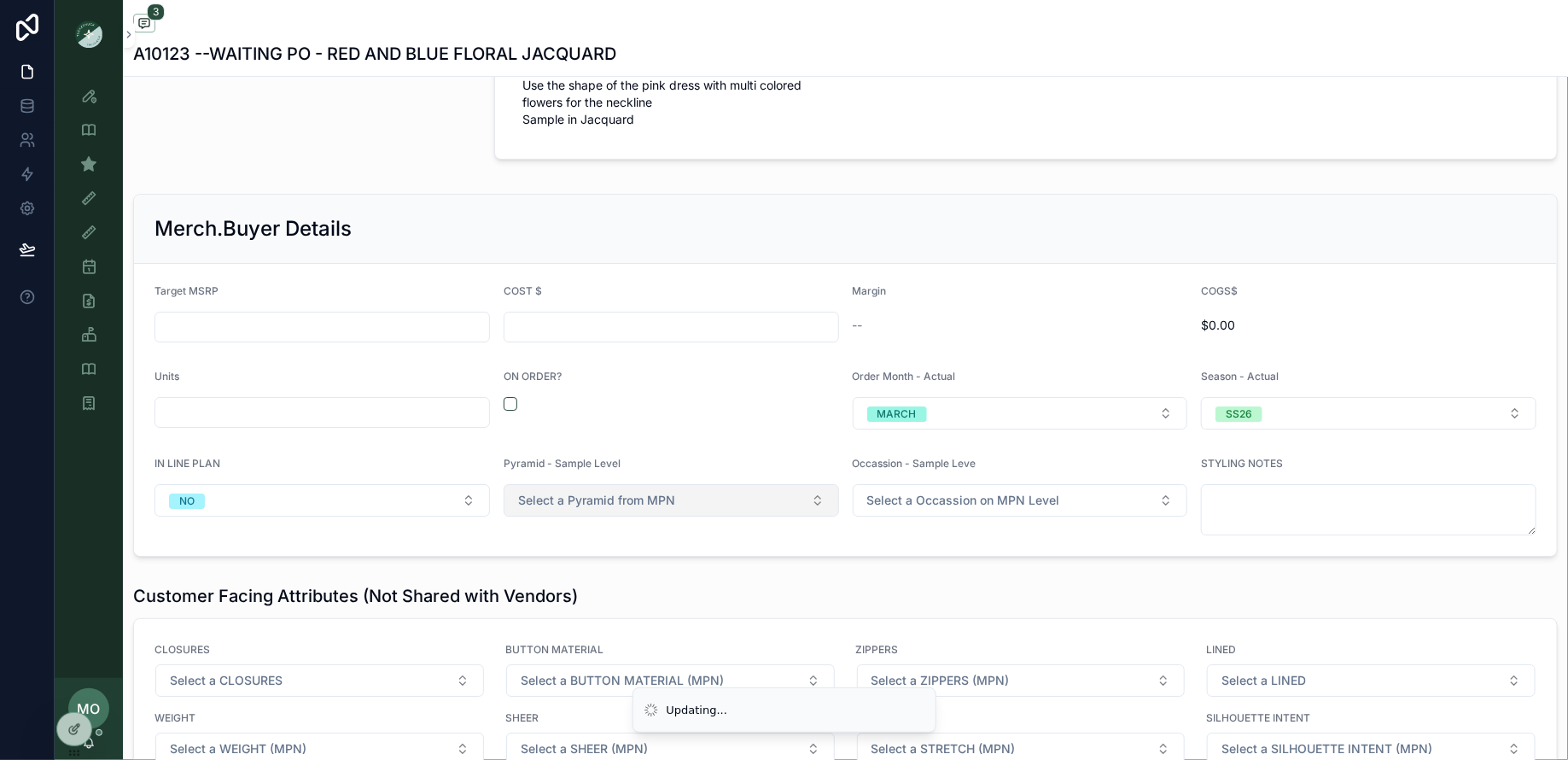
click at [571, 492] on span "Select a Pyramid from MPN" at bounding box center [596, 500] width 157 height 17
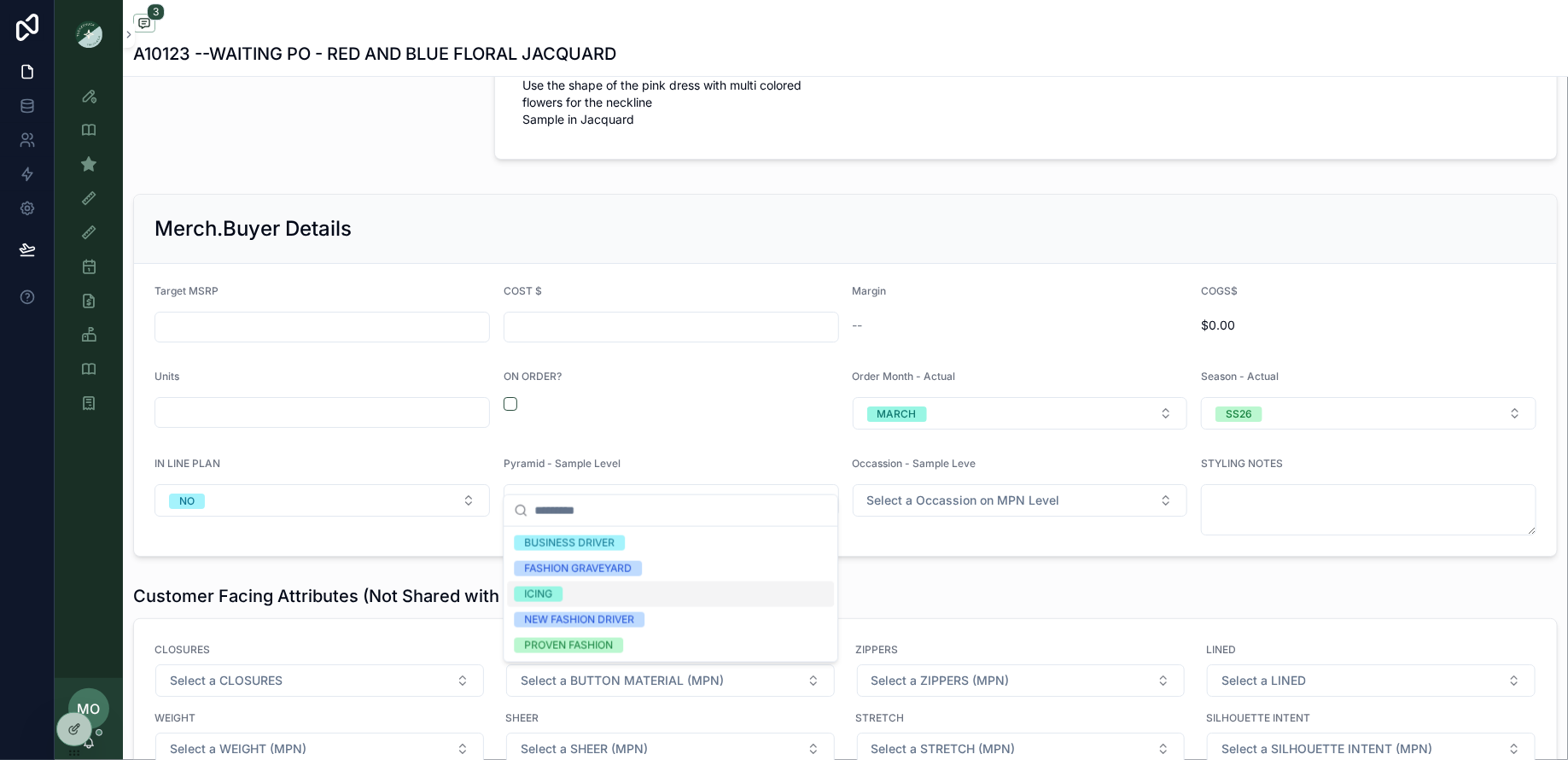
click at [550, 586] on div "ICING" at bounding box center [538, 593] width 28 height 15
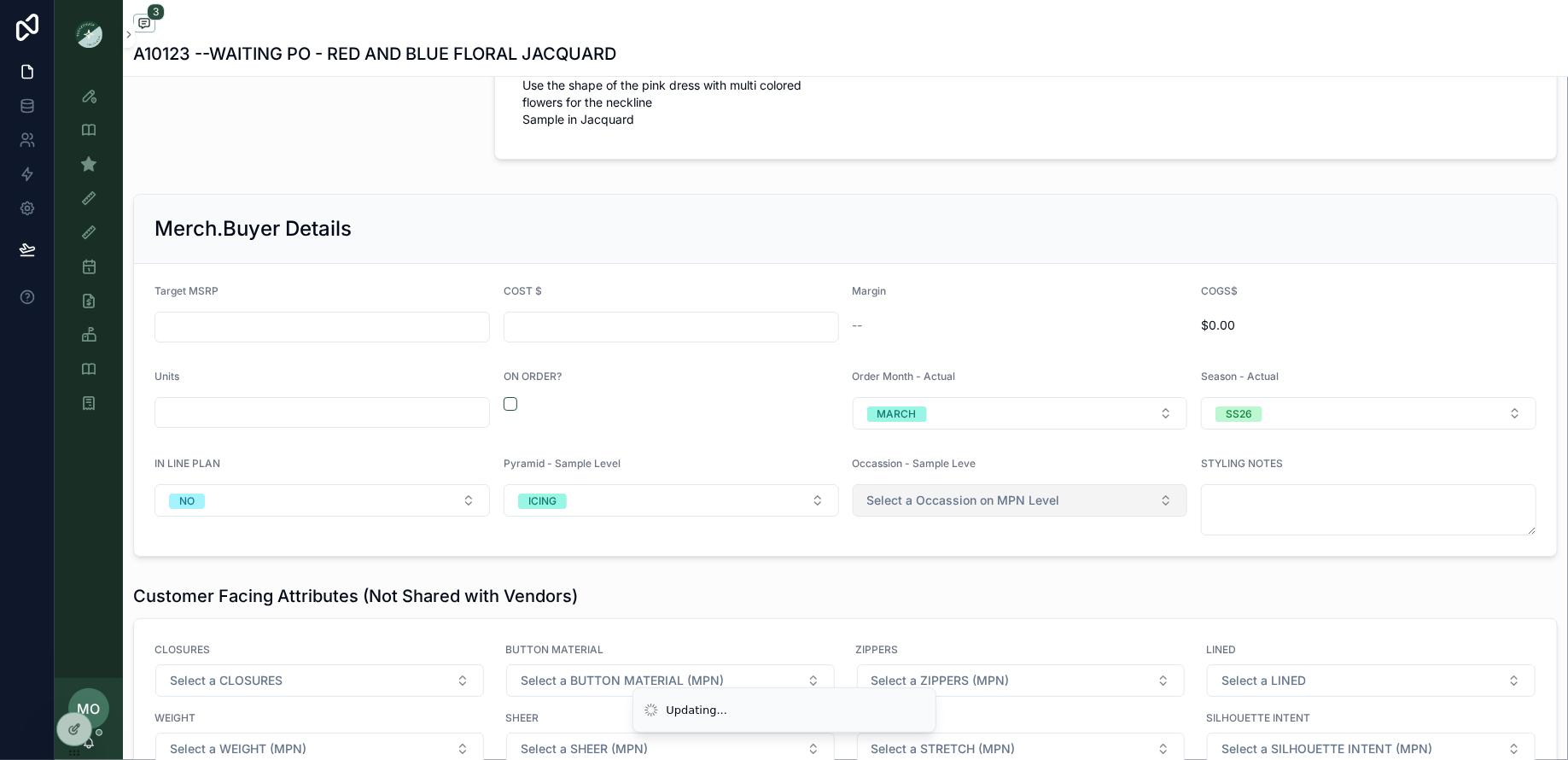
click at [1035, 492] on span "Select a Occassion on MPN Level" at bounding box center [964, 500] width 193 height 17
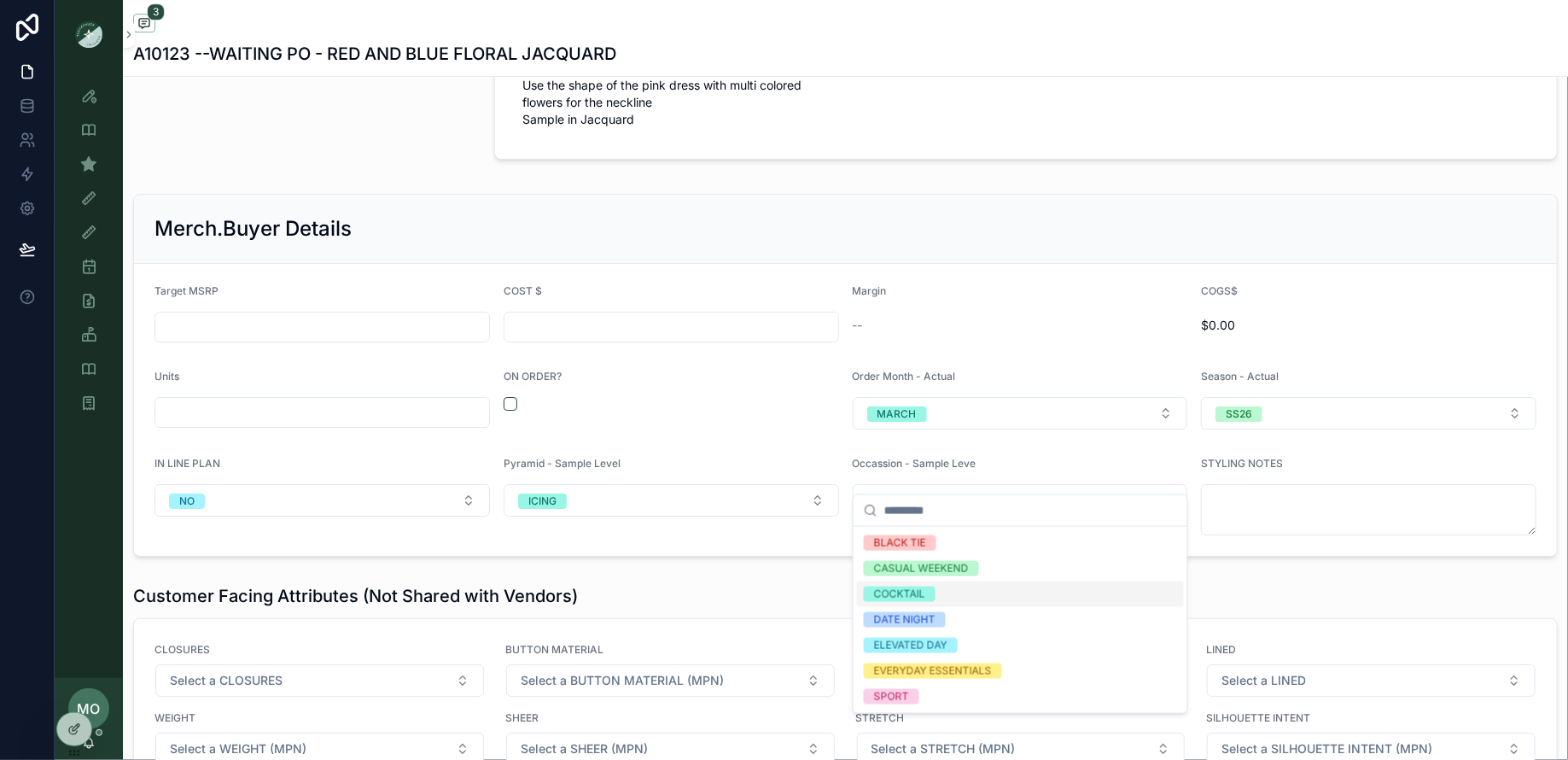
click at [902, 594] on div "COCKTAIL" at bounding box center [899, 593] width 51 height 15
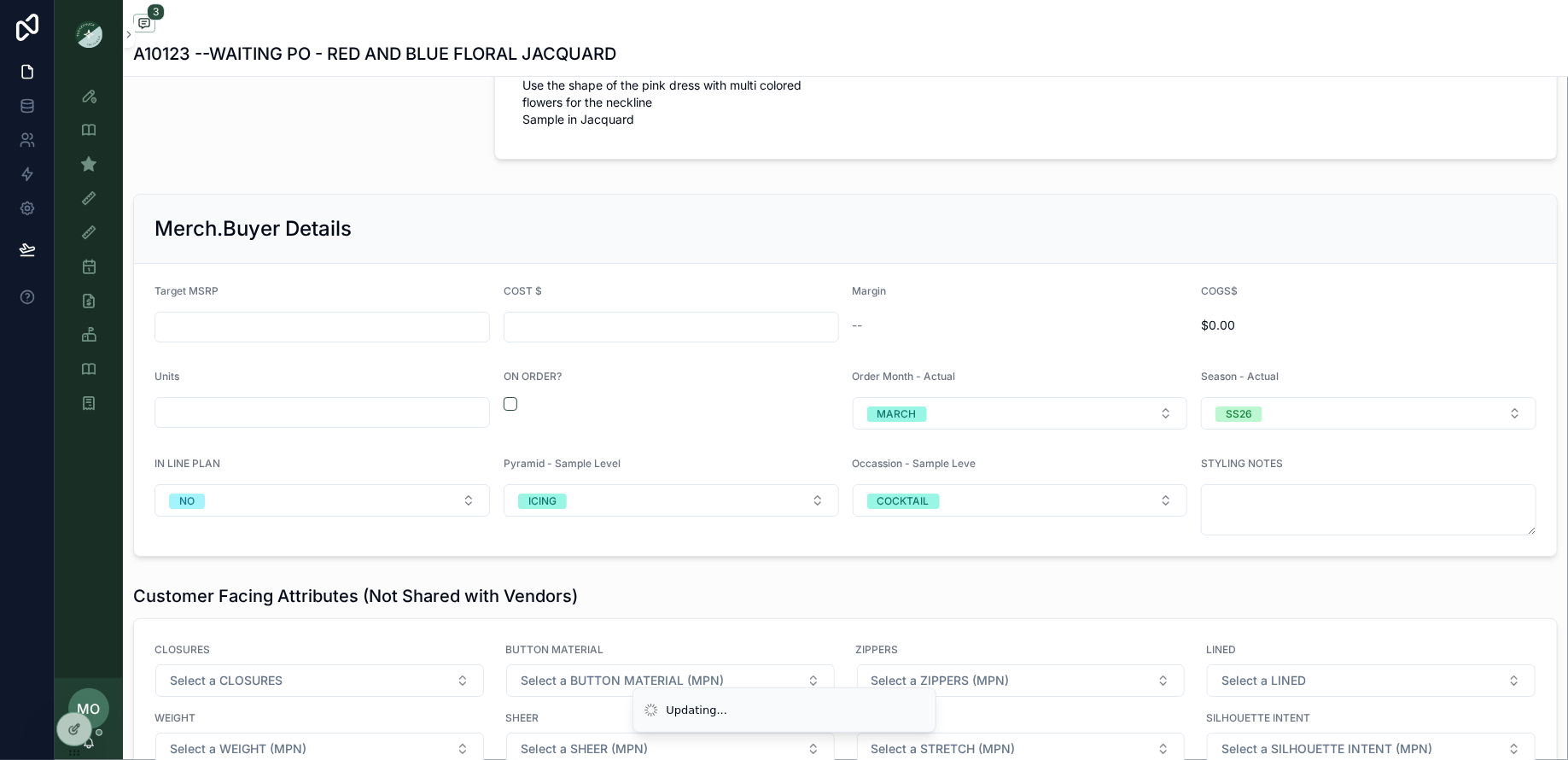
click at [478, 194] on div "Merch.Buyer Details" at bounding box center [845, 229] width 1422 height 69
click at [95, 171] on icon "scrollable content" at bounding box center [88, 163] width 17 height 17
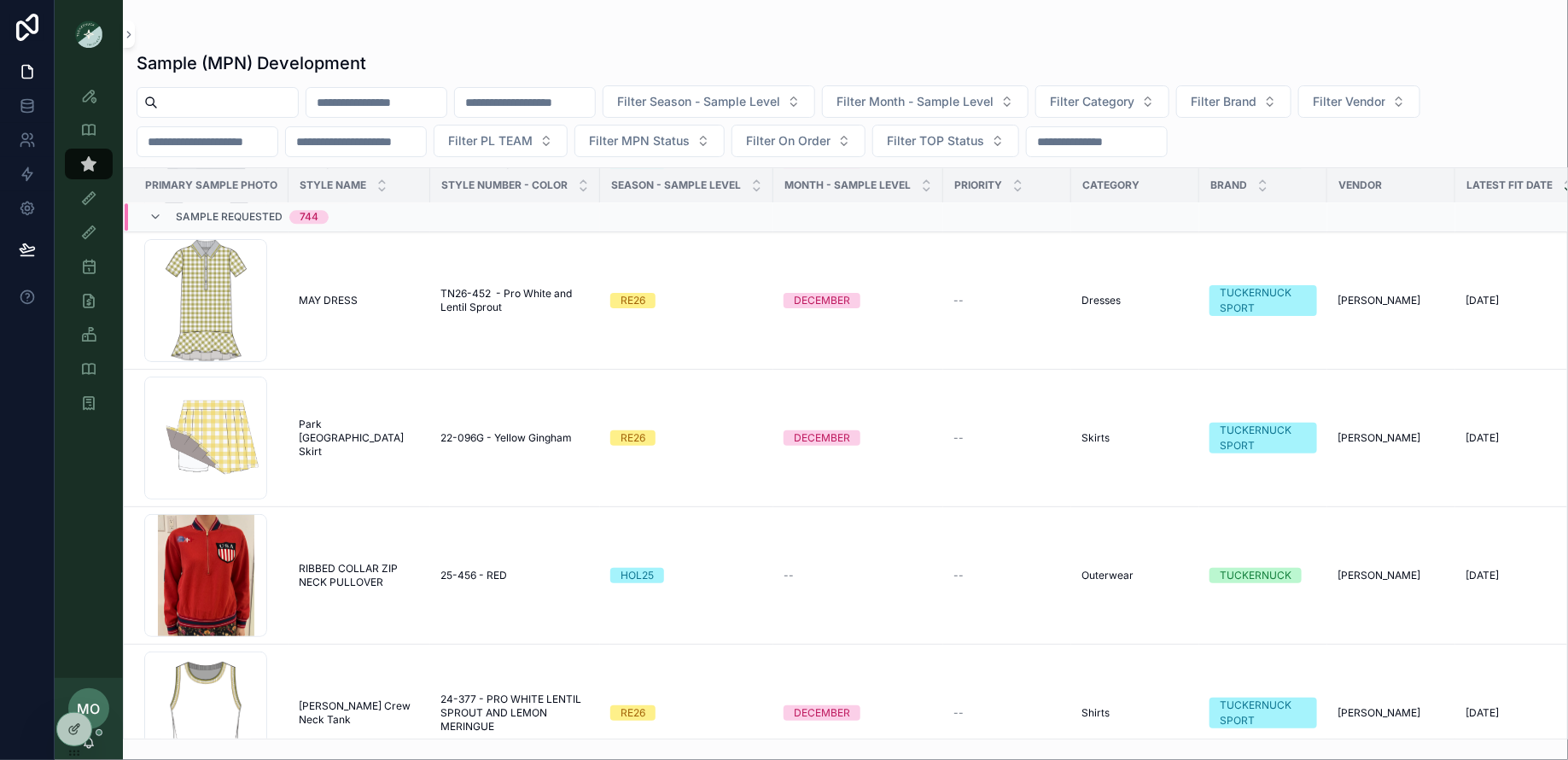
scroll to position [14594, 0]
click at [89, 143] on div "Users" at bounding box center [82, 139] width 28 height 13
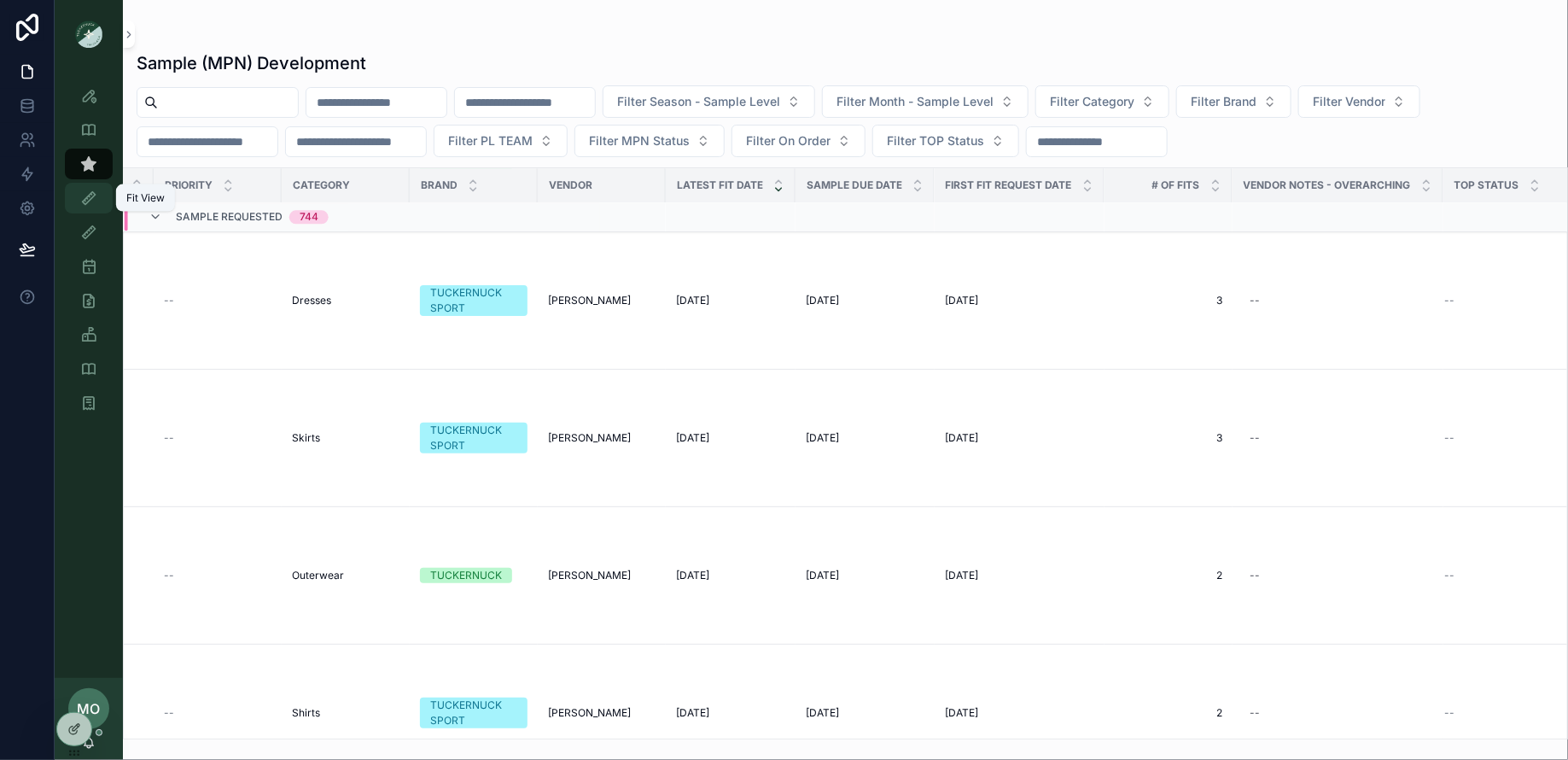
click at [85, 197] on icon "scrollable content" at bounding box center [88, 198] width 17 height 17
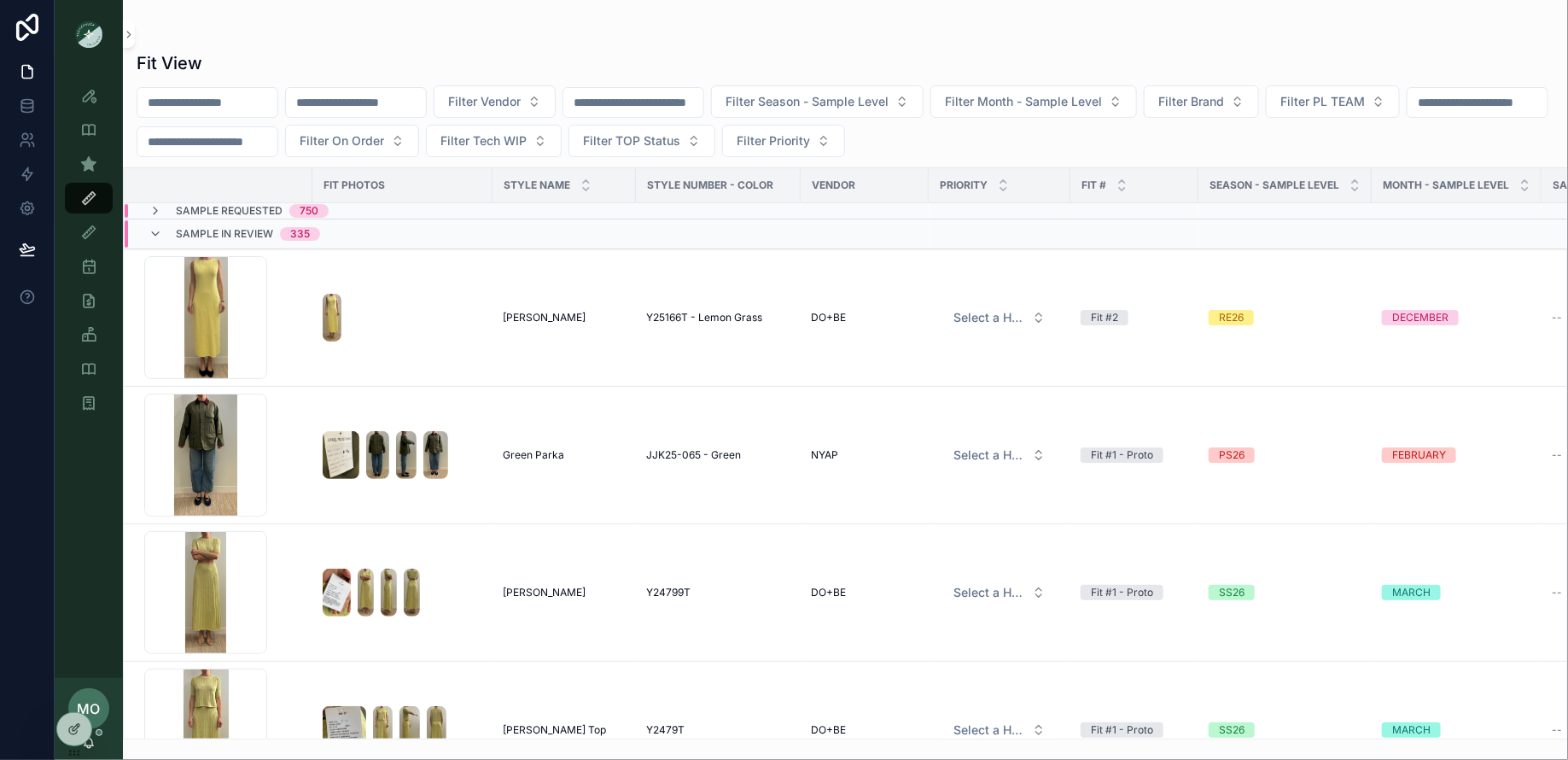
click at [199, 102] on input "scrollable content" at bounding box center [207, 102] width 140 height 24
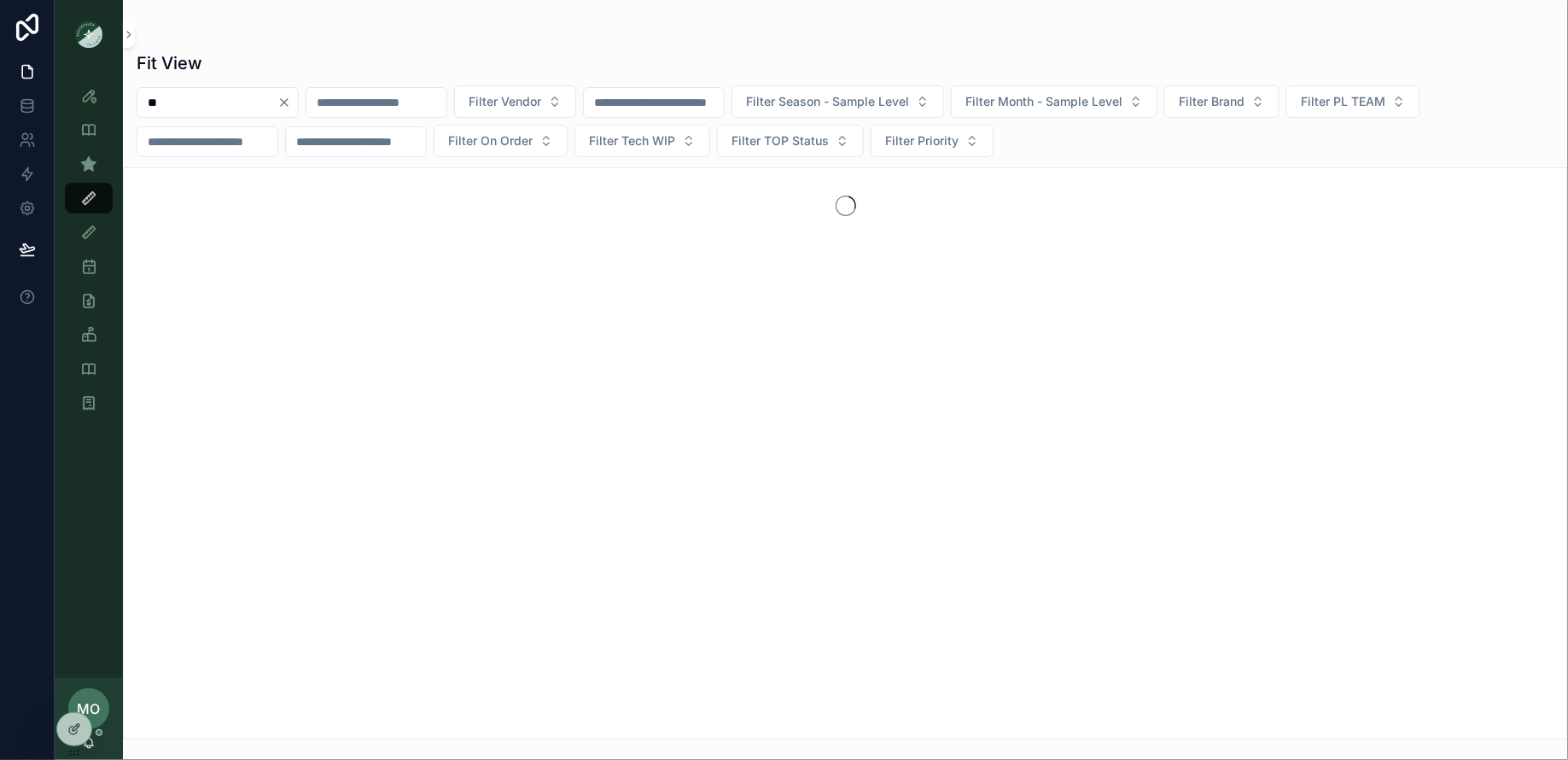
type input "*"
type input "****"
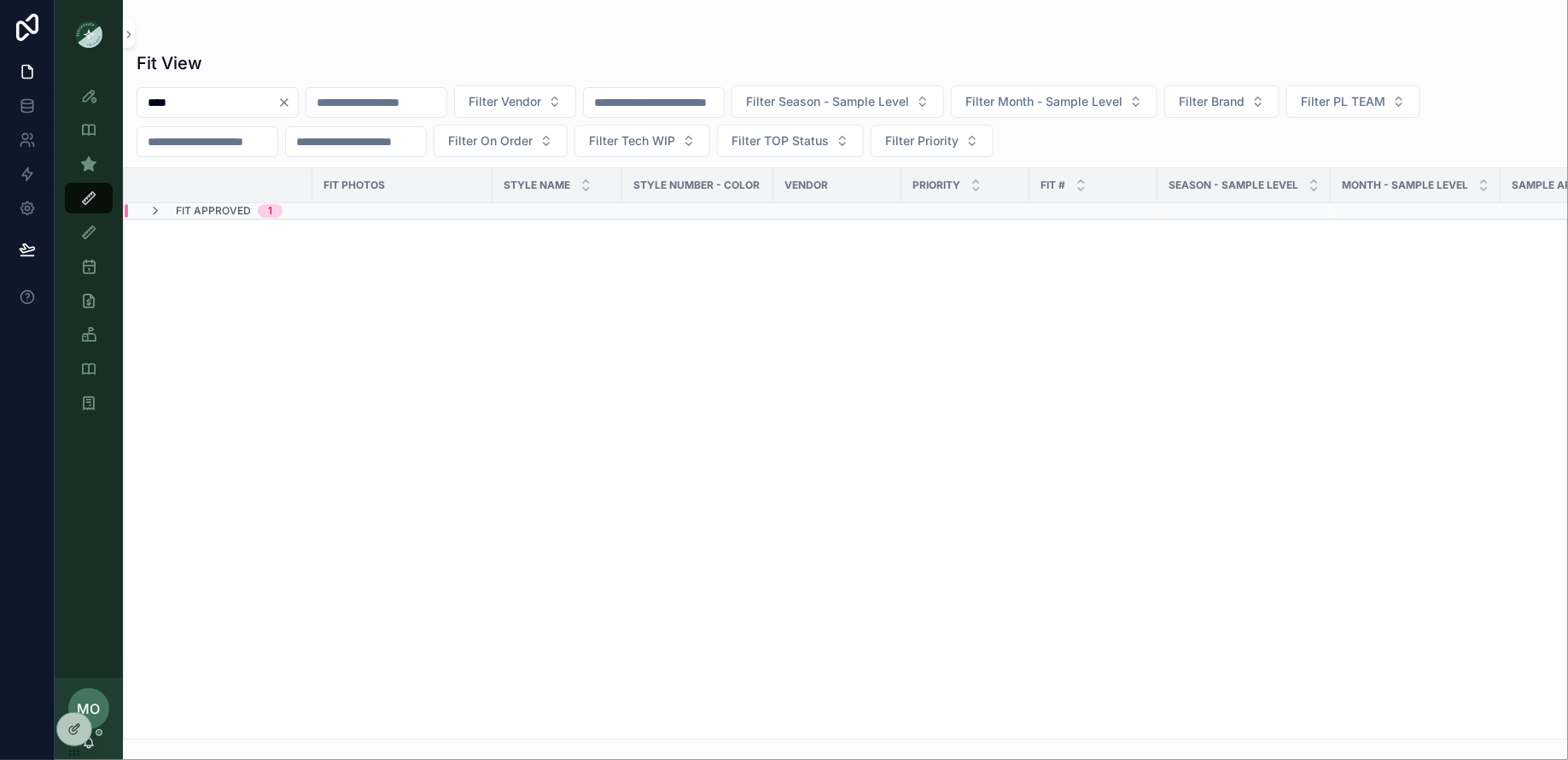
click at [209, 215] on span "Fit Approved" at bounding box center [213, 210] width 75 height 13
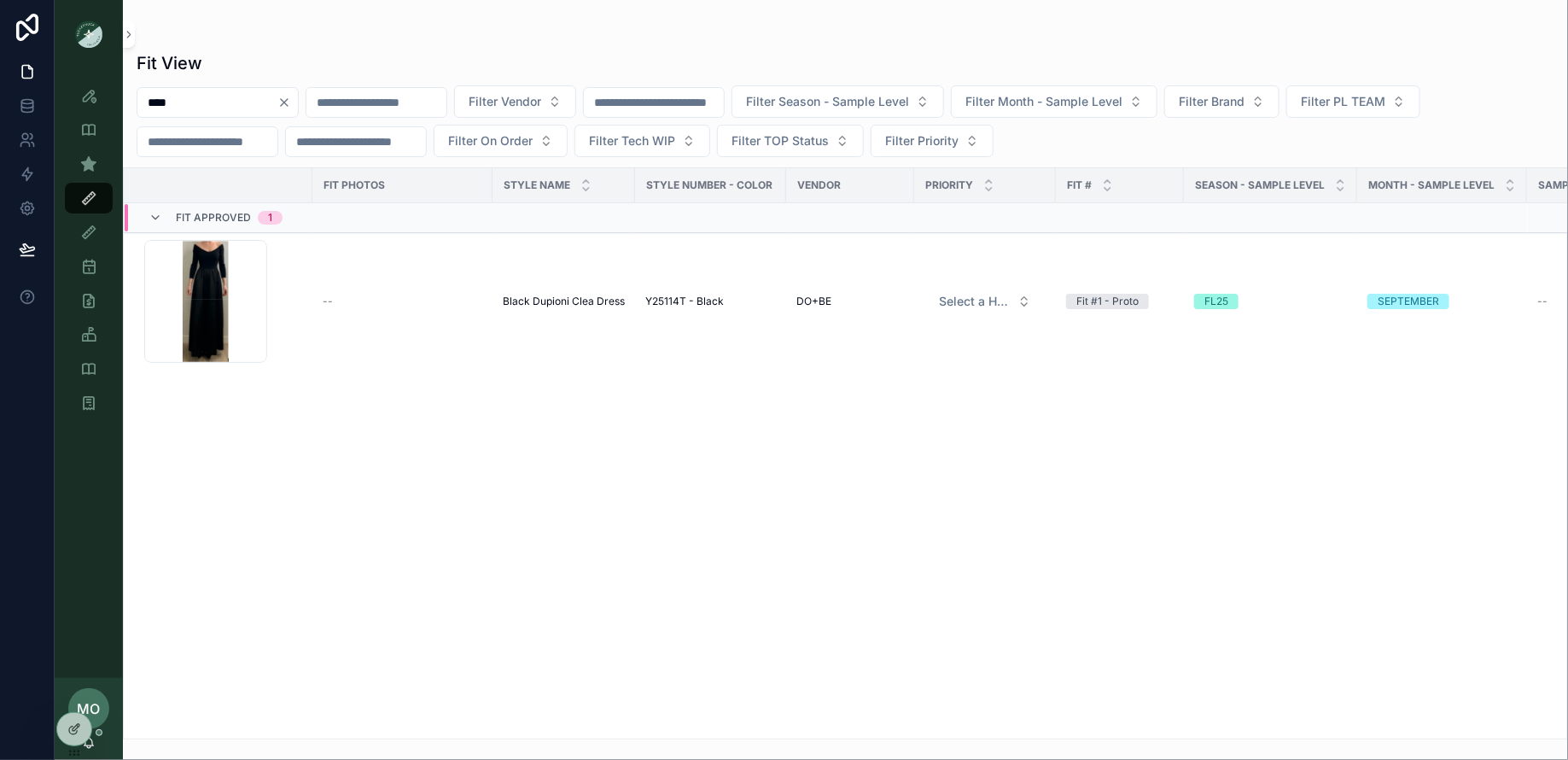
click at [291, 105] on icon "Clear" at bounding box center [283, 102] width 13 height 13
click at [200, 105] on input "scrollable content" at bounding box center [207, 102] width 140 height 24
type input "******"
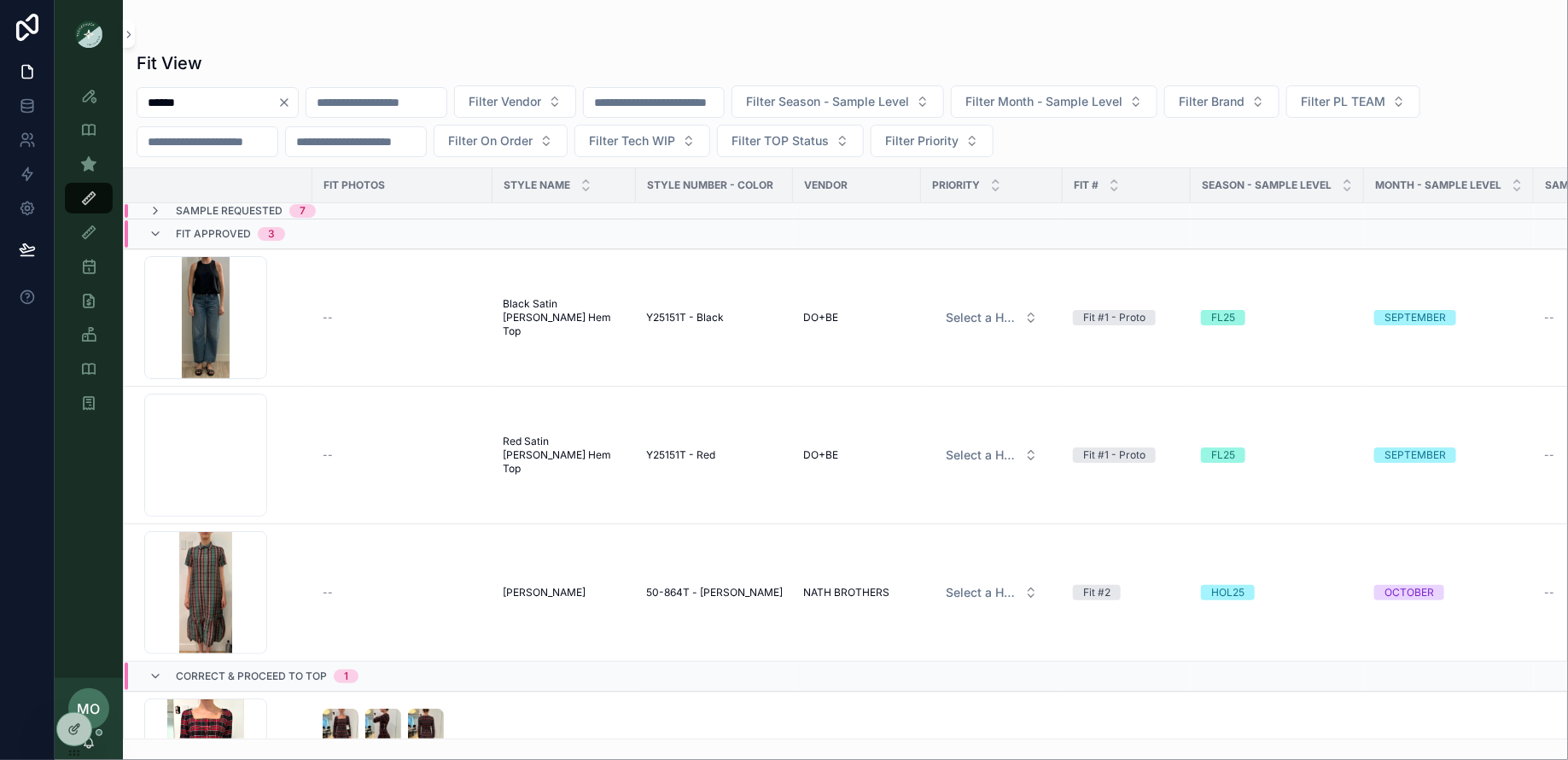
scroll to position [102, 0]
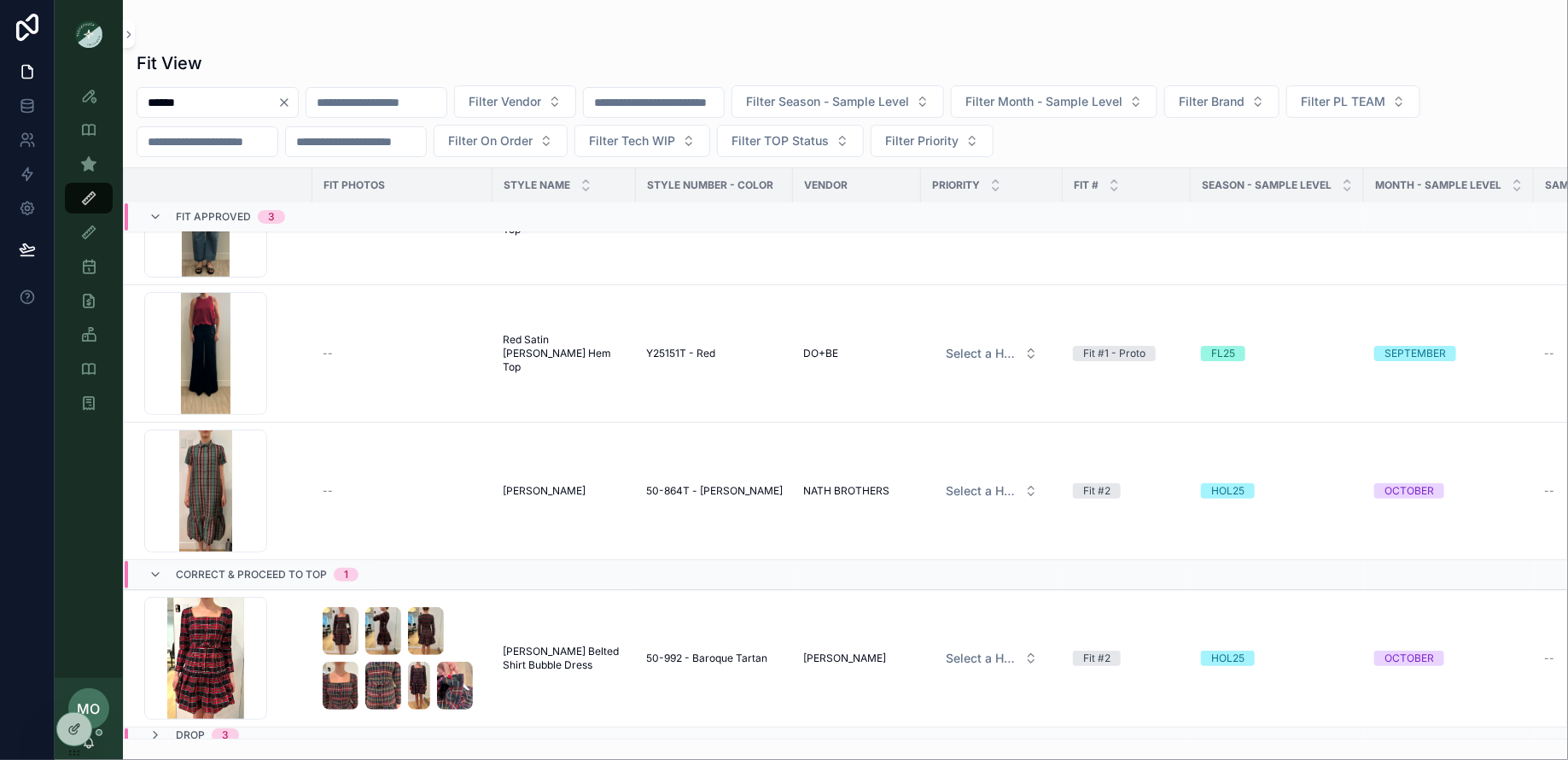
click at [298, 109] on div "******" at bounding box center [218, 102] width 162 height 31
click at [277, 109] on input "******" at bounding box center [207, 102] width 140 height 24
click at [291, 104] on icon "Clear" at bounding box center [283, 102] width 13 height 13
click at [251, 102] on input "scrollable content" at bounding box center [207, 102] width 140 height 24
paste input "*******"
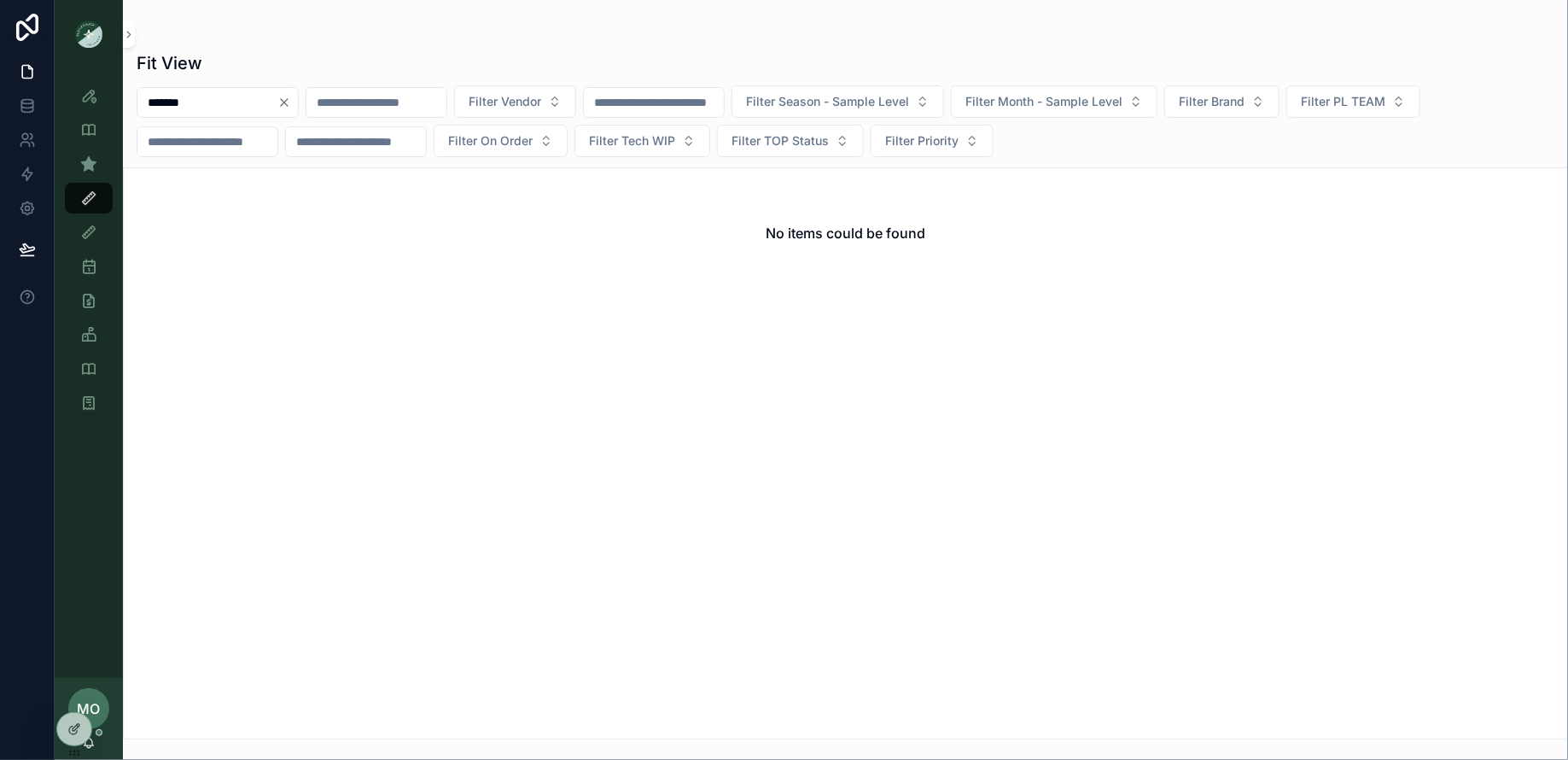
type input "*******"
click at [288, 102] on icon "Clear" at bounding box center [284, 102] width 7 height 7
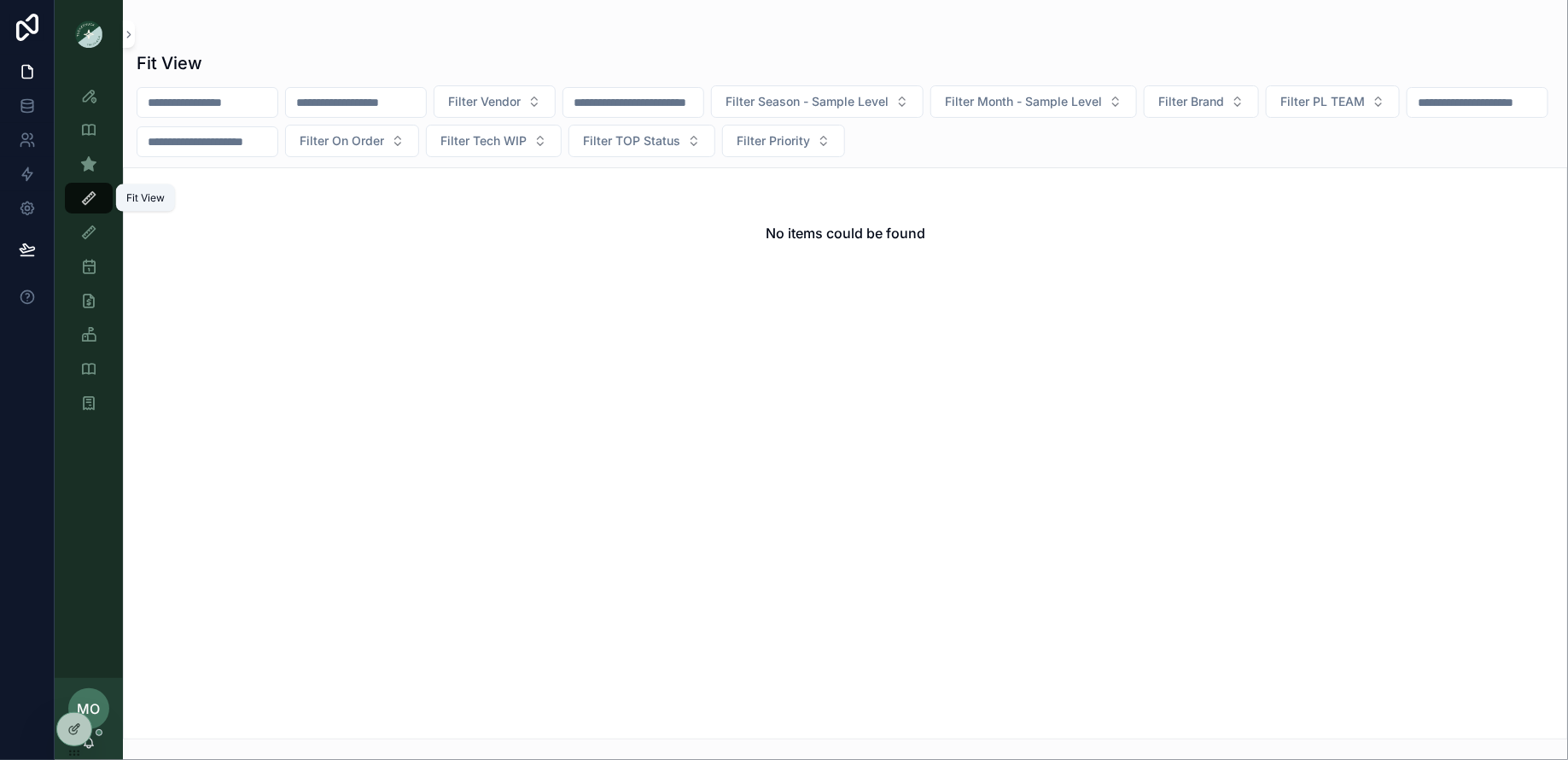
click at [85, 193] on icon "scrollable content" at bounding box center [88, 198] width 17 height 17
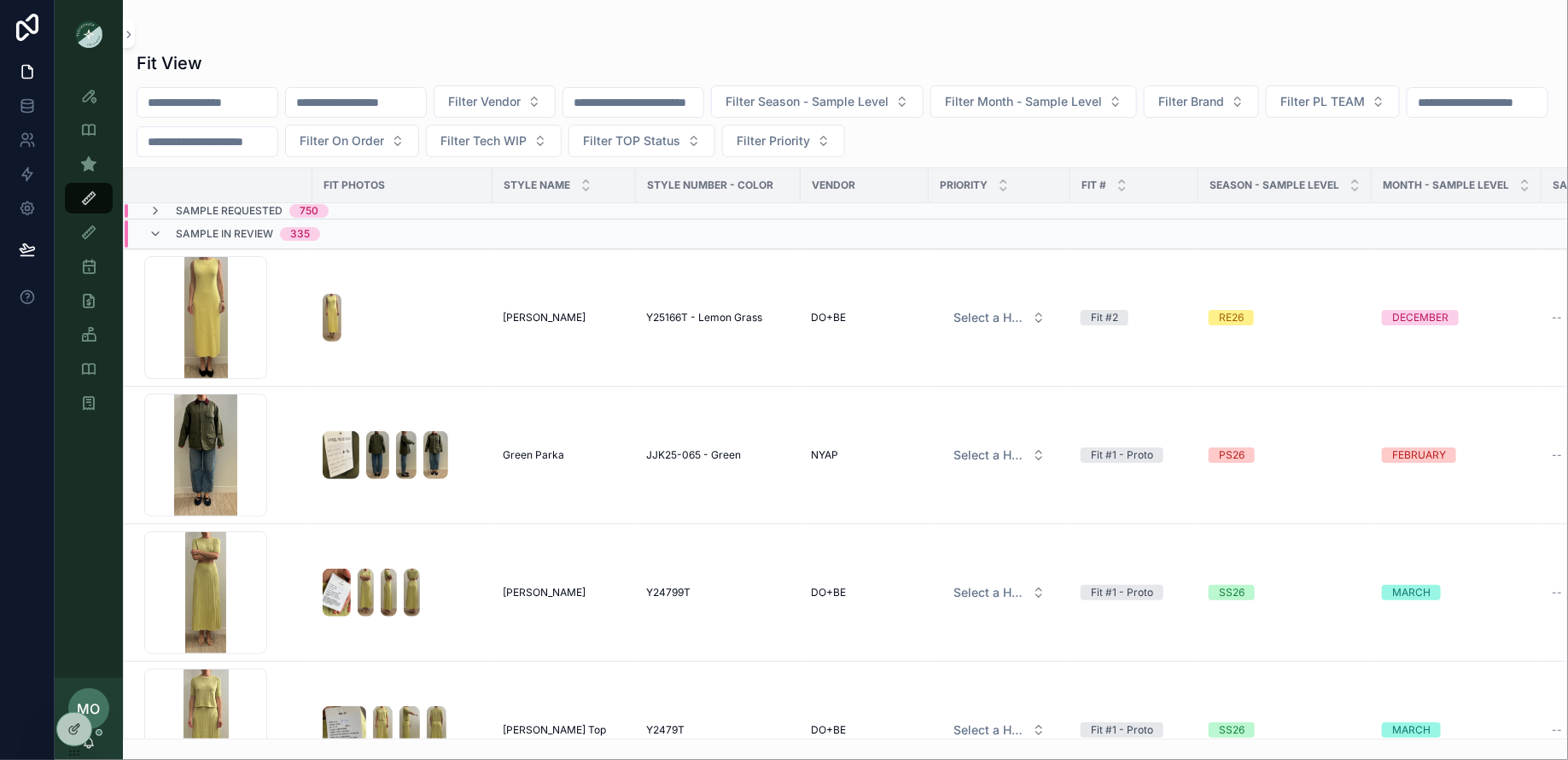
click at [205, 106] on input "scrollable content" at bounding box center [207, 102] width 140 height 24
paste input "*******"
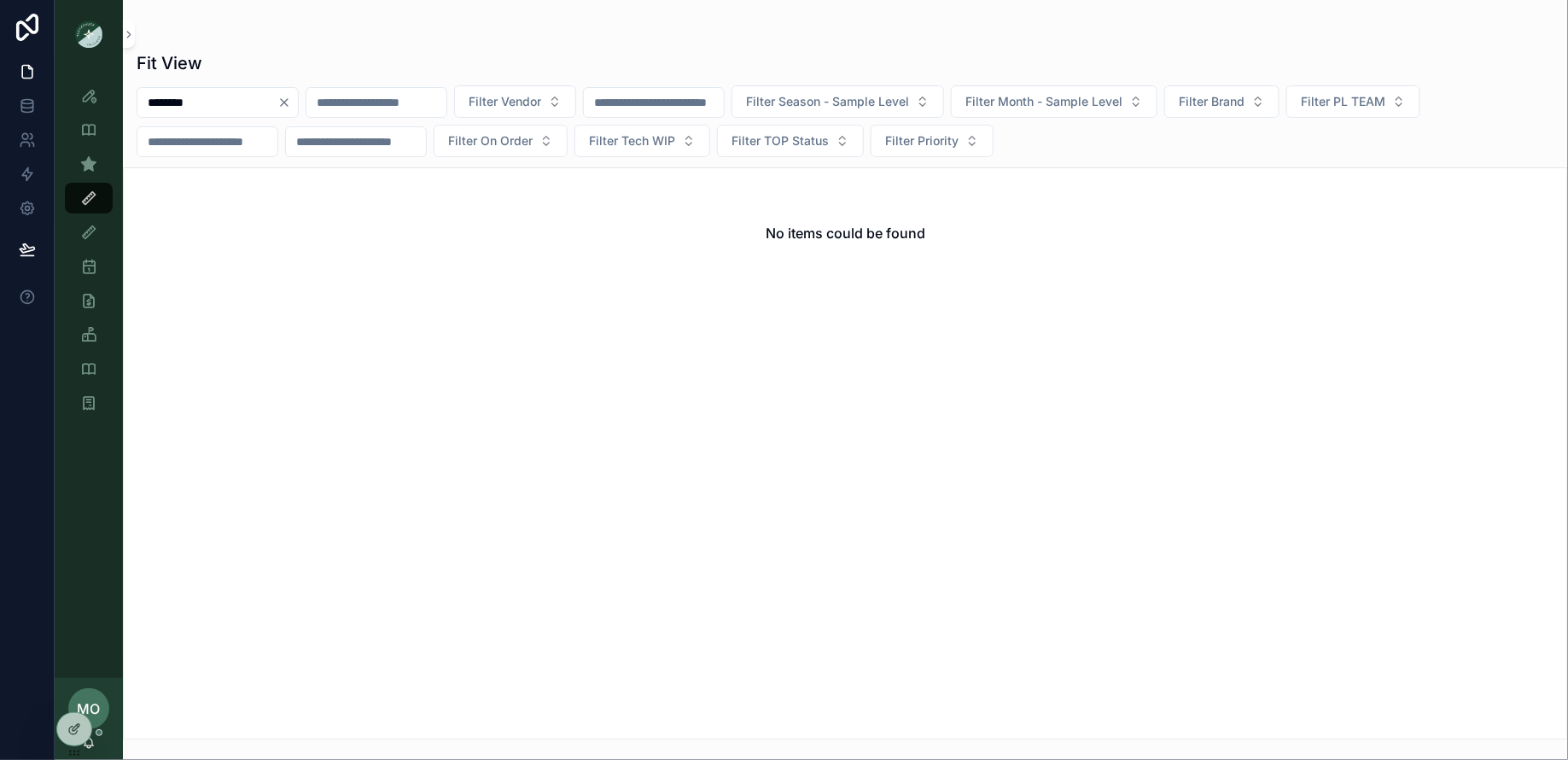
type input "*******"
click at [291, 100] on icon "Clear" at bounding box center [283, 102] width 13 height 13
click at [366, 108] on input "scrollable content" at bounding box center [356, 102] width 140 height 24
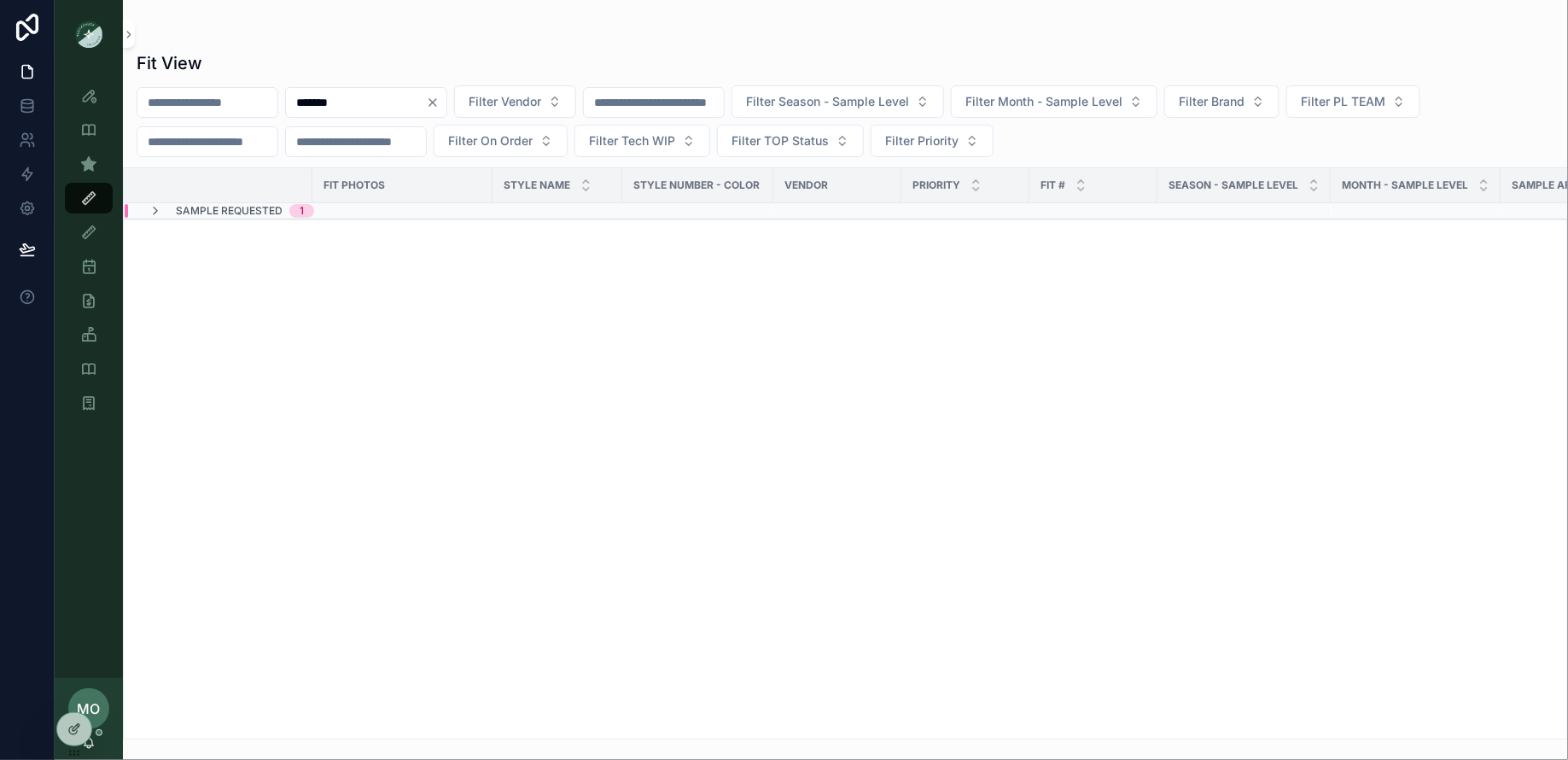
type input "*******"
click at [320, 206] on div "Sample Requested 1" at bounding box center [231, 210] width 206 height 13
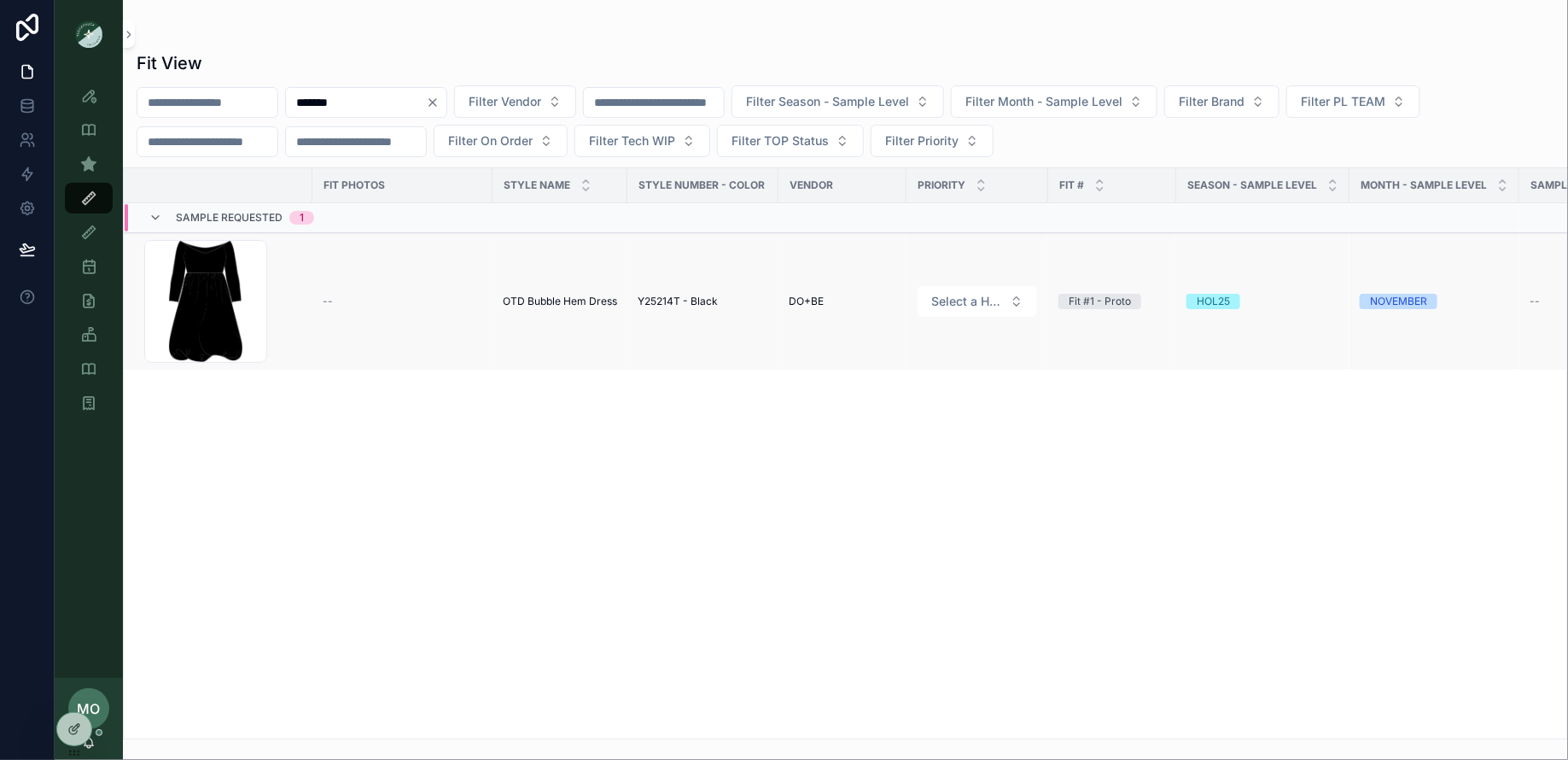
click at [552, 299] on span "OTD Bubble Hem Dress" at bounding box center [560, 301] width 115 height 13
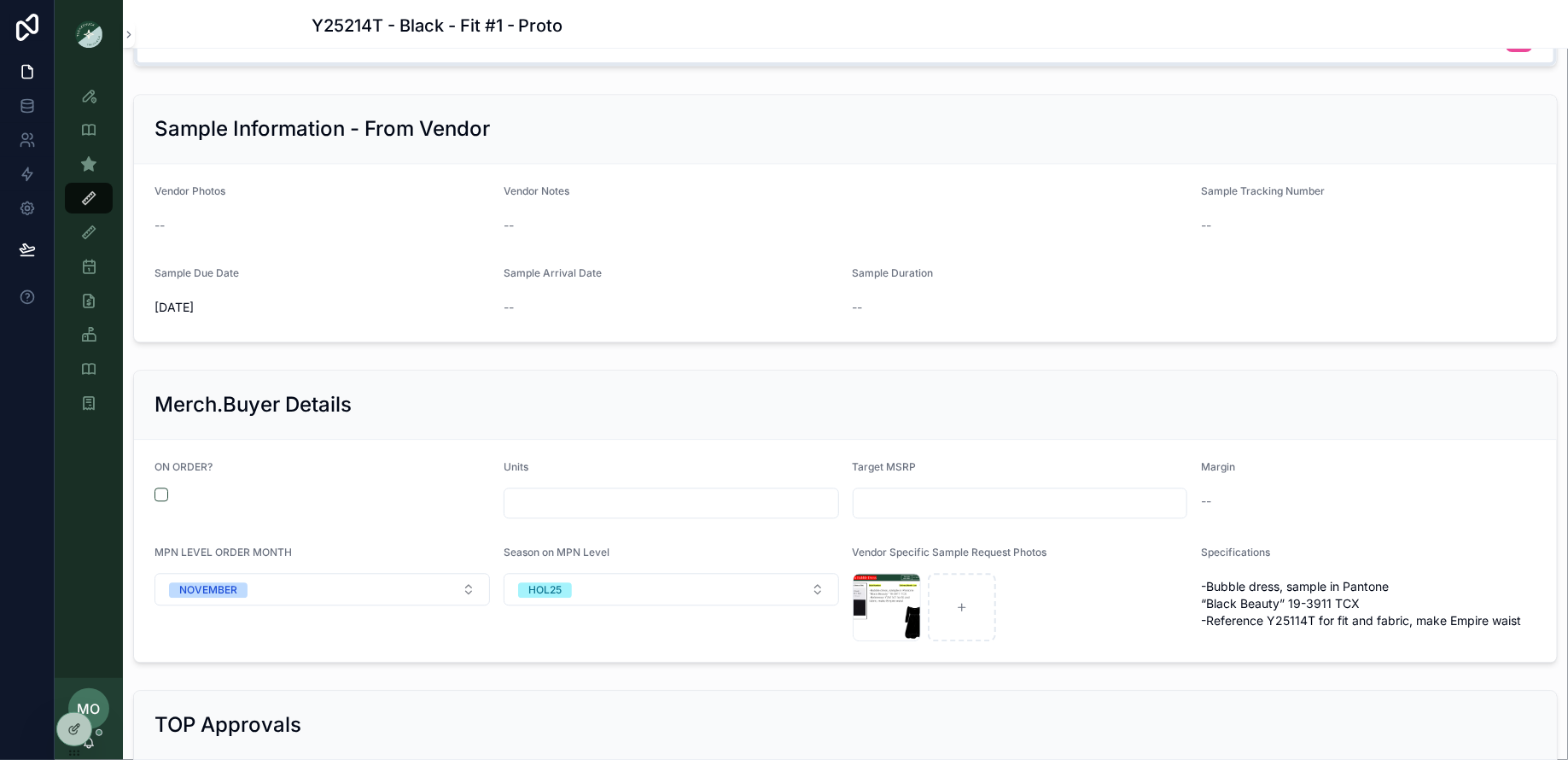
scroll to position [1684, 0]
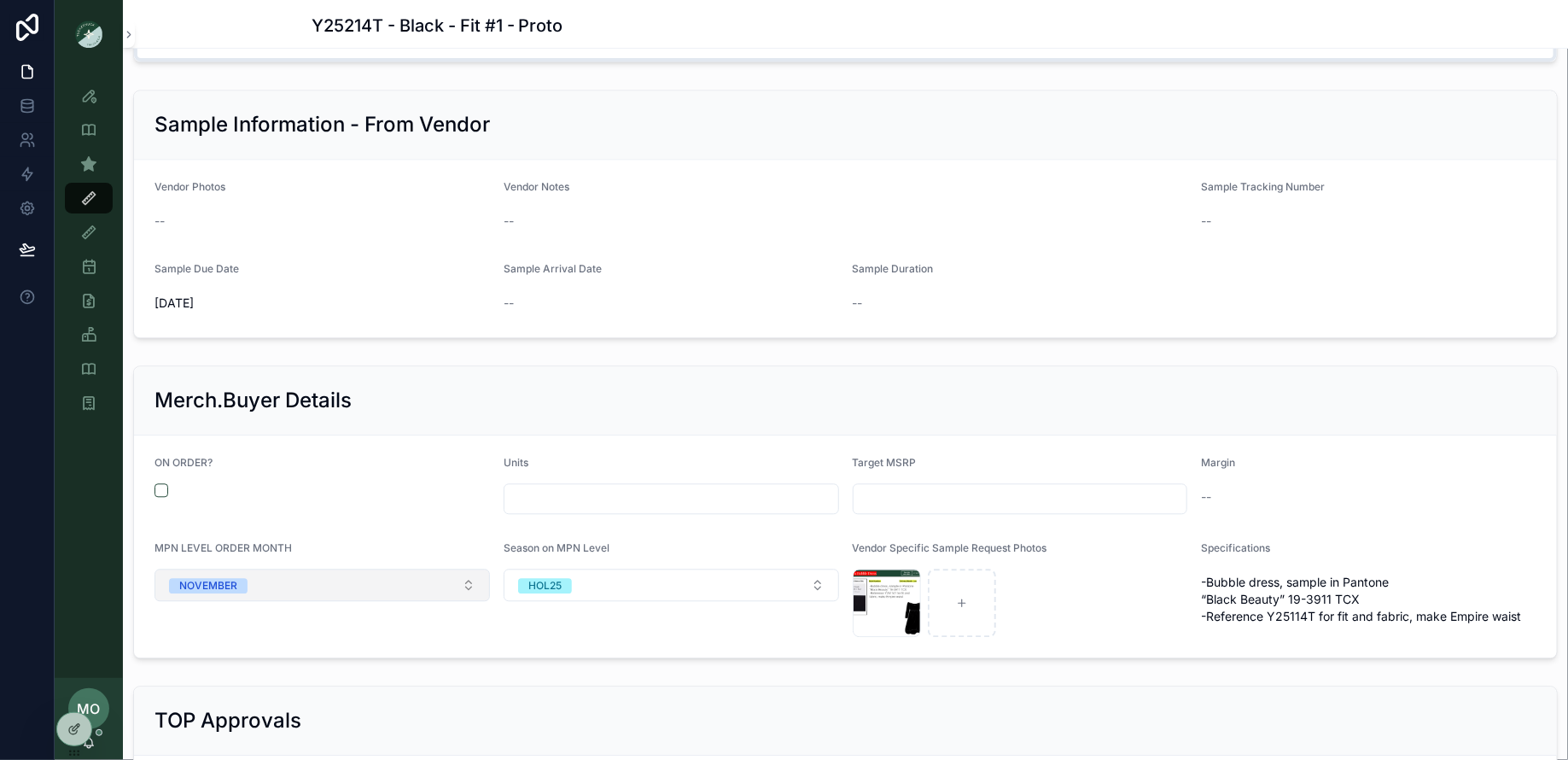
click at [364, 570] on button "NOVEMBER" at bounding box center [322, 584] width 335 height 33
type input "**"
click at [205, 639] on div "DECEMBER" at bounding box center [204, 643] width 56 height 15
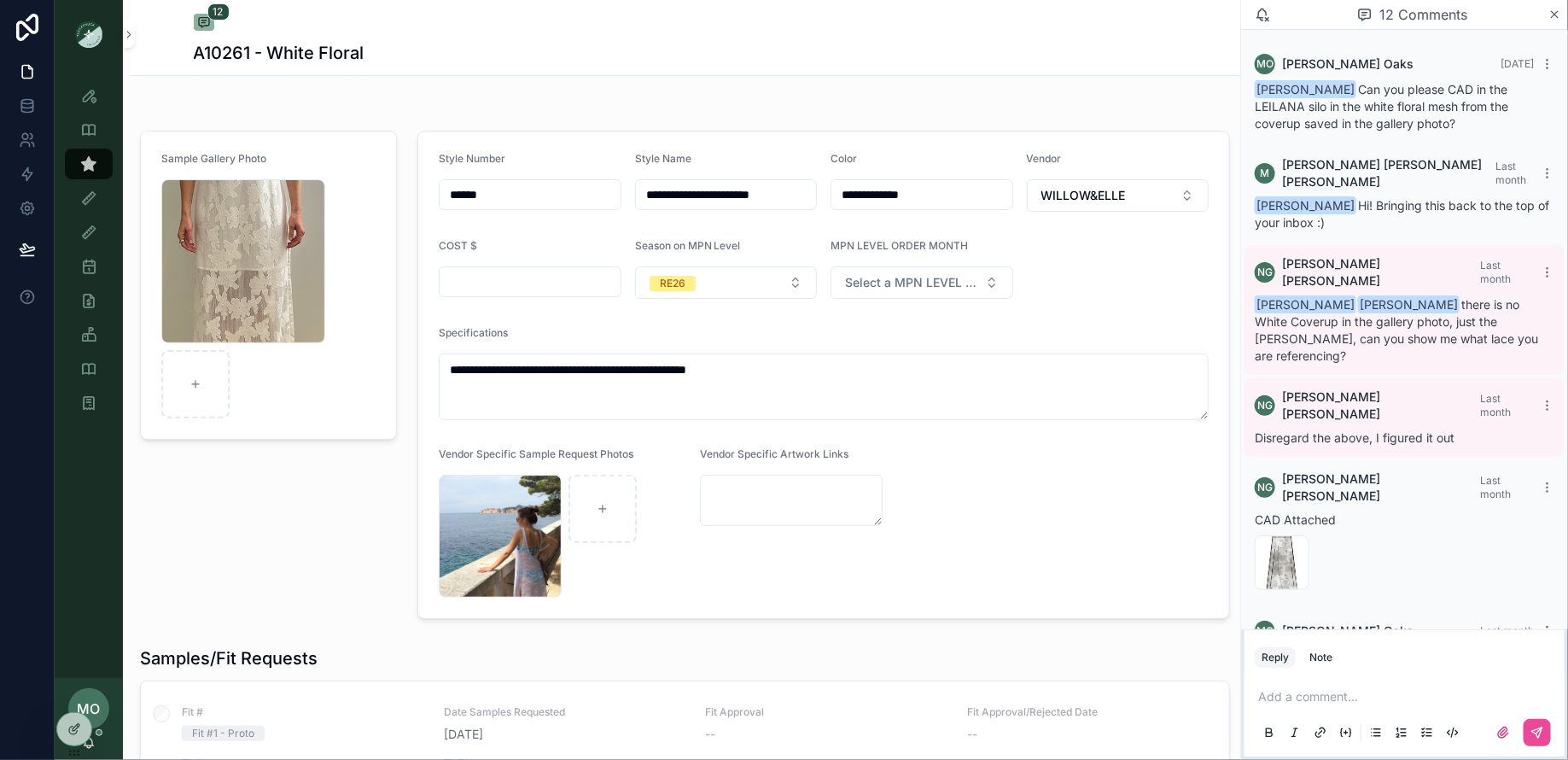
scroll to position [594, 0]
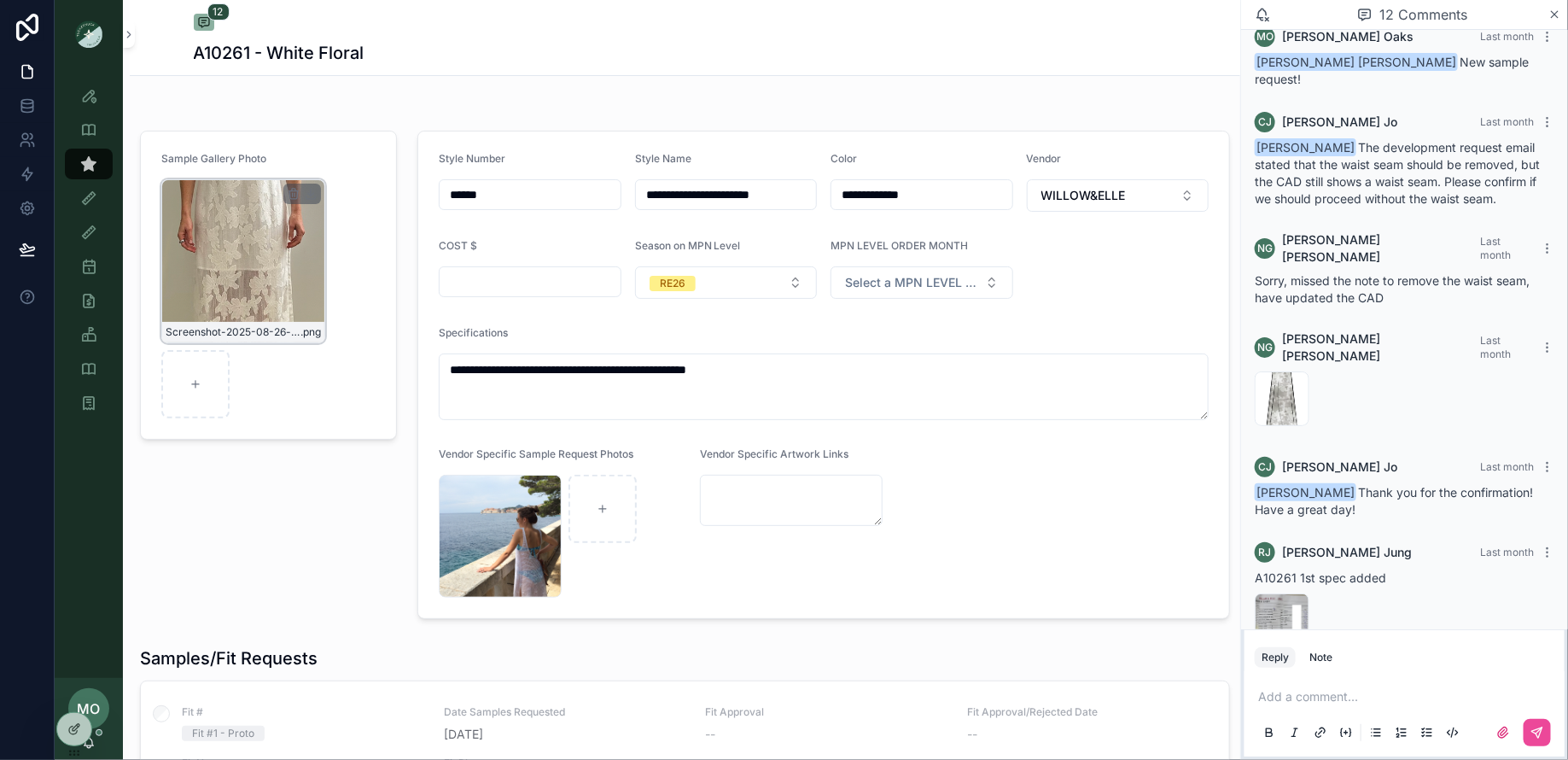
click at [201, 272] on div "Screenshot-2025-08-26-at-4.06.03-PM .png" at bounding box center [244, 261] width 164 height 164
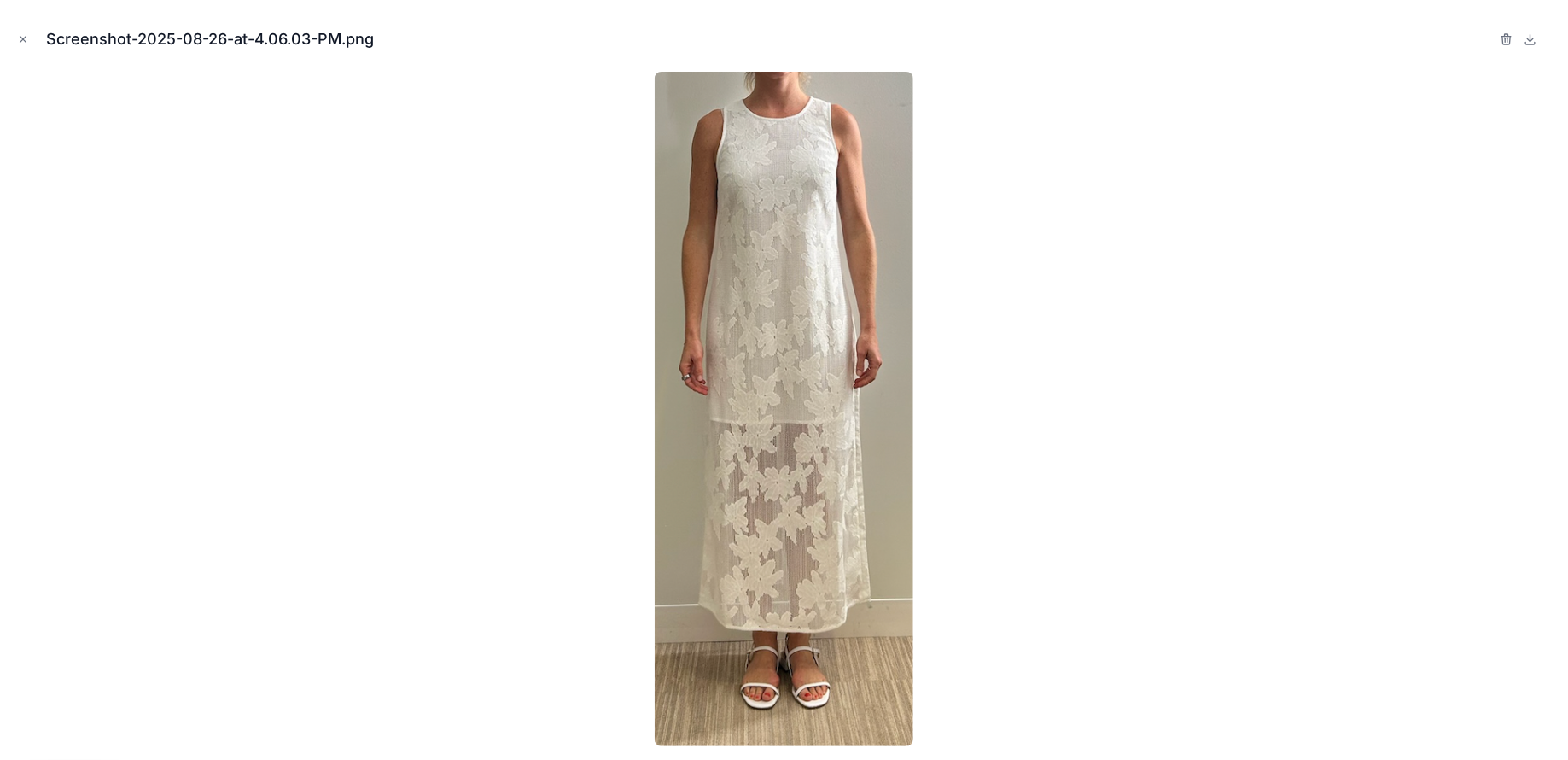
click at [36, 41] on div "Screenshot-2025-08-26-at-4.06.03-PM.png" at bounding box center [784, 39] width 1541 height 51
click at [19, 40] on icon "Close modal" at bounding box center [23, 40] width 12 height 12
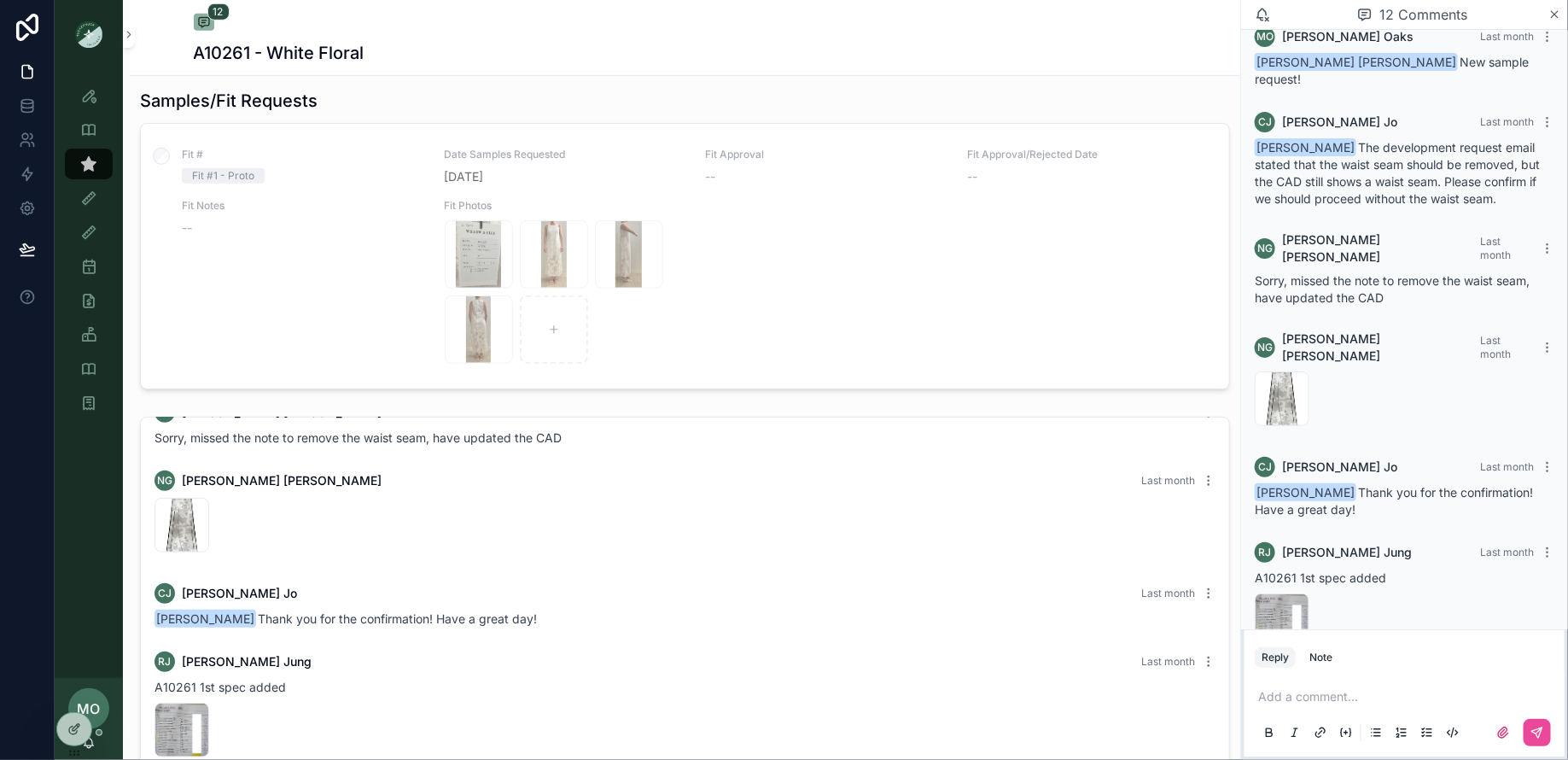
scroll to position [561, 0]
click at [1348, 689] on div "Add a comment..." at bounding box center [1404, 713] width 299 height 71
click at [1345, 693] on p "scrollable content" at bounding box center [1407, 696] width 299 height 17
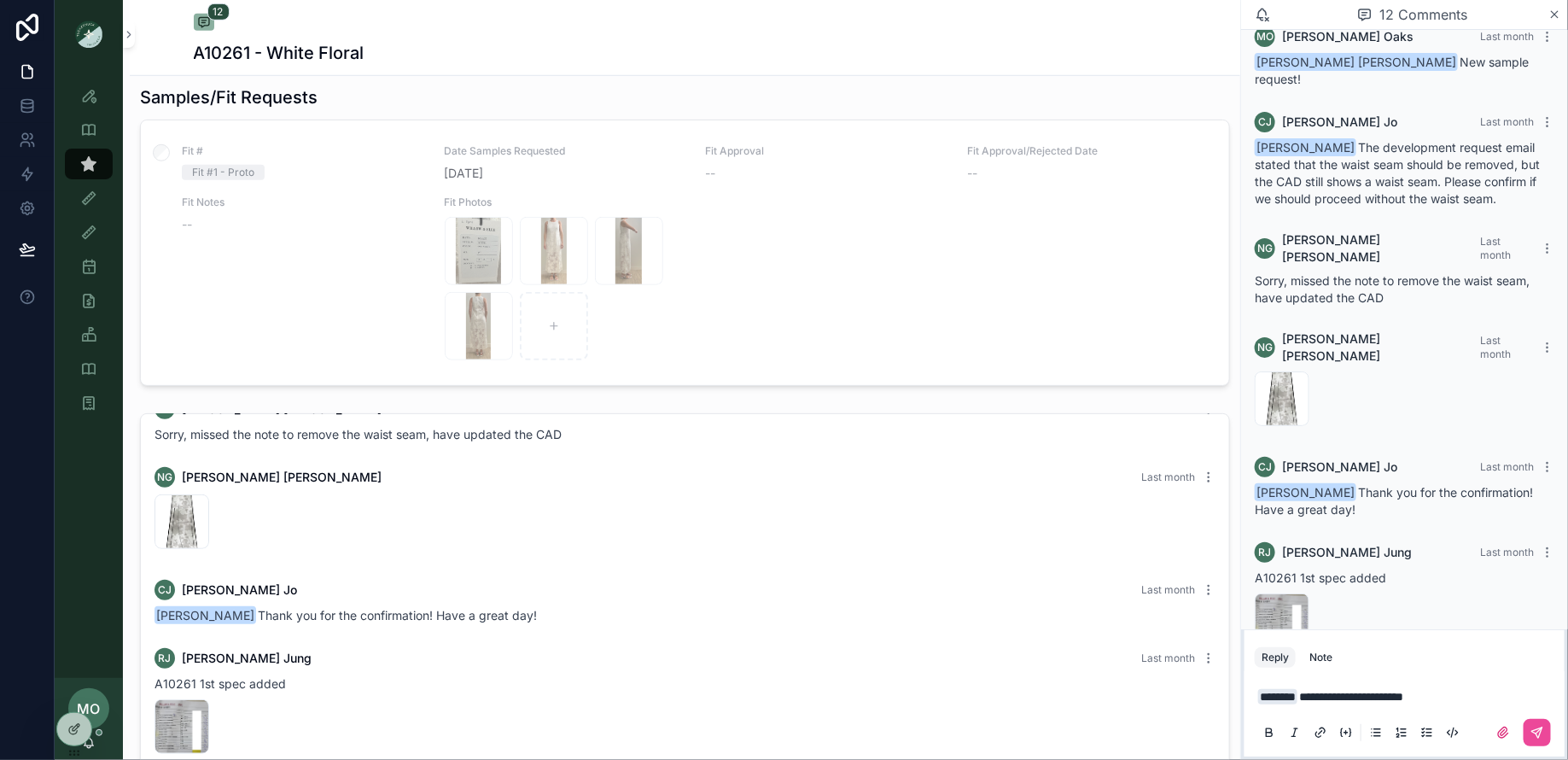
drag, startPoint x: 1527, startPoint y: 727, endPoint x: 1476, endPoint y: 695, distance: 60.2
click at [1502, 705] on div "**********" at bounding box center [1404, 713] width 299 height 71
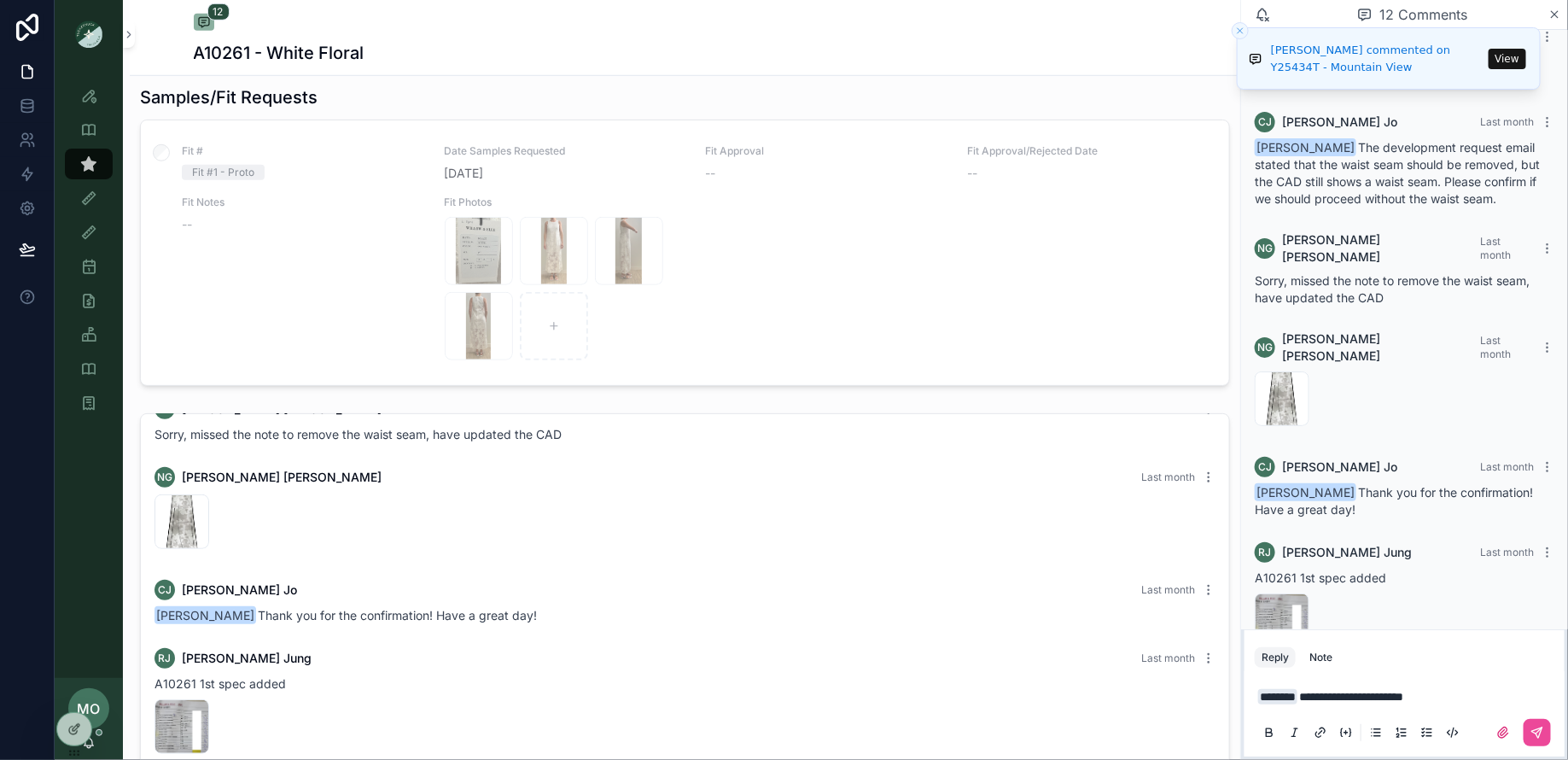
click at [1476, 695] on p "**********" at bounding box center [1407, 696] width 299 height 17
click at [1533, 730] on icon "scrollable content" at bounding box center [1537, 733] width 11 height 11
click at [91, 161] on icon "scrollable content" at bounding box center [88, 163] width 17 height 17
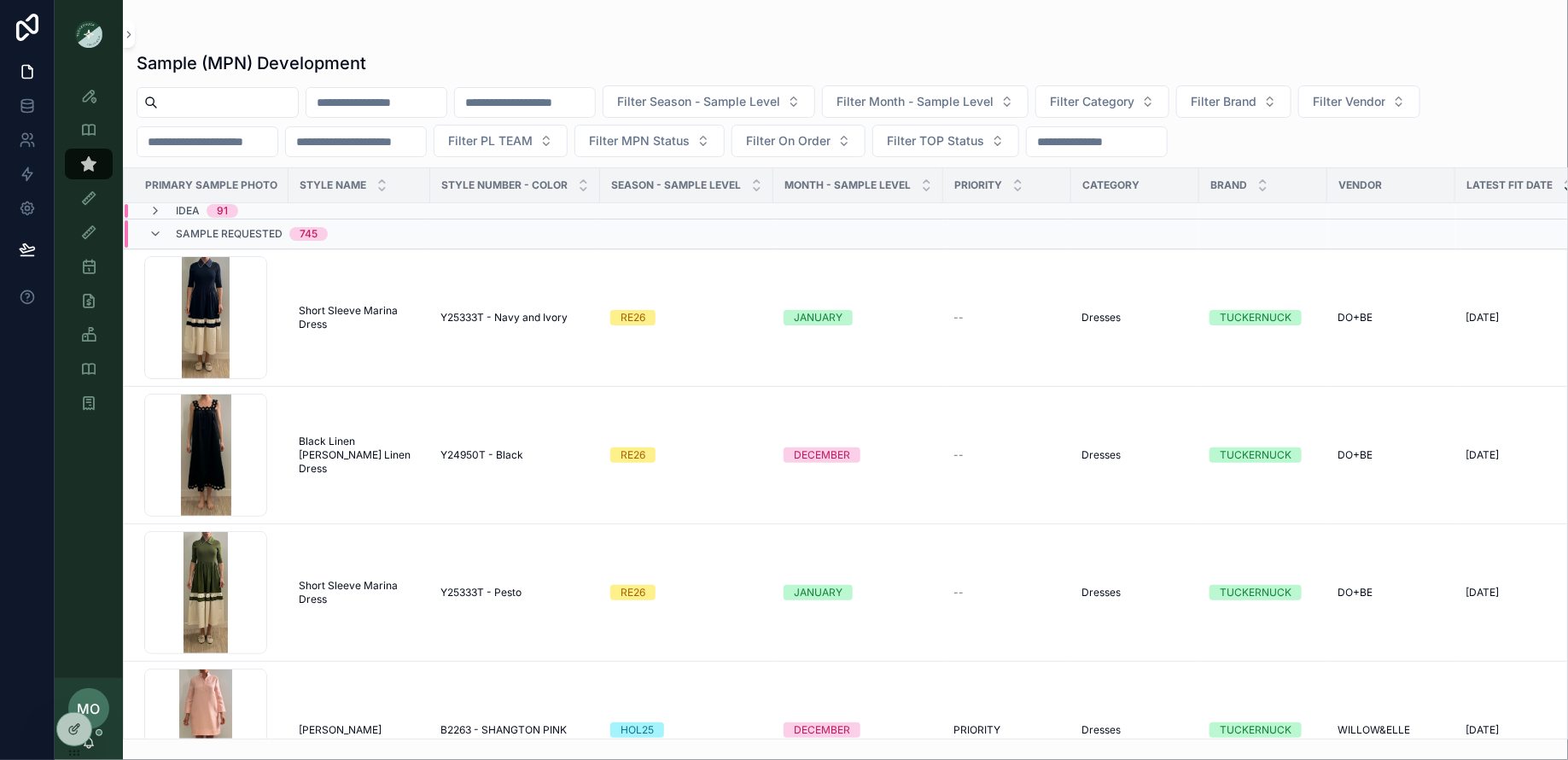
click at [274, 102] on input "scrollable content" at bounding box center [228, 102] width 140 height 24
type input "*****"
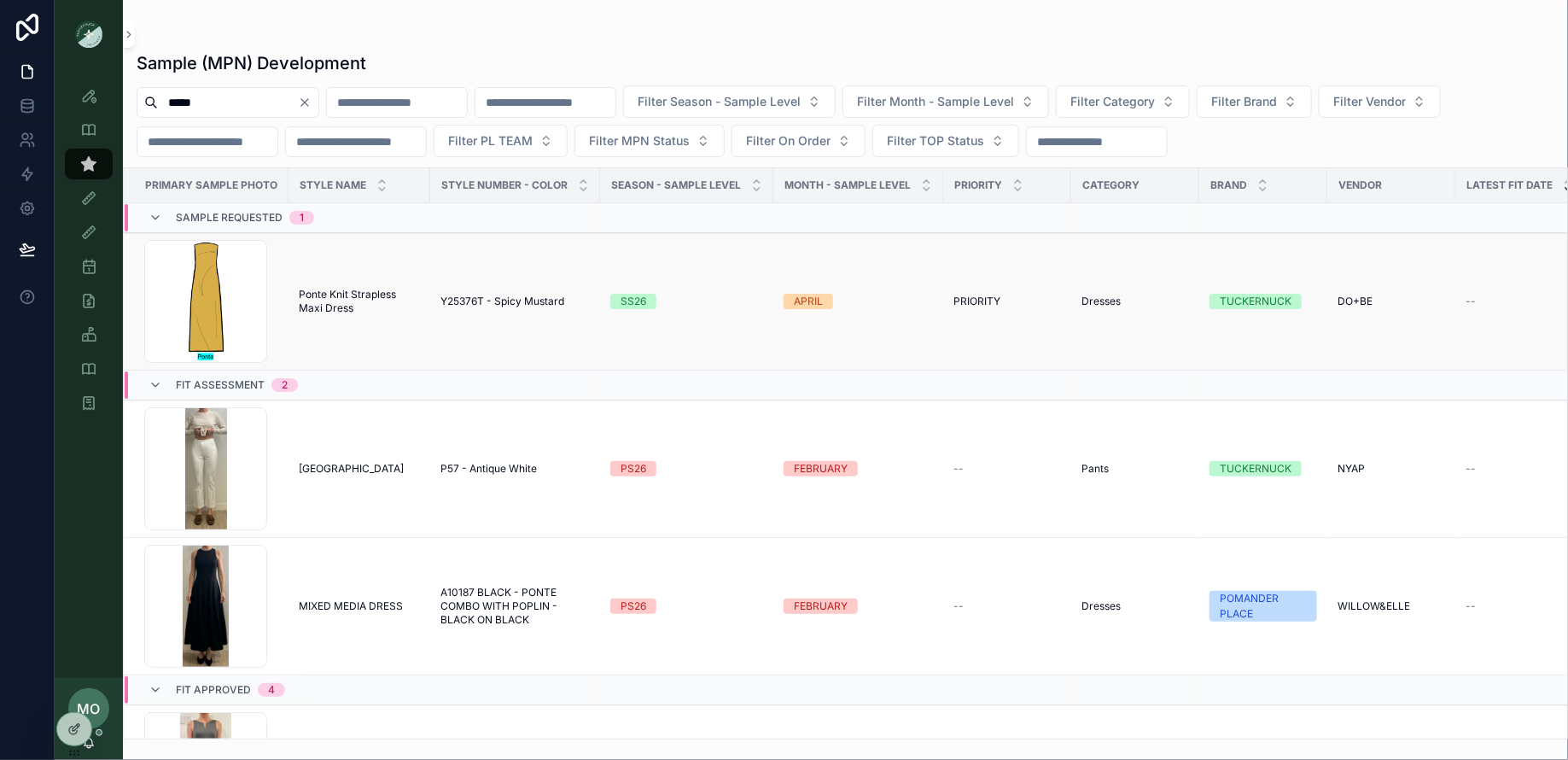
scroll to position [518, 0]
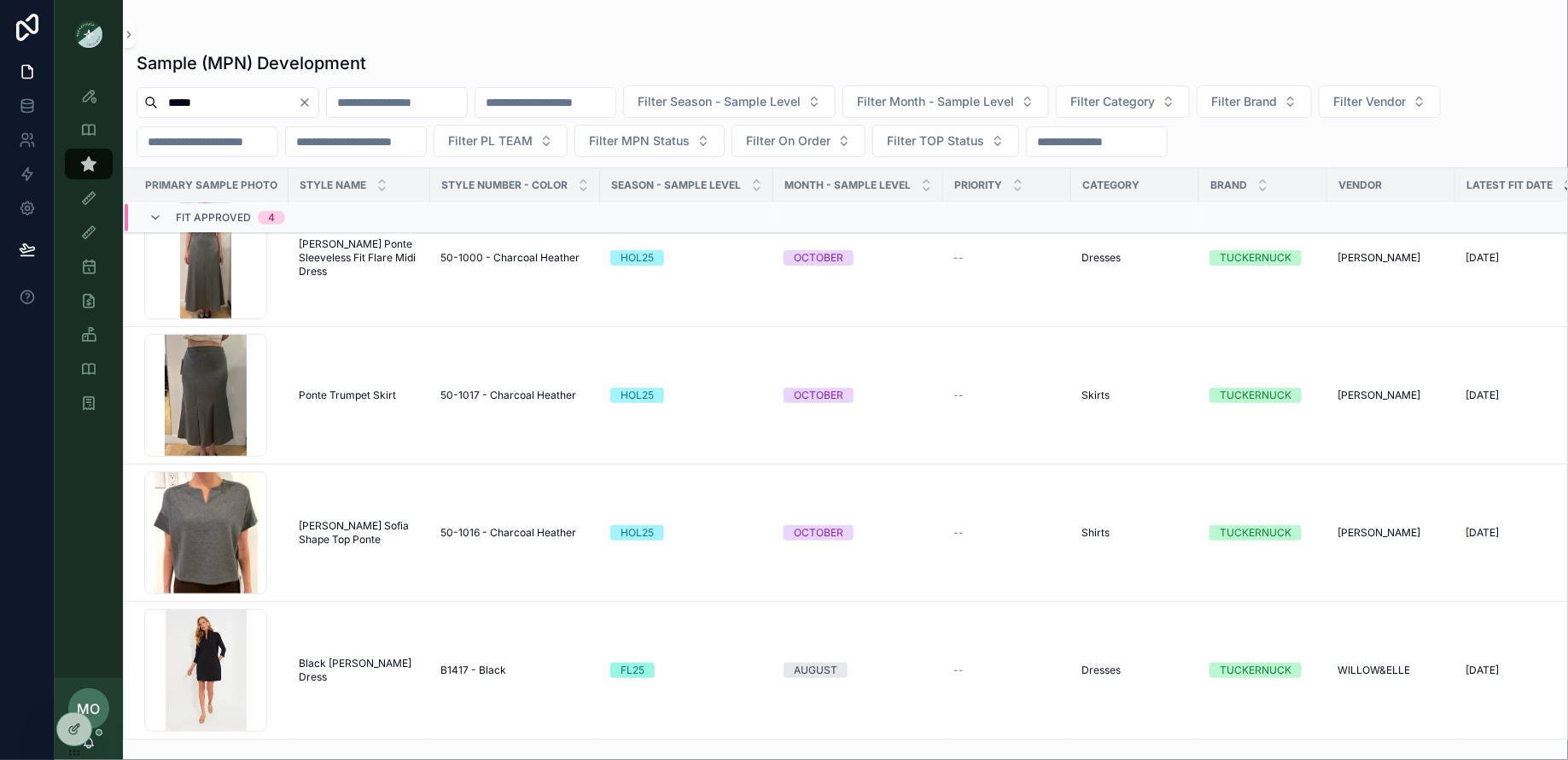
click at [311, 98] on icon "Clear" at bounding box center [304, 102] width 13 height 13
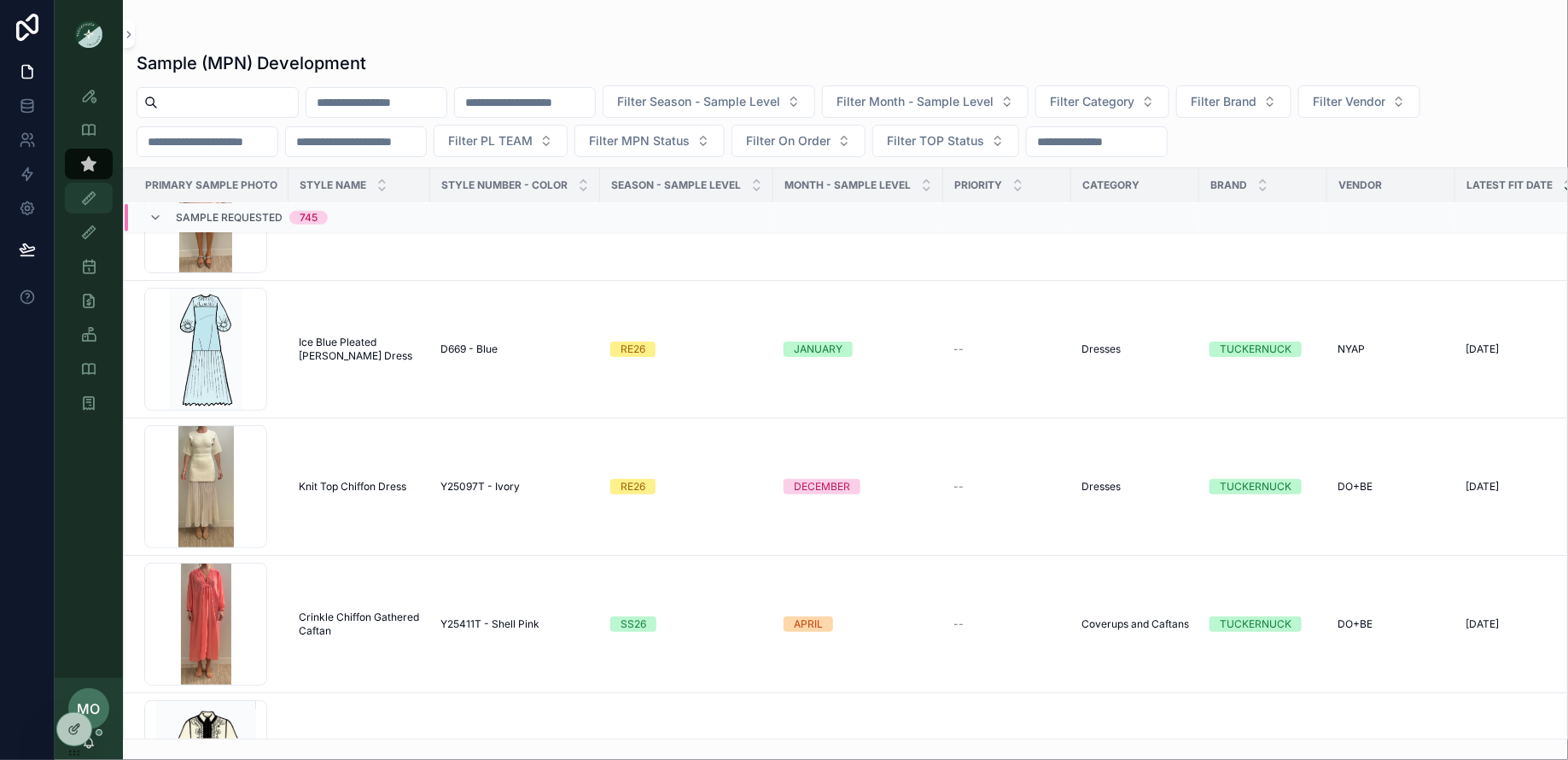
scroll to position [658, 0]
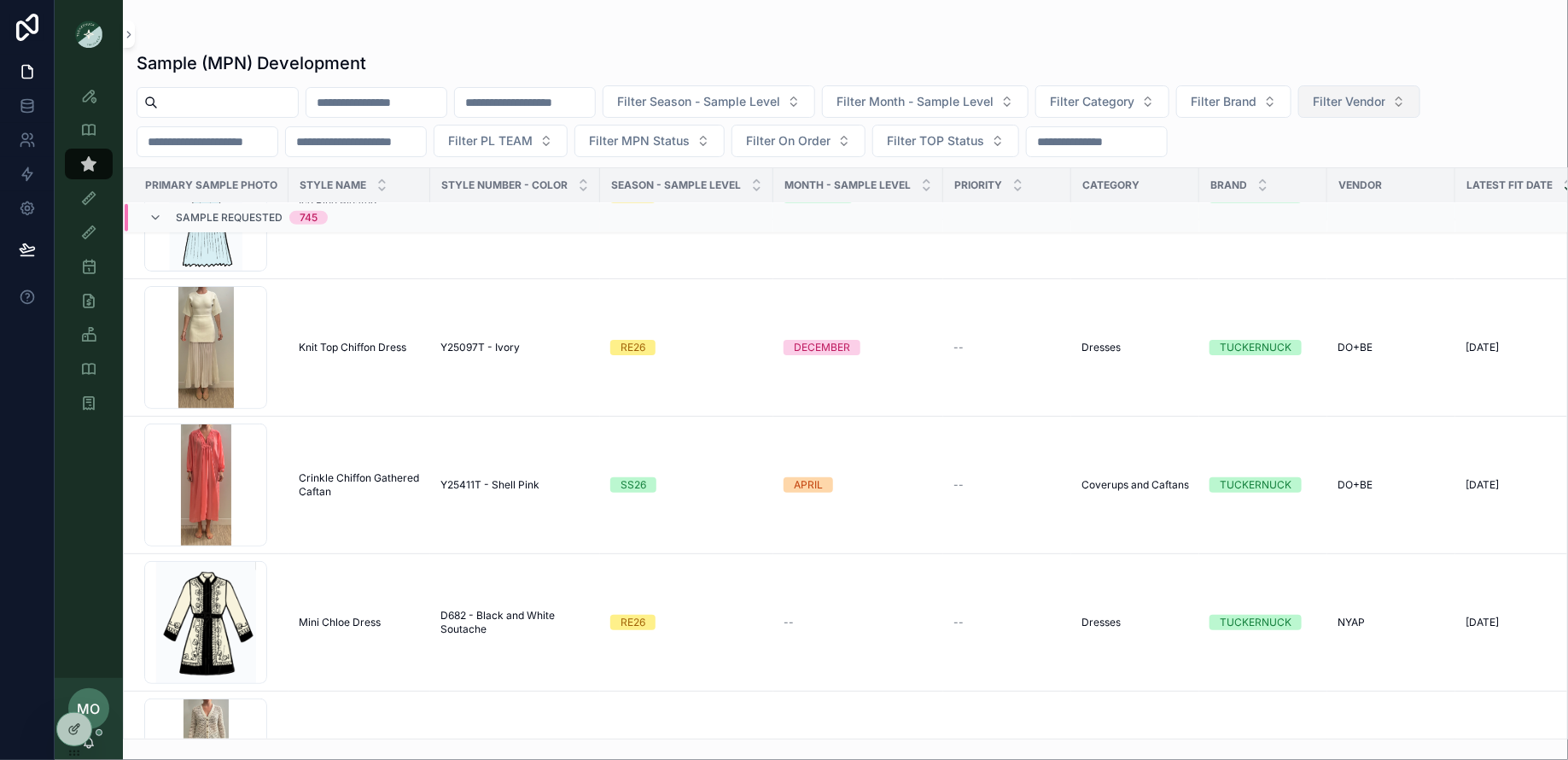
click at [1420, 111] on button "Filter Vendor" at bounding box center [1359, 102] width 122 height 33
type input "**"
click at [1386, 197] on div "DO+BE" at bounding box center [1412, 199] width 205 height 27
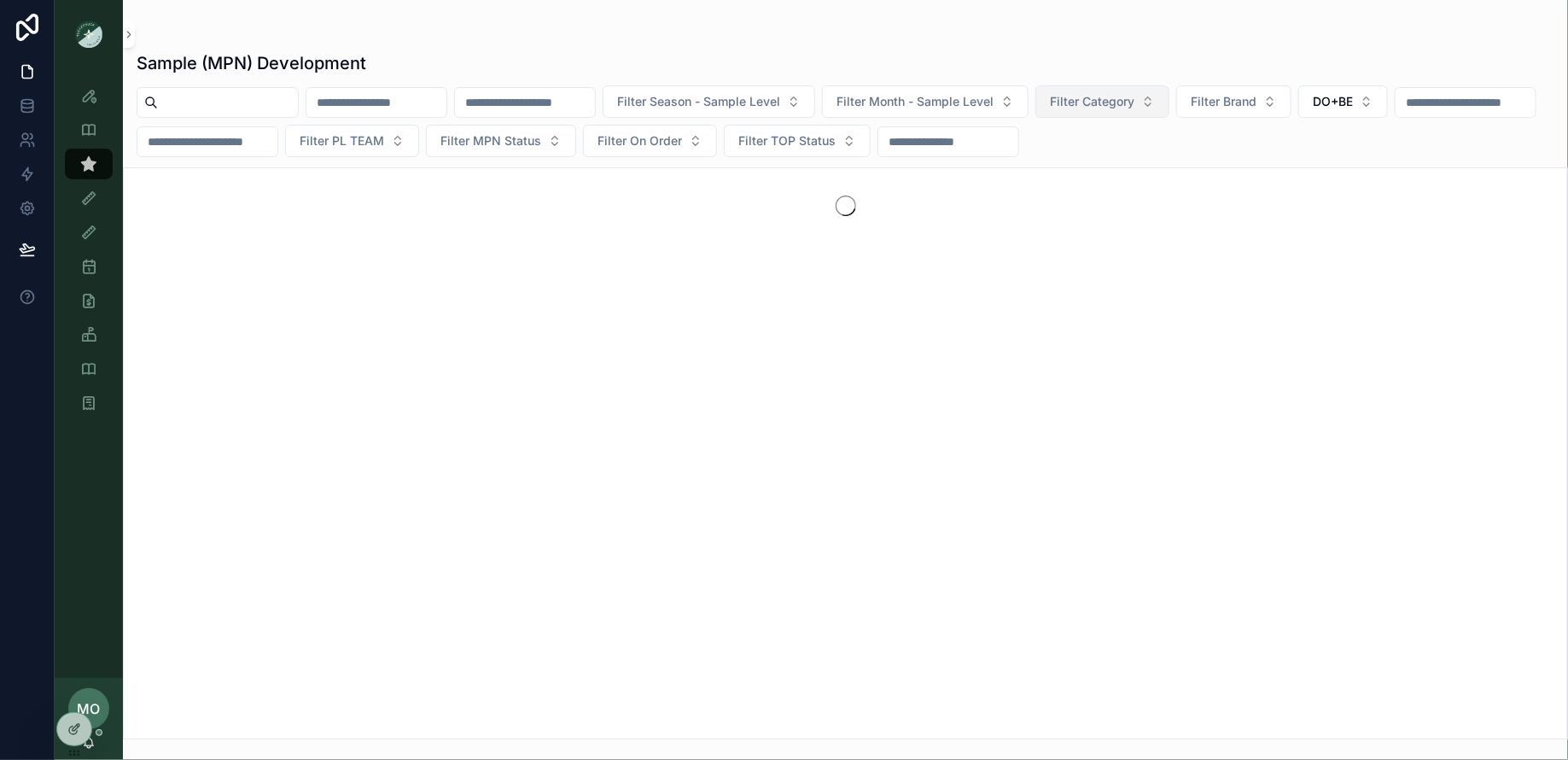
click at [1134, 94] on span "Filter Category" at bounding box center [1092, 101] width 85 height 17
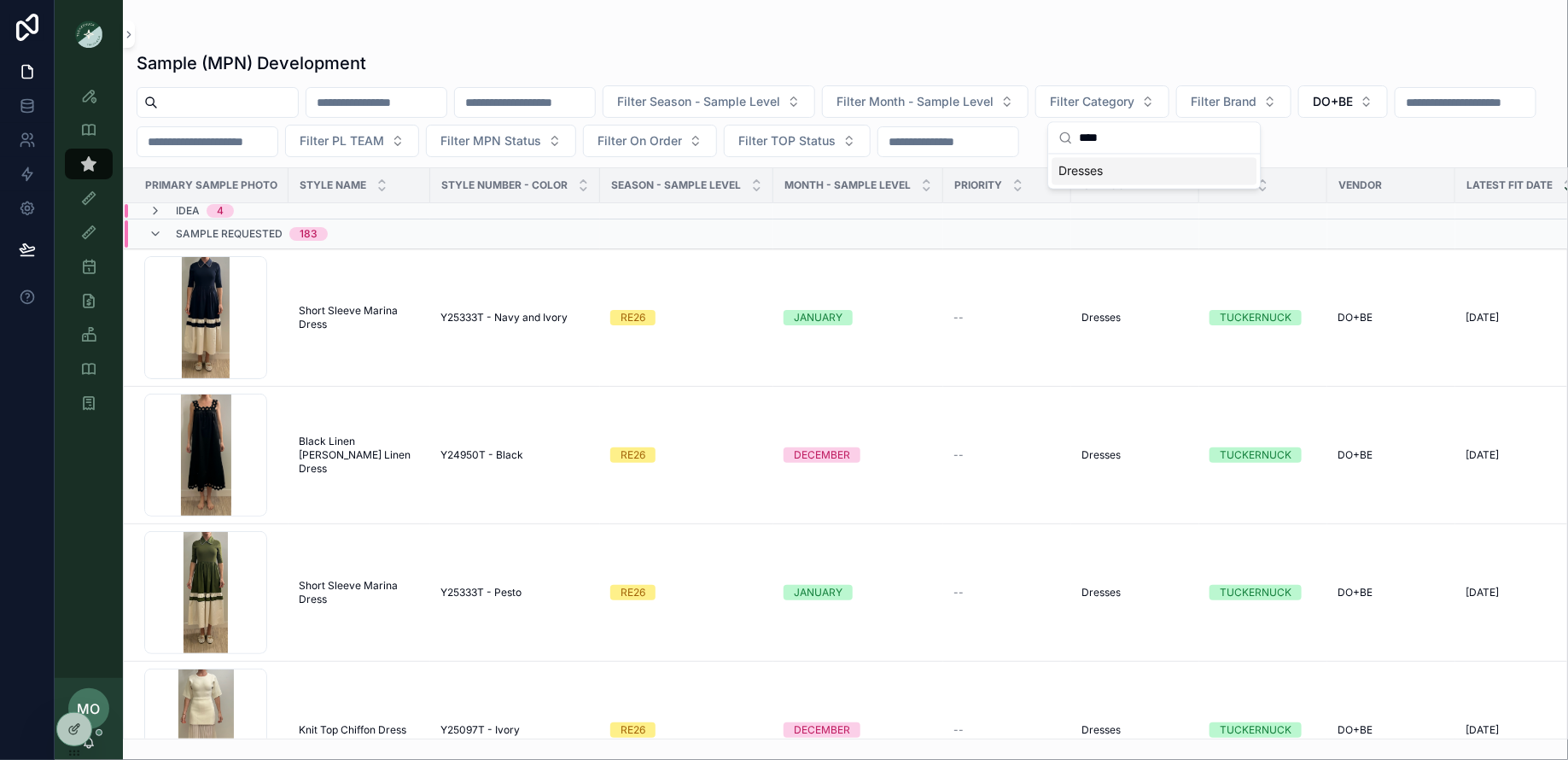
type input "****"
click at [1117, 180] on div "Dresses" at bounding box center [1154, 171] width 205 height 27
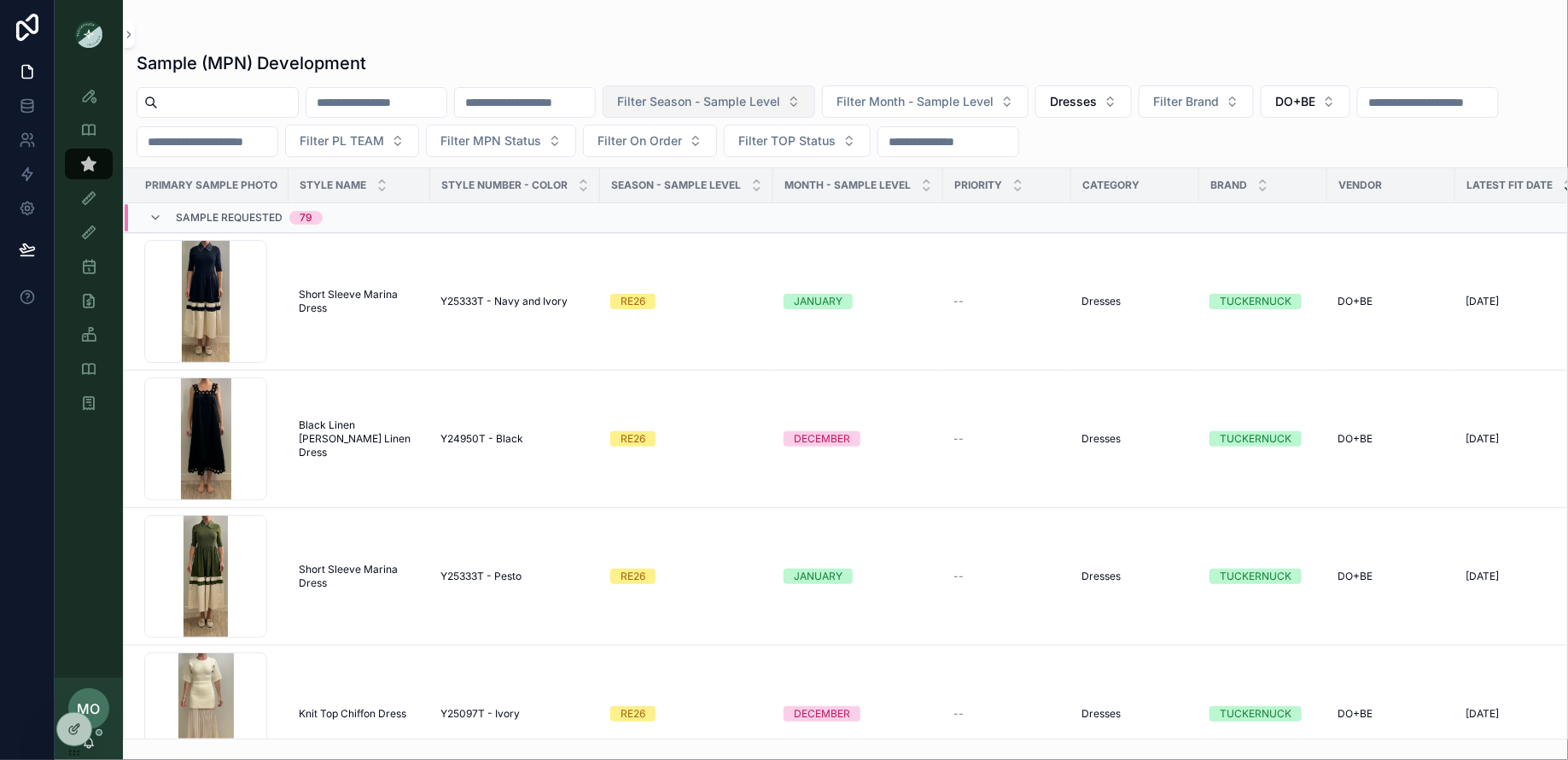
drag, startPoint x: 874, startPoint y: 101, endPoint x: 854, endPoint y: 105, distance: 20.4
click at [871, 102] on div "Filter Season - Sample Level Filter Month - Sample Level Dresses Filter Brand D…" at bounding box center [844, 121] width 1444 height 71
click at [780, 108] on span "Filter Season - Sample Level" at bounding box center [698, 101] width 163 height 17
type input "**"
click at [701, 172] on div "SS26" at bounding box center [761, 171] width 205 height 27
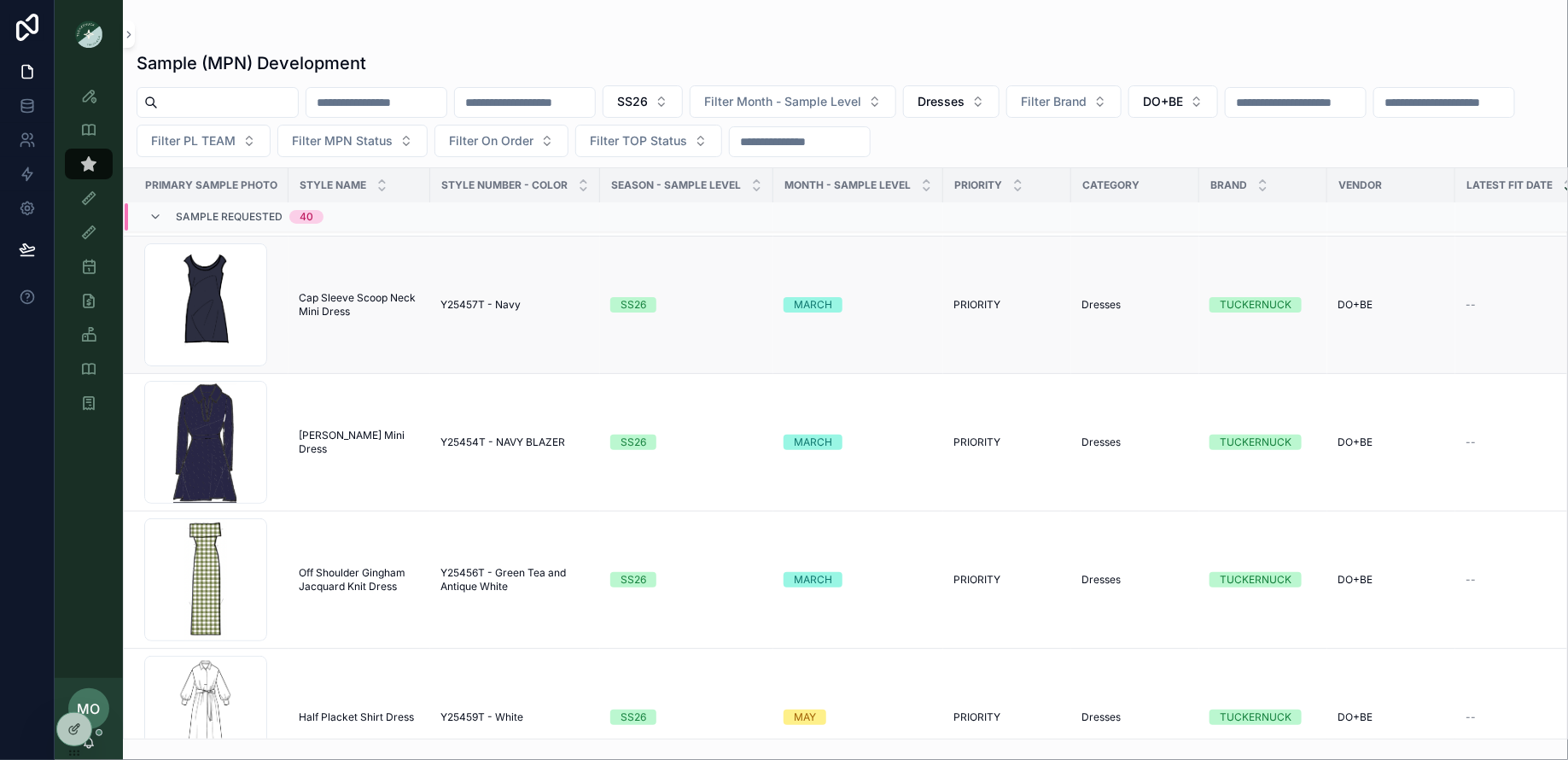
scroll to position [137, 0]
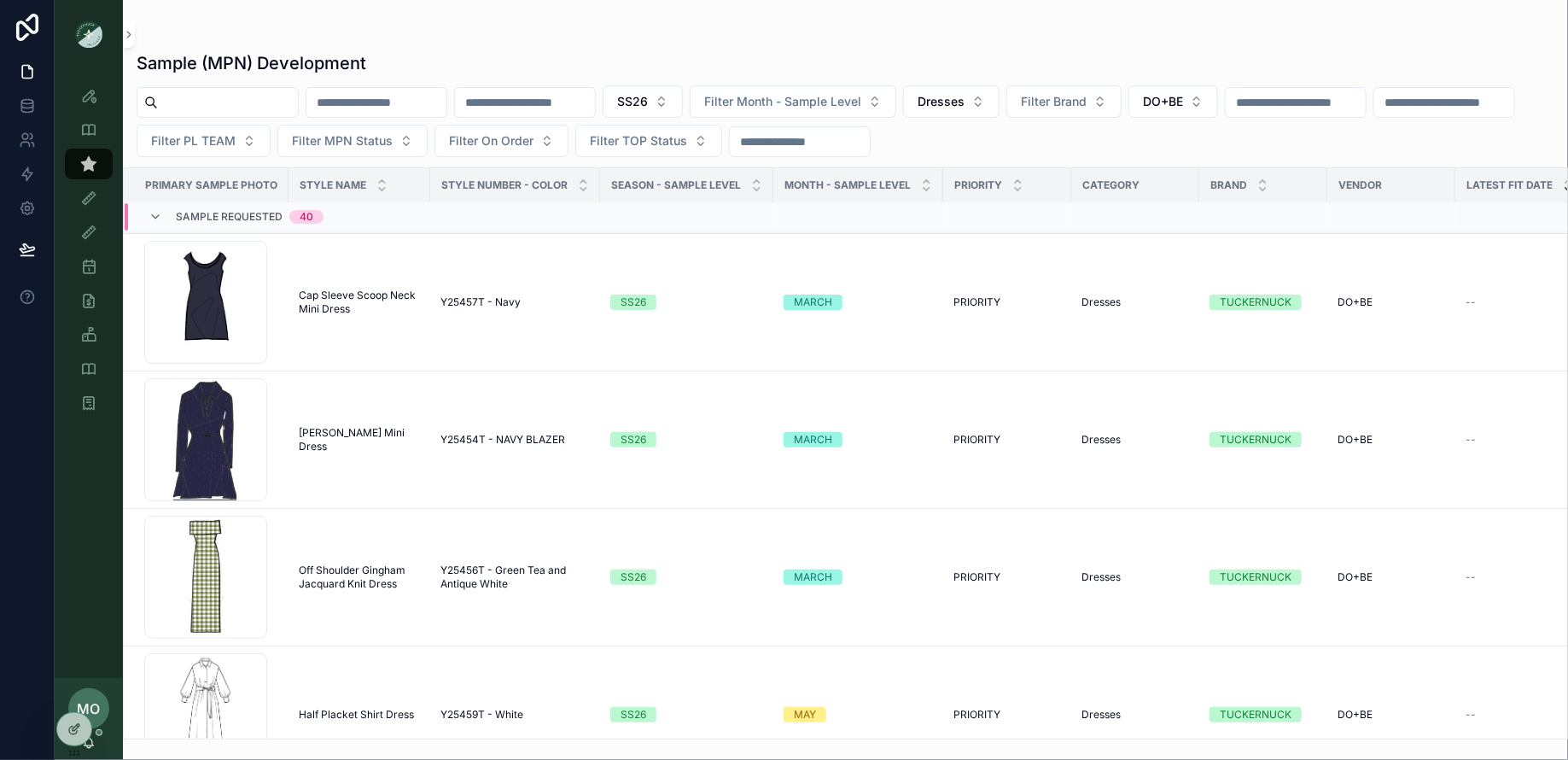
click at [233, 222] on span "Sample Requested" at bounding box center [229, 217] width 107 height 13
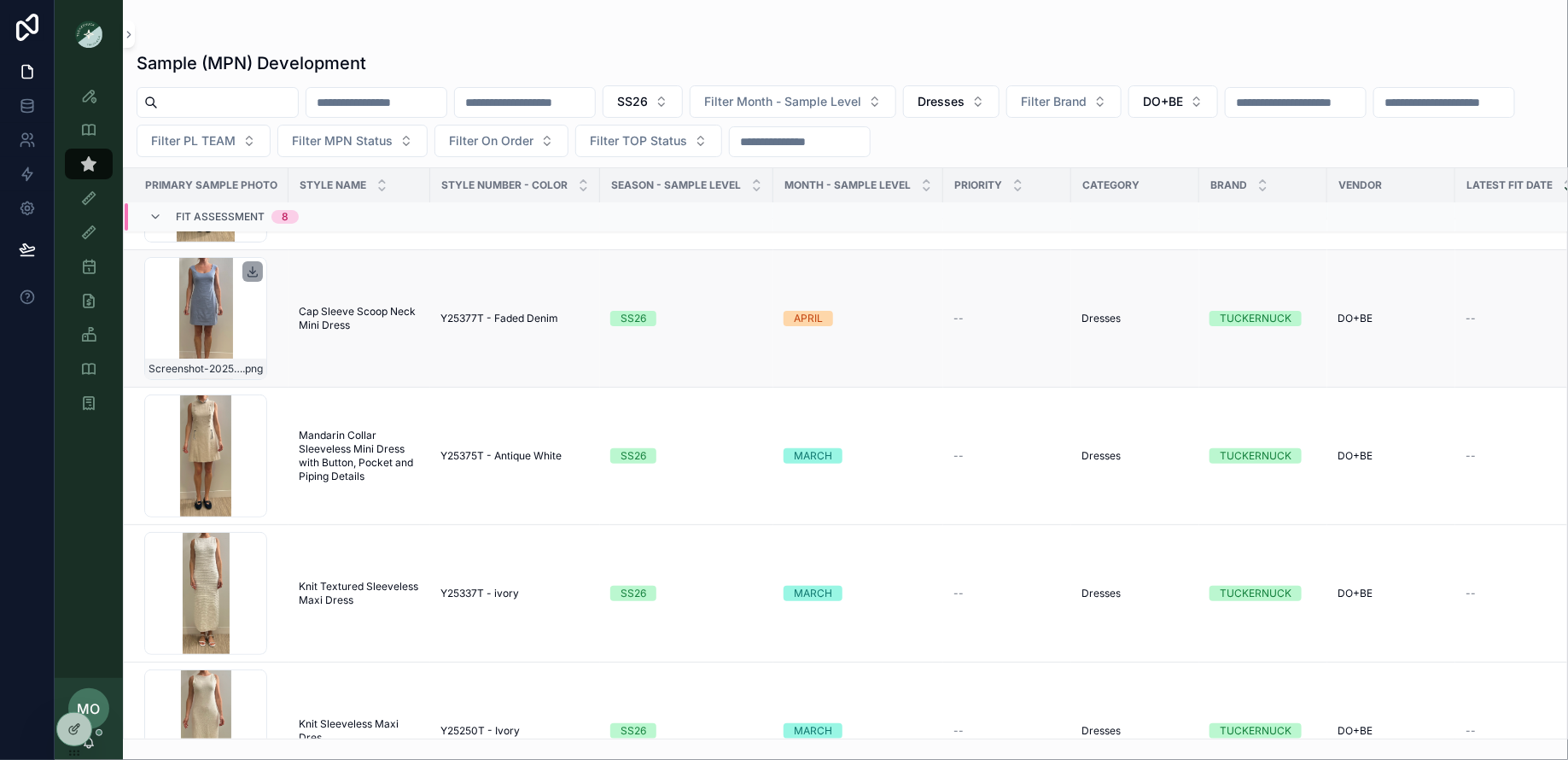
click at [252, 270] on icon "scrollable content" at bounding box center [252, 271] width 0 height 7
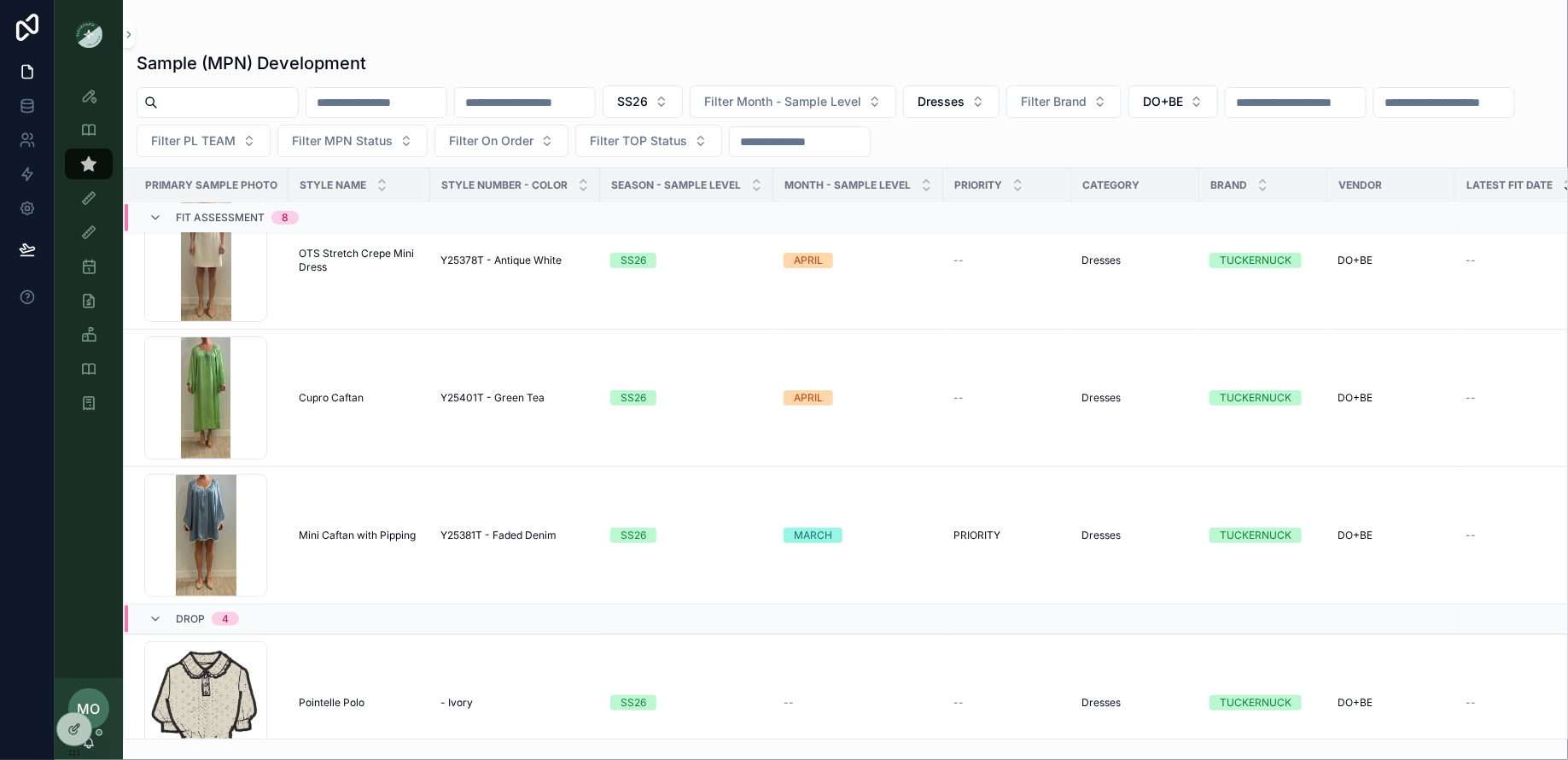
scroll to position [0, 0]
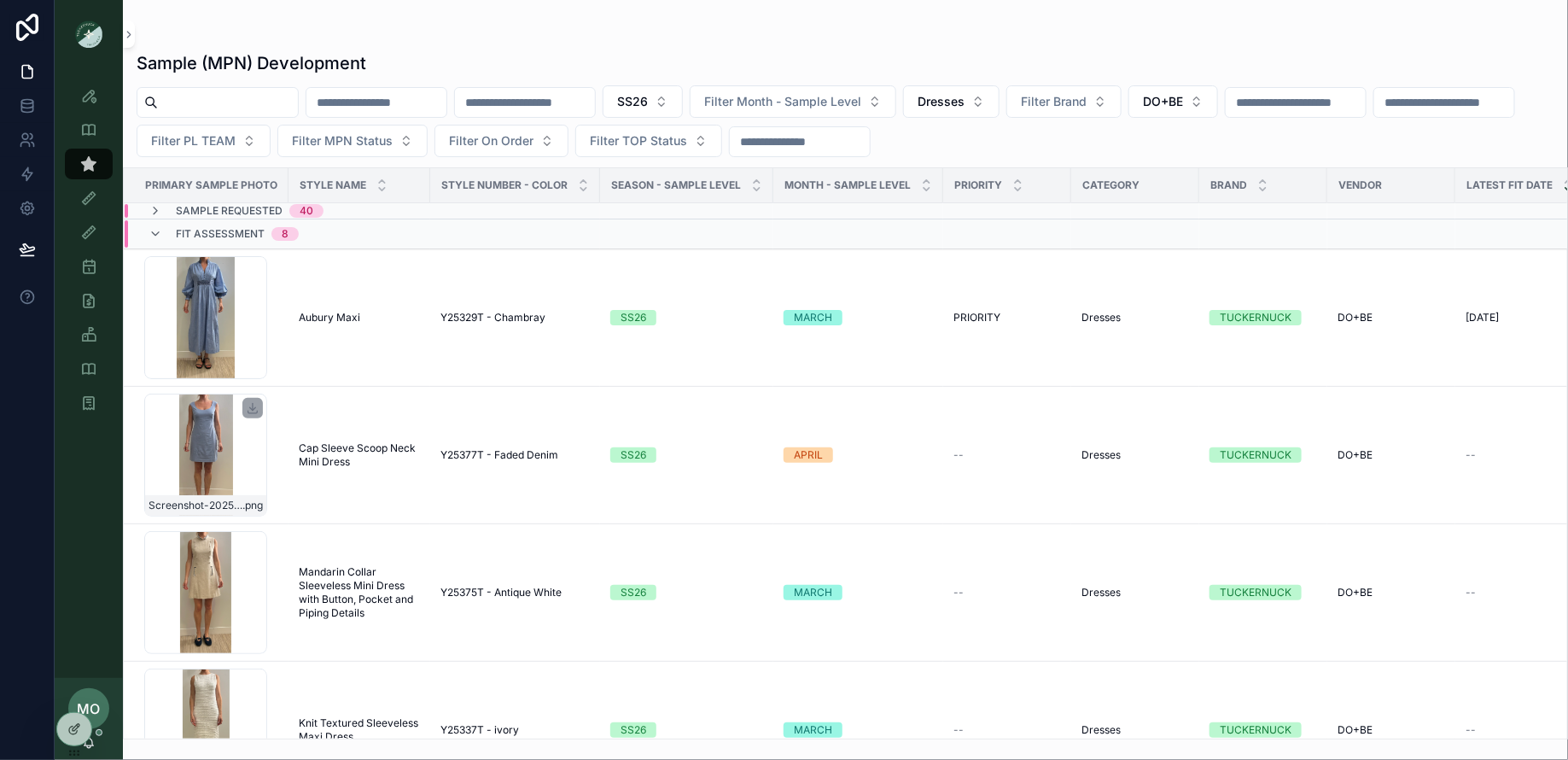
click at [219, 214] on span "Sample Requested" at bounding box center [229, 210] width 107 height 13
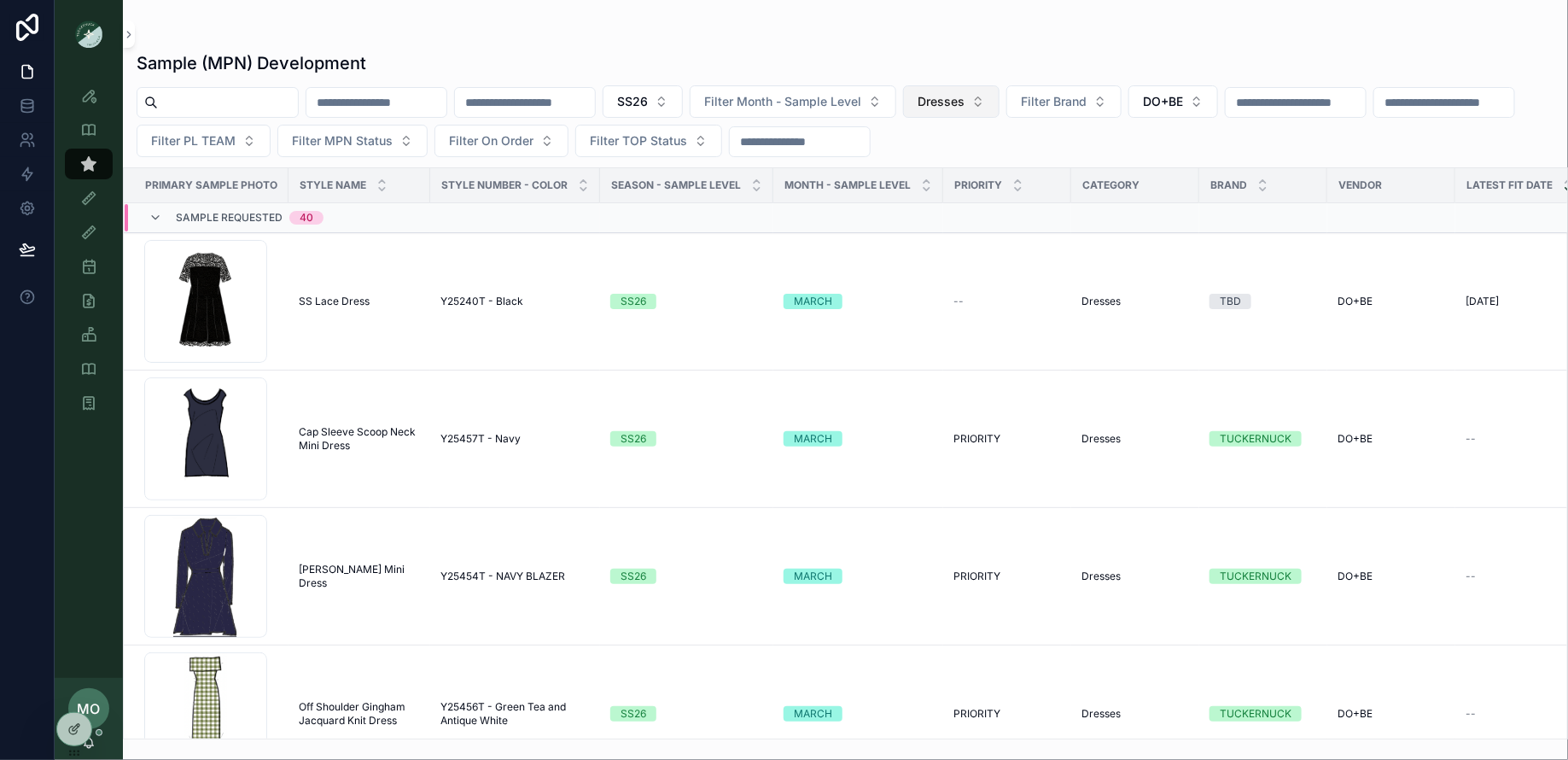
click at [964, 103] on span "Dresses" at bounding box center [941, 101] width 47 height 17
click at [959, 174] on div "None" at bounding box center [1002, 171] width 205 height 27
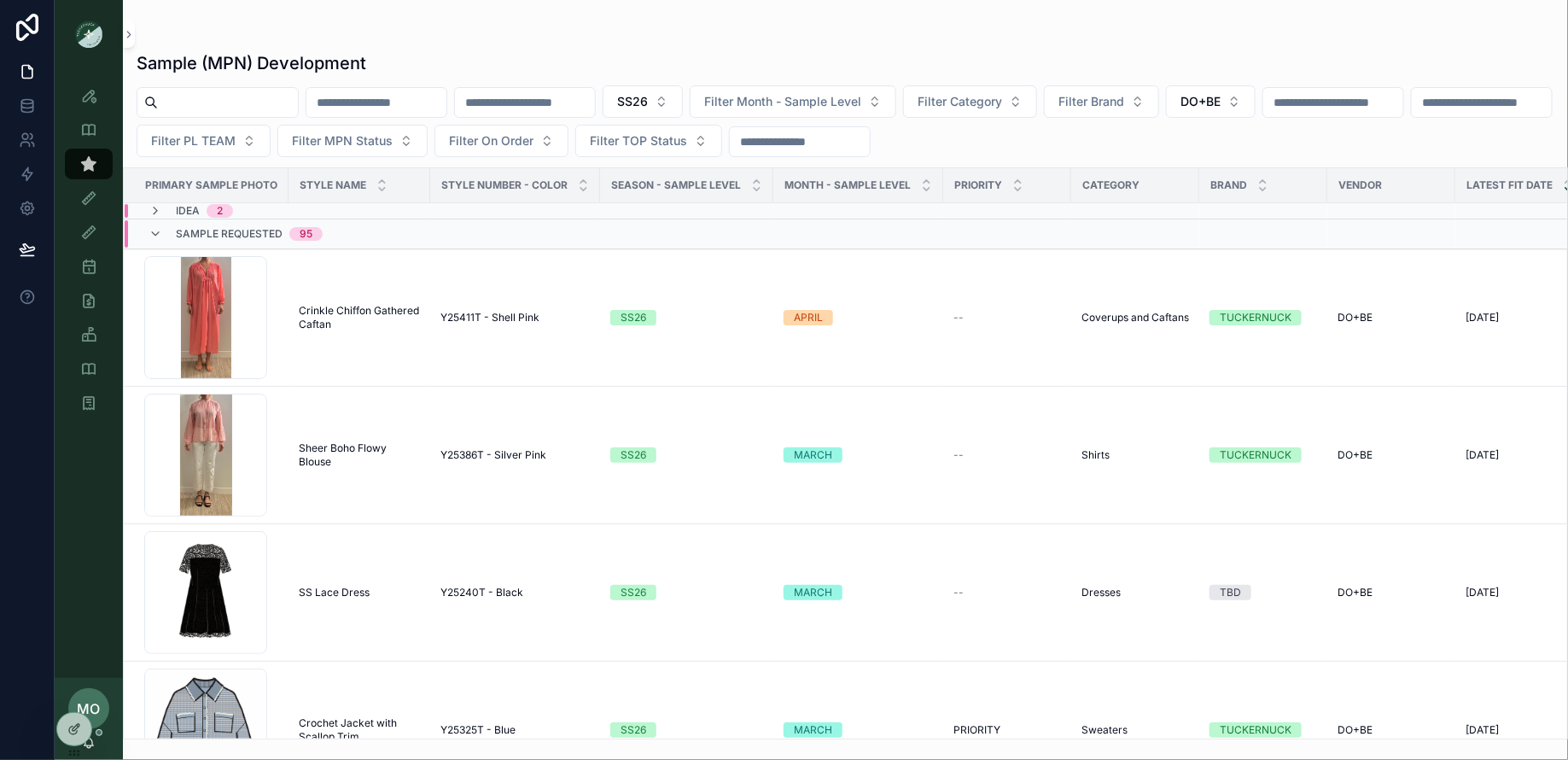
click at [275, 215] on div "Idea 2" at bounding box center [362, 210] width 475 height 13
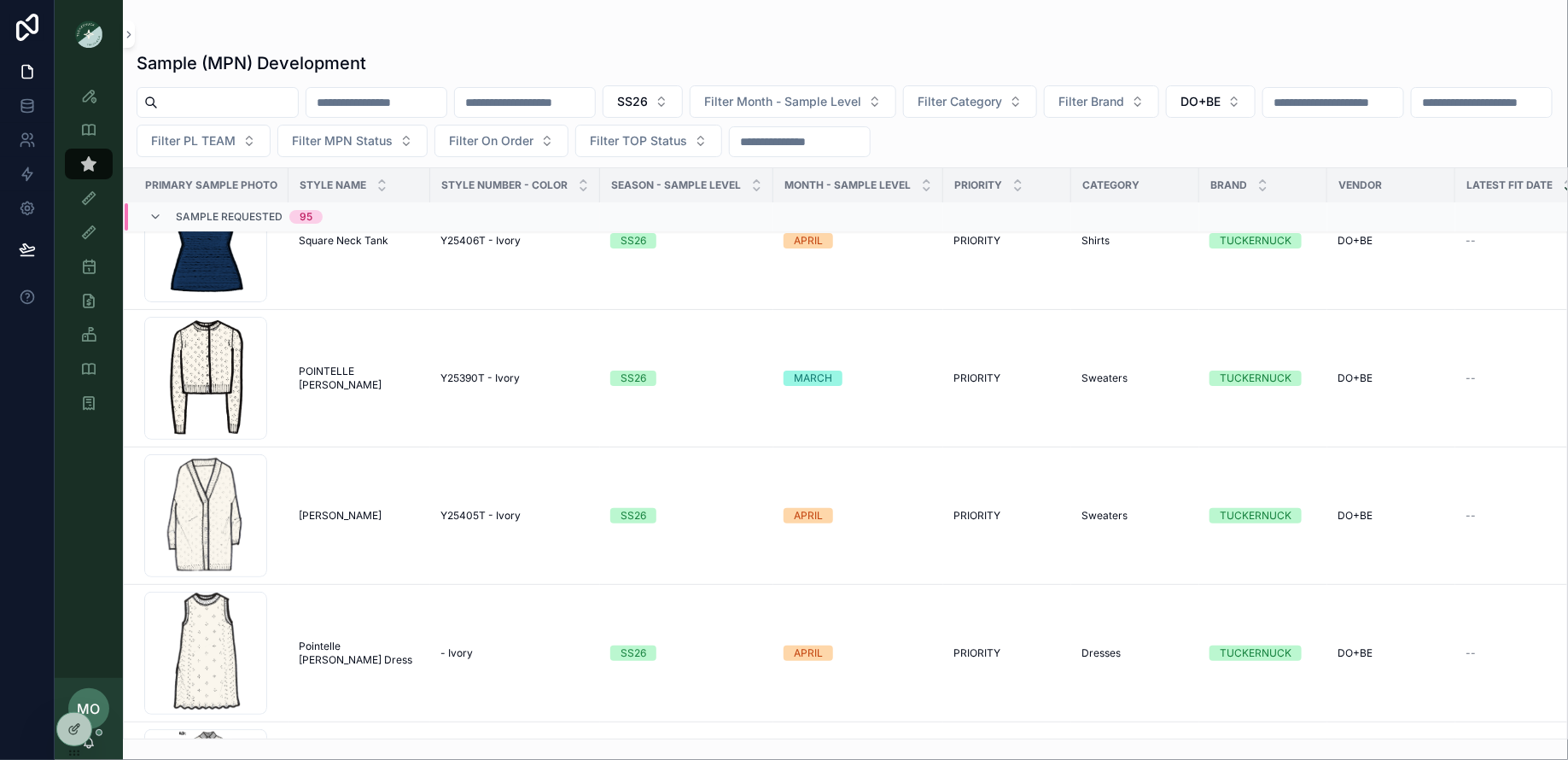
scroll to position [6212, 0]
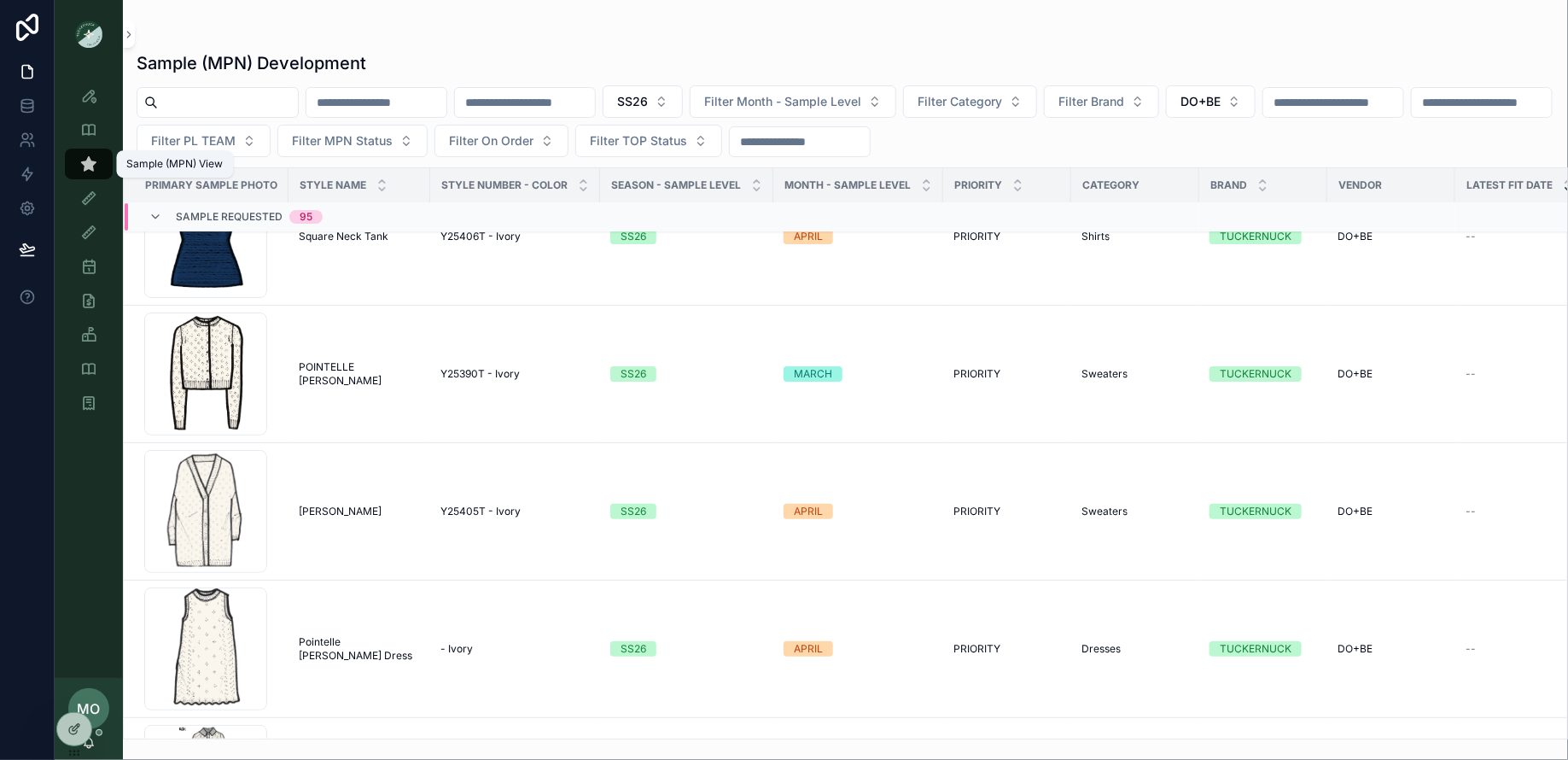
click at [93, 159] on icon "scrollable content" at bounding box center [88, 163] width 17 height 17
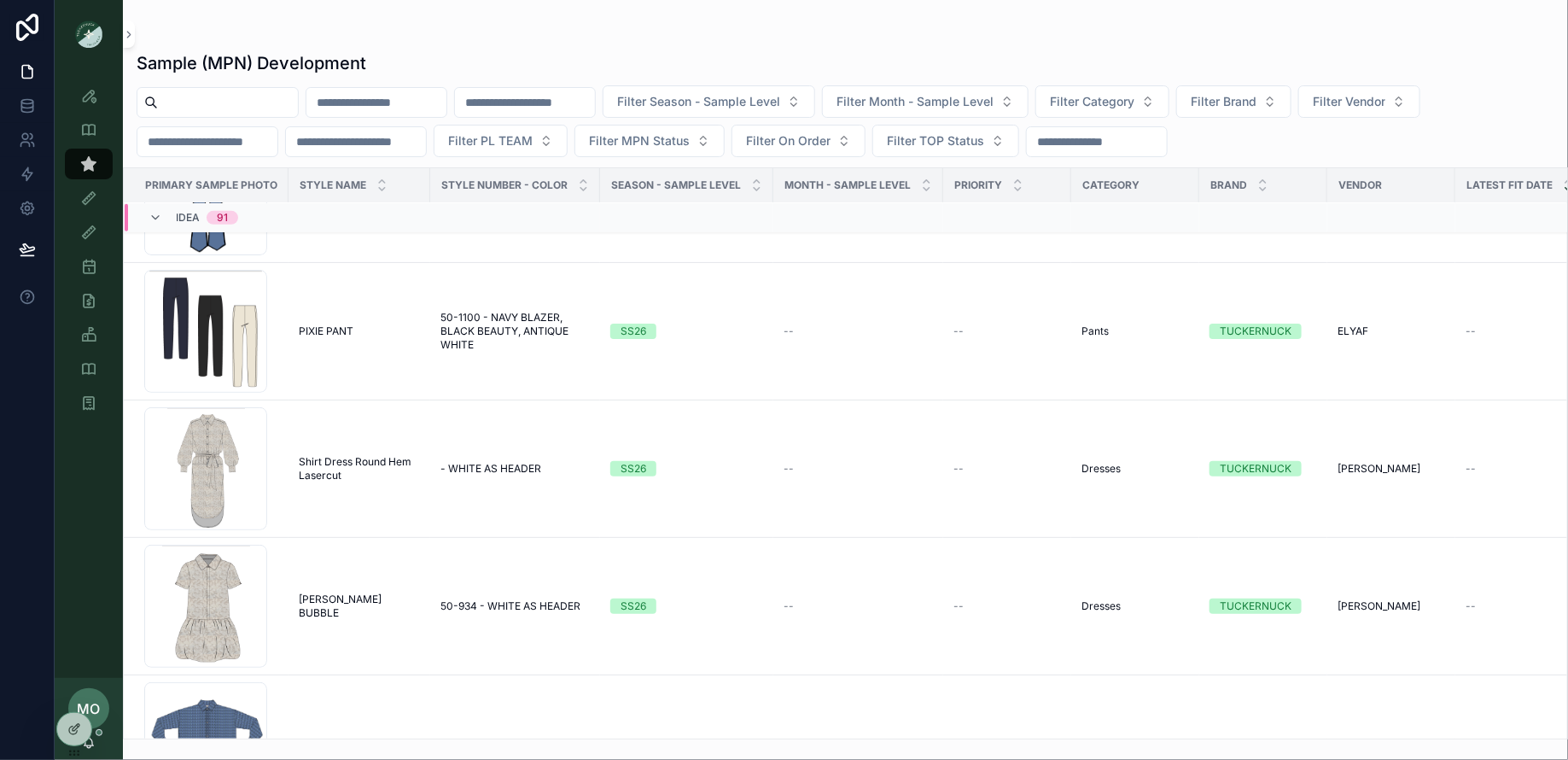
scroll to position [4925, 0]
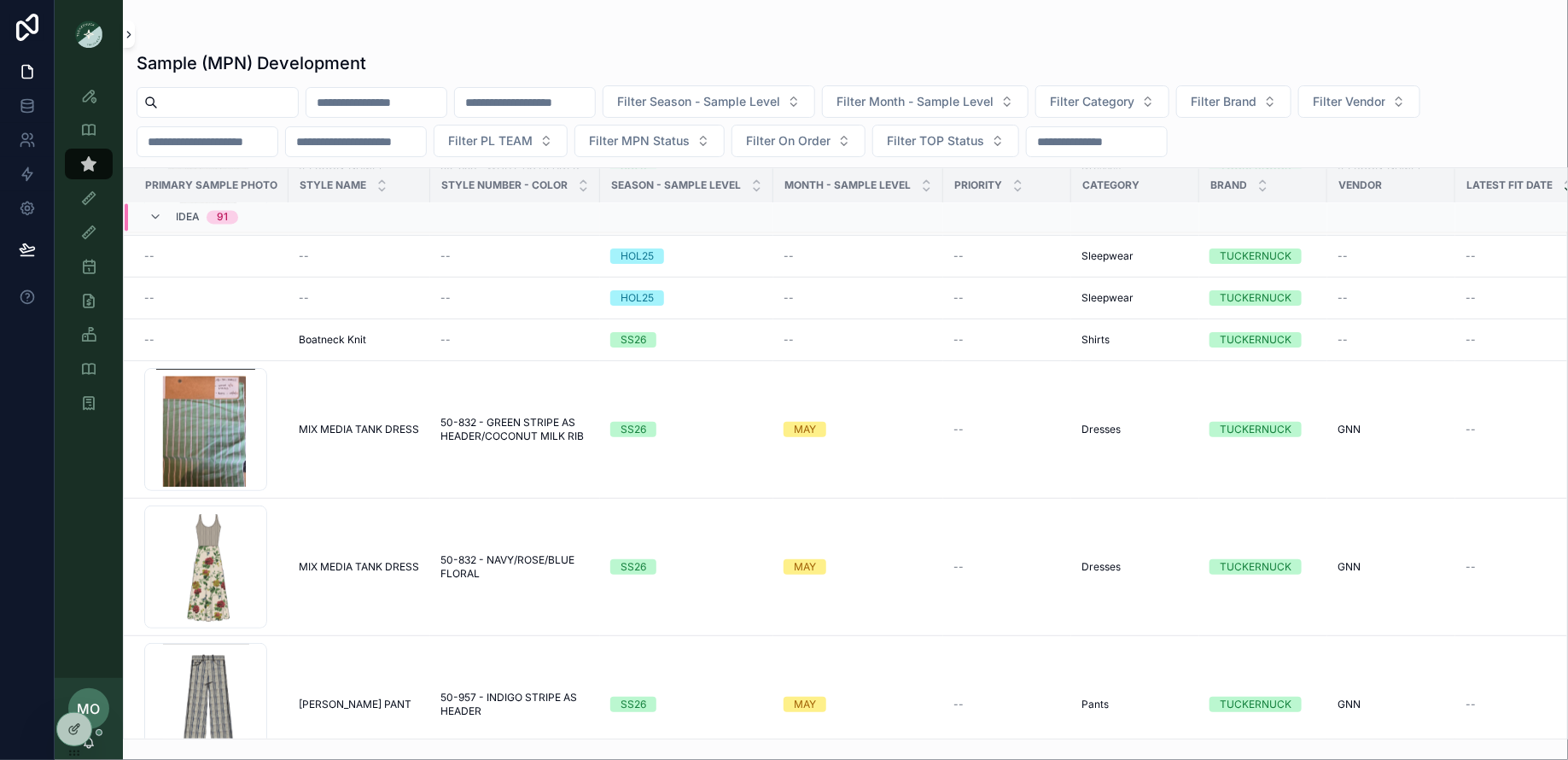
click at [128, 41] on button "scrollable content" at bounding box center [129, 34] width 12 height 27
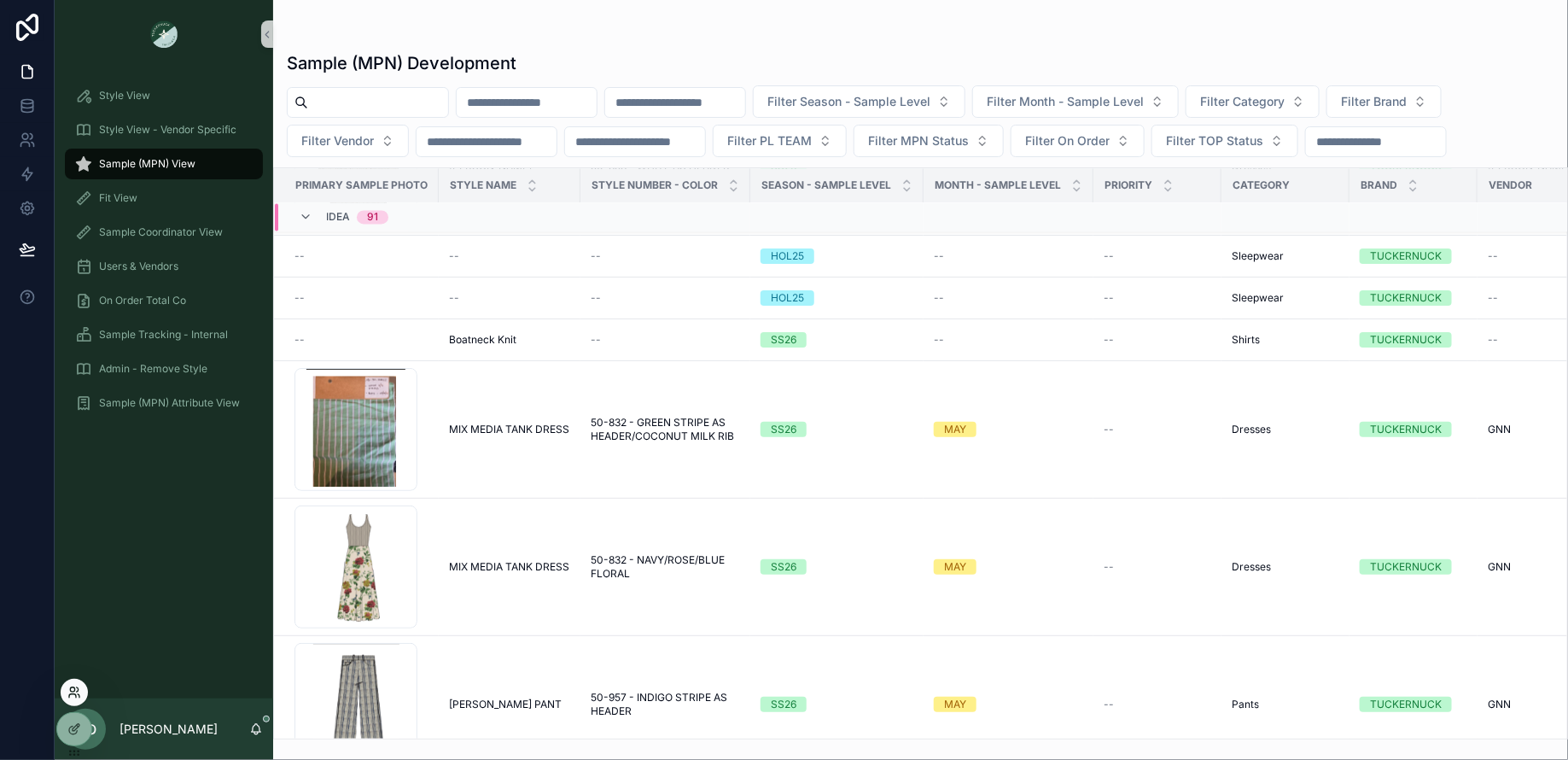
click at [72, 692] on icon at bounding box center [73, 692] width 13 height 13
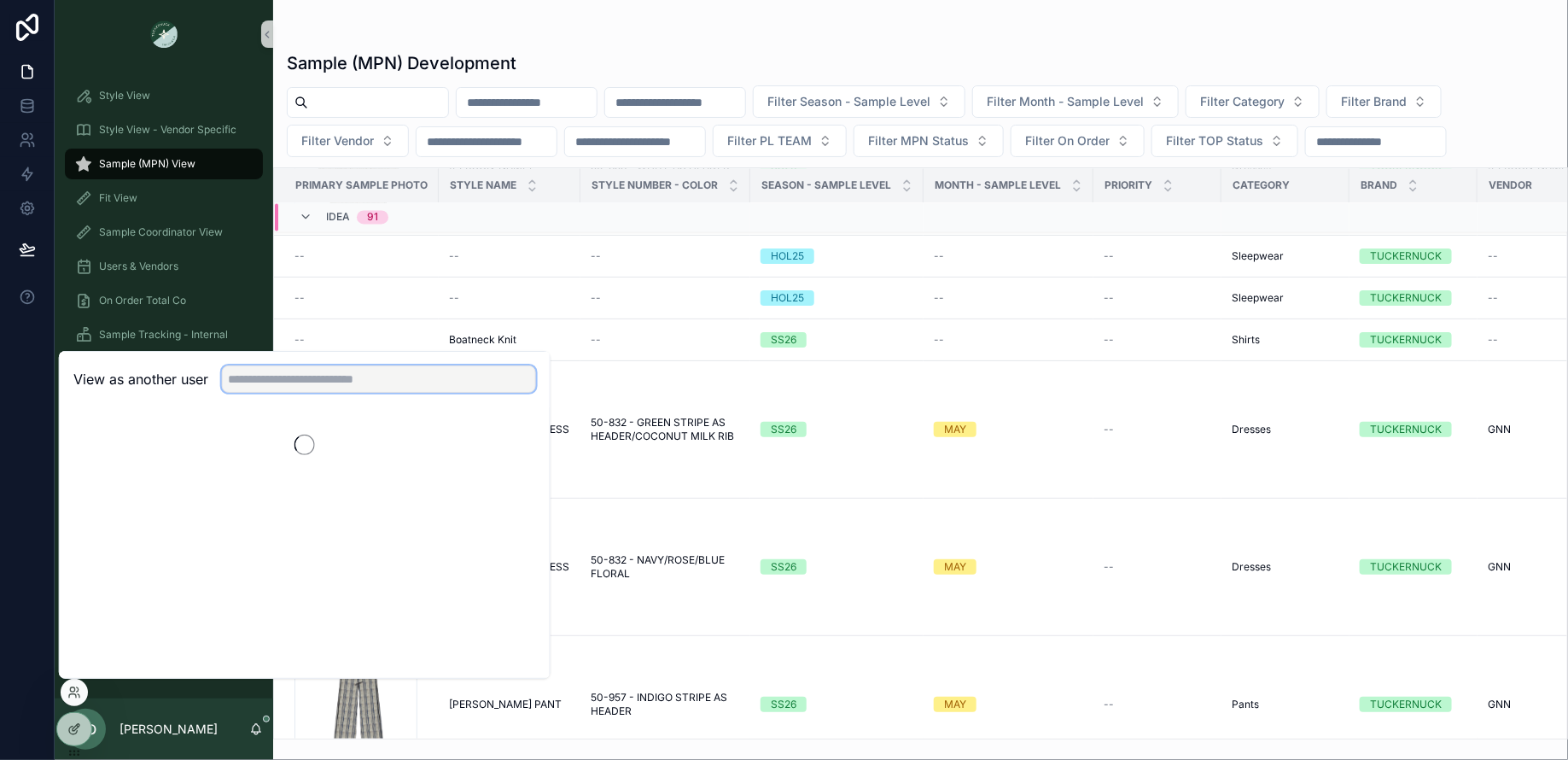
click at [404, 382] on input "text" at bounding box center [379, 379] width 314 height 27
type input "***"
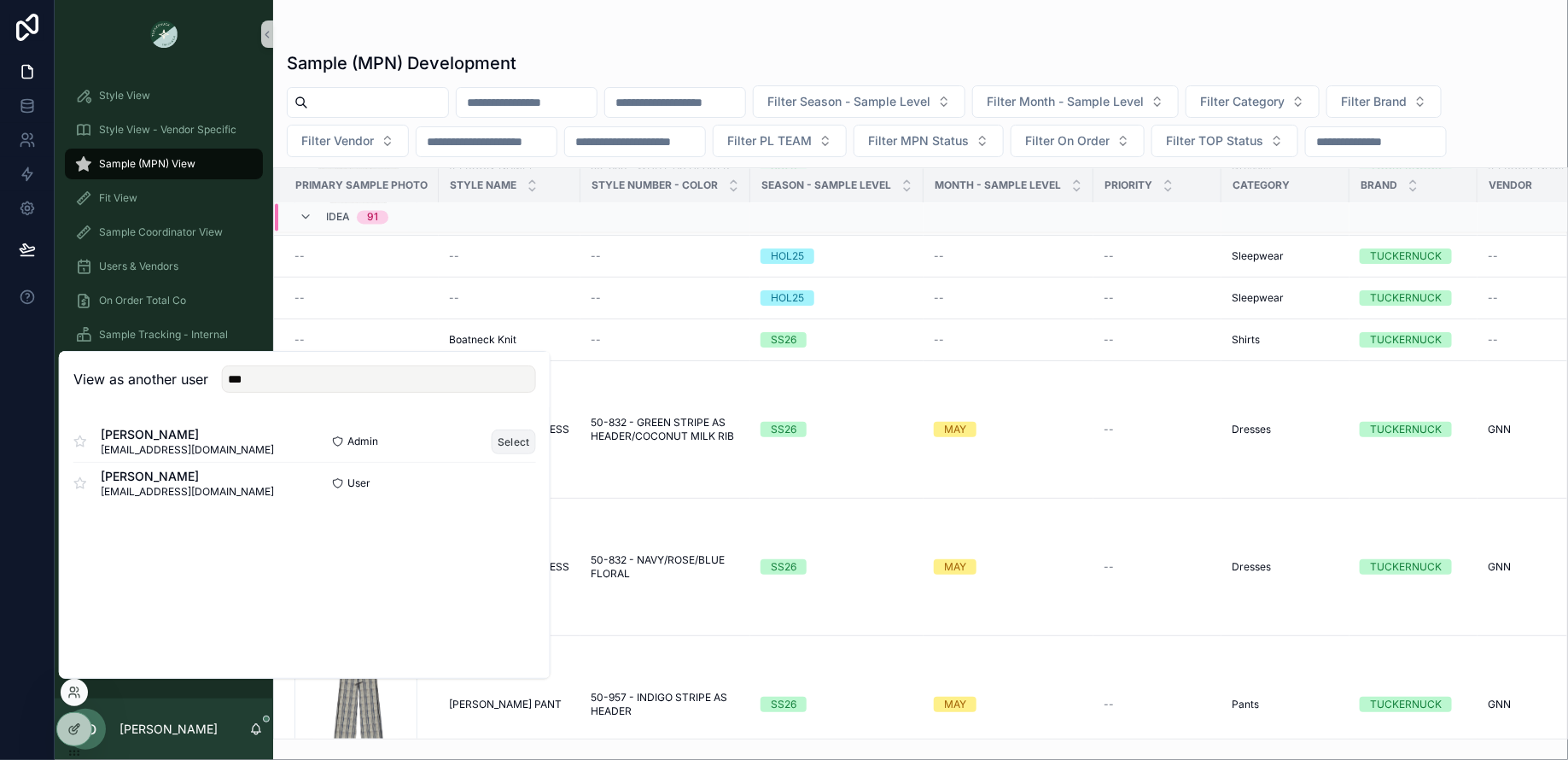
click at [502, 440] on button "Select" at bounding box center [514, 441] width 44 height 25
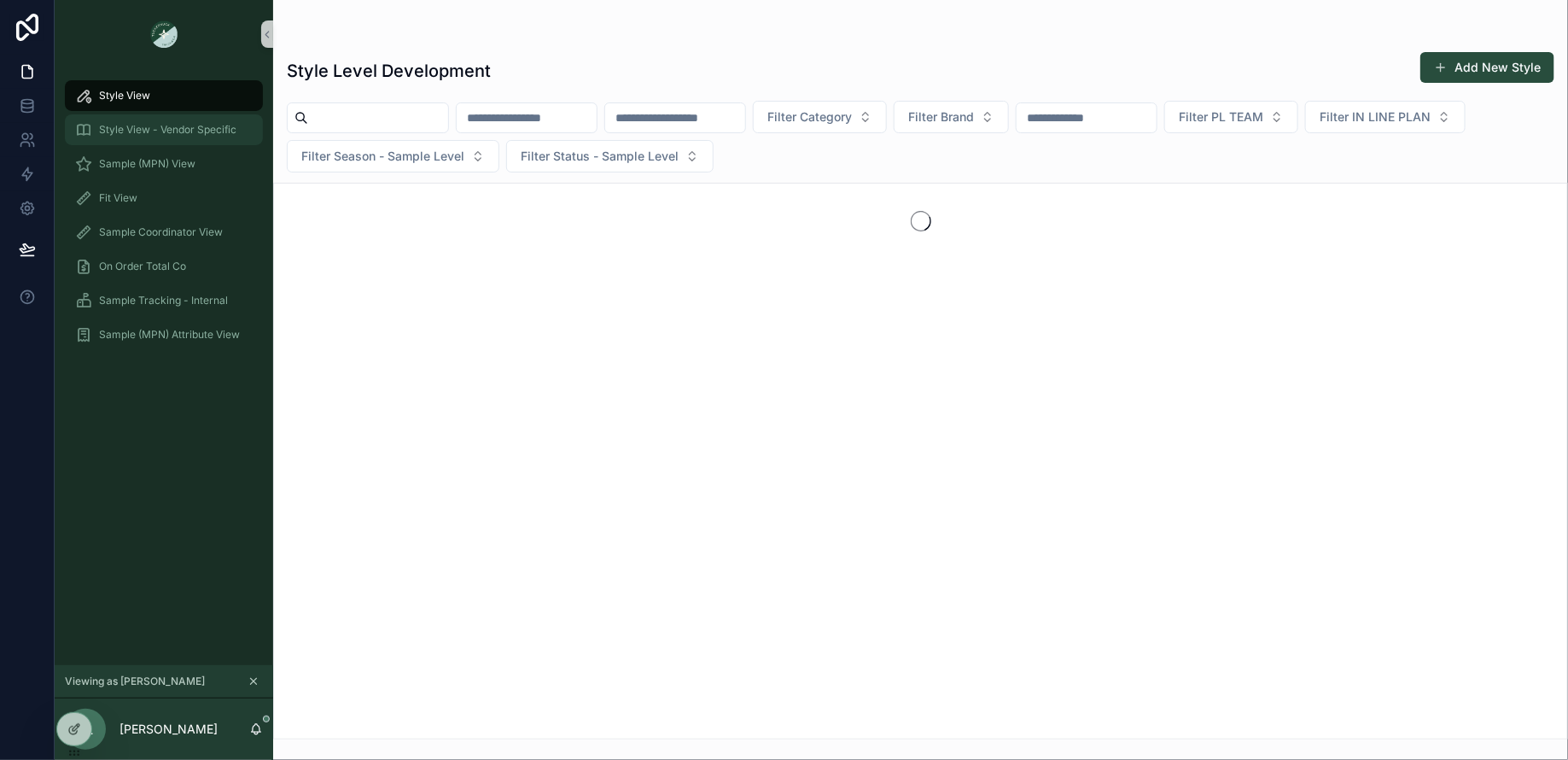
click at [212, 117] on div "Style View - Vendor Specific" at bounding box center [163, 130] width 177 height 27
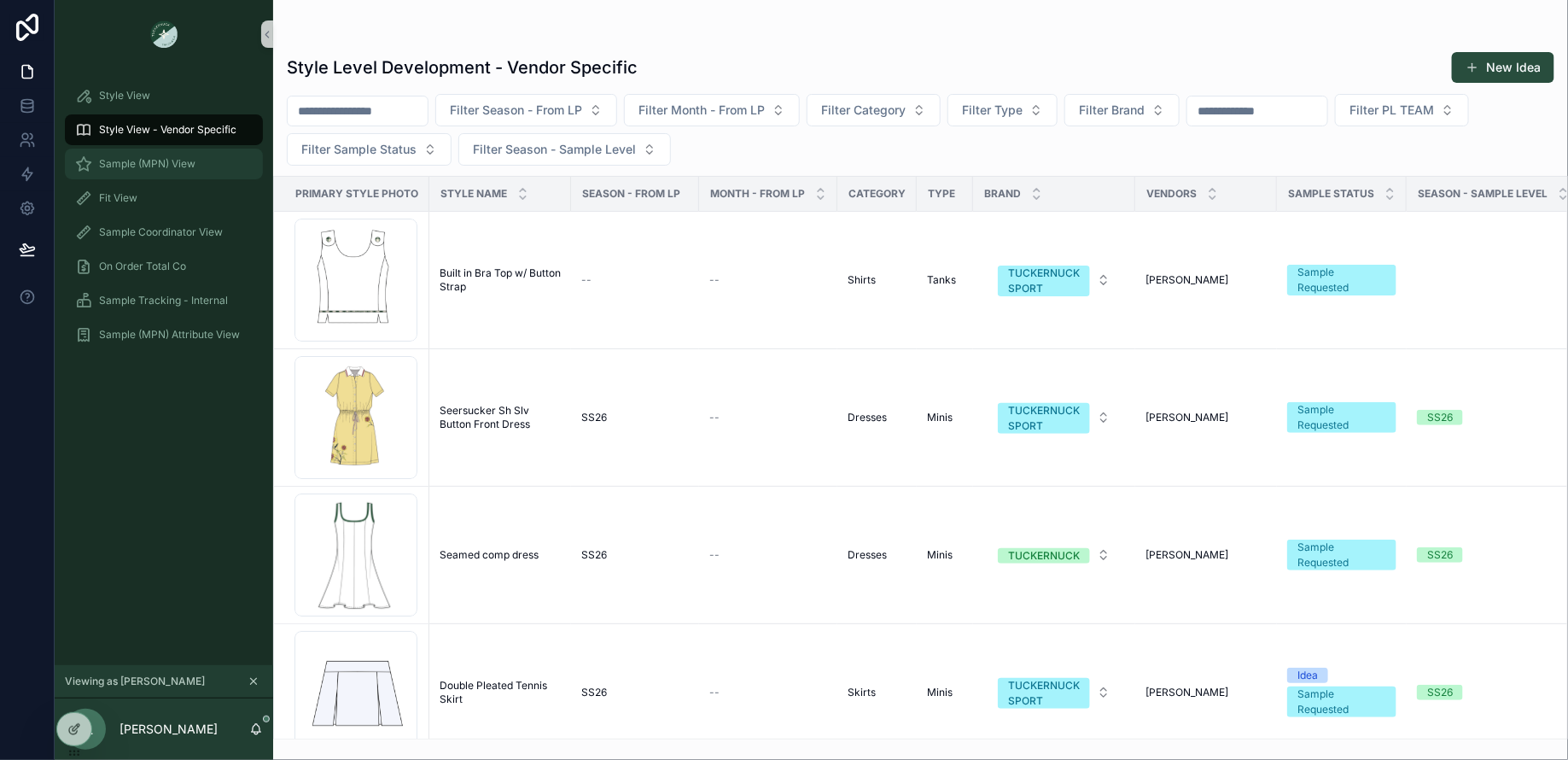
click at [165, 164] on span "Sample (MPN) View" at bounding box center [146, 163] width 96 height 13
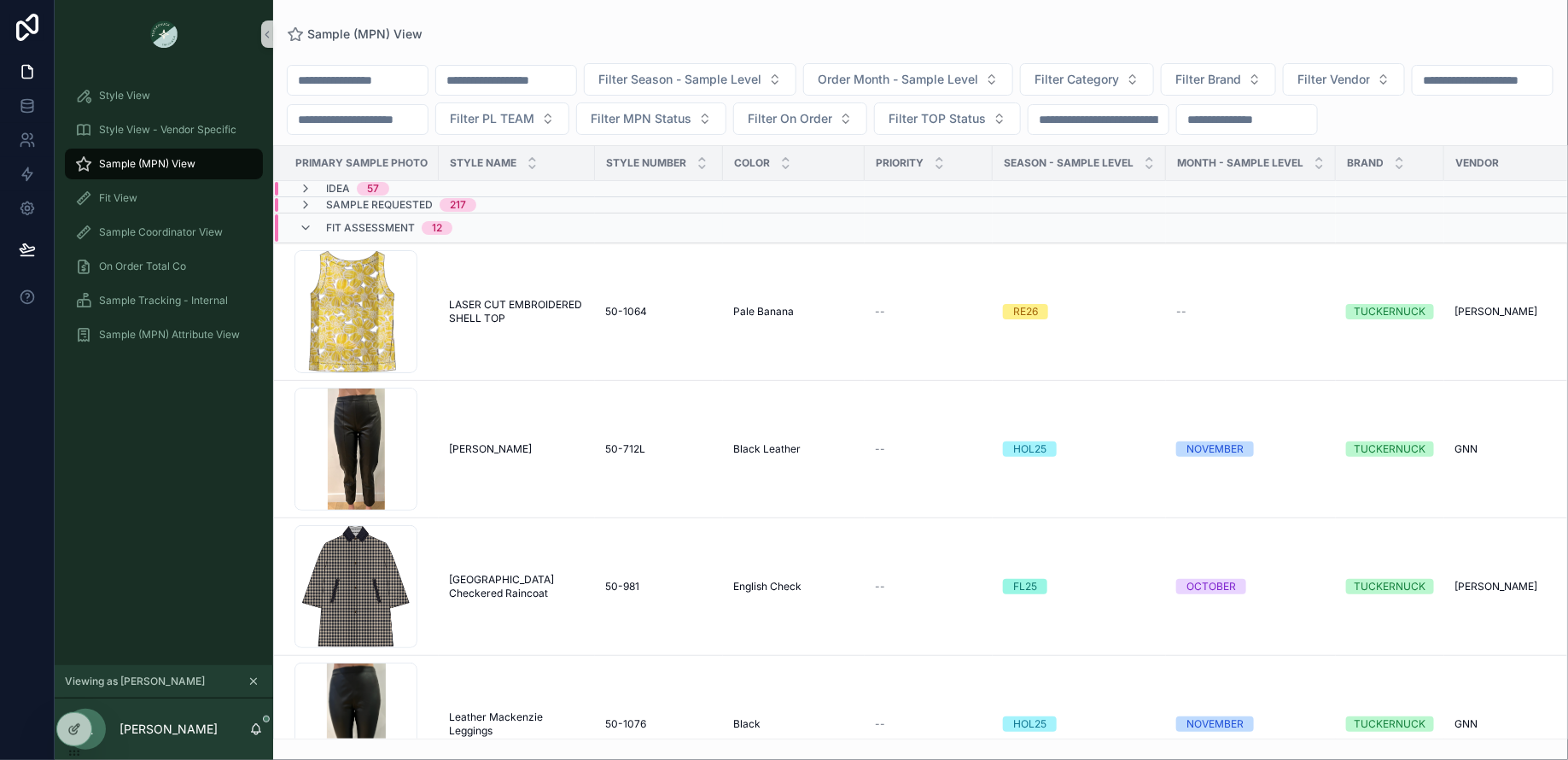
click at [402, 190] on div "Idea 57" at bounding box center [343, 188] width 131 height 13
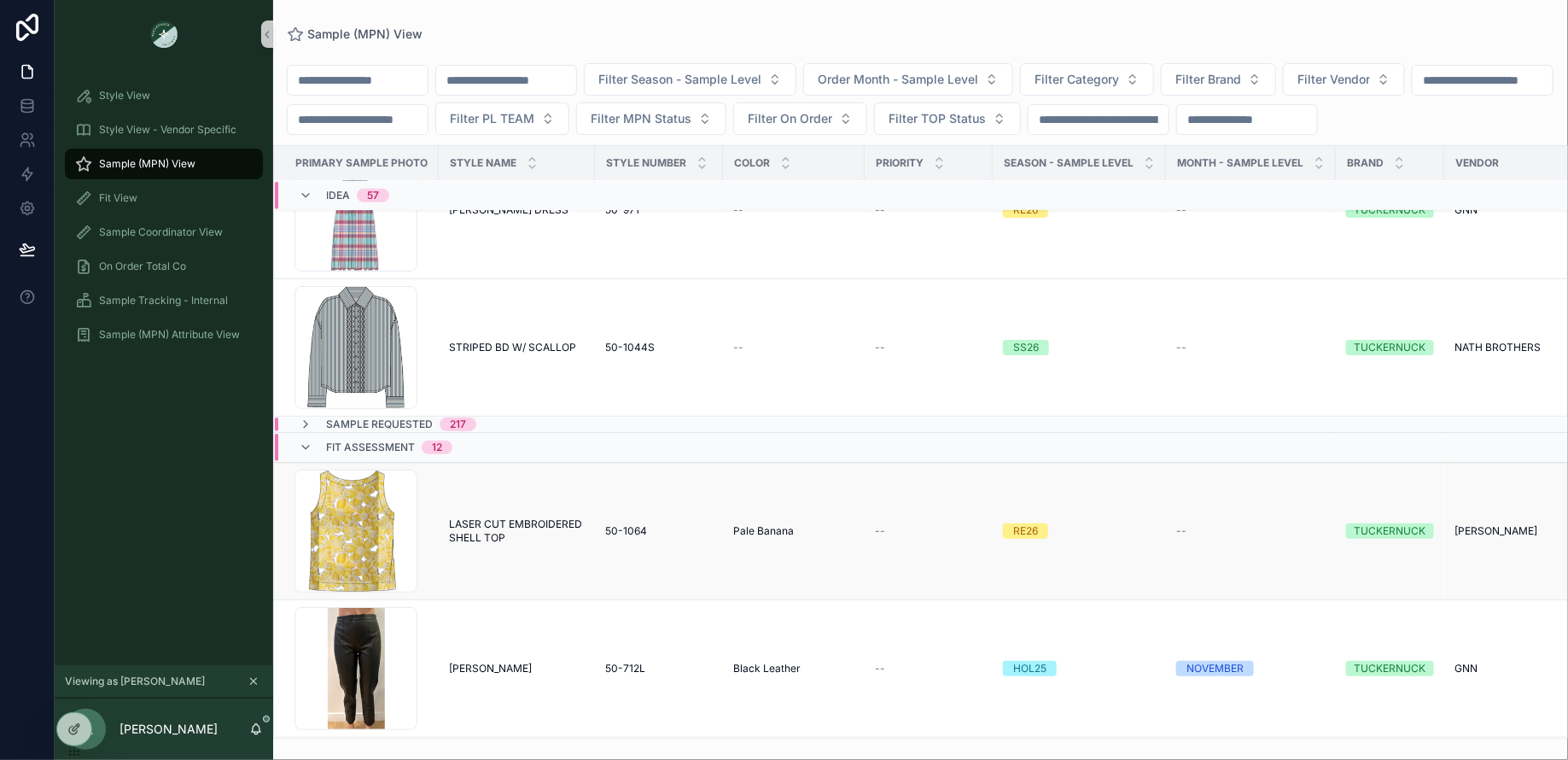
scroll to position [6647, 0]
click at [544, 434] on td "Fit Assessment 12" at bounding box center [498, 447] width 449 height 30
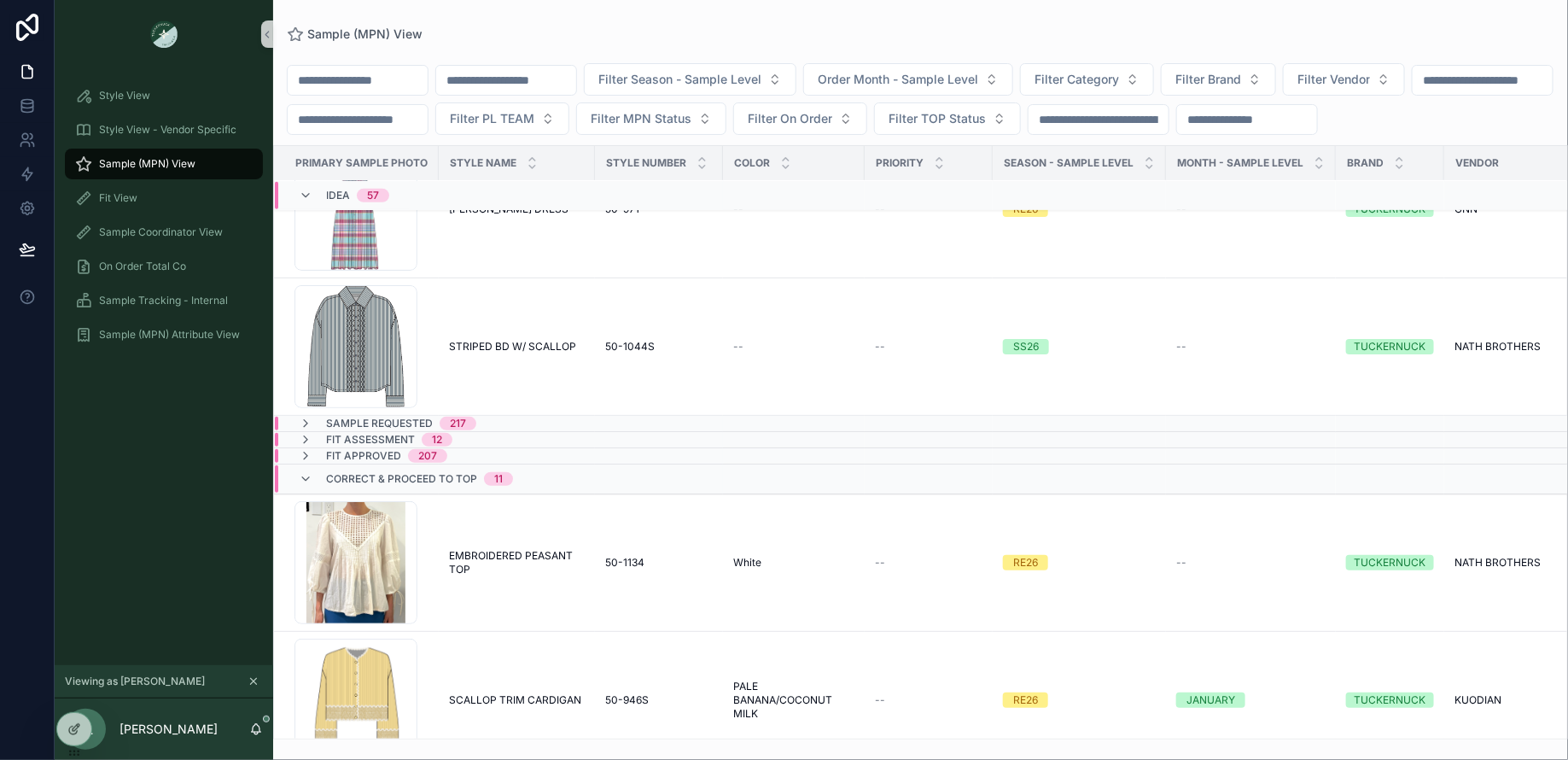
click at [530, 428] on div "Sample Requested 217" at bounding box center [498, 423] width 447 height 13
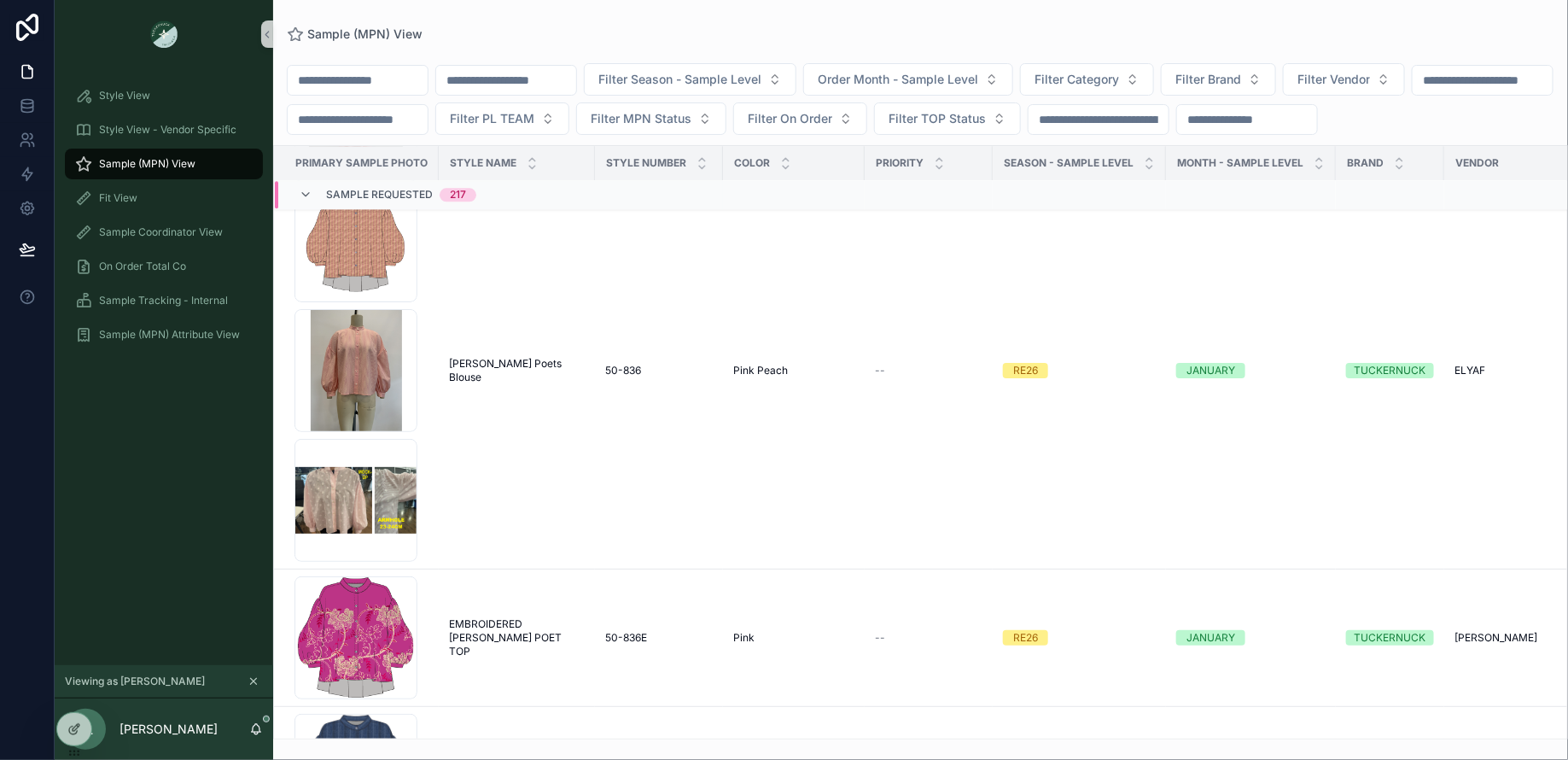
scroll to position [6869, 0]
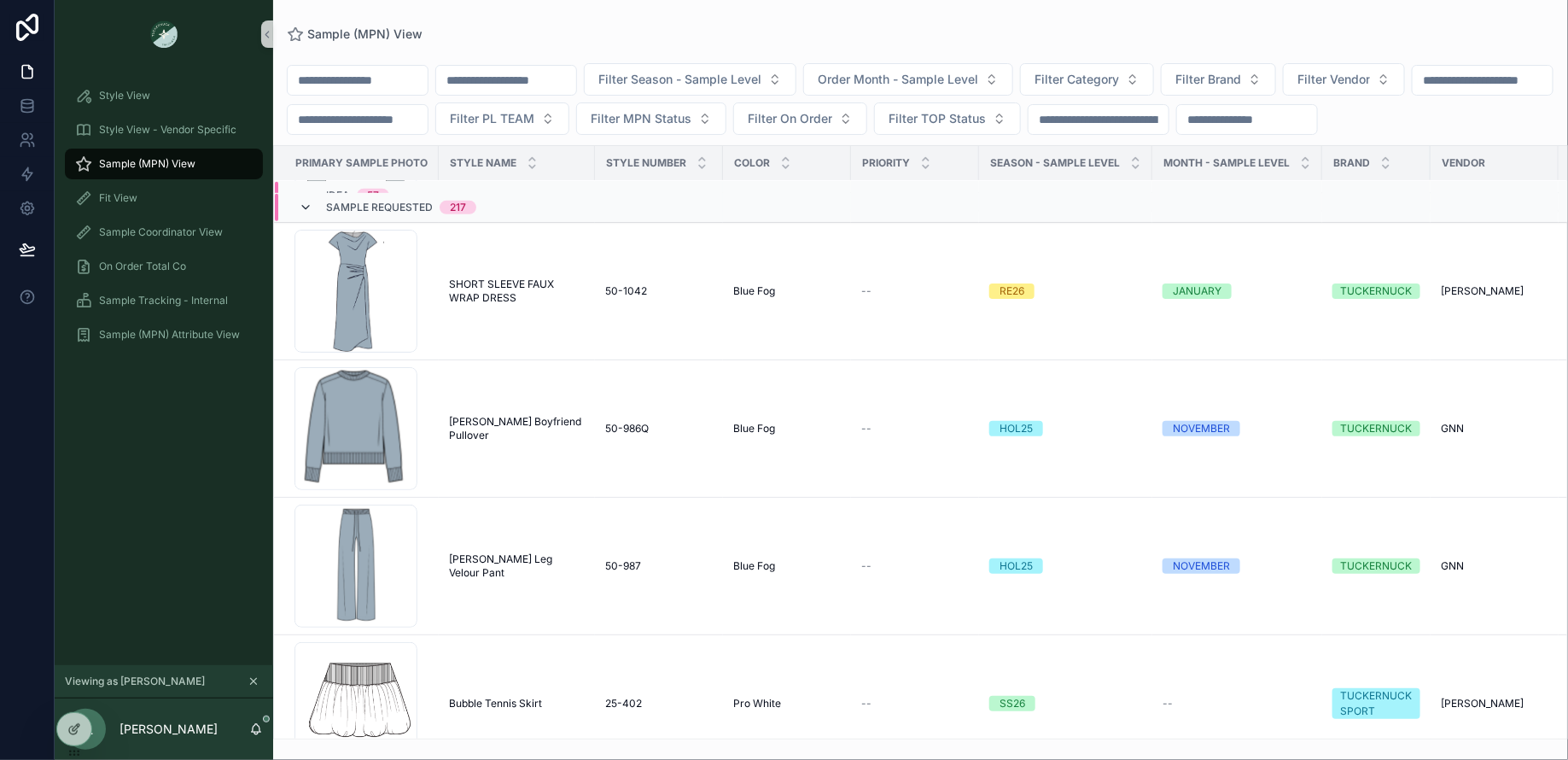
click at [305, 206] on icon "scrollable content" at bounding box center [304, 207] width 13 height 13
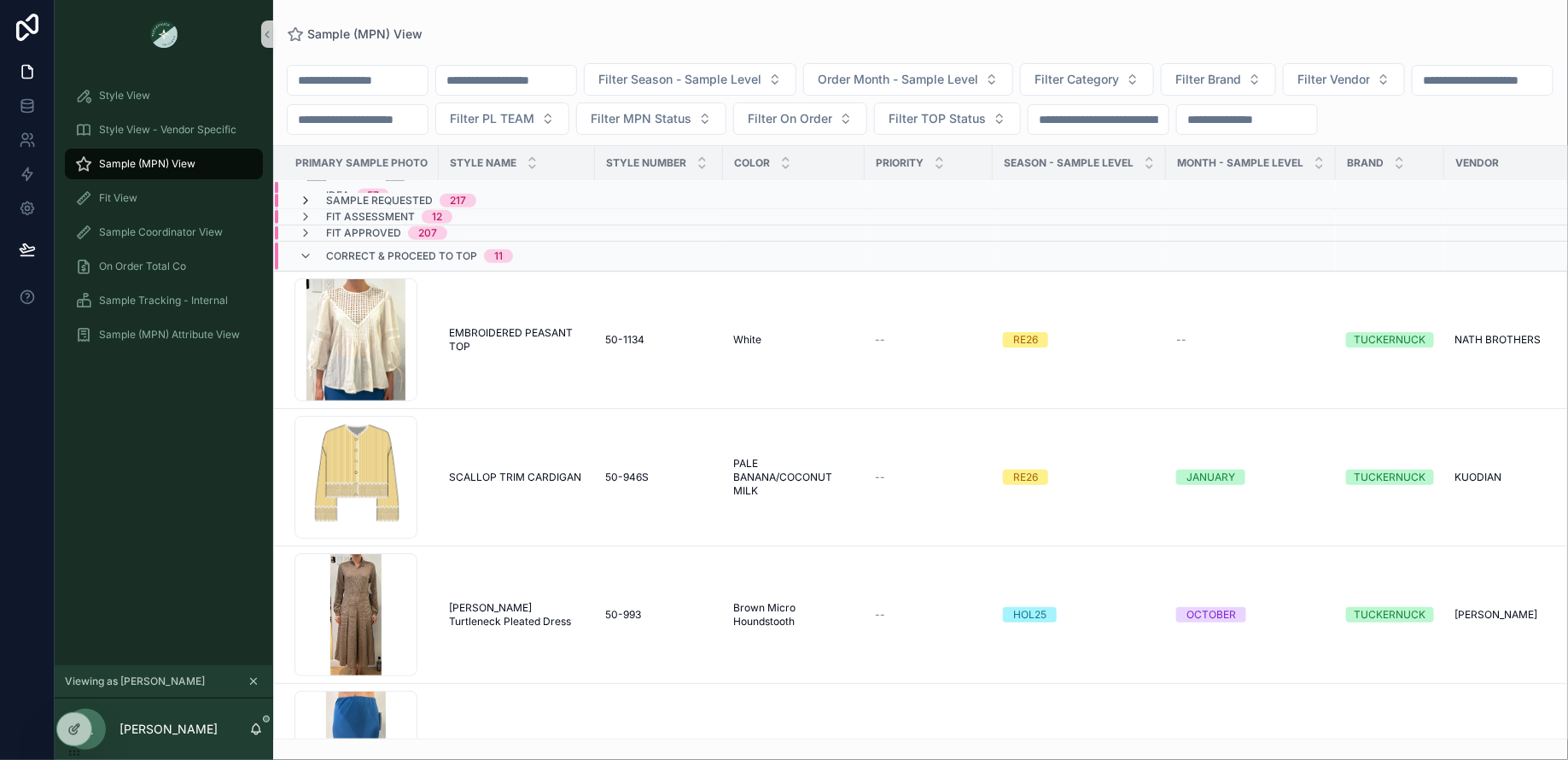
click at [307, 195] on icon "scrollable content" at bounding box center [304, 200] width 13 height 13
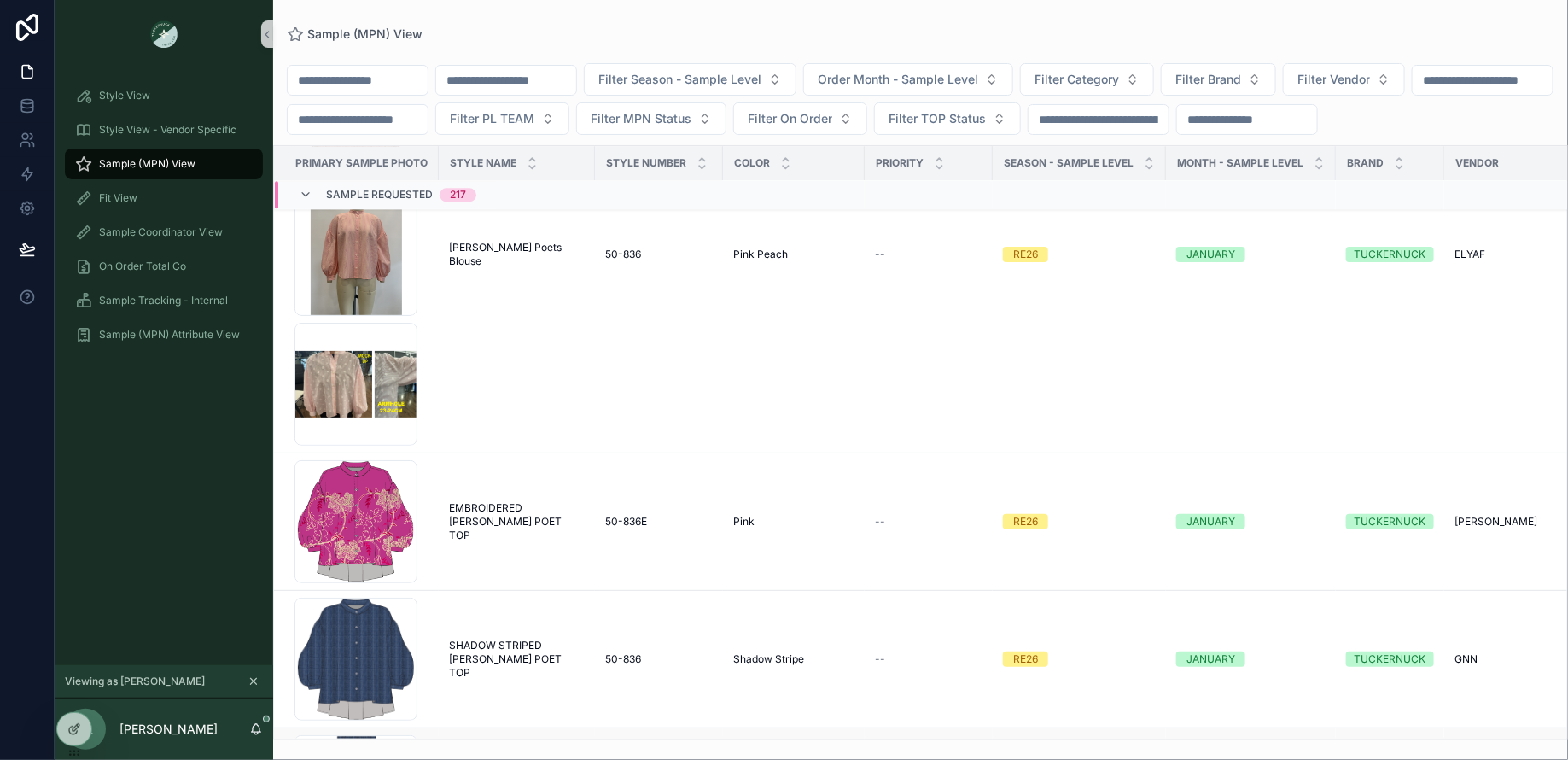
scroll to position [8722, 0]
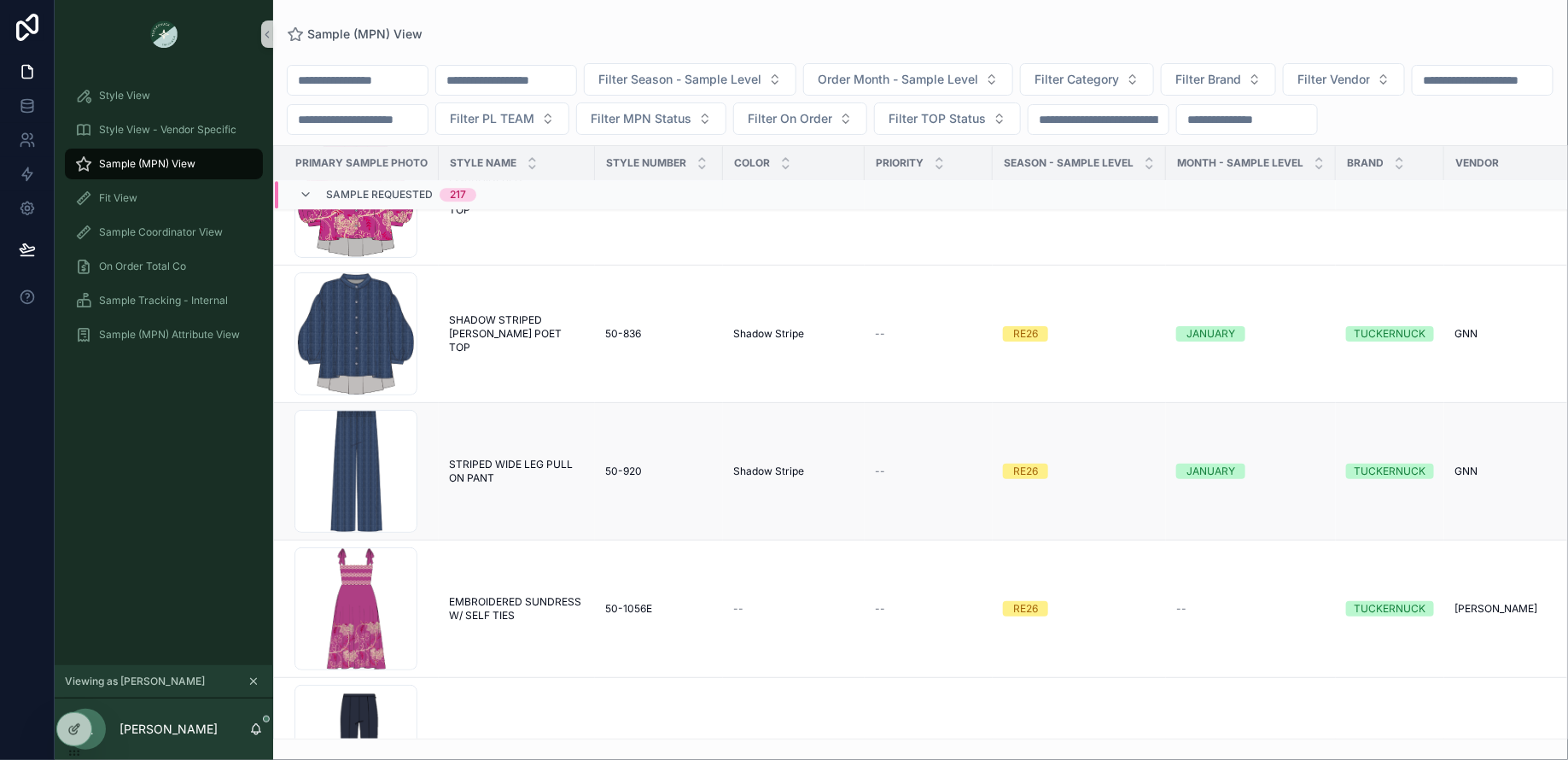
click at [512, 470] on span "STRIPED WIDE LEG PULL ON PANT" at bounding box center [517, 470] width 136 height 27
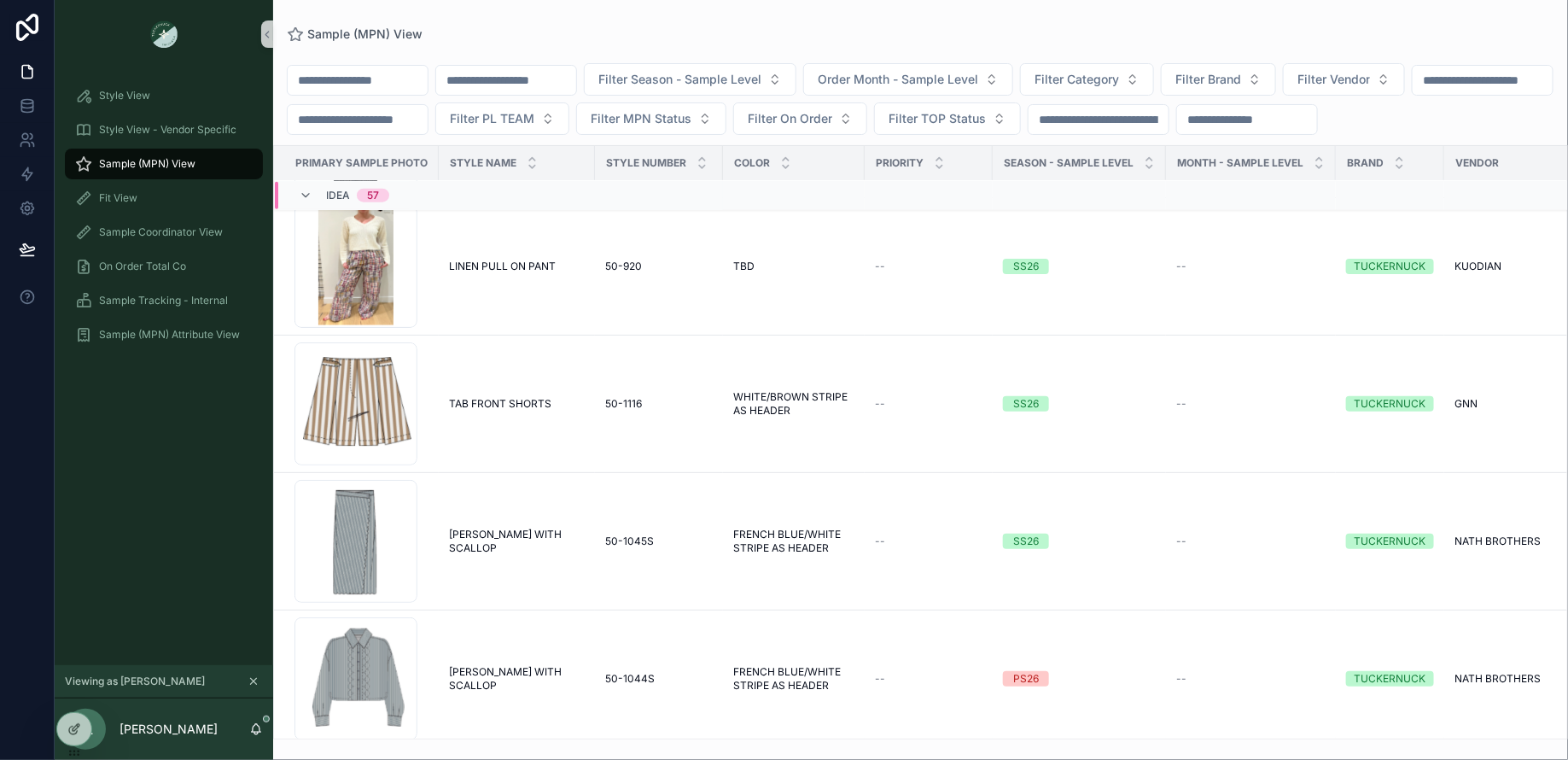
scroll to position [1355, 0]
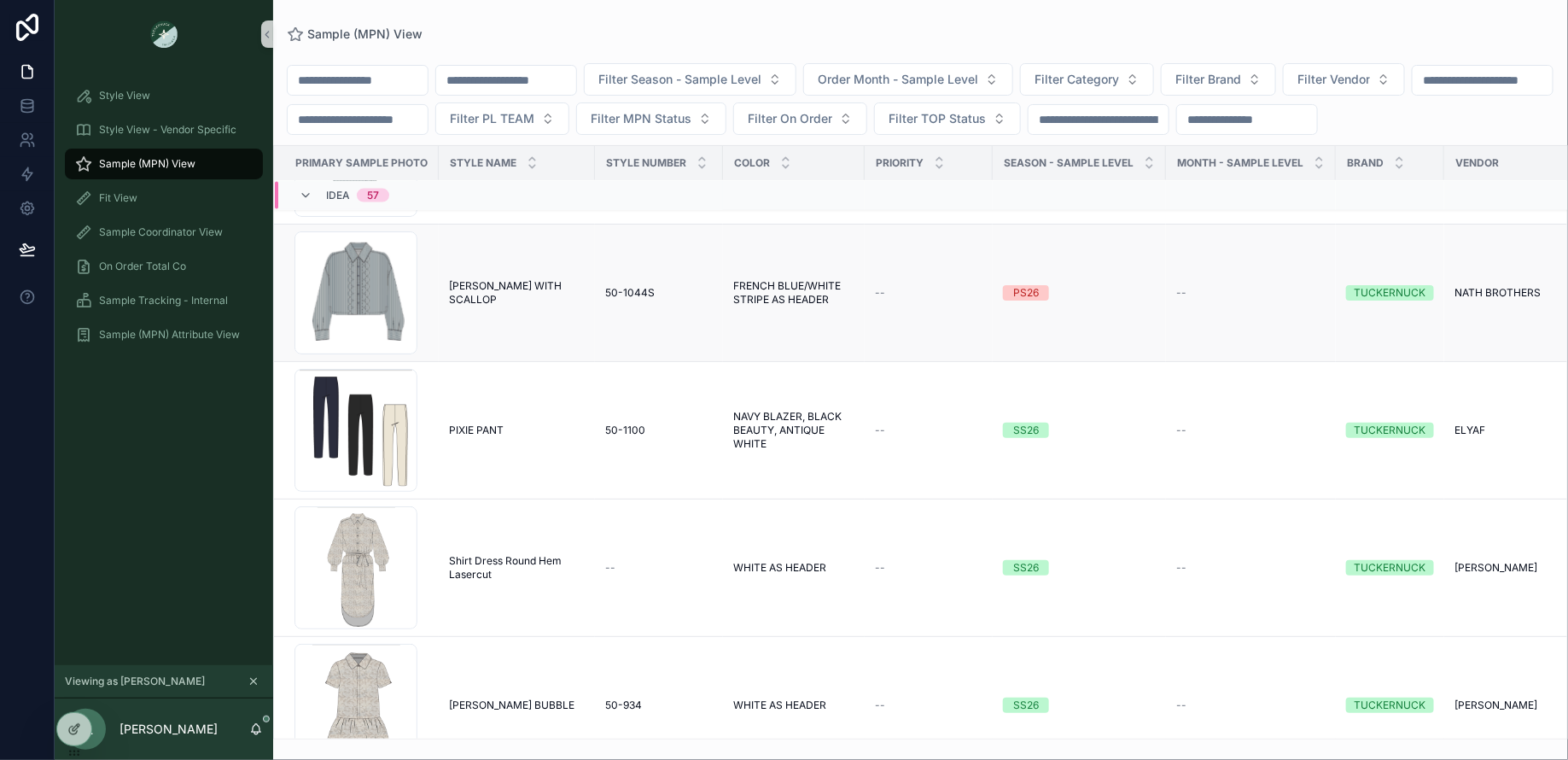
click at [487, 298] on span "[PERSON_NAME] WITH SCALLOP" at bounding box center [517, 292] width 136 height 27
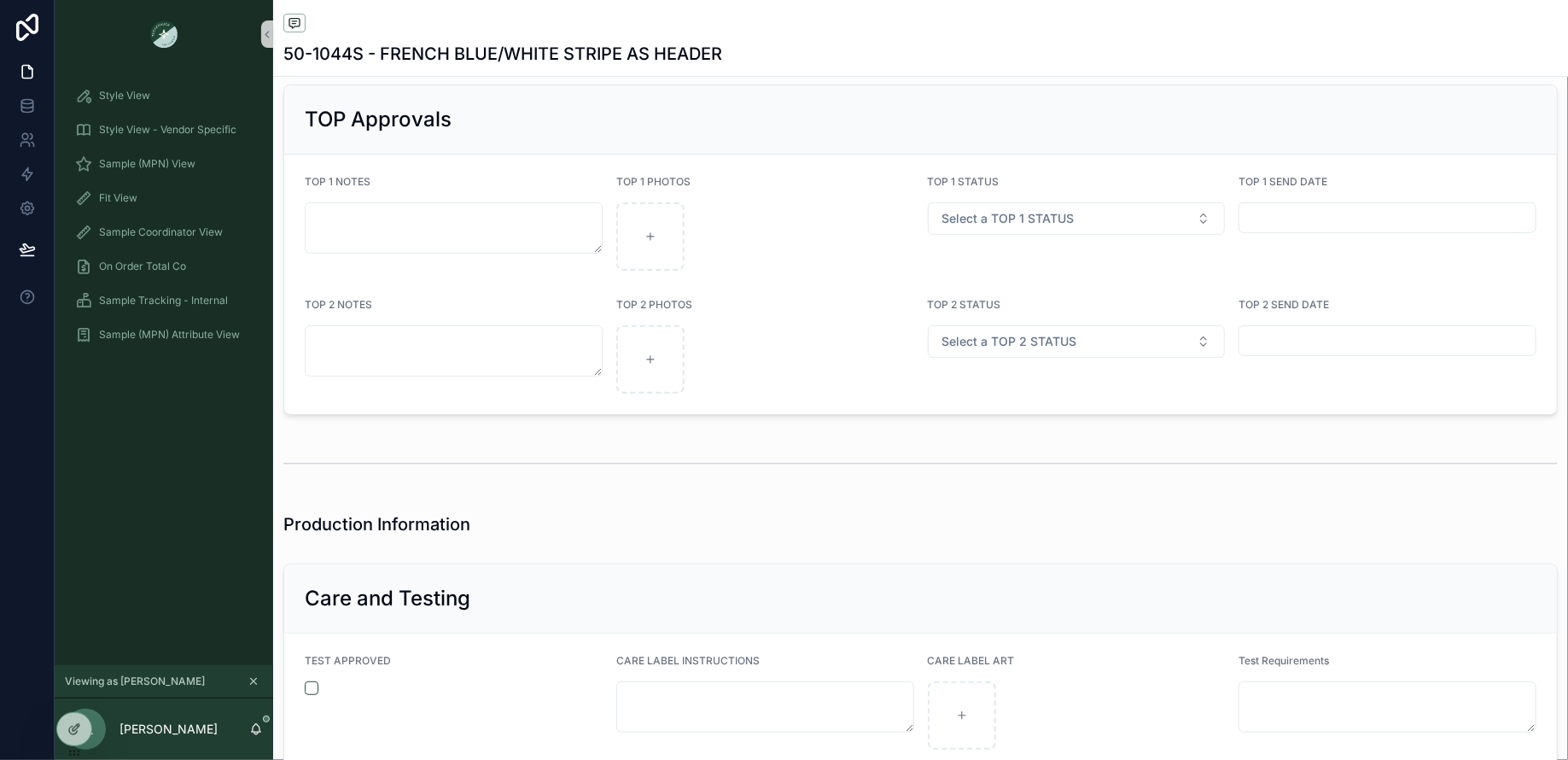
scroll to position [3660, 0]
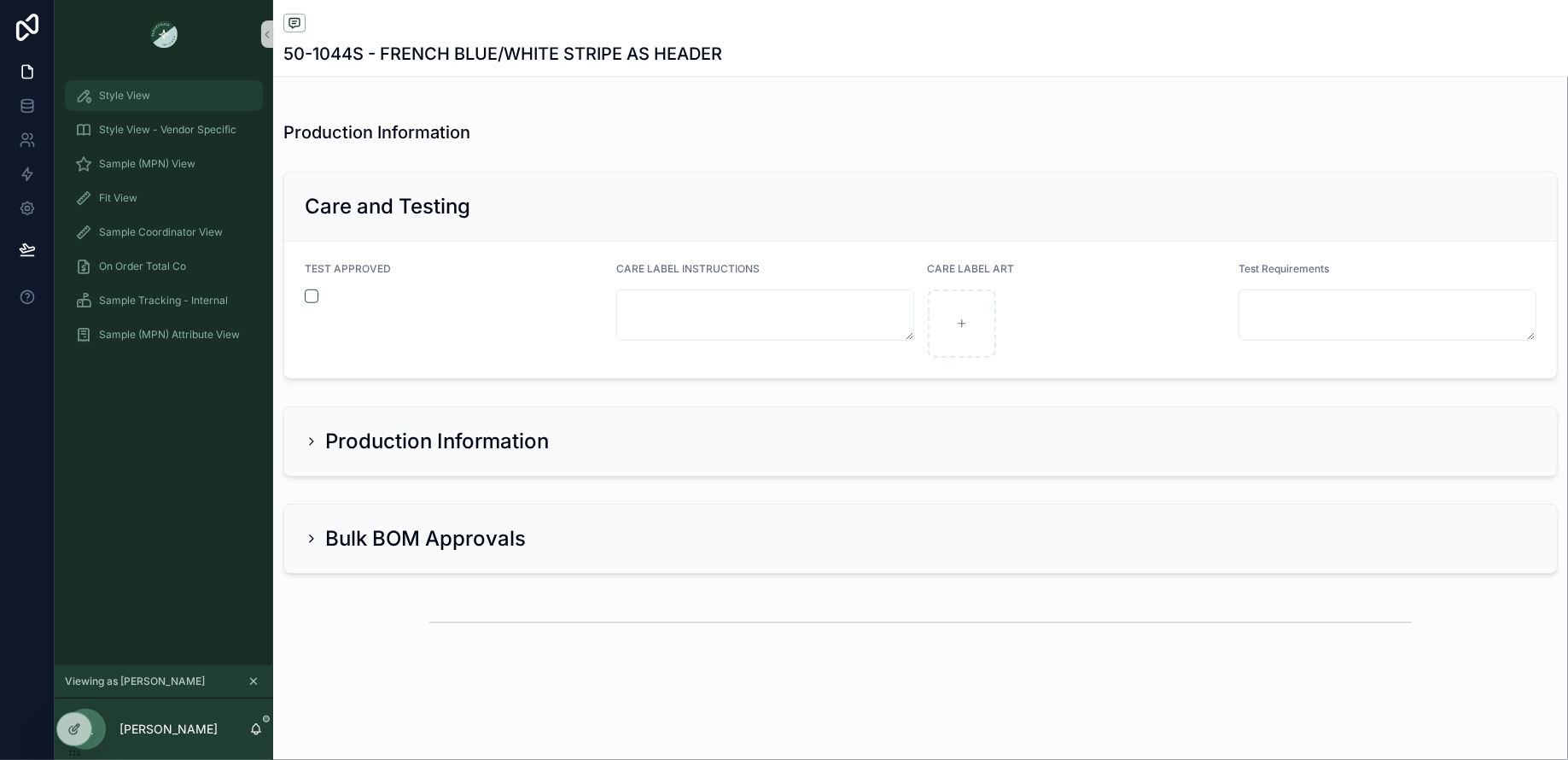
click at [141, 98] on span "Style View" at bounding box center [124, 95] width 51 height 13
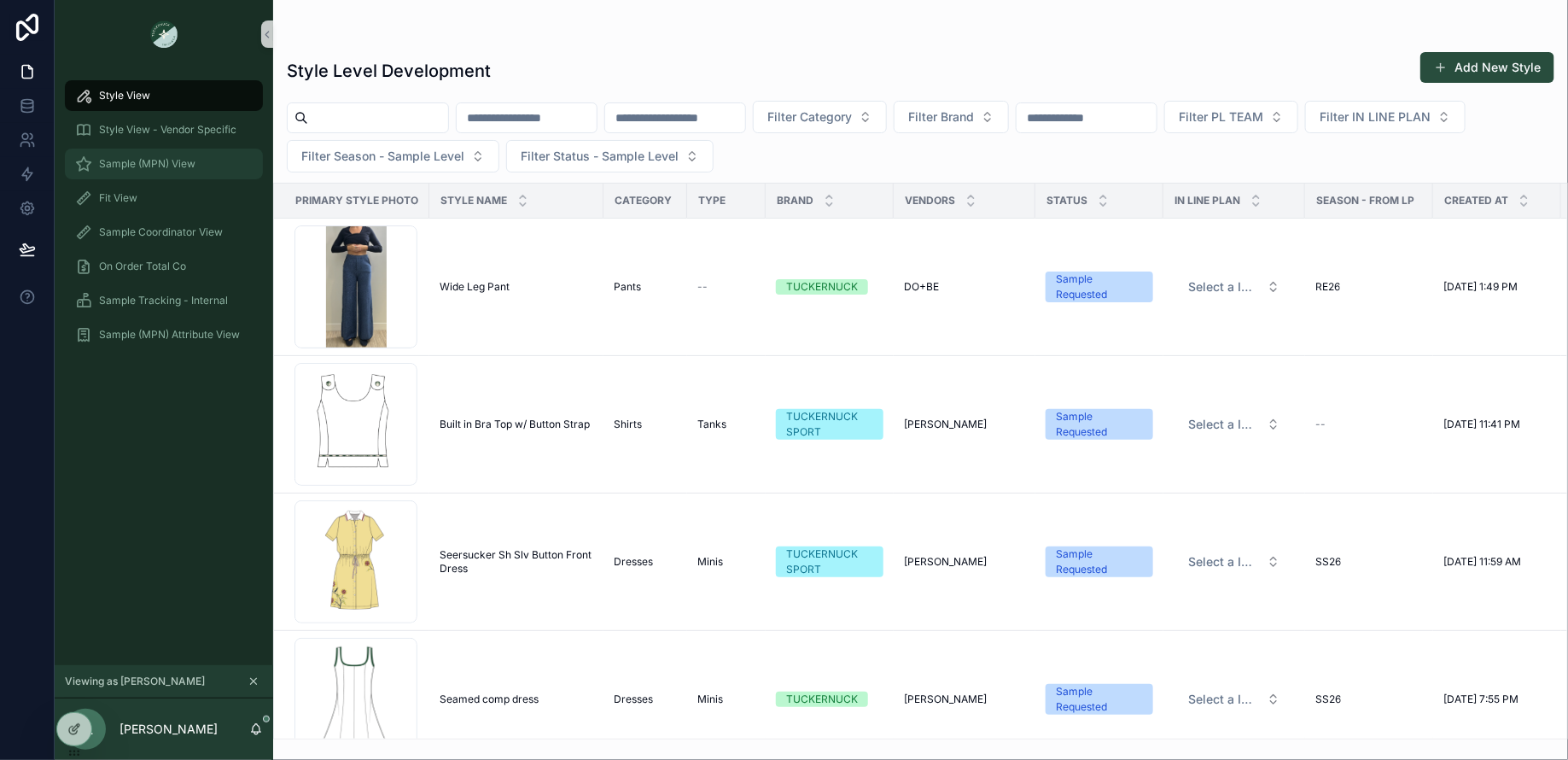
click at [196, 148] on link "Sample (MPN) View" at bounding box center [163, 163] width 198 height 31
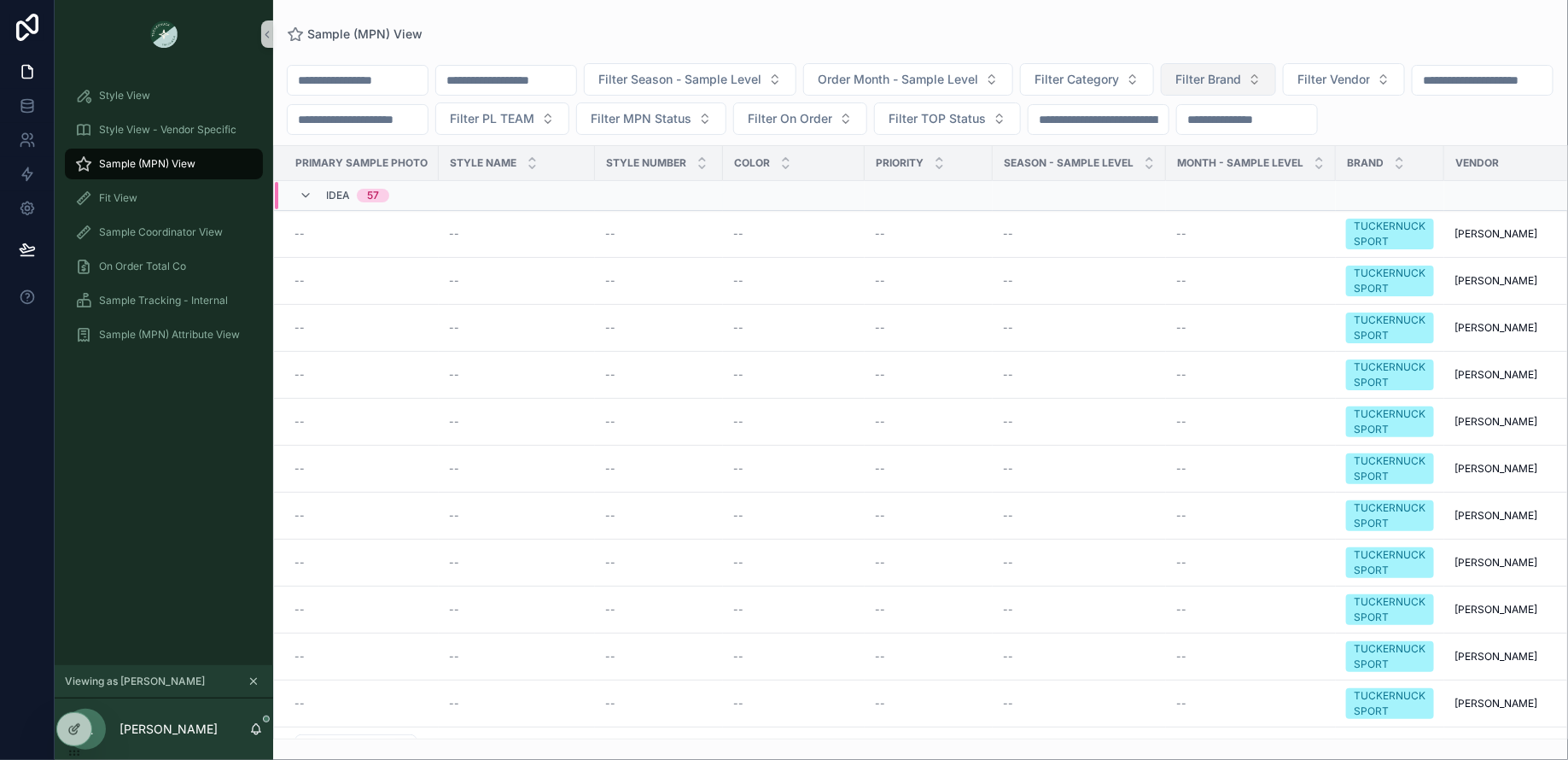
click at [1276, 64] on button "Filter Brand" at bounding box center [1218, 79] width 116 height 33
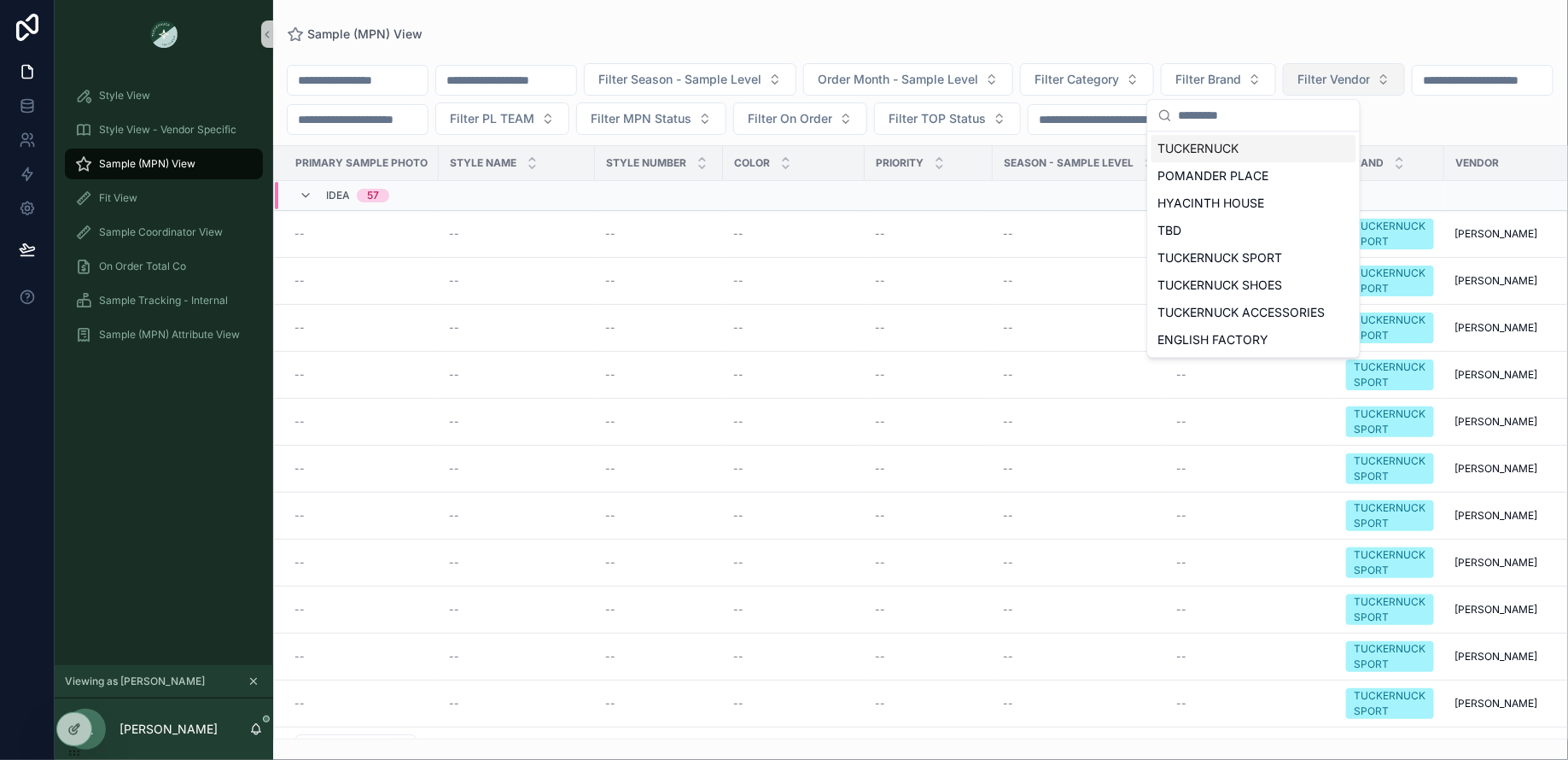
click at [1369, 81] on span "Filter Vendor" at bounding box center [1333, 79] width 72 height 17
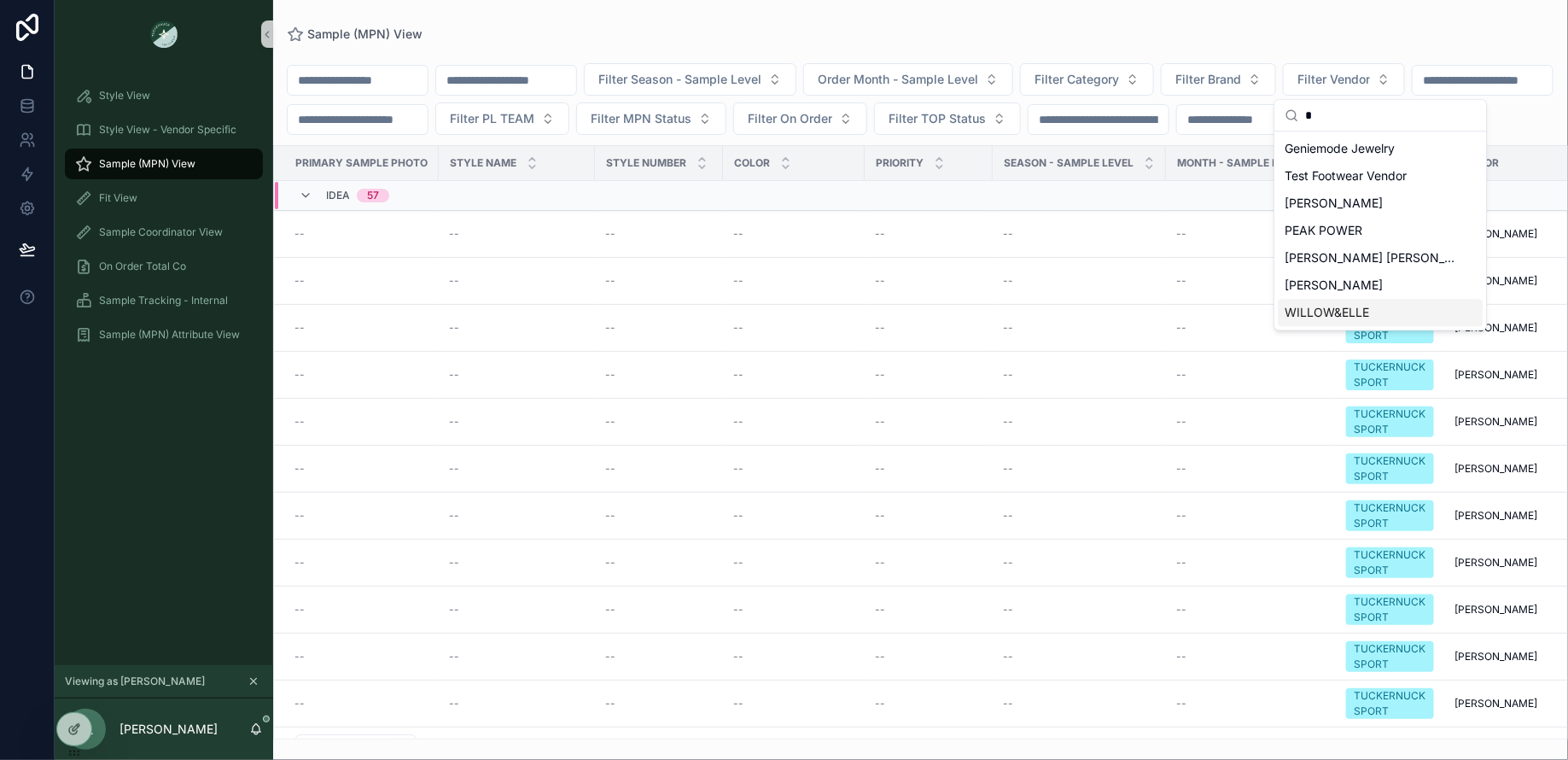
type input "*"
click at [1336, 312] on span "WILLOW&ELLE" at bounding box center [1327, 312] width 85 height 17
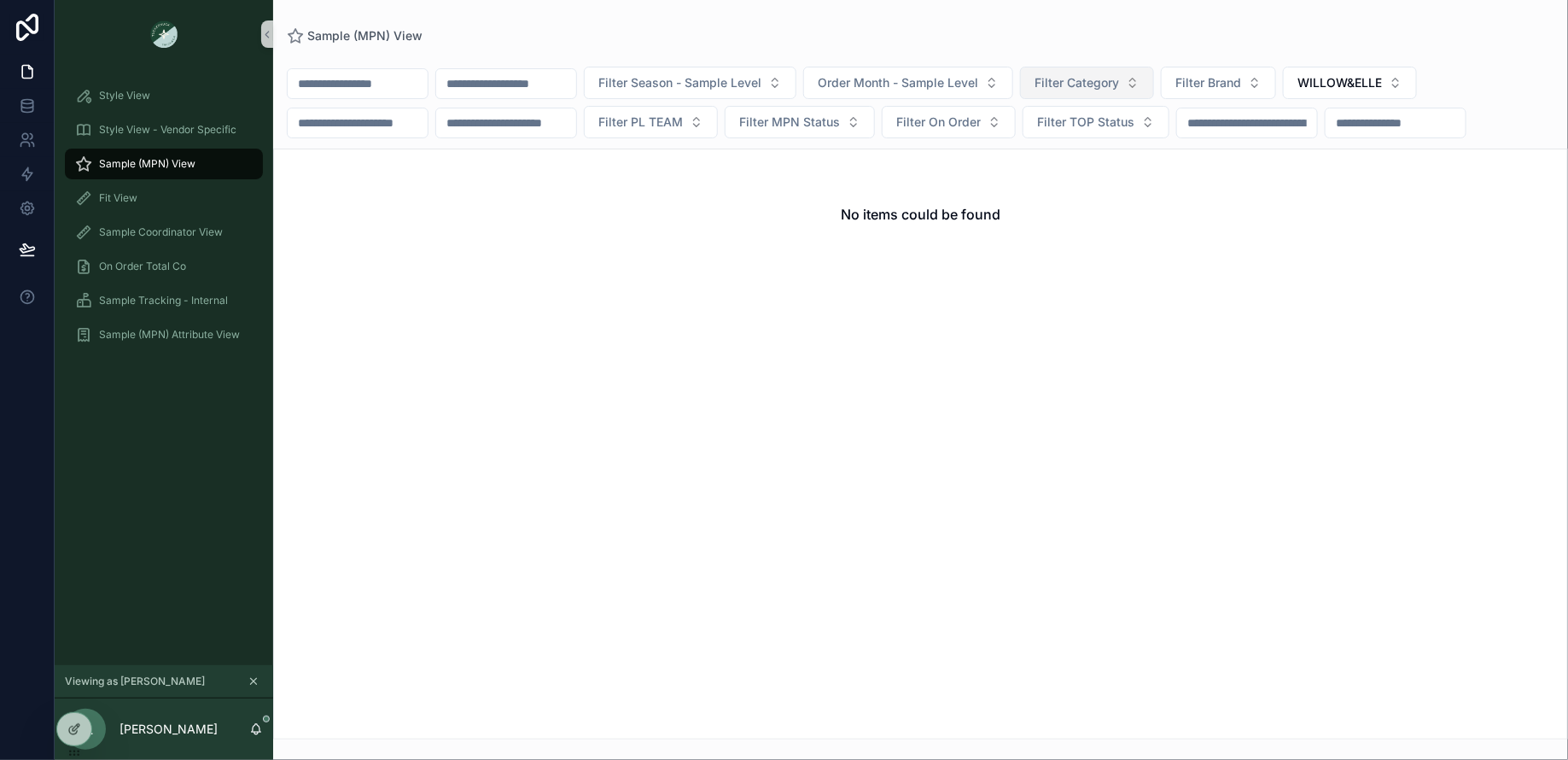
click at [1119, 91] on span "Filter Category" at bounding box center [1077, 82] width 85 height 17
type input "***"
click at [1137, 139] on div "Shirts" at bounding box center [1122, 152] width 205 height 27
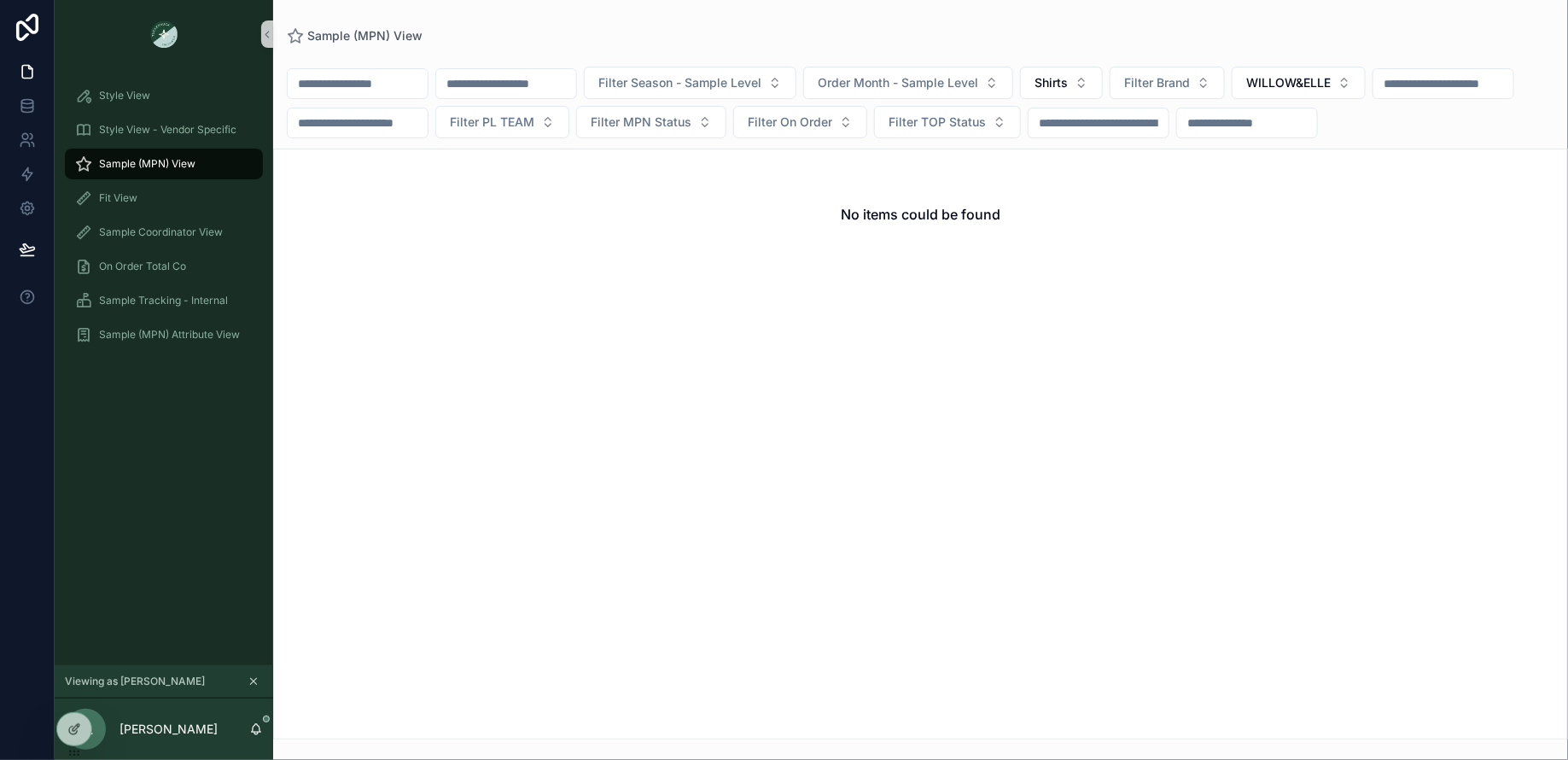
click at [251, 681] on icon "scrollable content" at bounding box center [253, 681] width 12 height 12
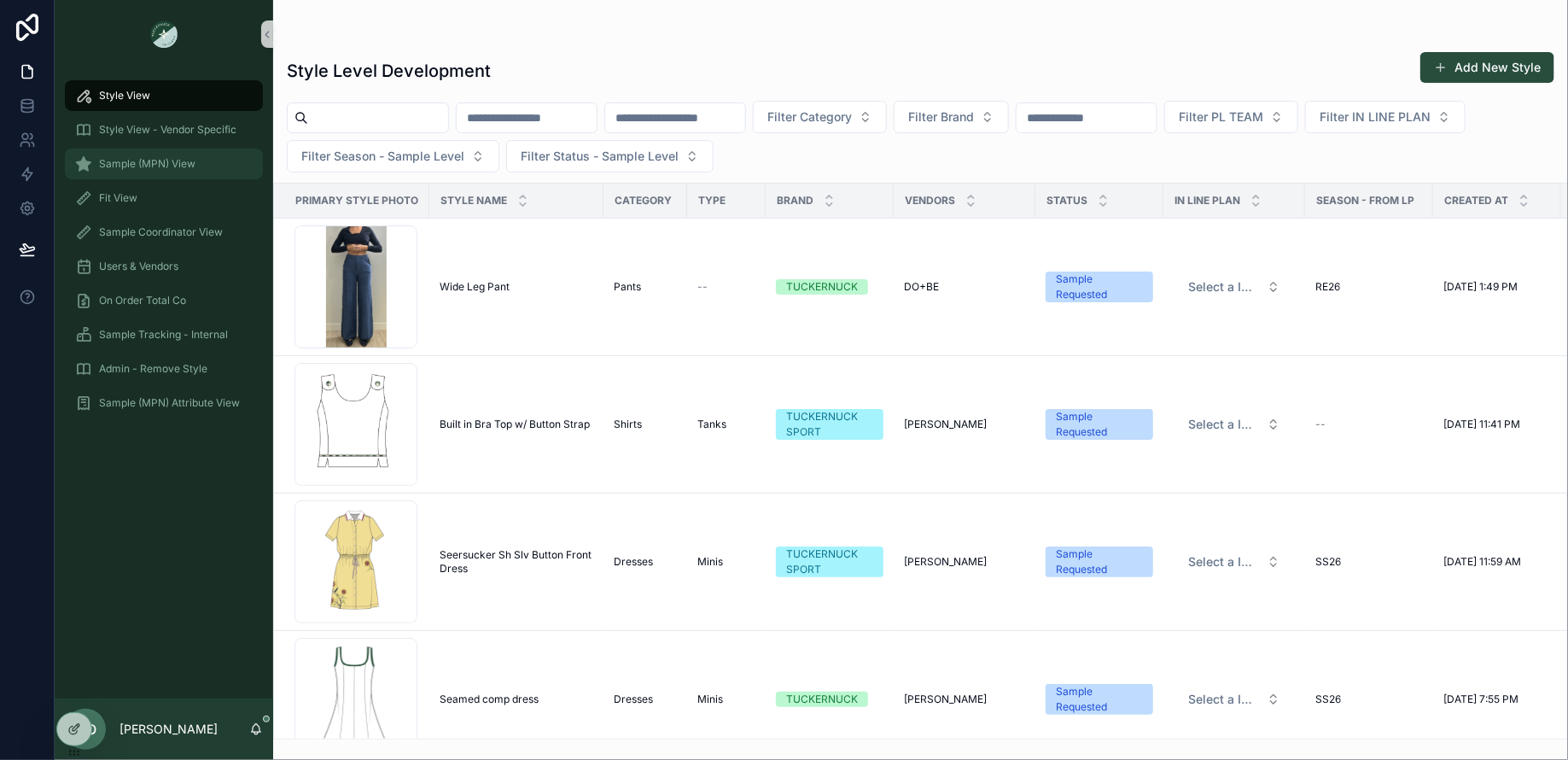
click at [109, 170] on div "Sample (MPN) View" at bounding box center [163, 163] width 177 height 27
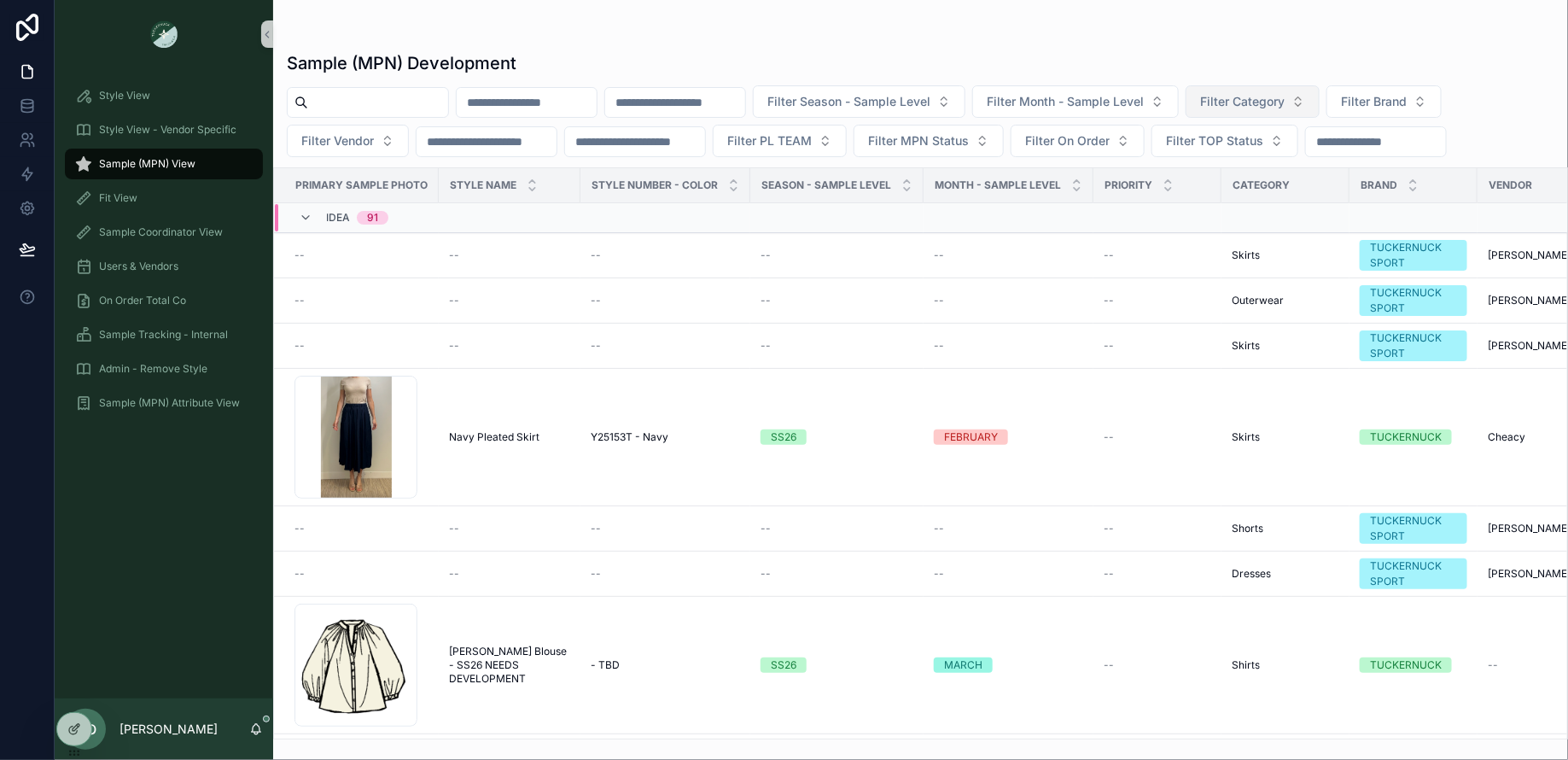
click at [1319, 100] on button "Filter Category" at bounding box center [1252, 102] width 134 height 33
type input "**"
click at [1237, 223] on span "Shirts" at bounding box center [1225, 226] width 32 height 17
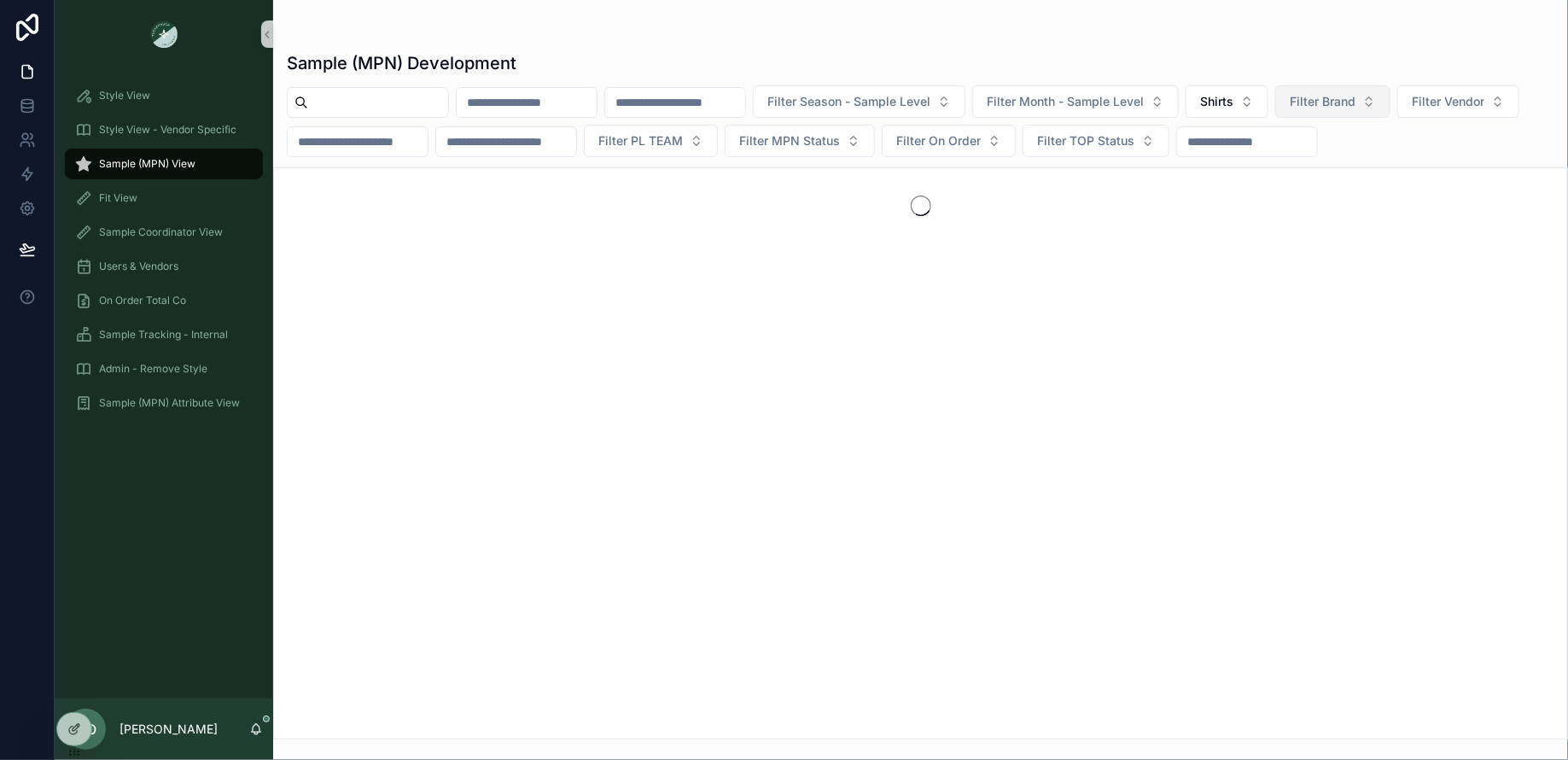
click at [1355, 93] on span "Filter Brand" at bounding box center [1322, 101] width 65 height 17
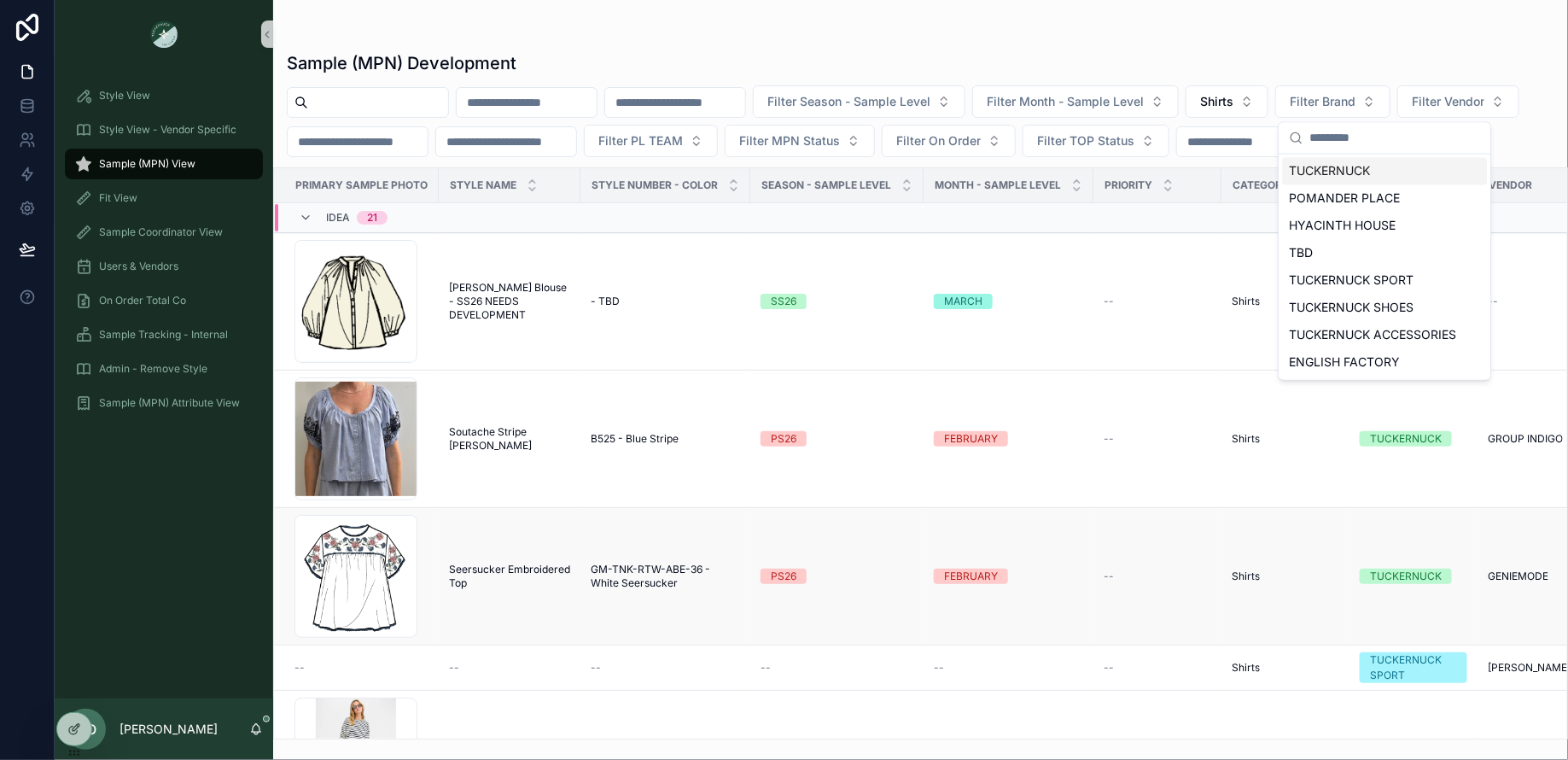
scroll to position [630, 0]
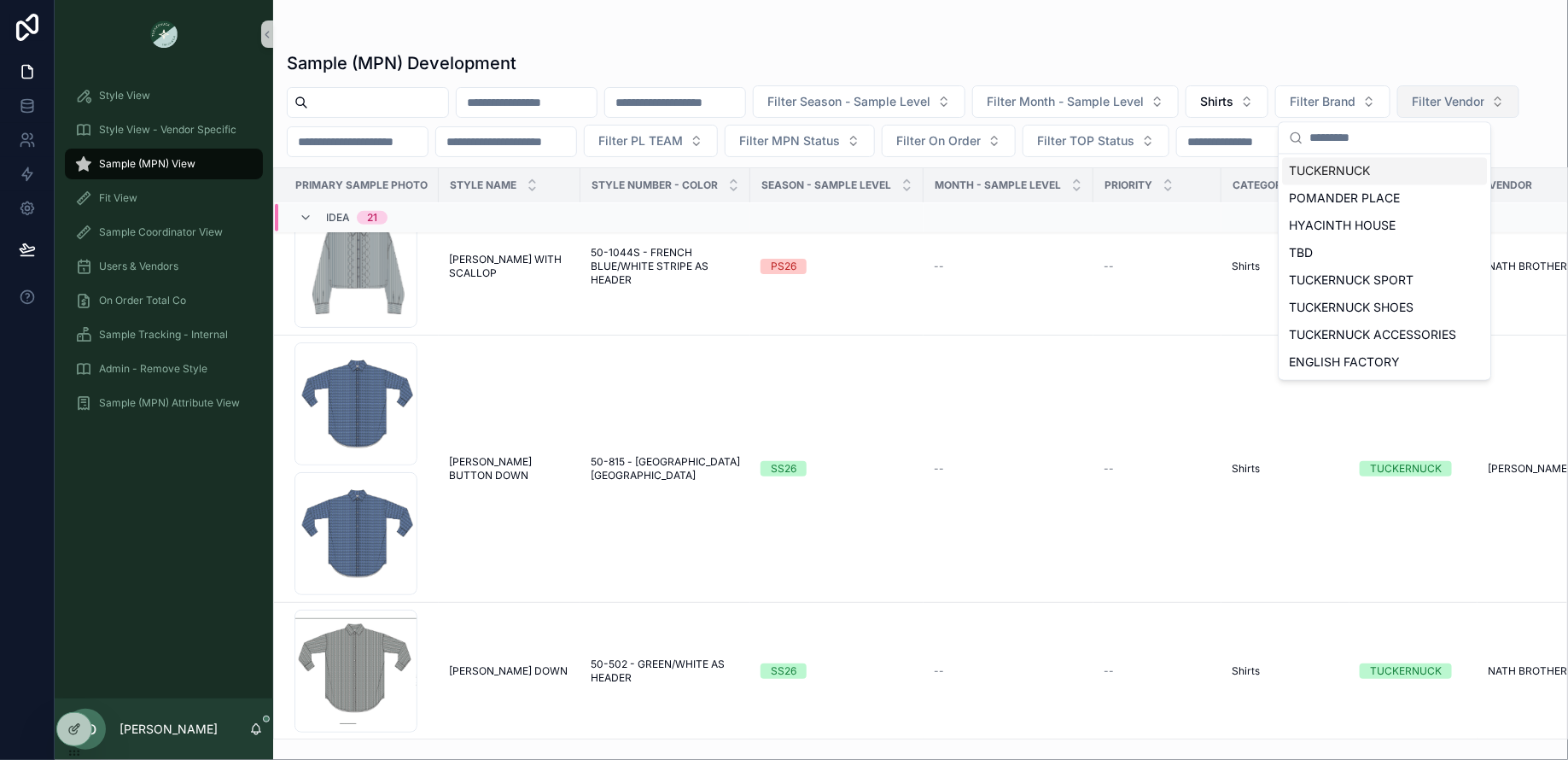
click at [1412, 110] on span "Filter Vendor" at bounding box center [1448, 101] width 72 height 17
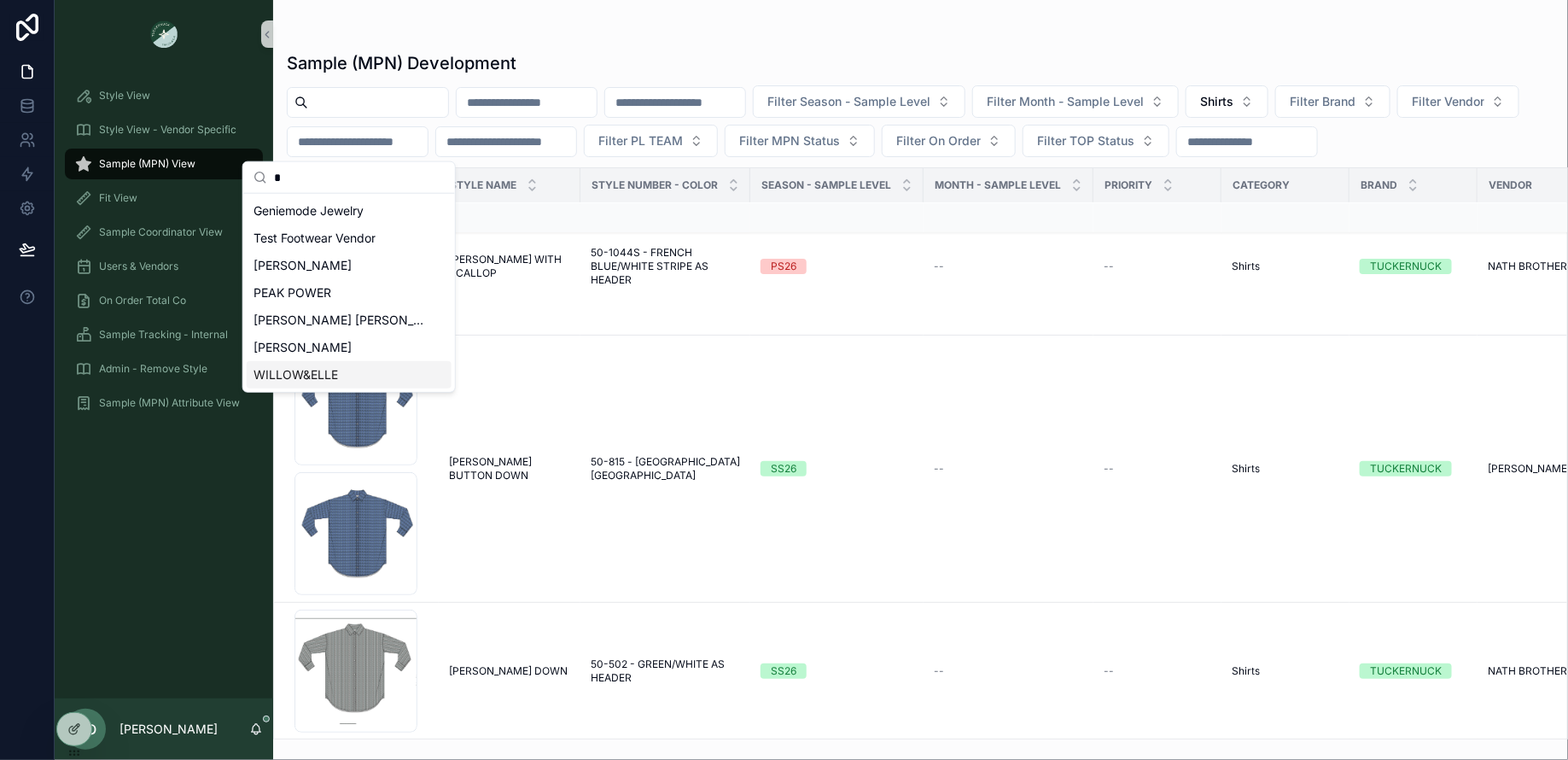
type input "*"
click at [409, 378] on div "WILLOW&ELLE" at bounding box center [349, 374] width 205 height 27
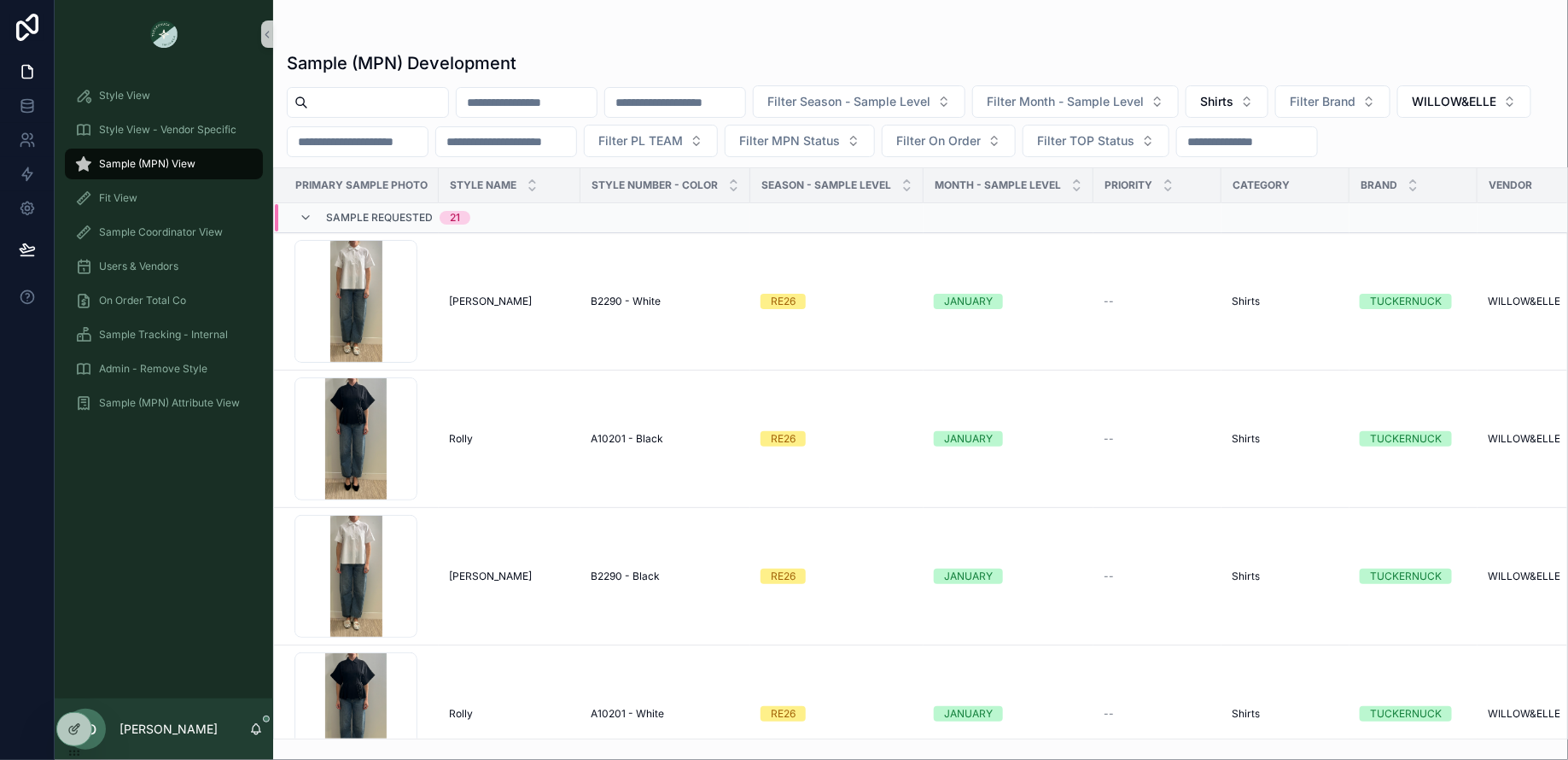
click at [355, 226] on div "Sample Requested 21" at bounding box center [397, 217] width 144 height 27
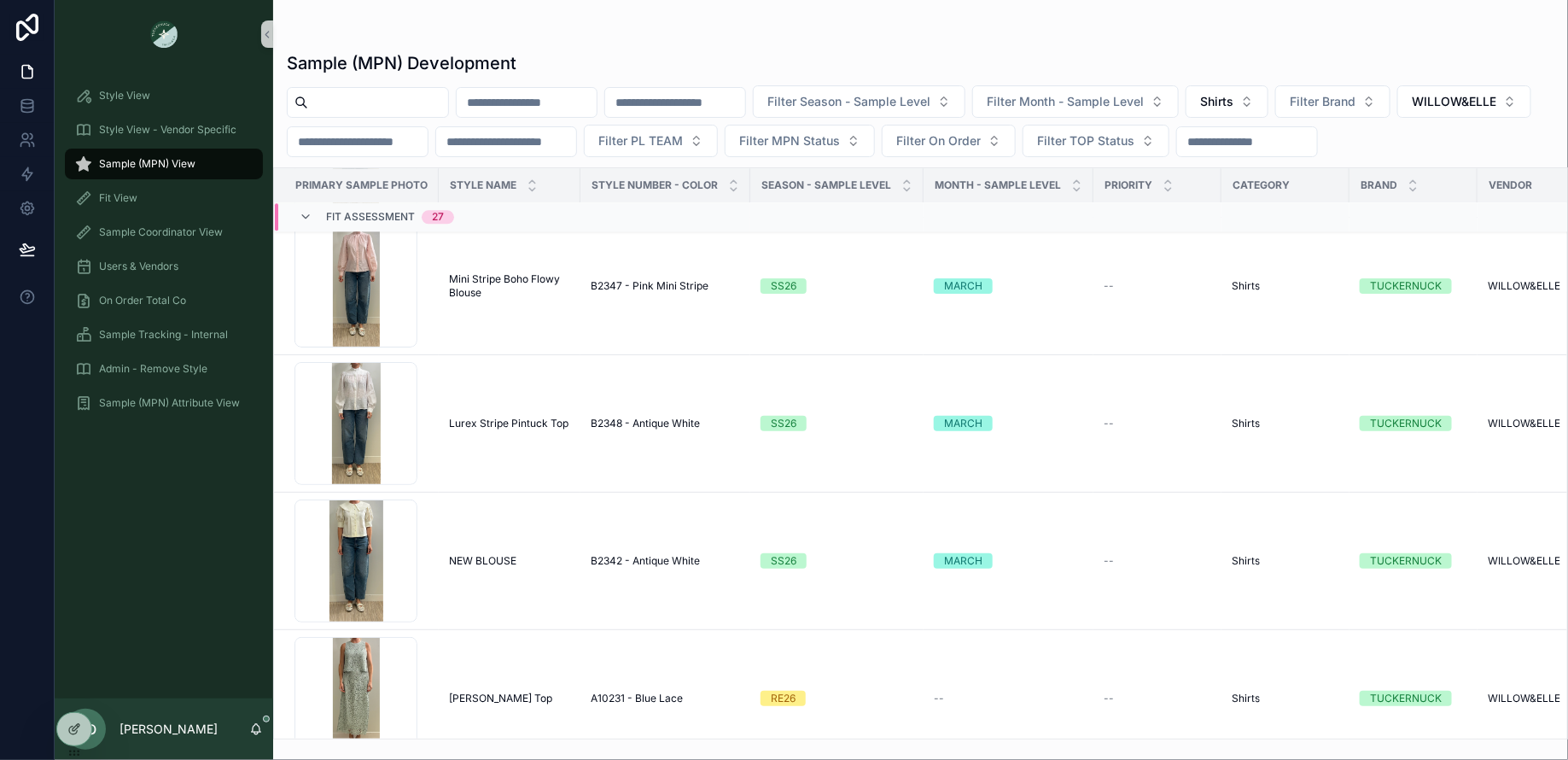
scroll to position [2037, 0]
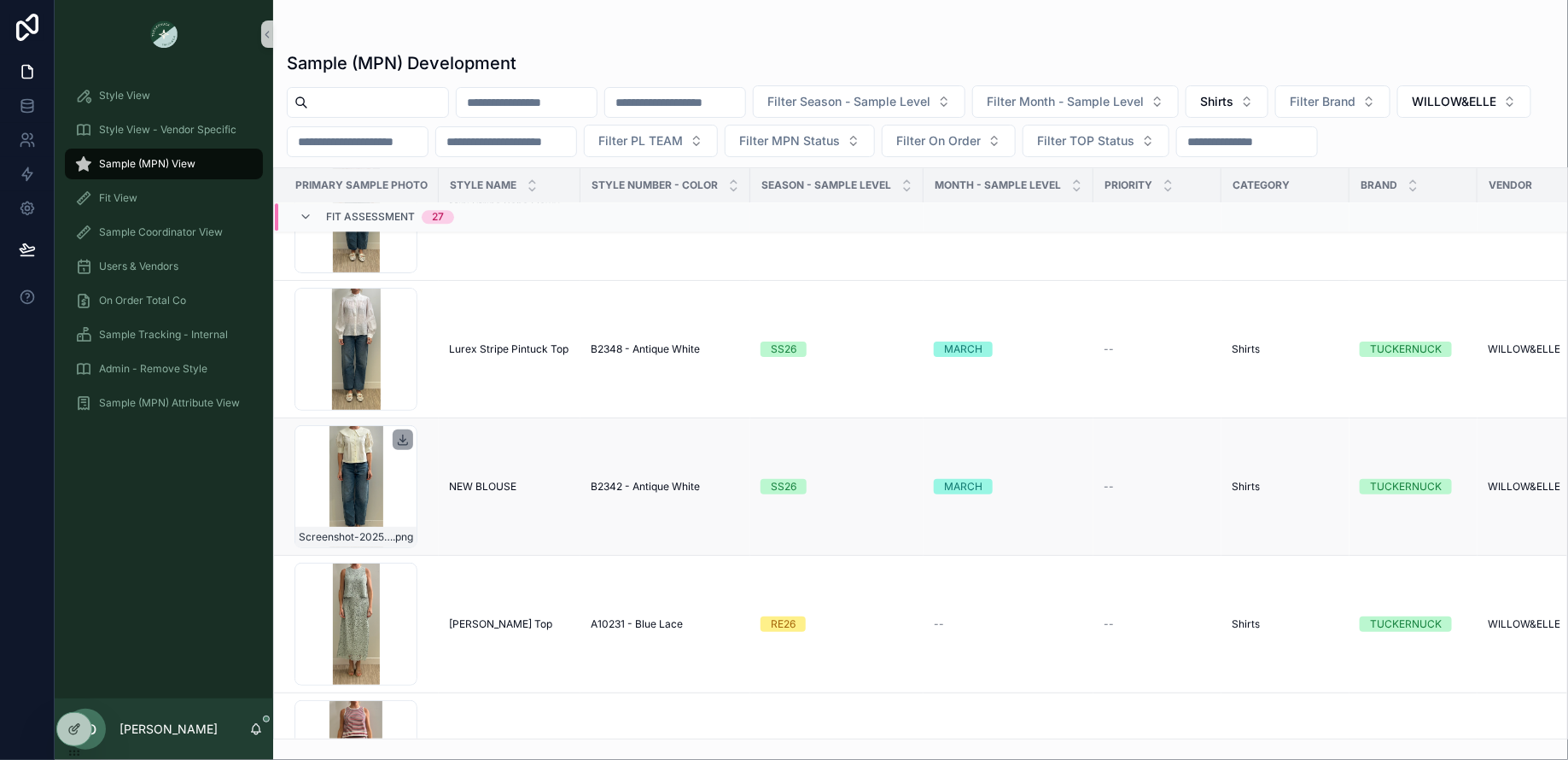
click at [396, 441] on icon "scrollable content" at bounding box center [402, 439] width 13 height 13
click at [495, 491] on span "NEW BLOUSE" at bounding box center [483, 486] width 67 height 13
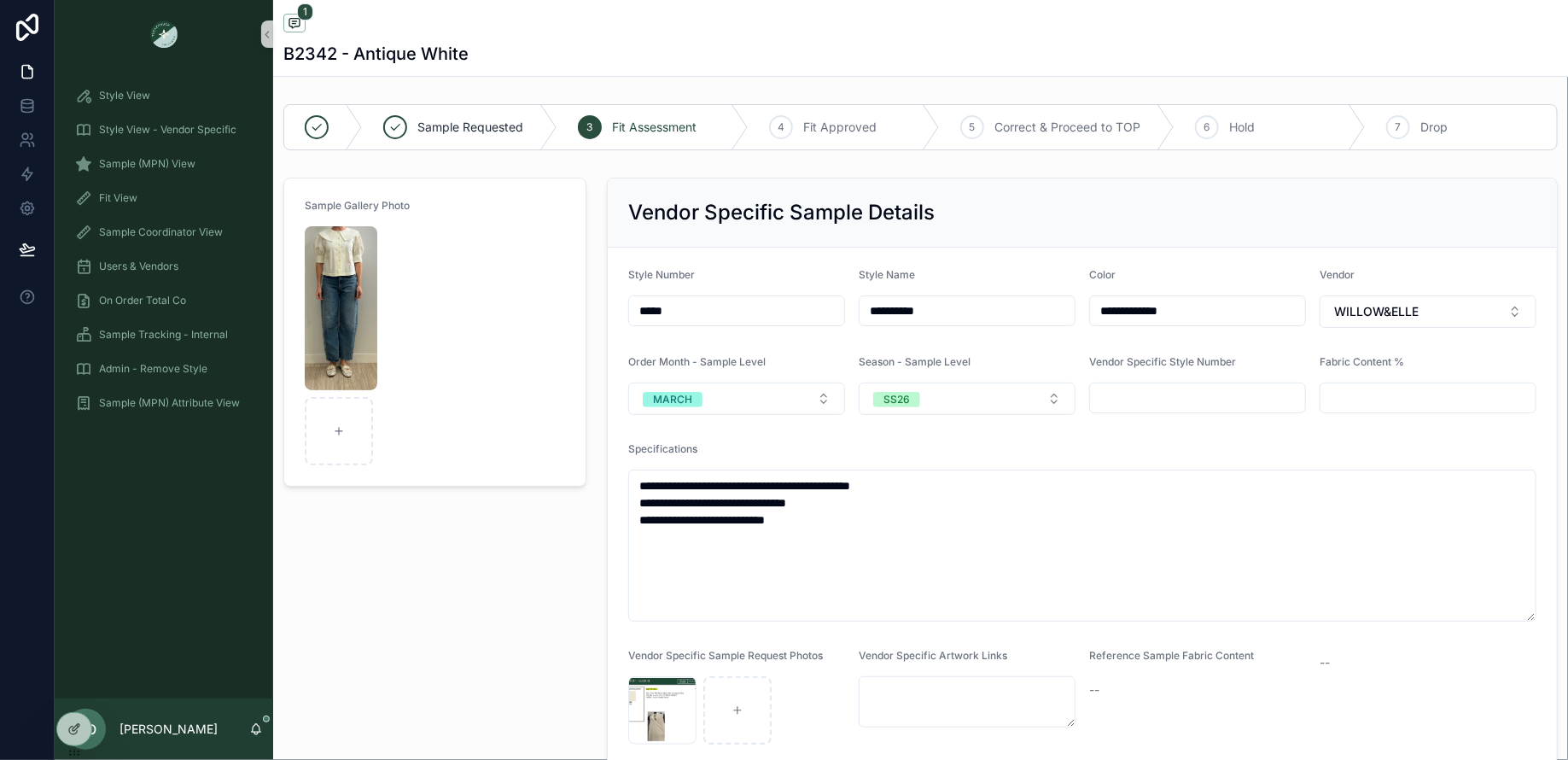
click at [944, 315] on input "**********" at bounding box center [967, 310] width 215 height 24
click at [951, 313] on input "**********" at bounding box center [967, 310] width 215 height 24
type input "**********"
click at [1175, 207] on div "Vendor Specific Sample Details" at bounding box center [1082, 212] width 908 height 27
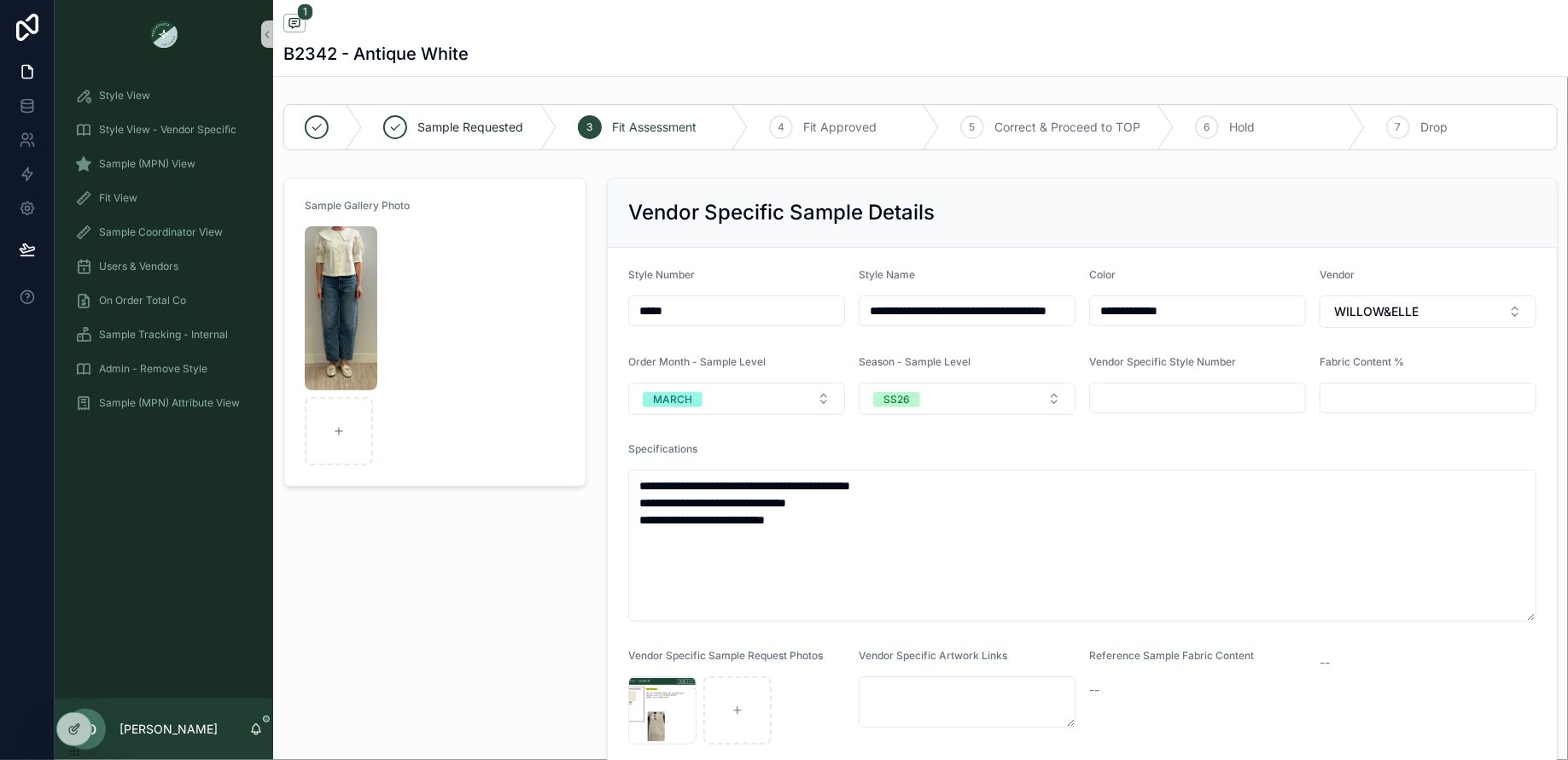
scroll to position [0, 0]
